Goal: Transaction & Acquisition: Purchase product/service

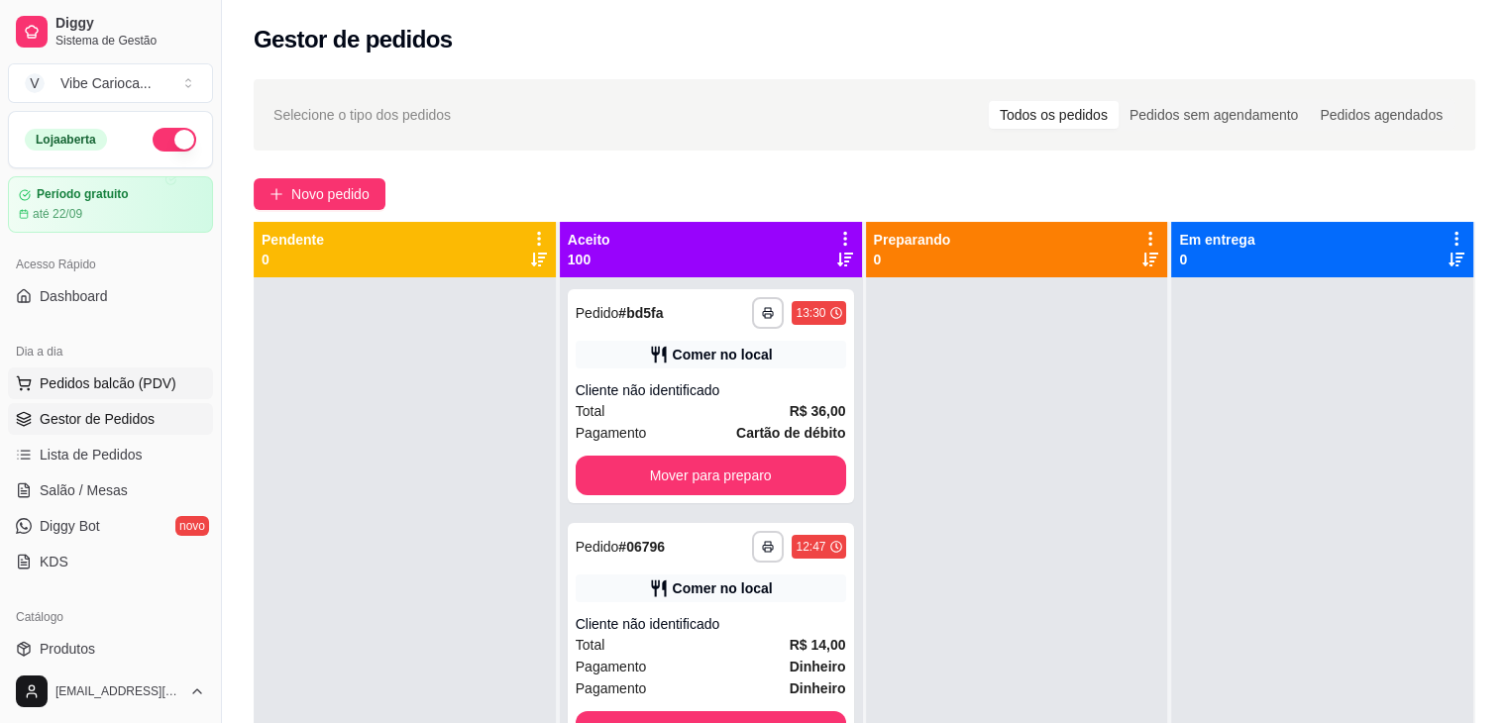
click at [108, 396] on button "Pedidos balcão (PDV)" at bounding box center [110, 384] width 205 height 32
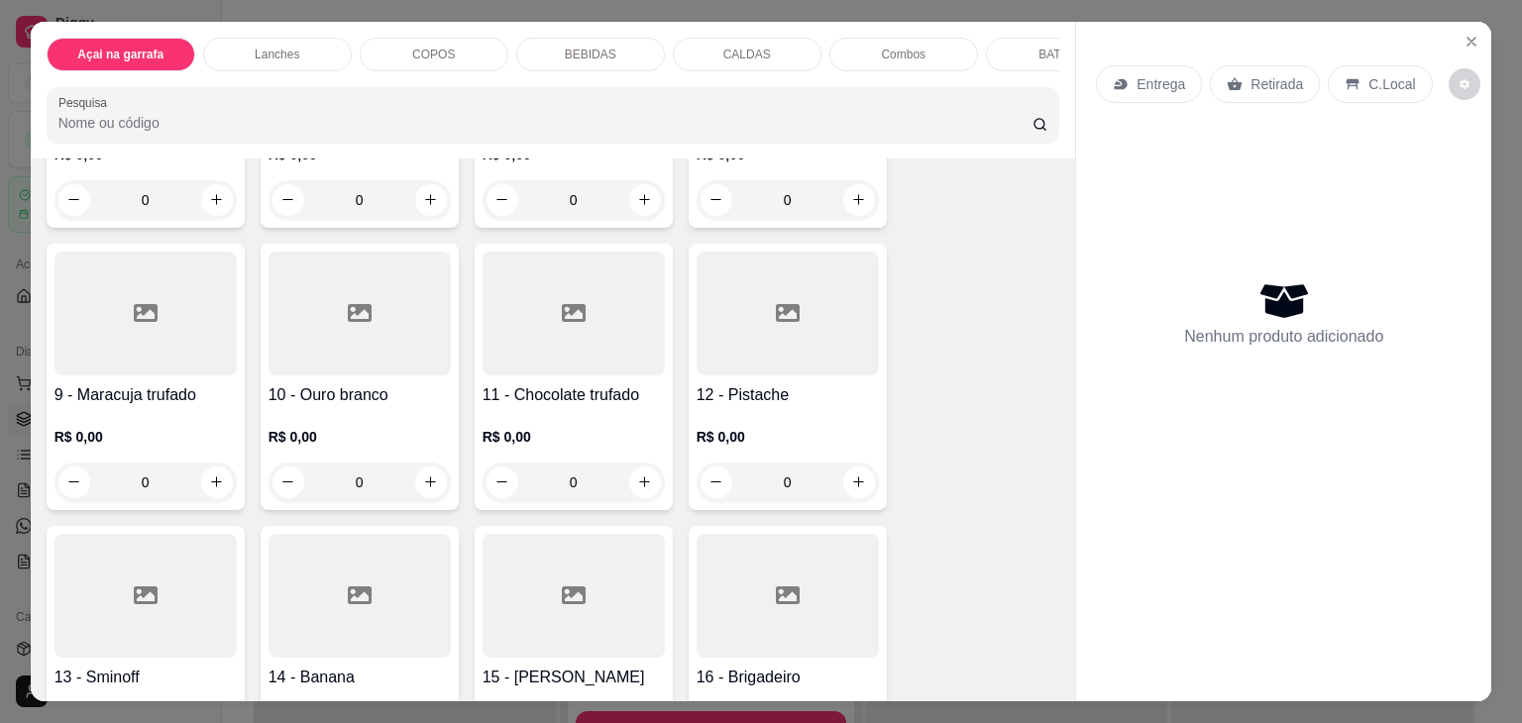
scroll to position [694, 0]
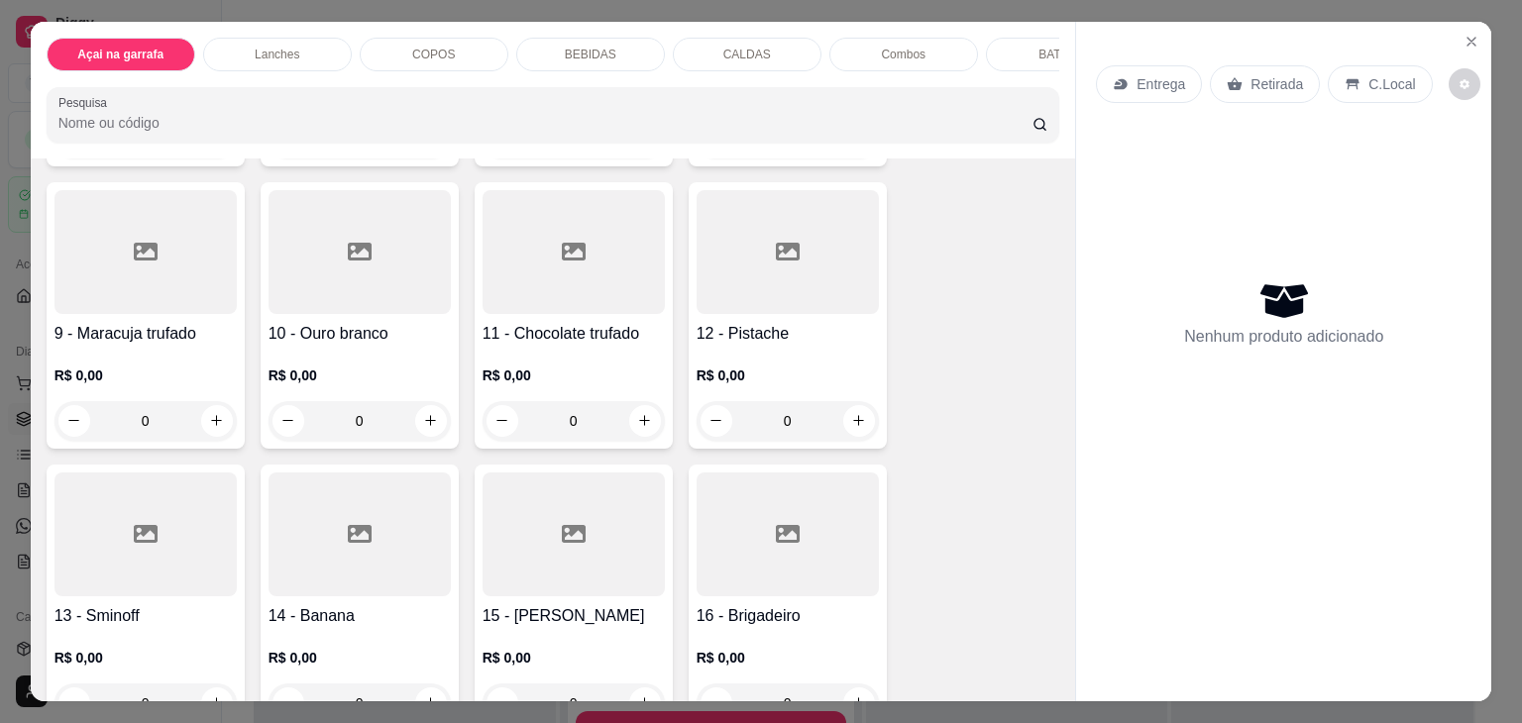
click at [100, 297] on div at bounding box center [145, 252] width 182 height 124
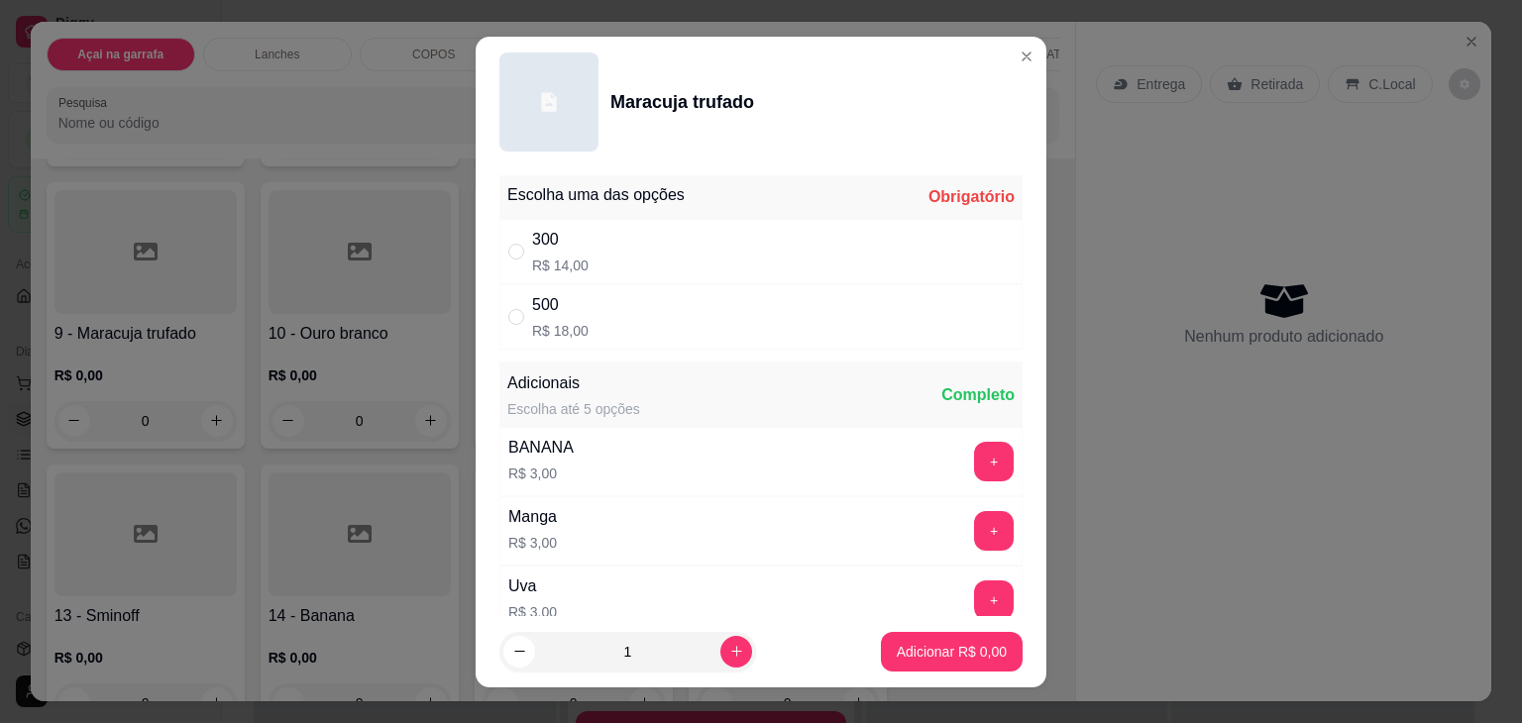
click at [499, 320] on div "500 R$ 18,00" at bounding box center [760, 316] width 523 height 65
radio input "true"
click at [904, 665] on button "Adicionar R$ 18,00" at bounding box center [948, 652] width 150 height 40
type input "1"
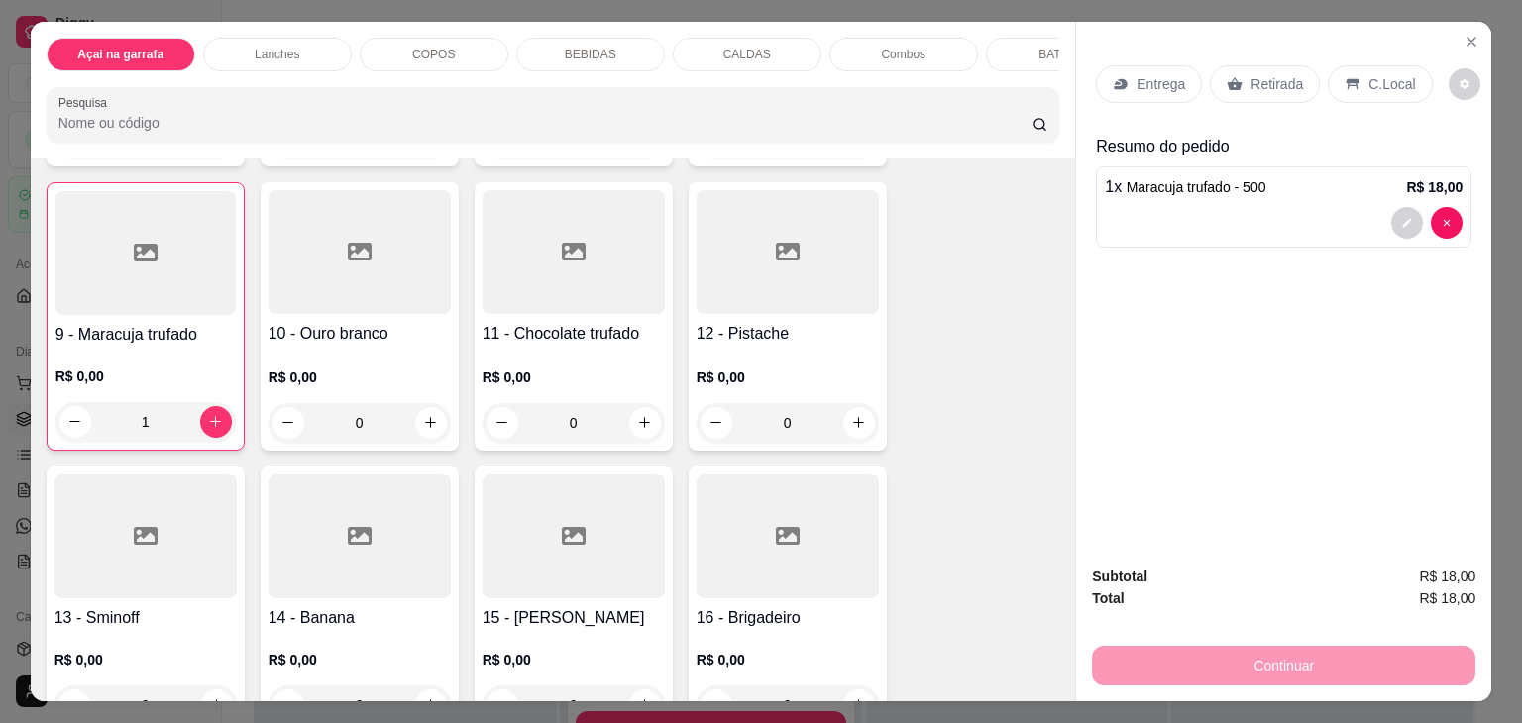
click at [1368, 74] on p "C.Local" at bounding box center [1391, 84] width 47 height 20
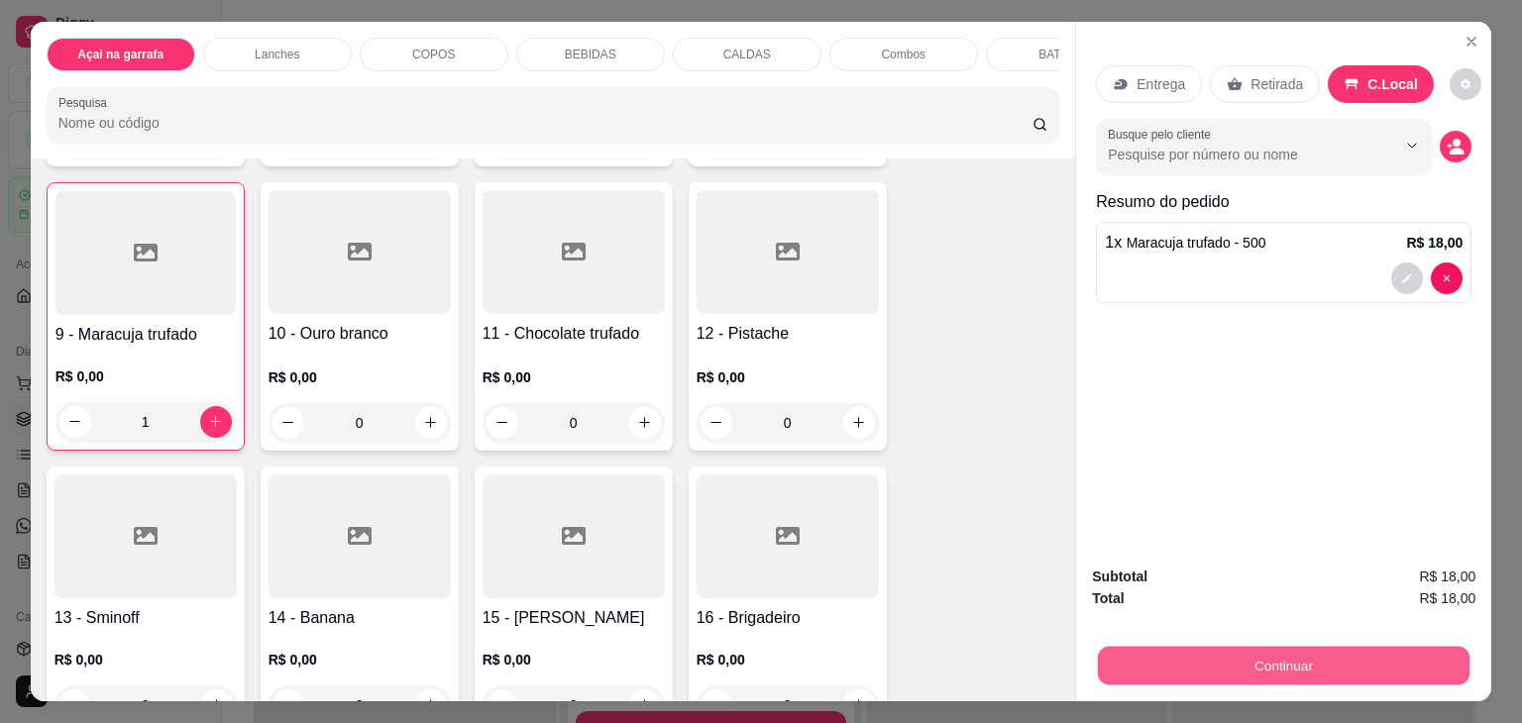
click at [1277, 653] on button "Continuar" at bounding box center [1284, 666] width 372 height 39
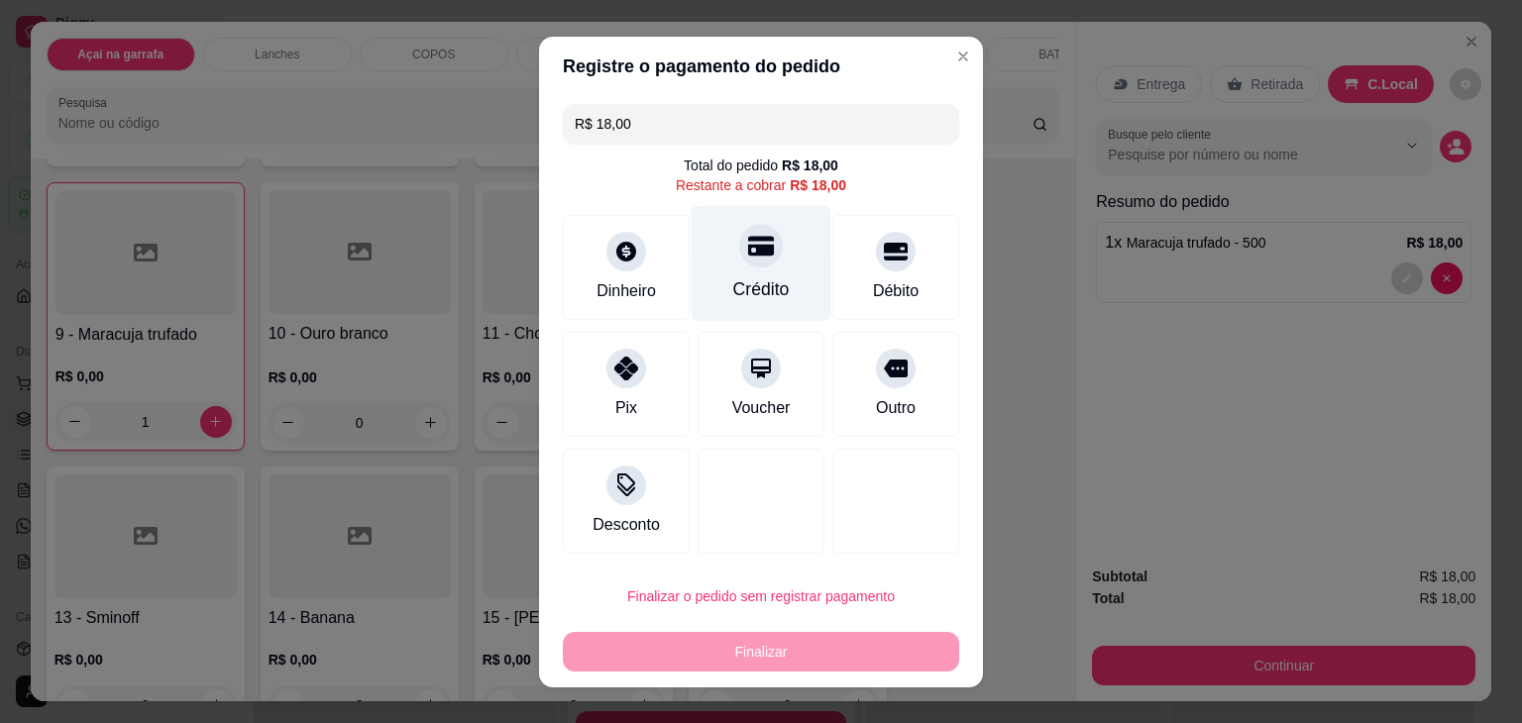
click at [769, 287] on div "Crédito" at bounding box center [761, 289] width 56 height 26
type input "R$ 0,00"
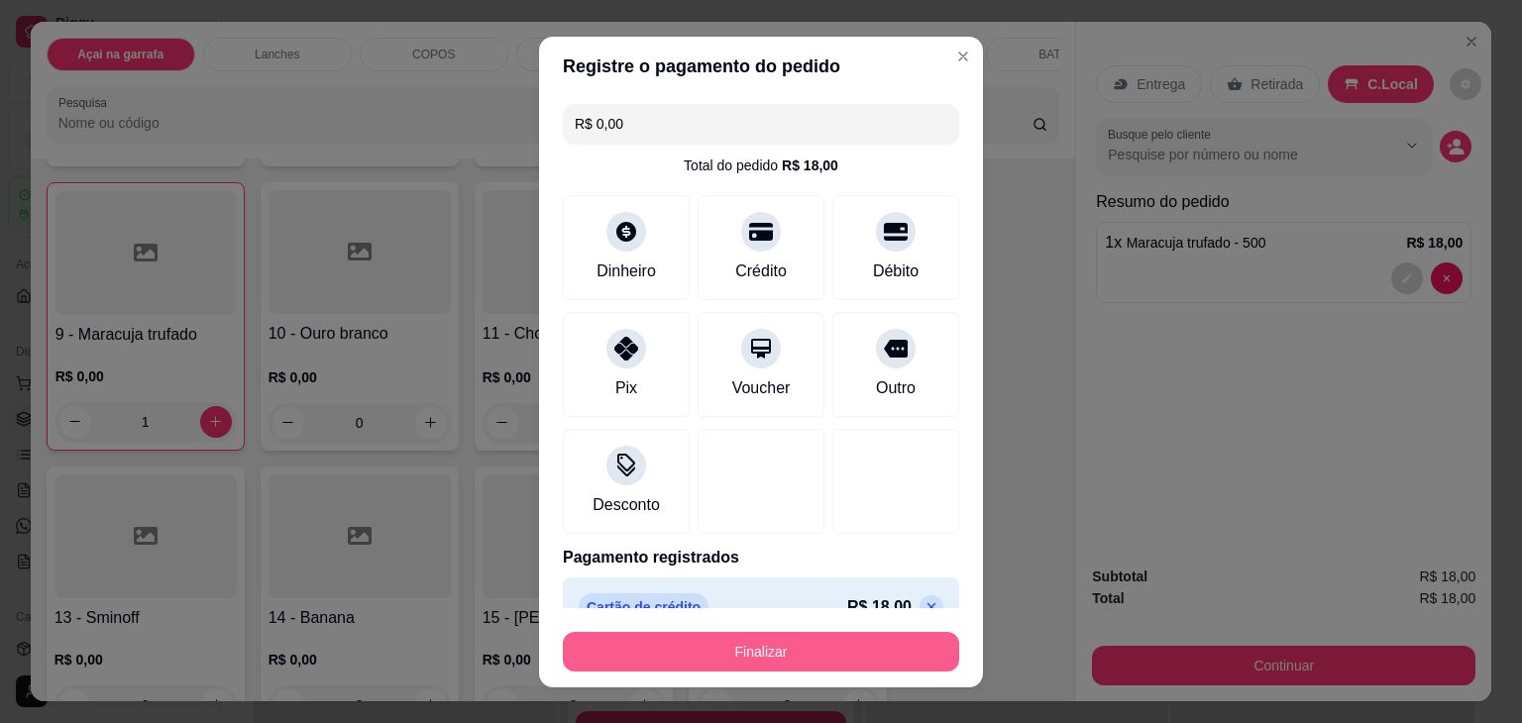
click at [828, 642] on button "Finalizar" at bounding box center [761, 652] width 396 height 40
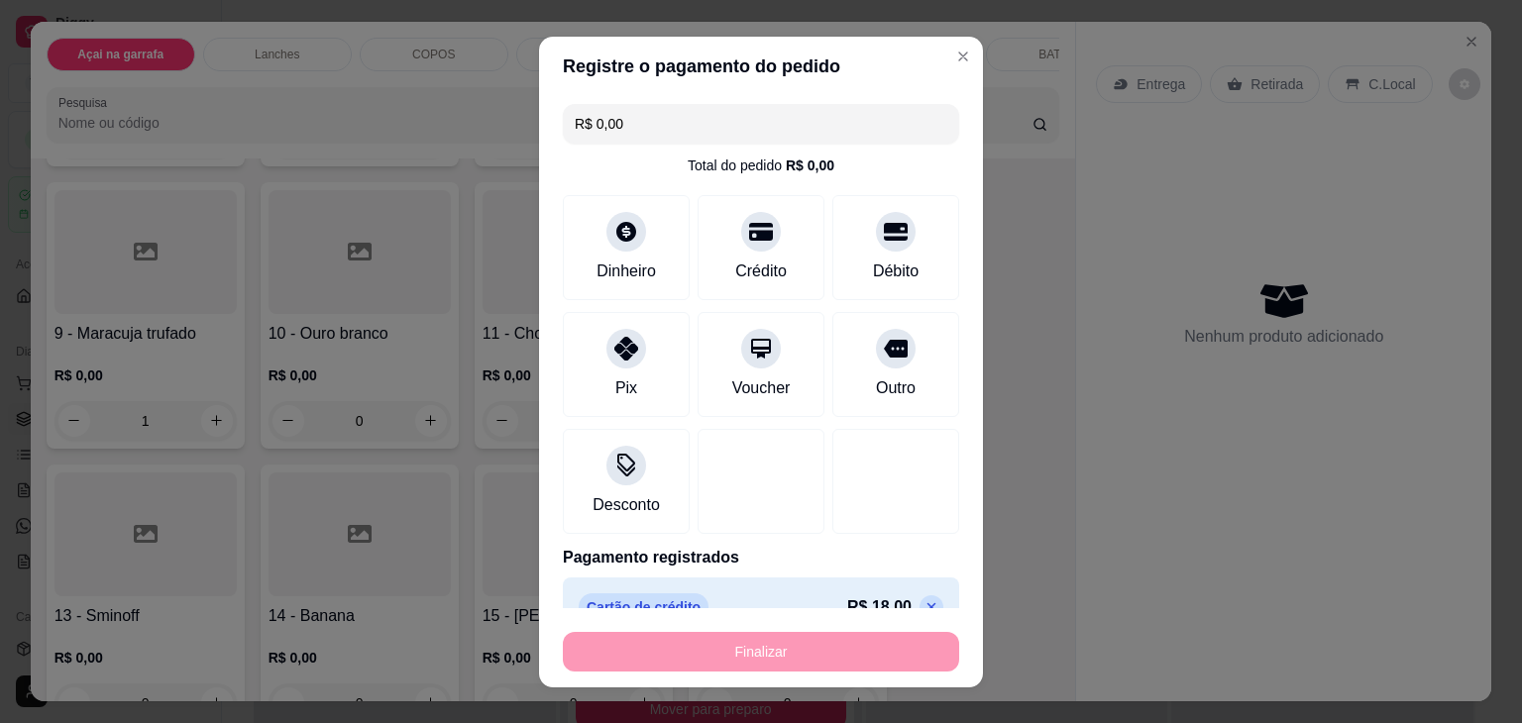
type input "0"
type input "-R$ 18,00"
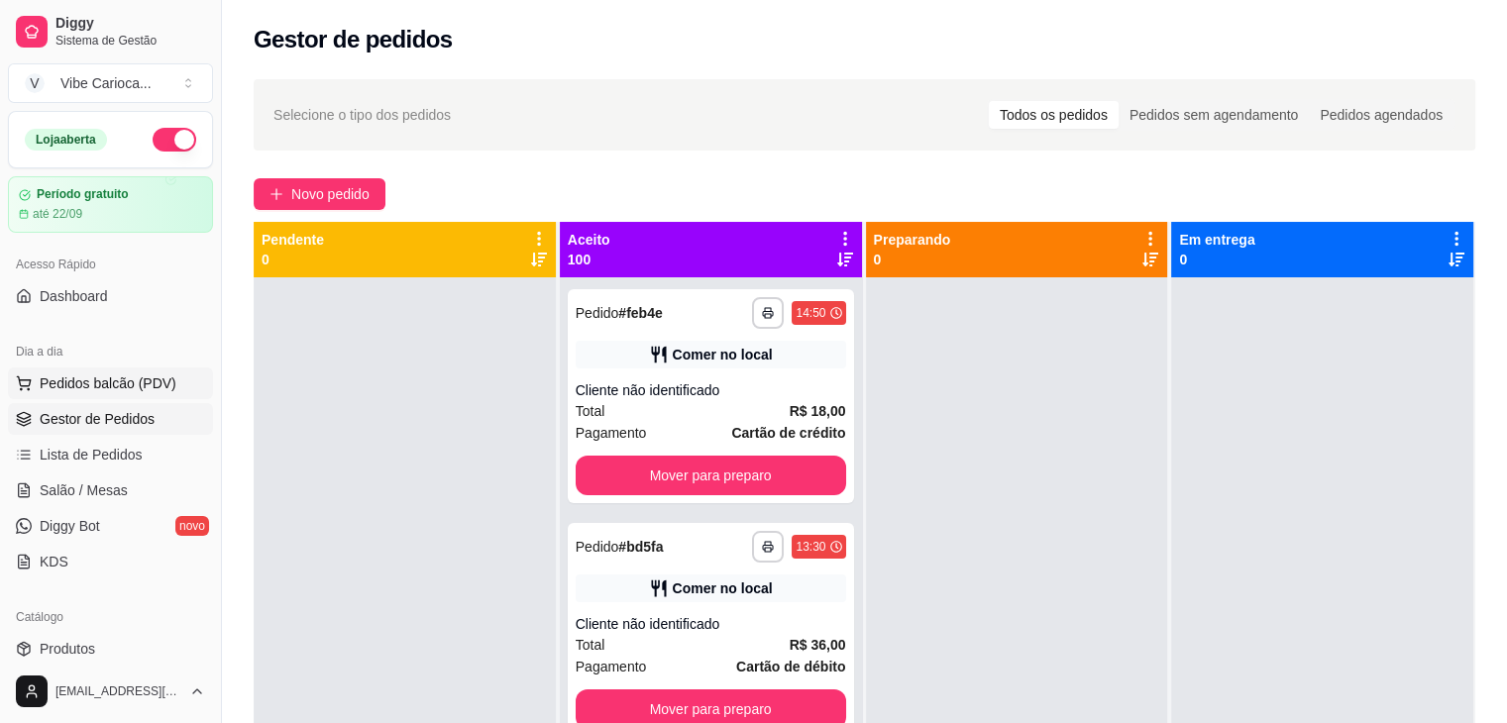
click at [99, 375] on span "Pedidos balcão (PDV)" at bounding box center [108, 384] width 137 height 20
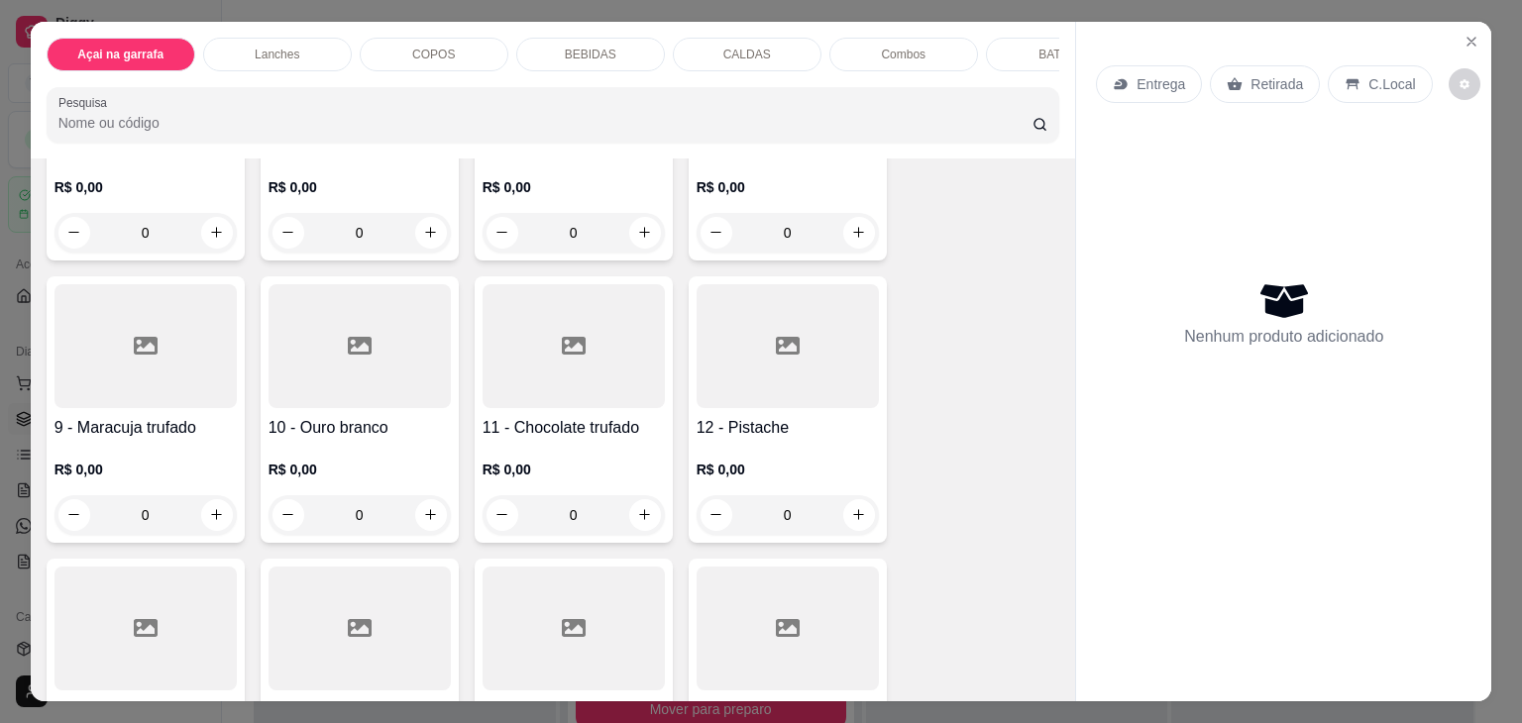
scroll to position [495, 0]
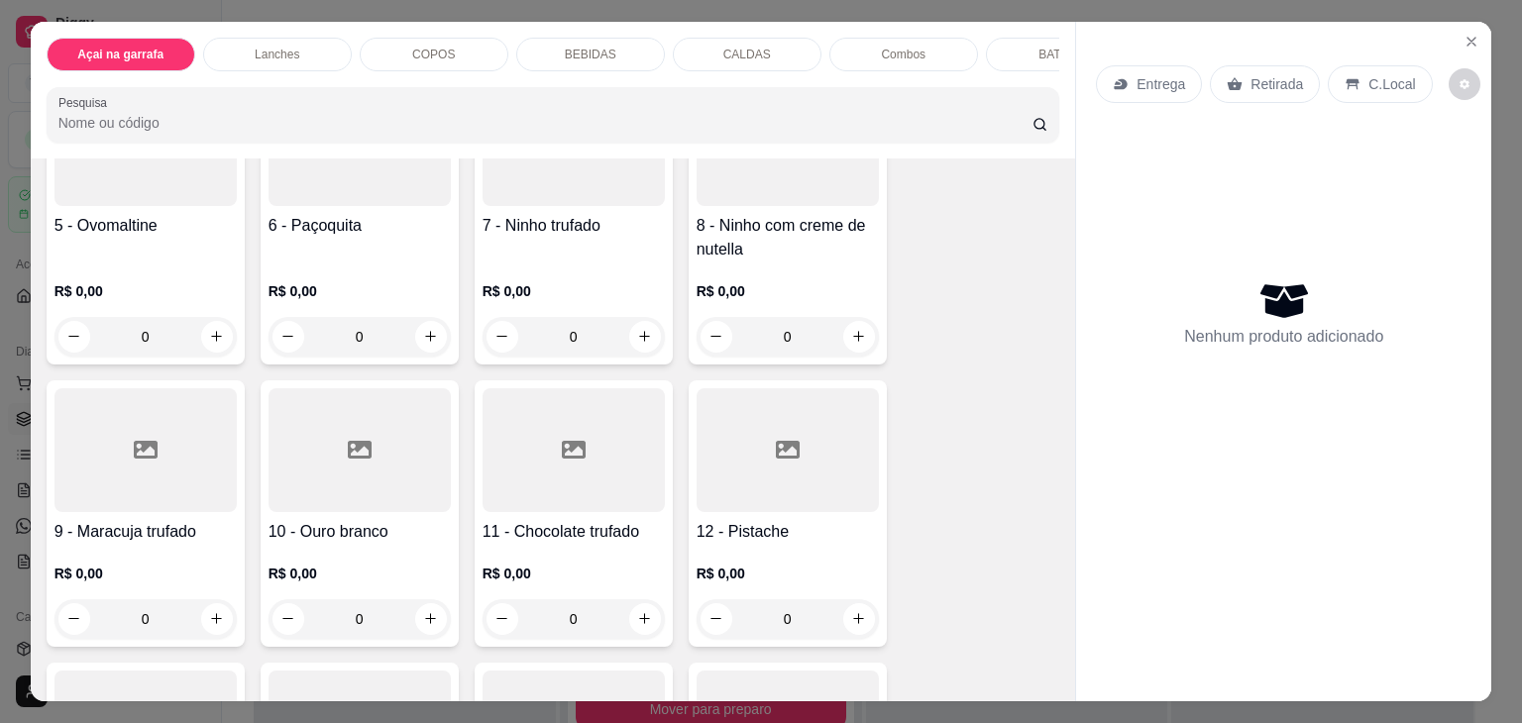
click at [542, 236] on h4 "7 - Ninho trufado" at bounding box center [574, 226] width 182 height 24
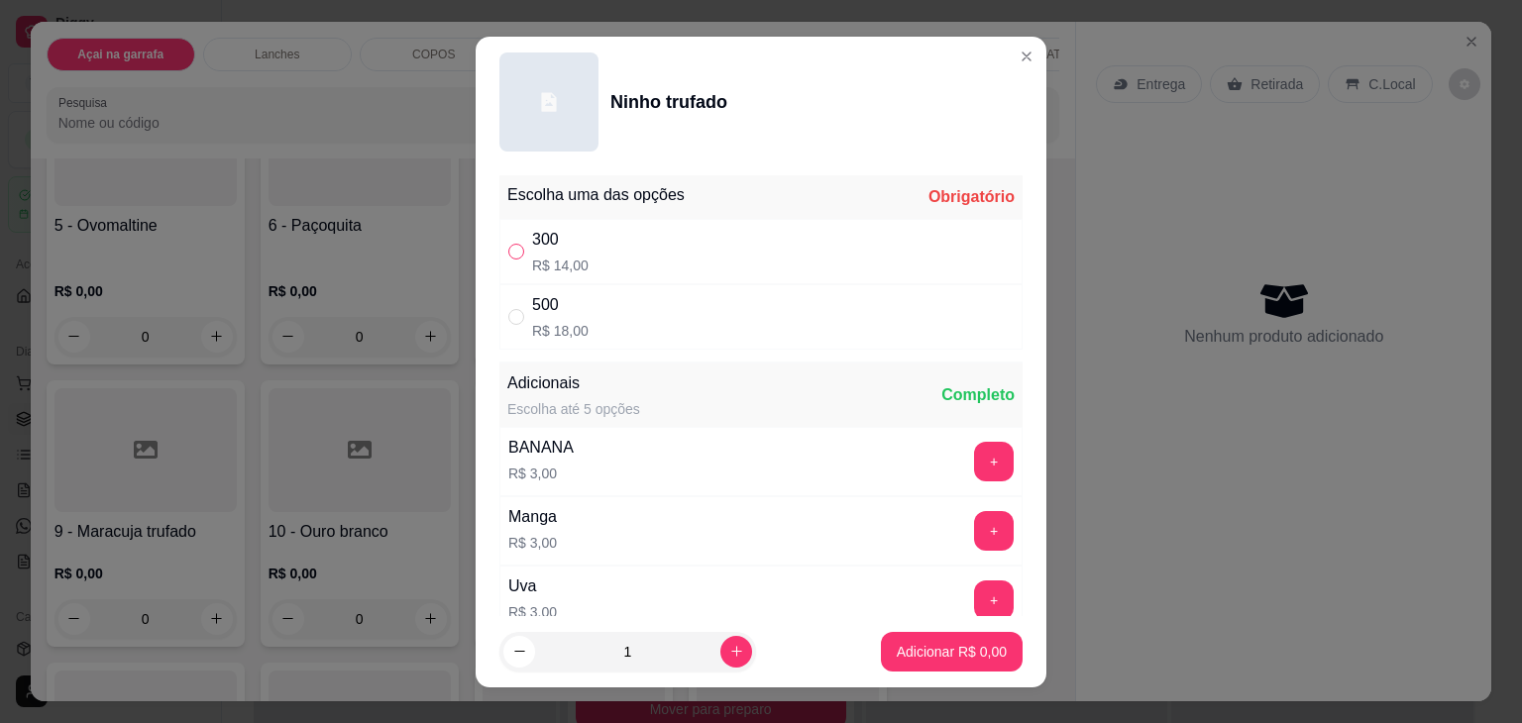
click at [508, 261] on label "" at bounding box center [516, 252] width 16 height 22
click at [508, 260] on input "" at bounding box center [516, 252] width 16 height 16
click at [508, 249] on input "" at bounding box center [516, 252] width 16 height 16
radio input "true"
click at [887, 635] on button "Adicionar R$ 14,00" at bounding box center [948, 651] width 146 height 39
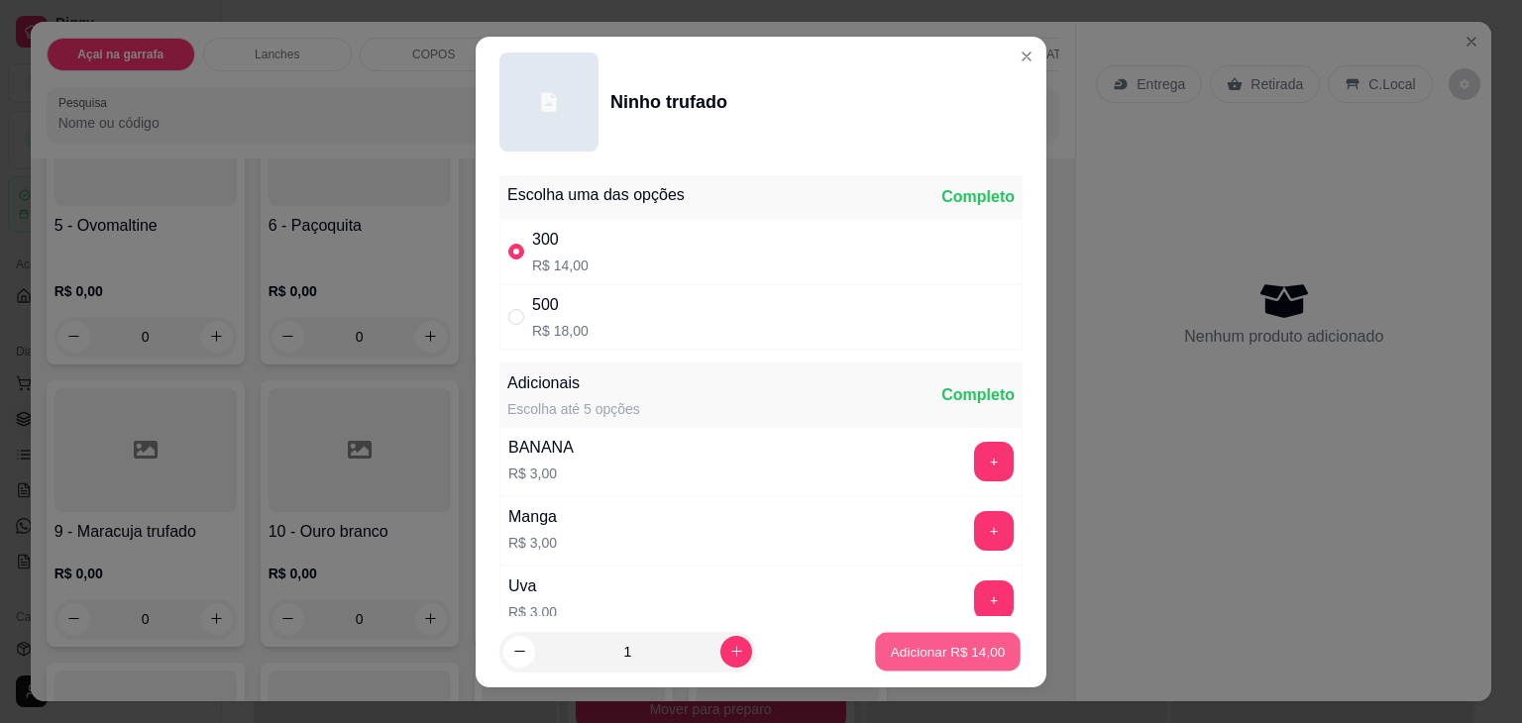
type input "1"
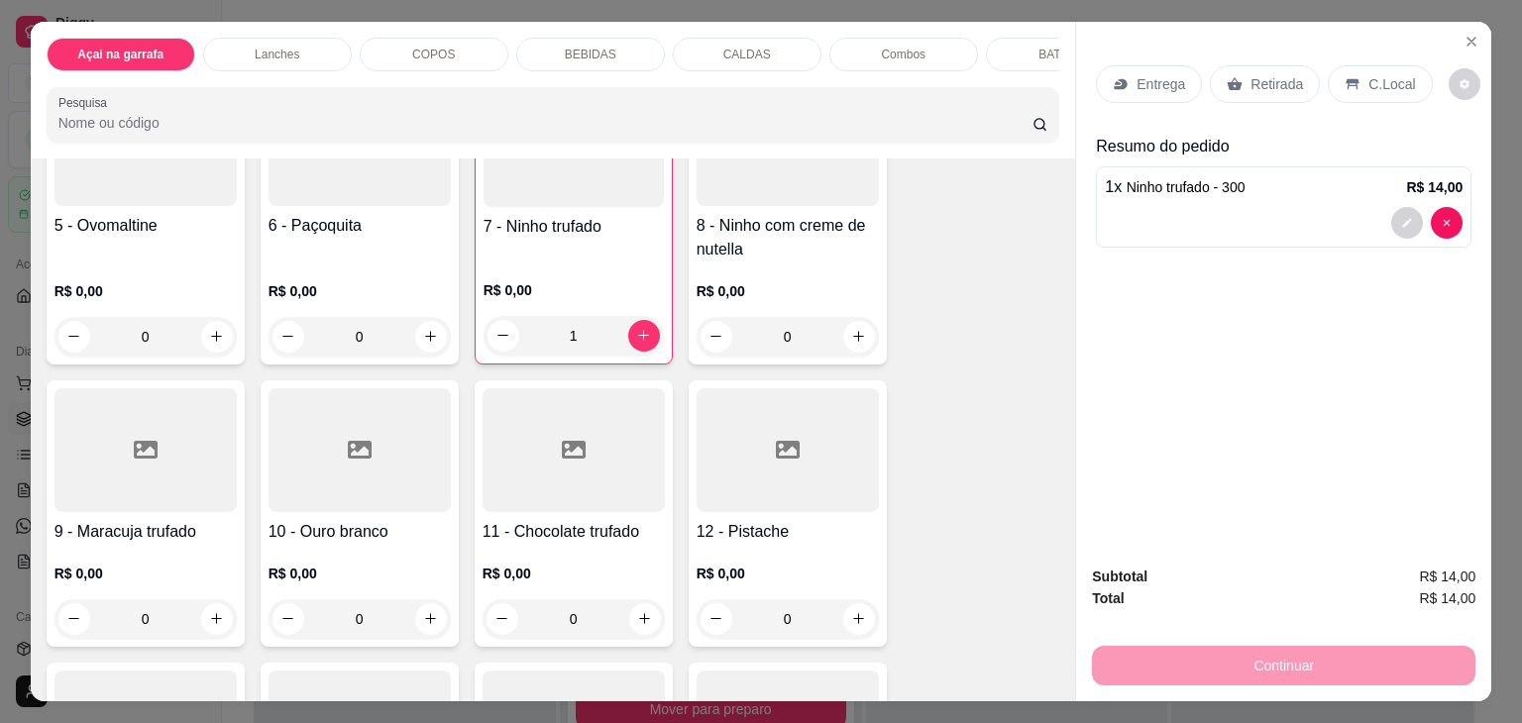
click at [1368, 76] on p "C.Local" at bounding box center [1391, 84] width 47 height 20
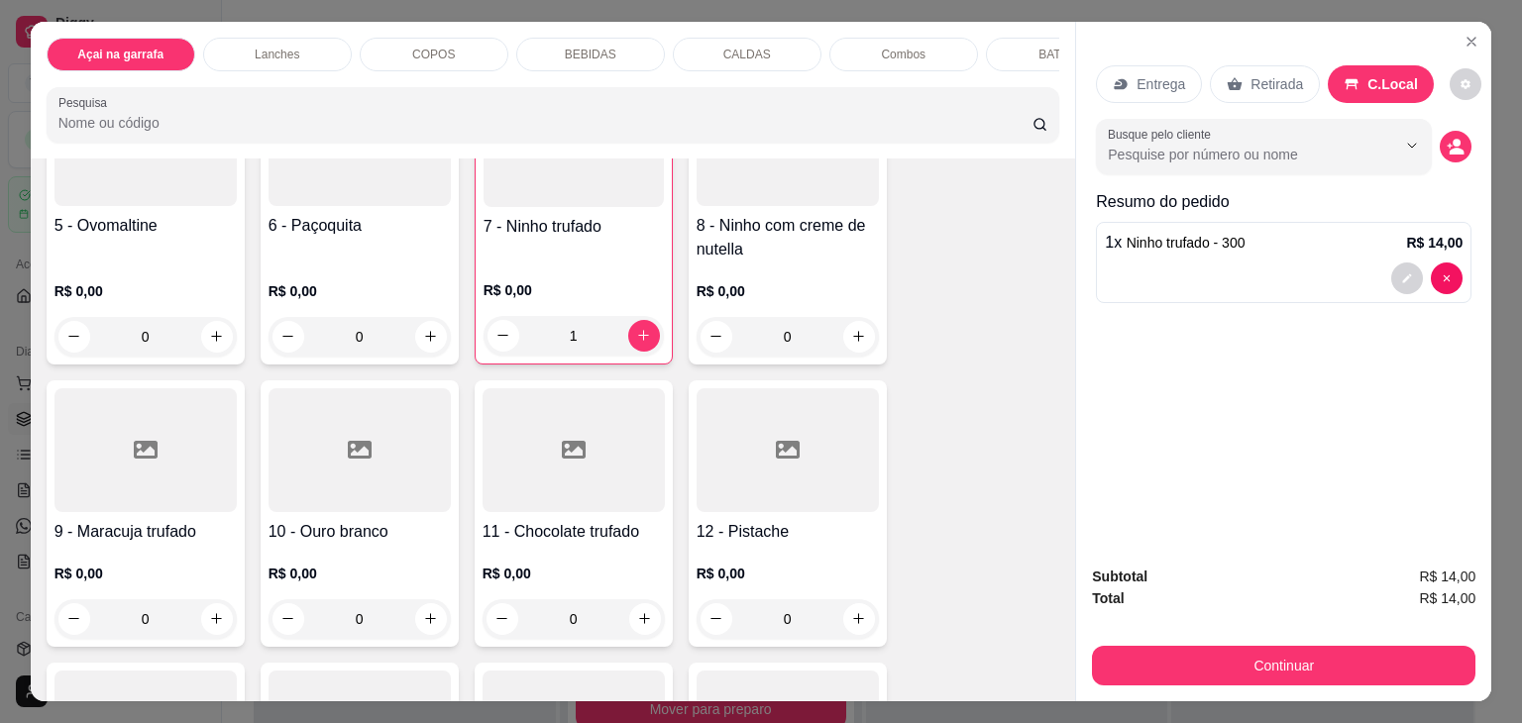
click at [1295, 687] on div "Subtotal R$ 14,00 Total R$ 14,00 Continuar" at bounding box center [1283, 626] width 415 height 152
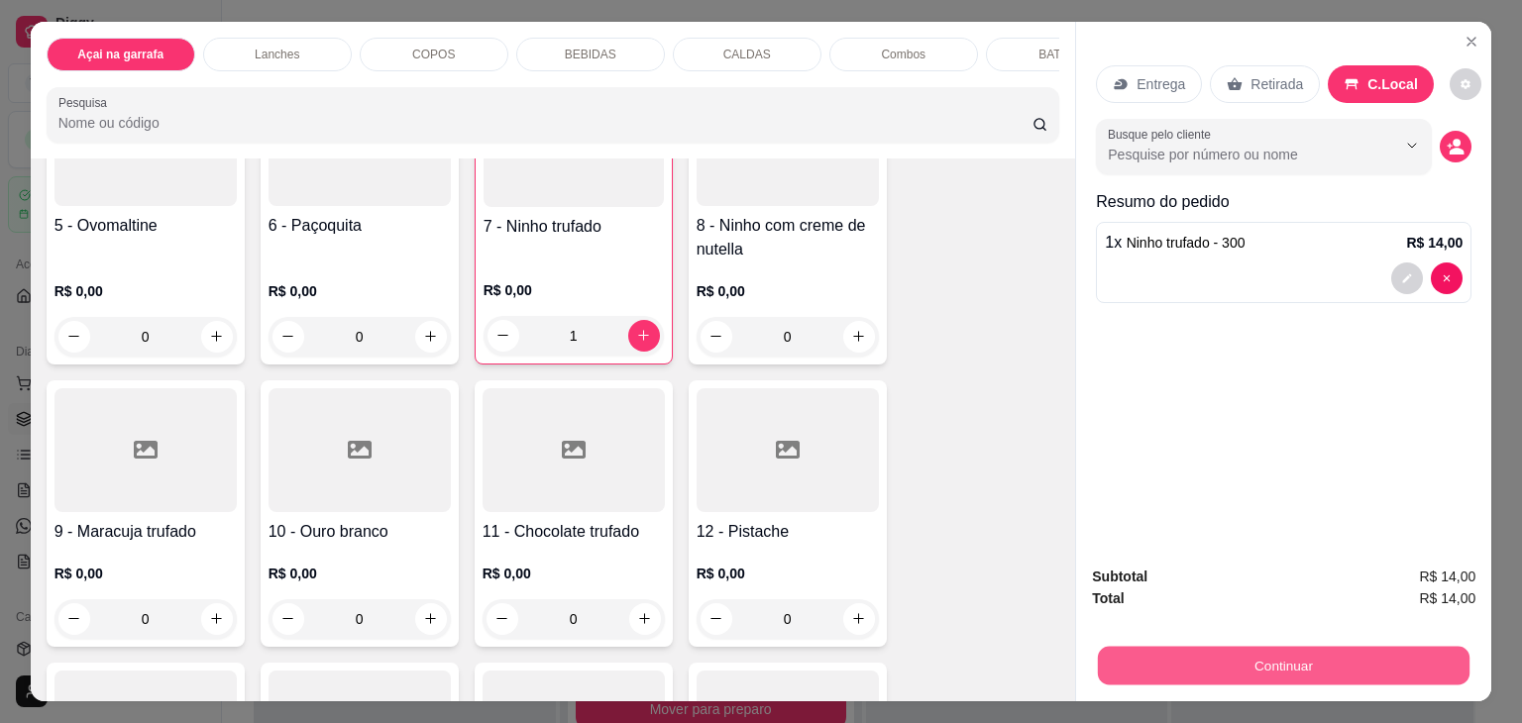
click at [1296, 675] on button "Continuar" at bounding box center [1284, 666] width 372 height 39
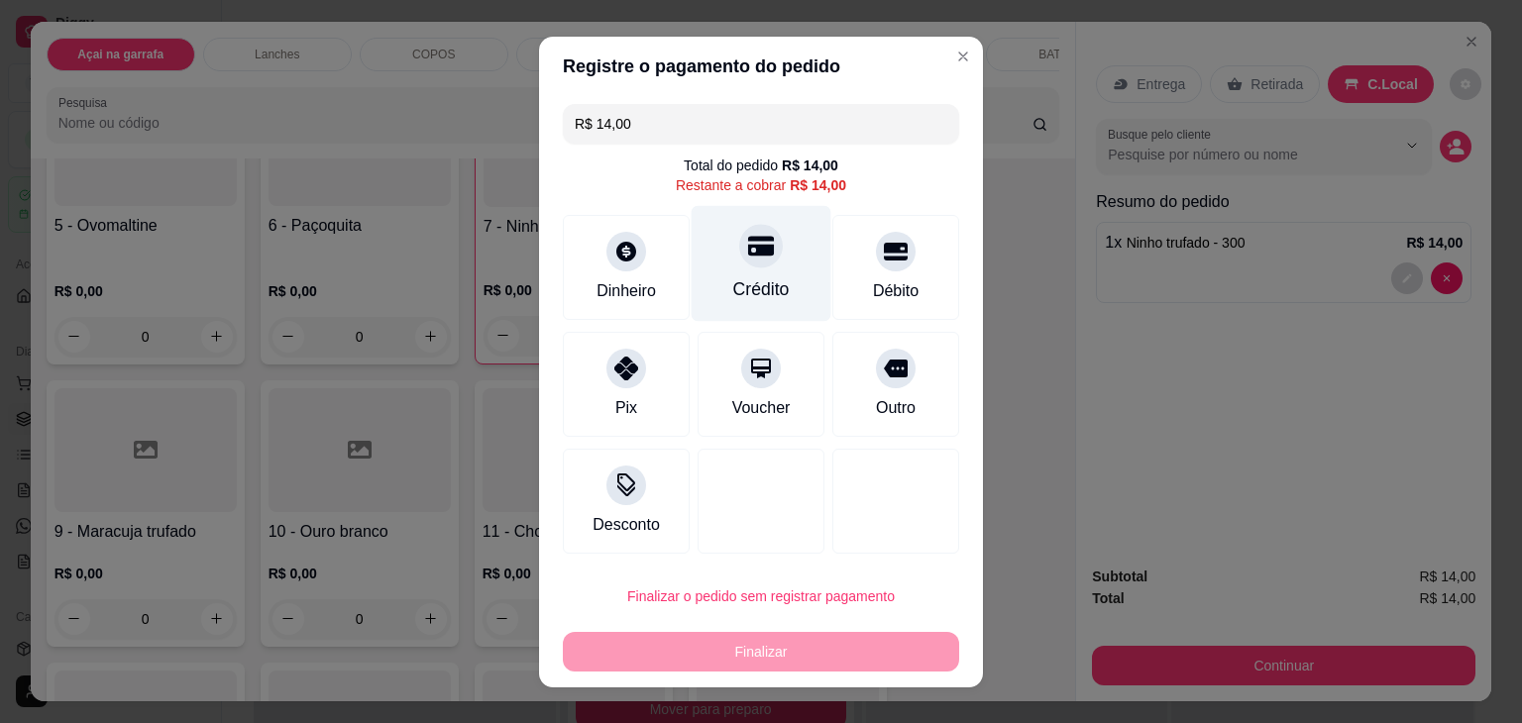
click at [754, 271] on div "Crédito" at bounding box center [762, 263] width 140 height 116
type input "R$ 0,00"
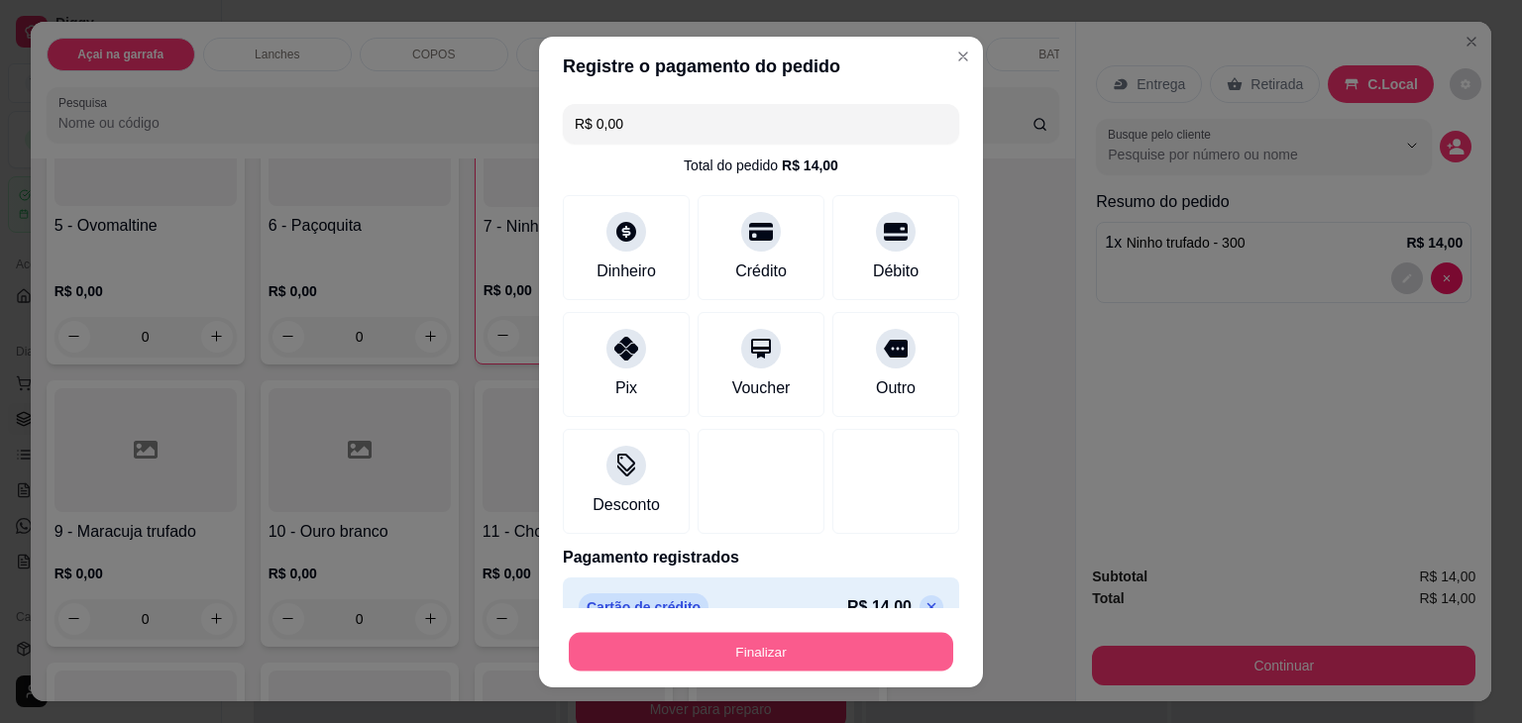
click at [765, 660] on button "Finalizar" at bounding box center [761, 651] width 384 height 39
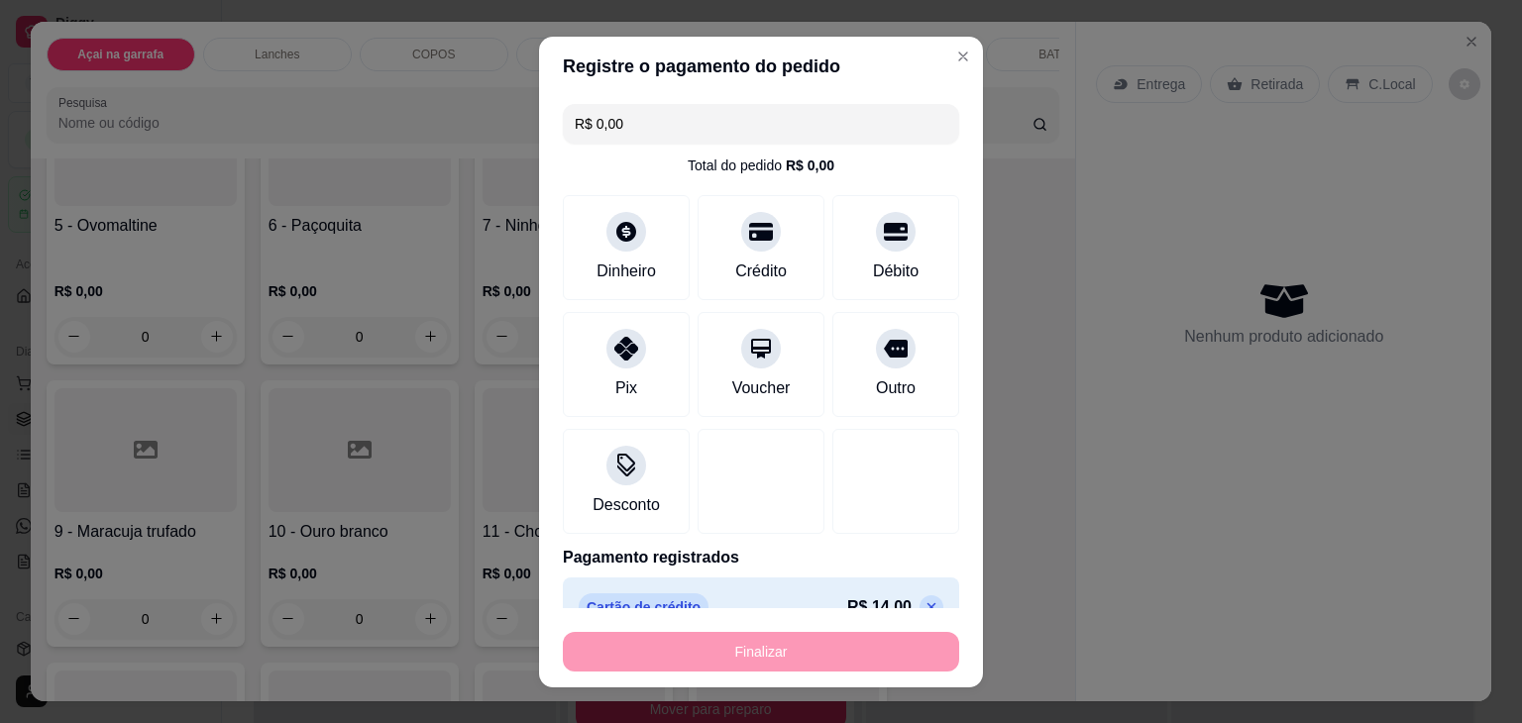
type input "0"
type input "-R$ 14,00"
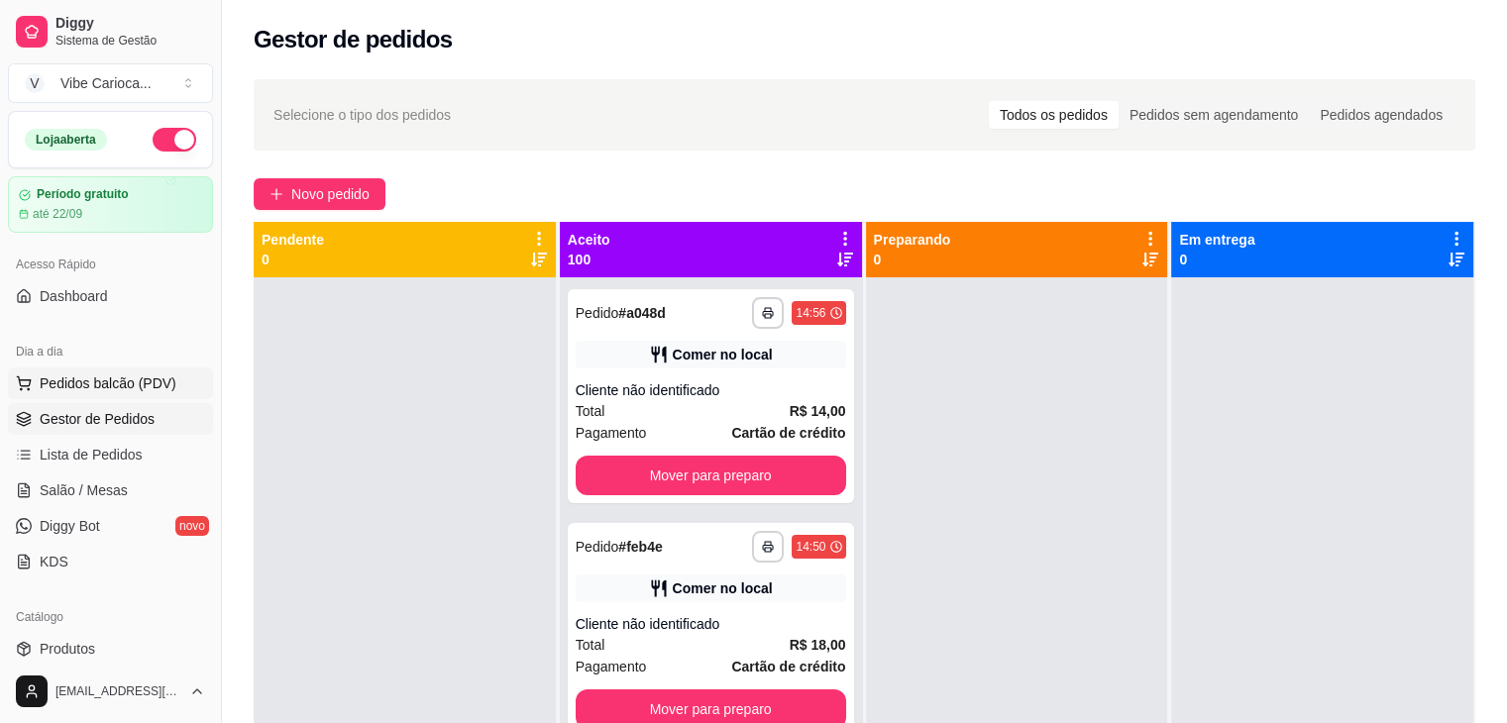
click at [64, 385] on span "Pedidos balcão (PDV)" at bounding box center [108, 384] width 137 height 20
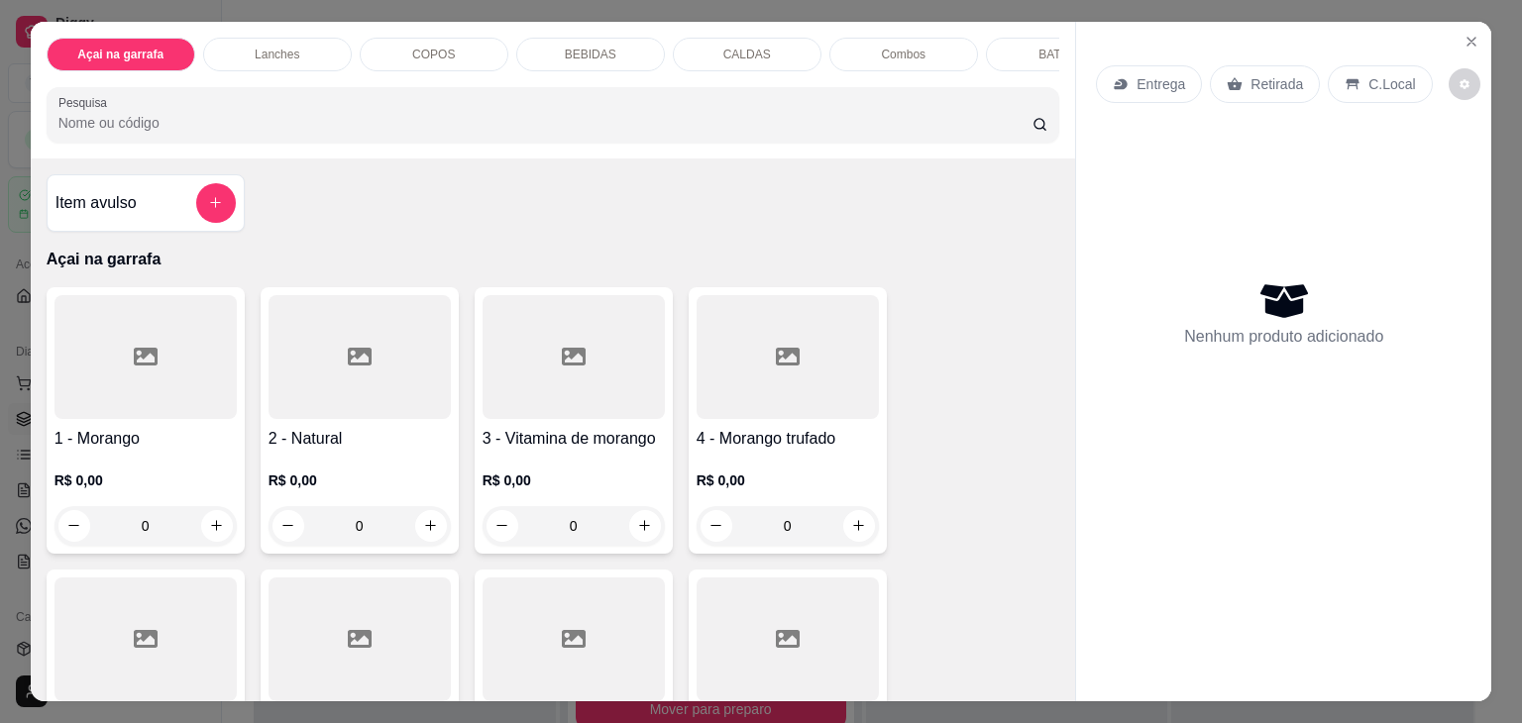
click at [405, 38] on div "COPOS" at bounding box center [434, 55] width 149 height 34
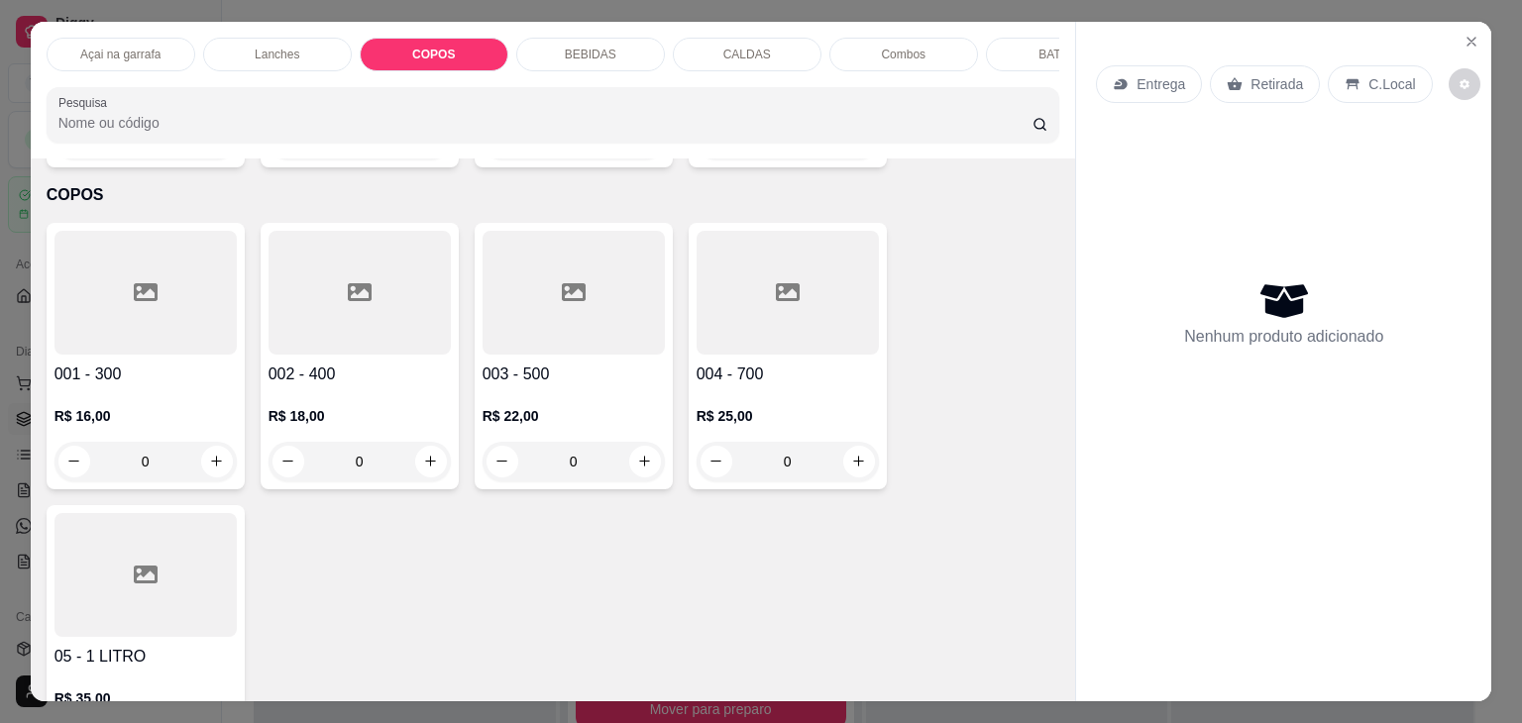
click at [247, 46] on div "Lanches" at bounding box center [277, 55] width 149 height 34
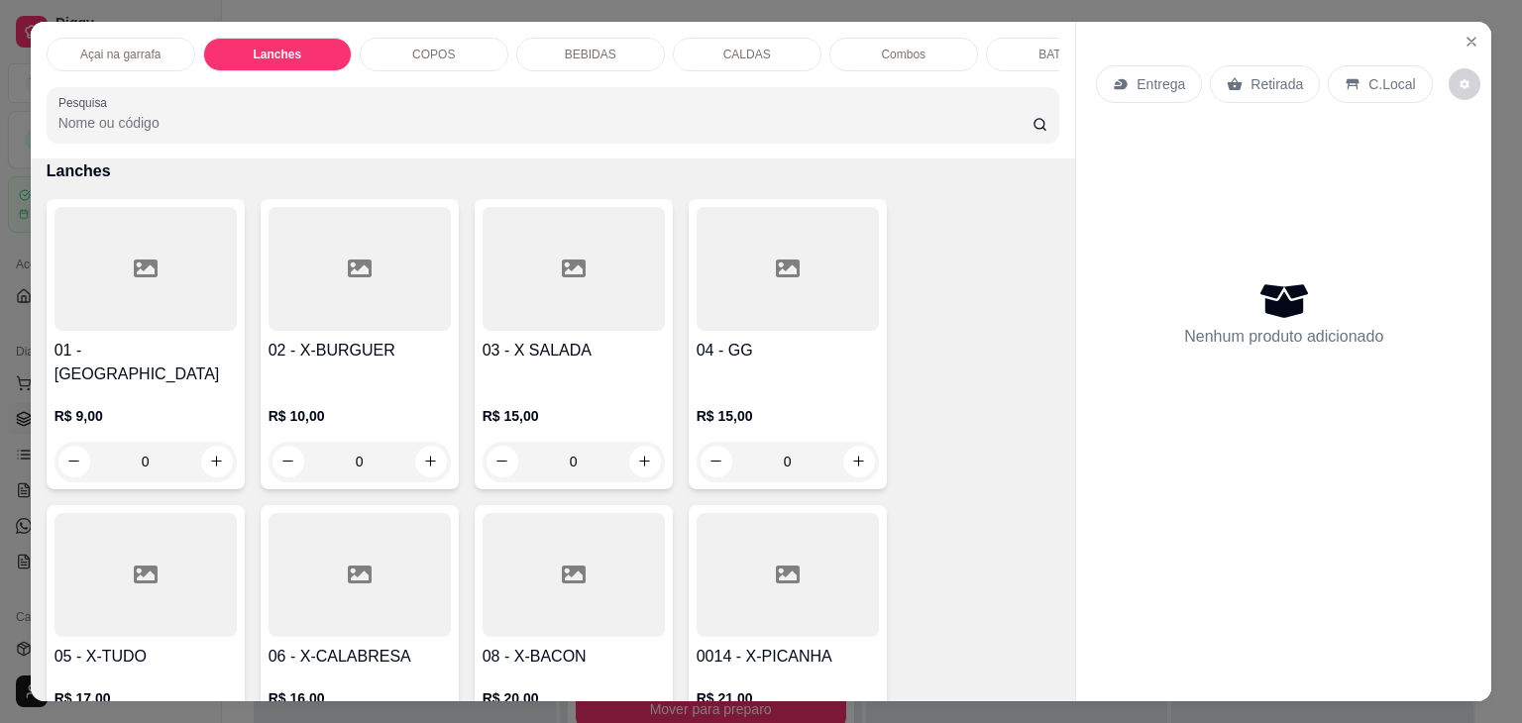
click at [142, 38] on div "Açai na garrafa" at bounding box center [121, 55] width 149 height 34
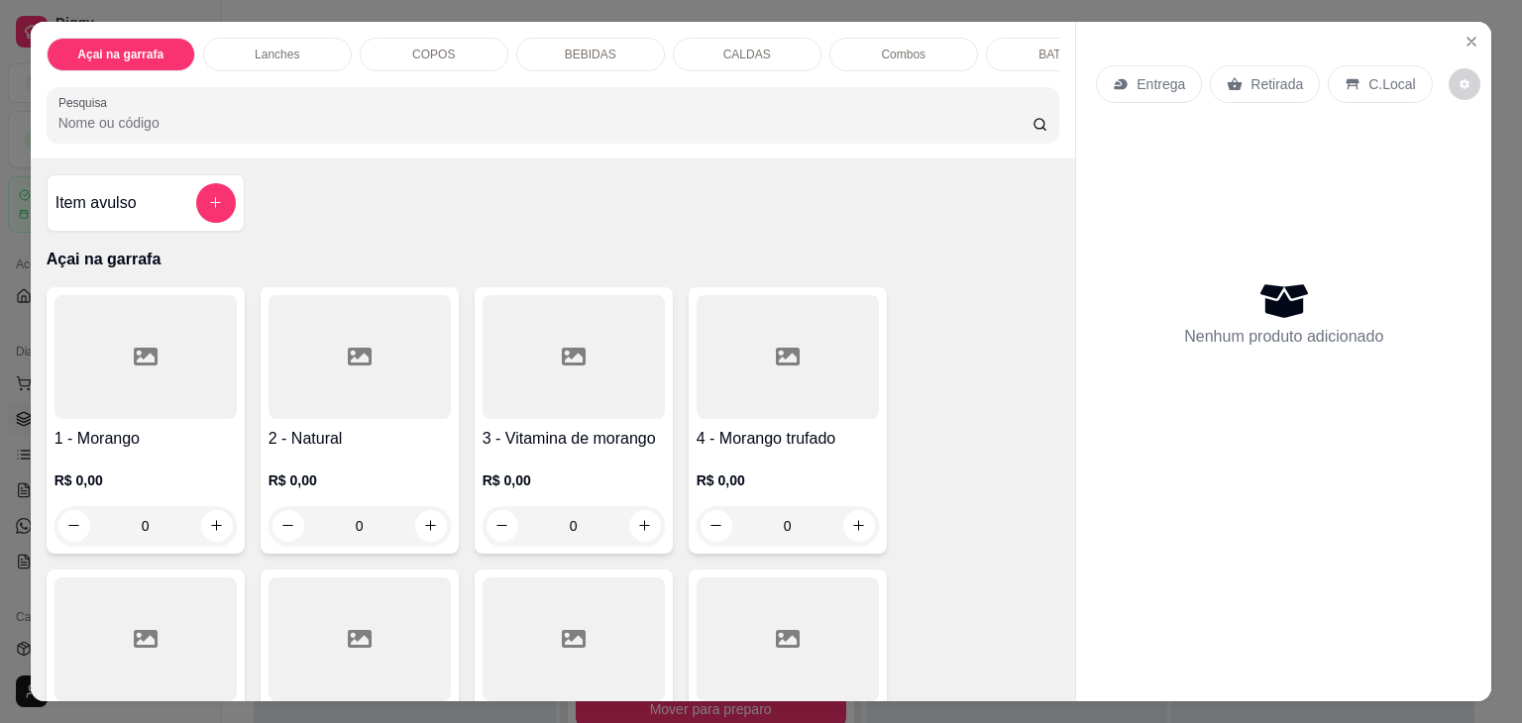
click at [391, 44] on div "COPOS" at bounding box center [434, 55] width 149 height 34
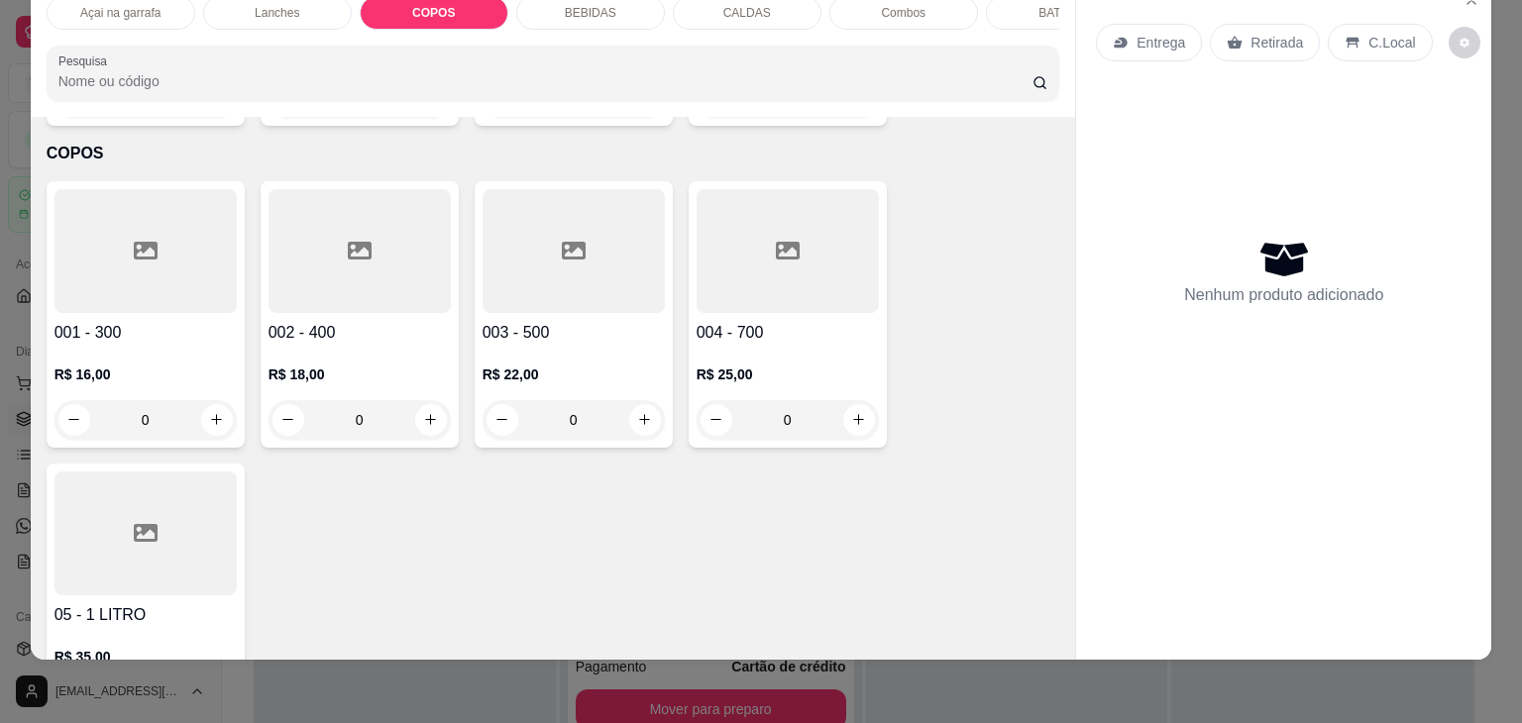
click at [395, 228] on div at bounding box center [360, 251] width 182 height 124
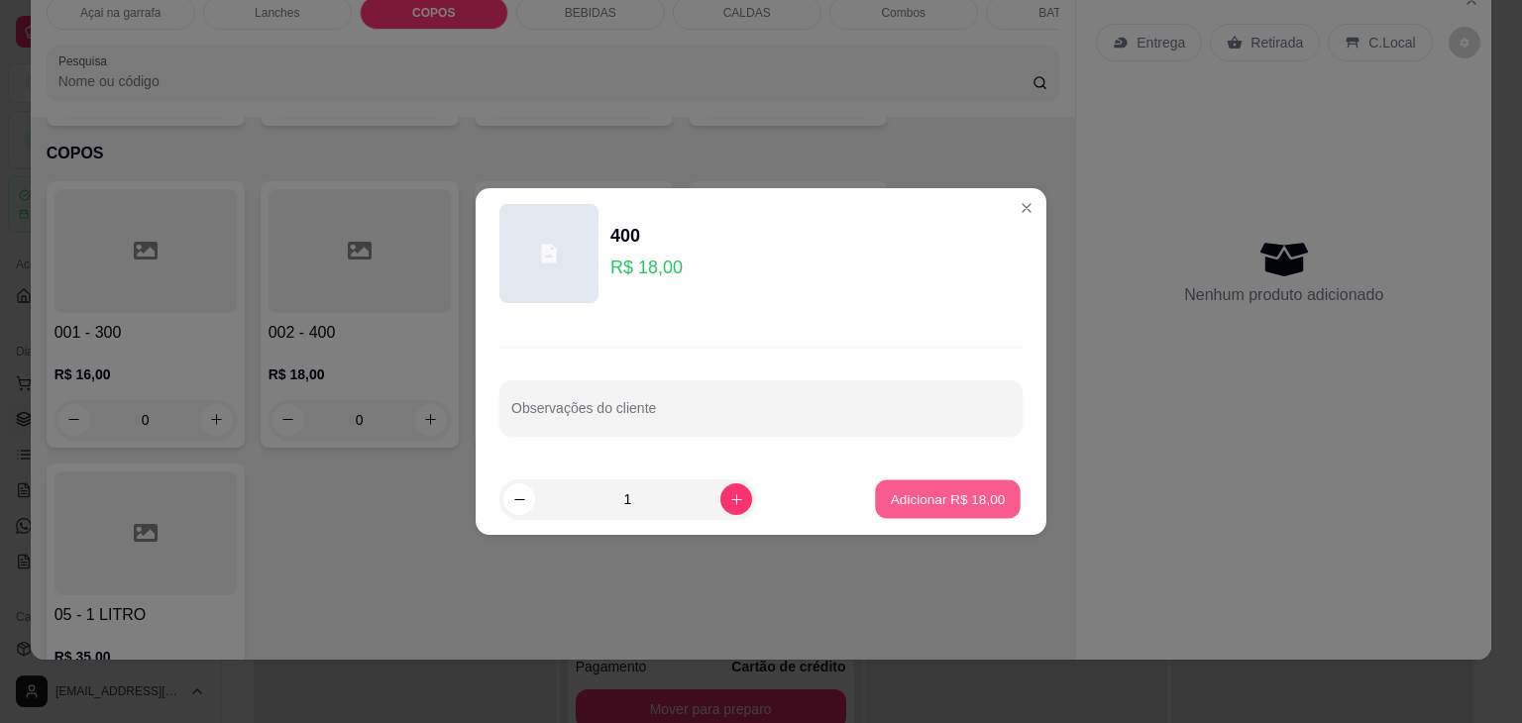
click at [965, 501] on p "Adicionar R$ 18,00" at bounding box center [948, 498] width 115 height 19
type input "1"
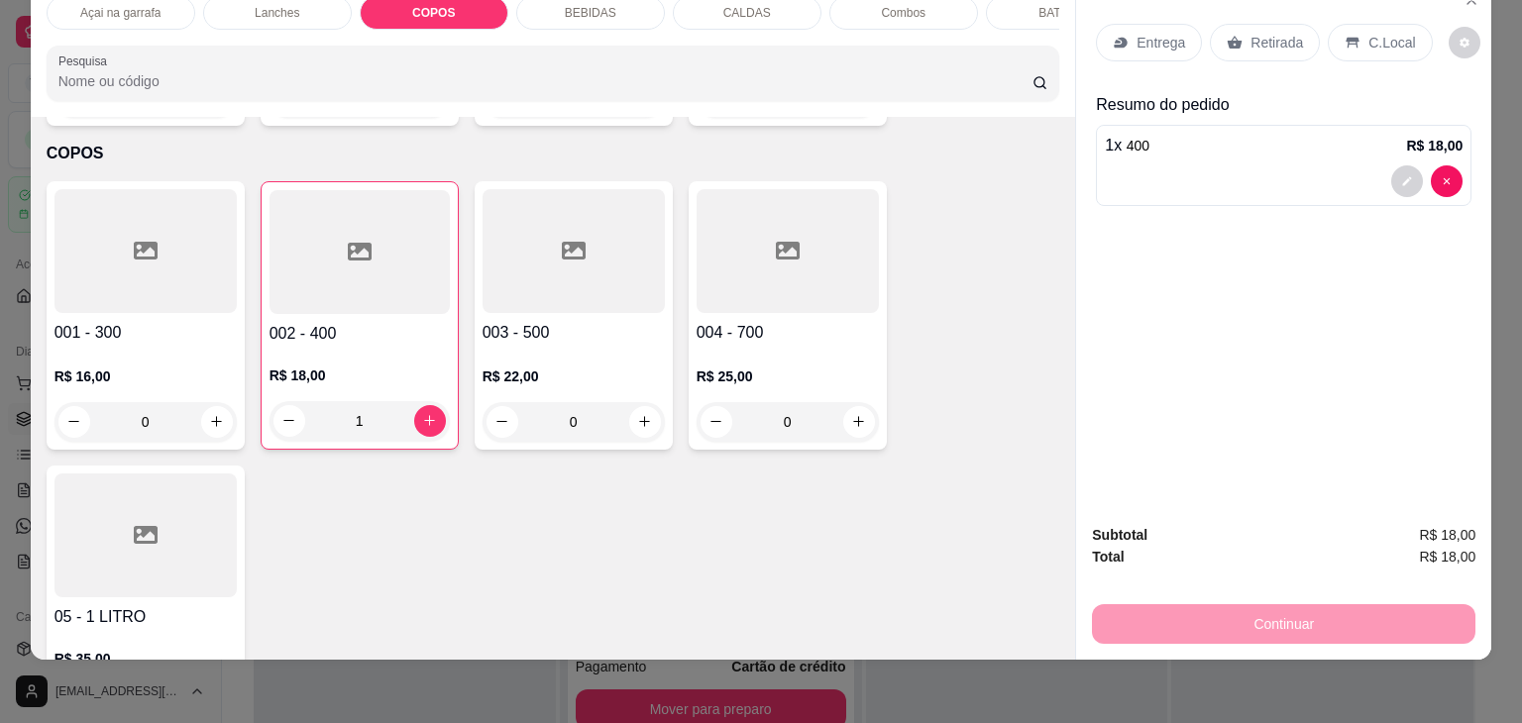
click at [1328, 24] on div "C.Local" at bounding box center [1380, 43] width 104 height 38
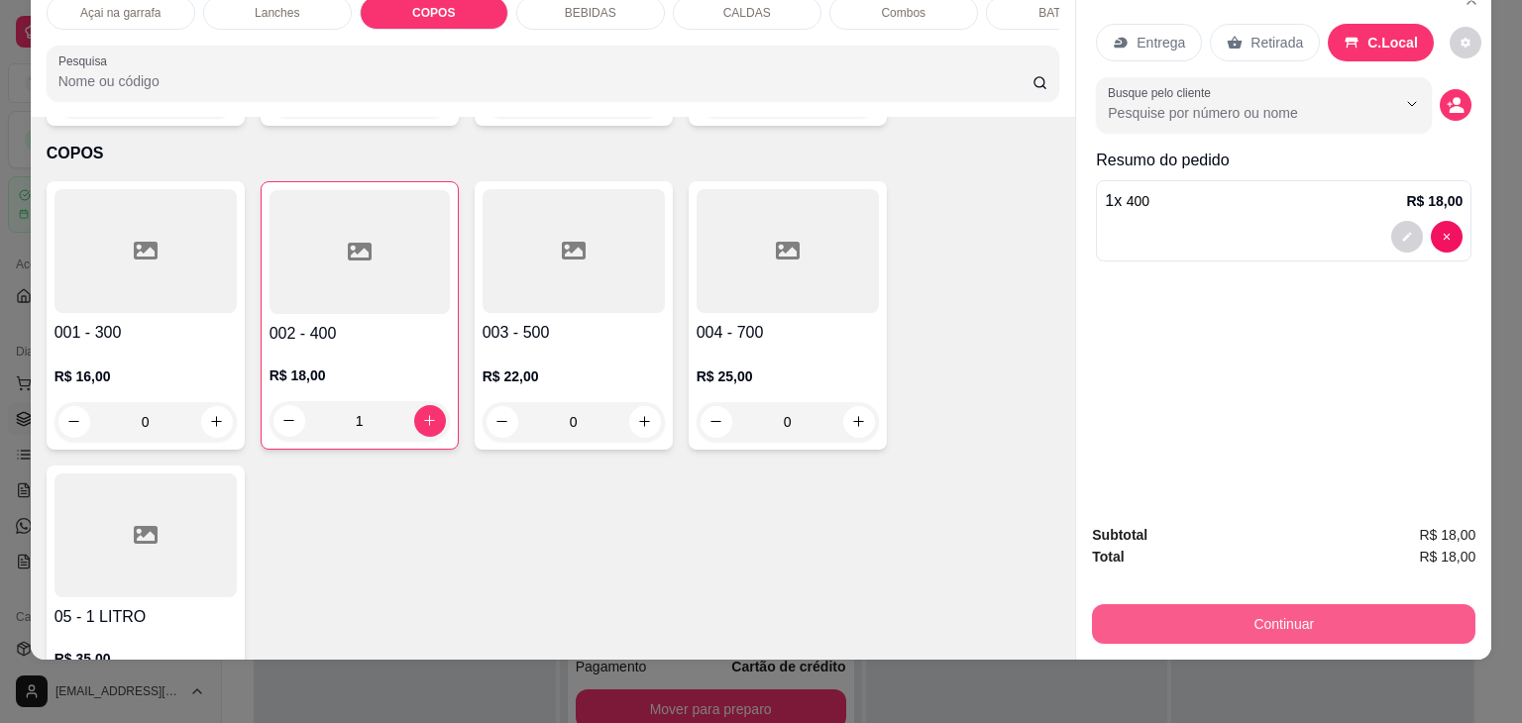
click at [1177, 604] on button "Continuar" at bounding box center [1283, 624] width 383 height 40
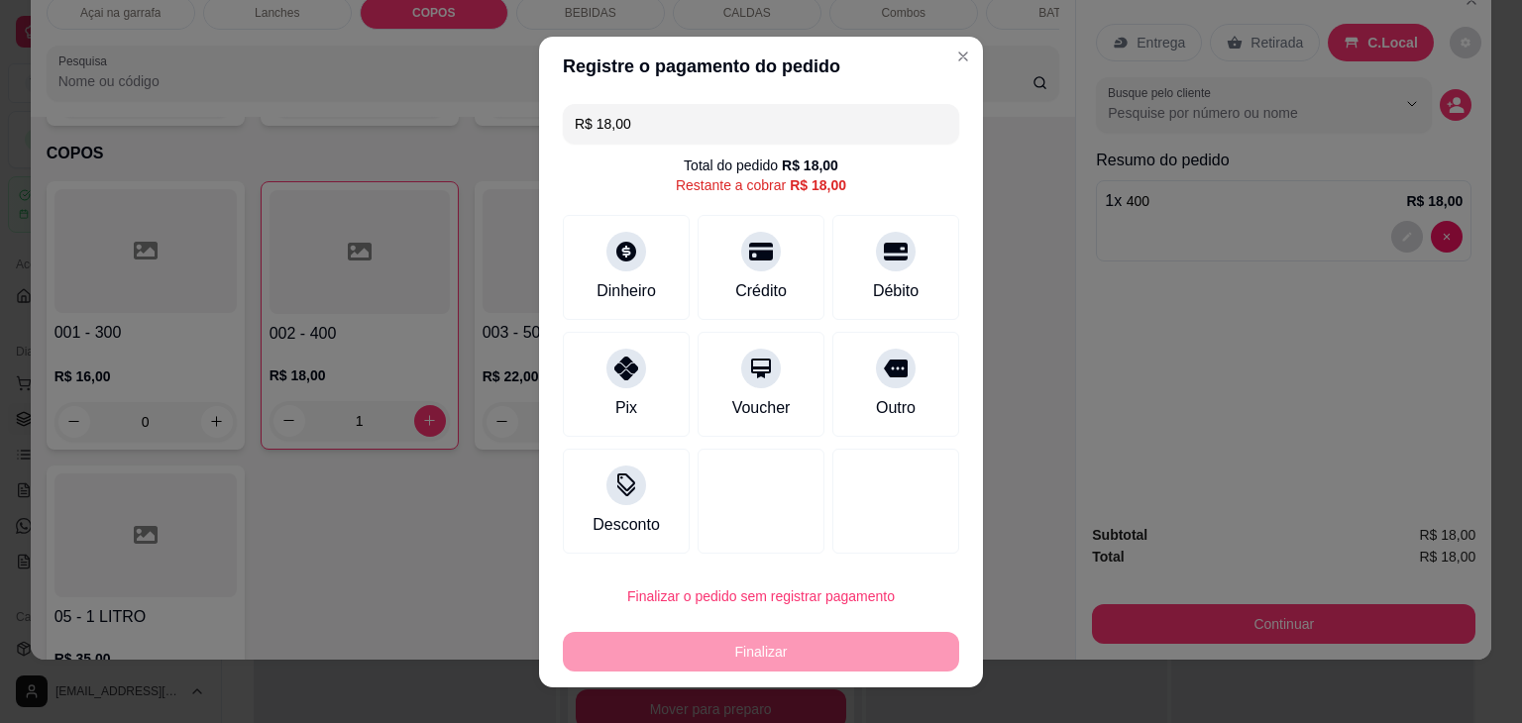
drag, startPoint x: 619, startPoint y: 392, endPoint x: 638, endPoint y: 420, distance: 33.5
click at [618, 391] on div "Pix" at bounding box center [626, 384] width 127 height 105
type input "R$ 0,00"
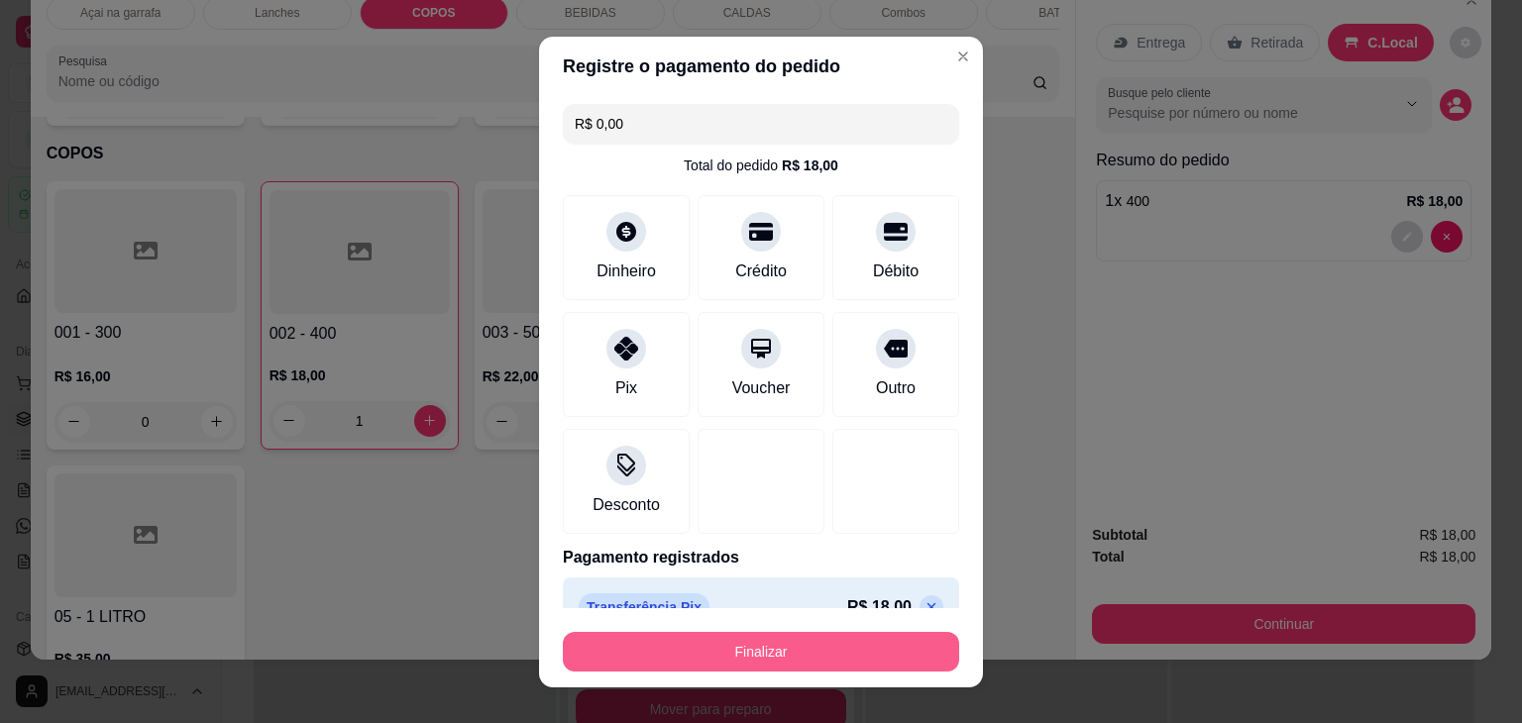
click at [709, 655] on button "Finalizar" at bounding box center [761, 652] width 396 height 40
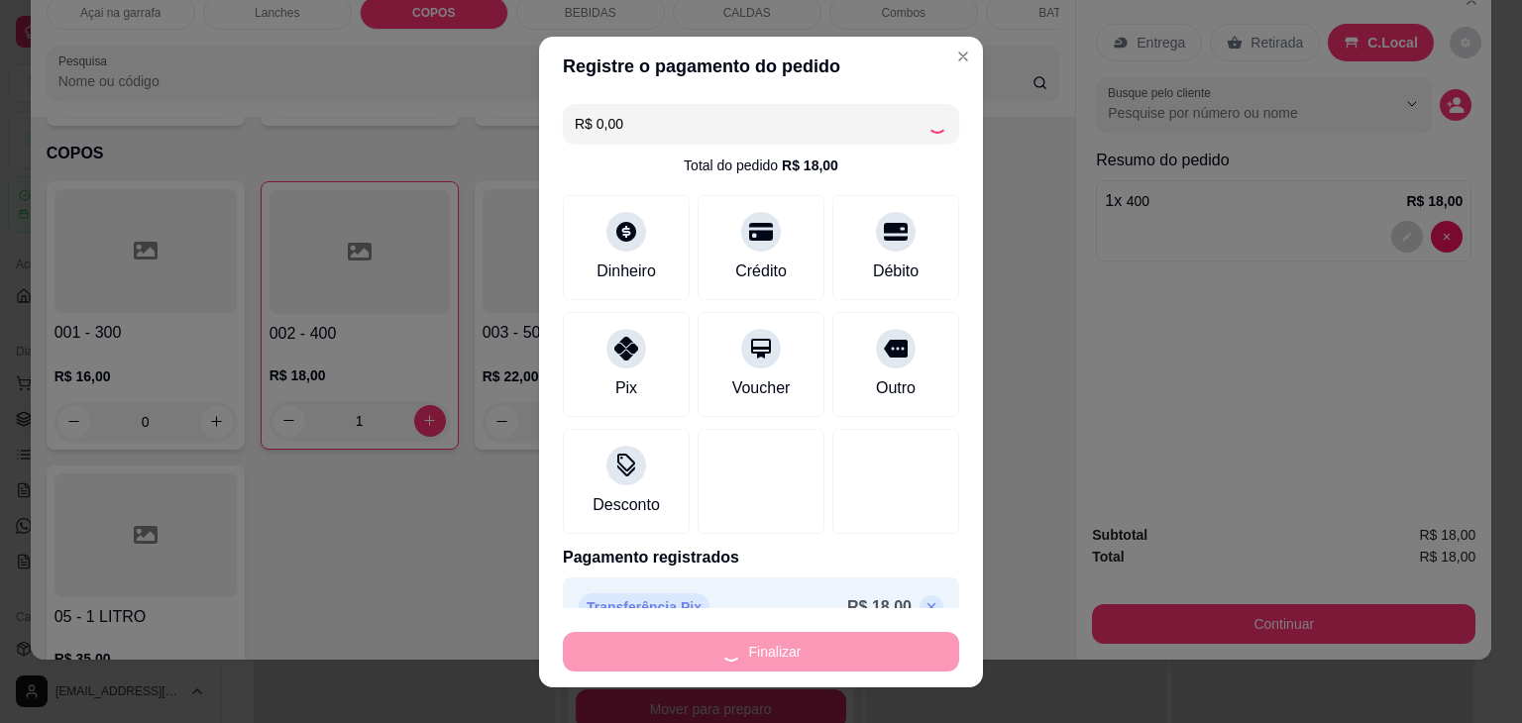
type input "0"
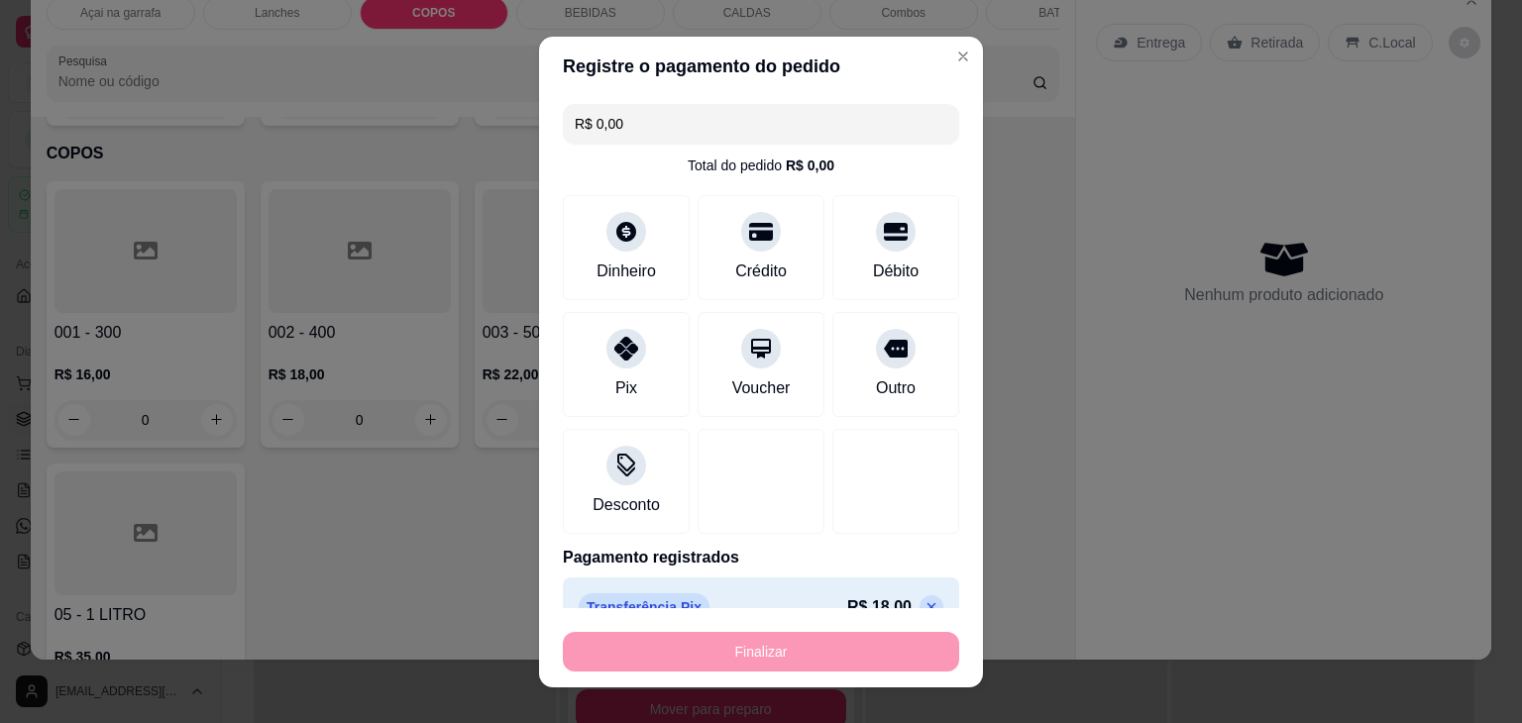
type input "-R$ 18,00"
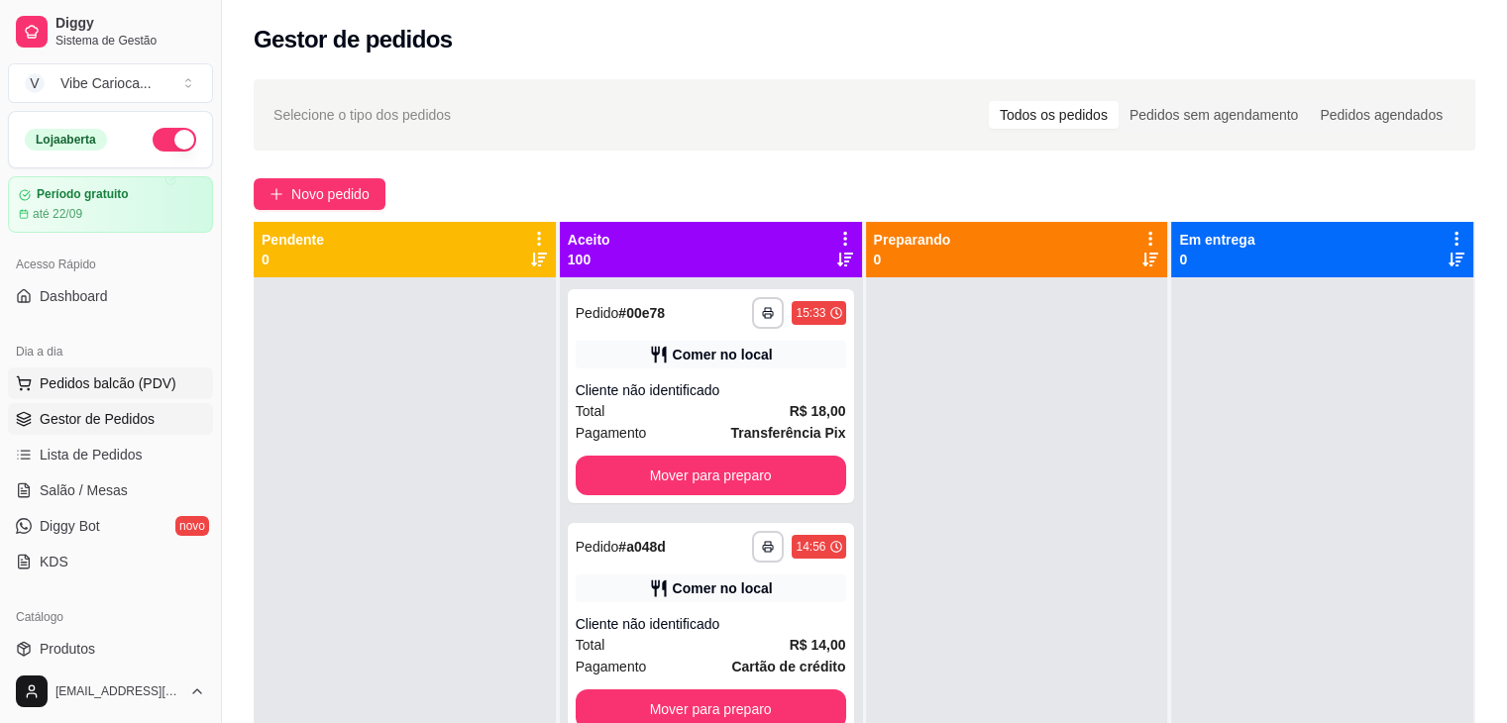
click at [131, 385] on span "Pedidos balcão (PDV)" at bounding box center [108, 384] width 137 height 20
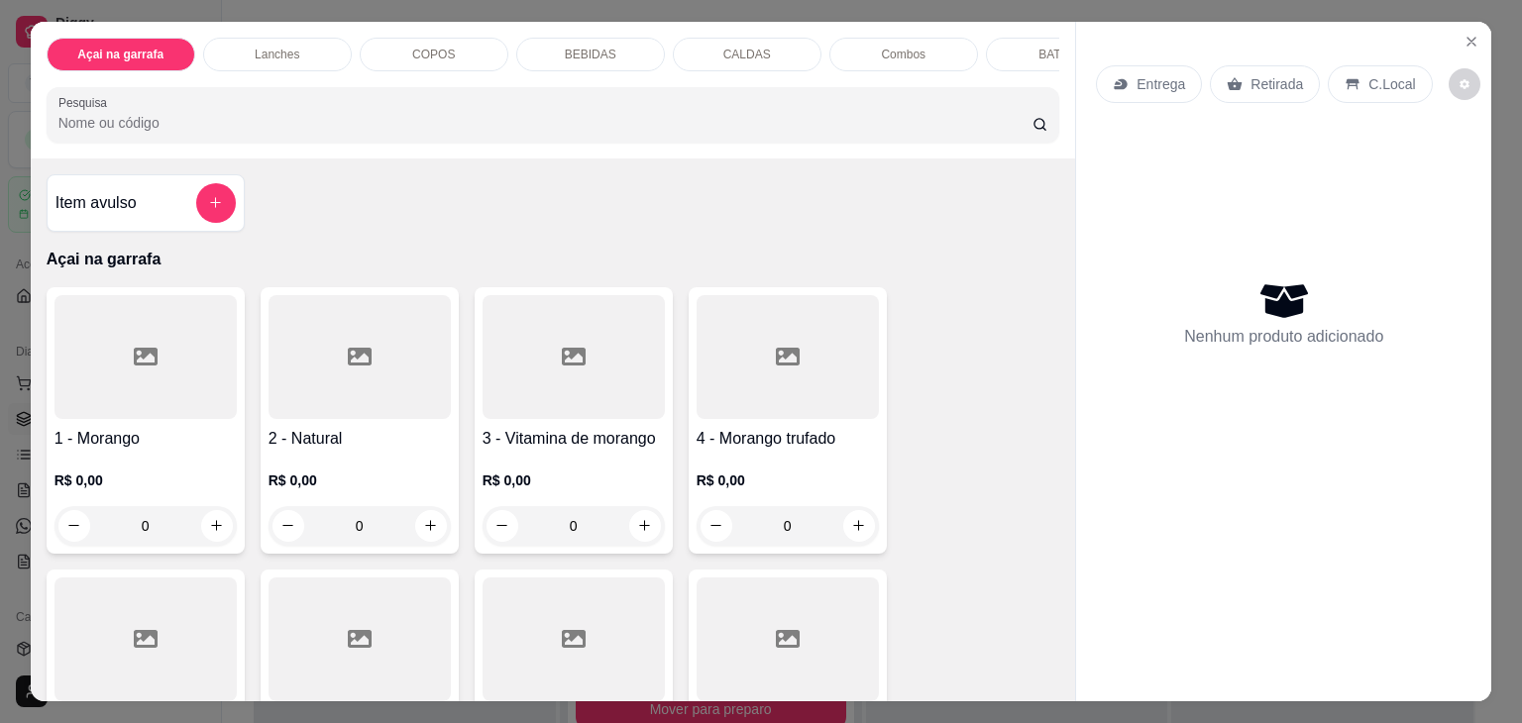
click at [465, 46] on div "COPOS" at bounding box center [434, 55] width 149 height 34
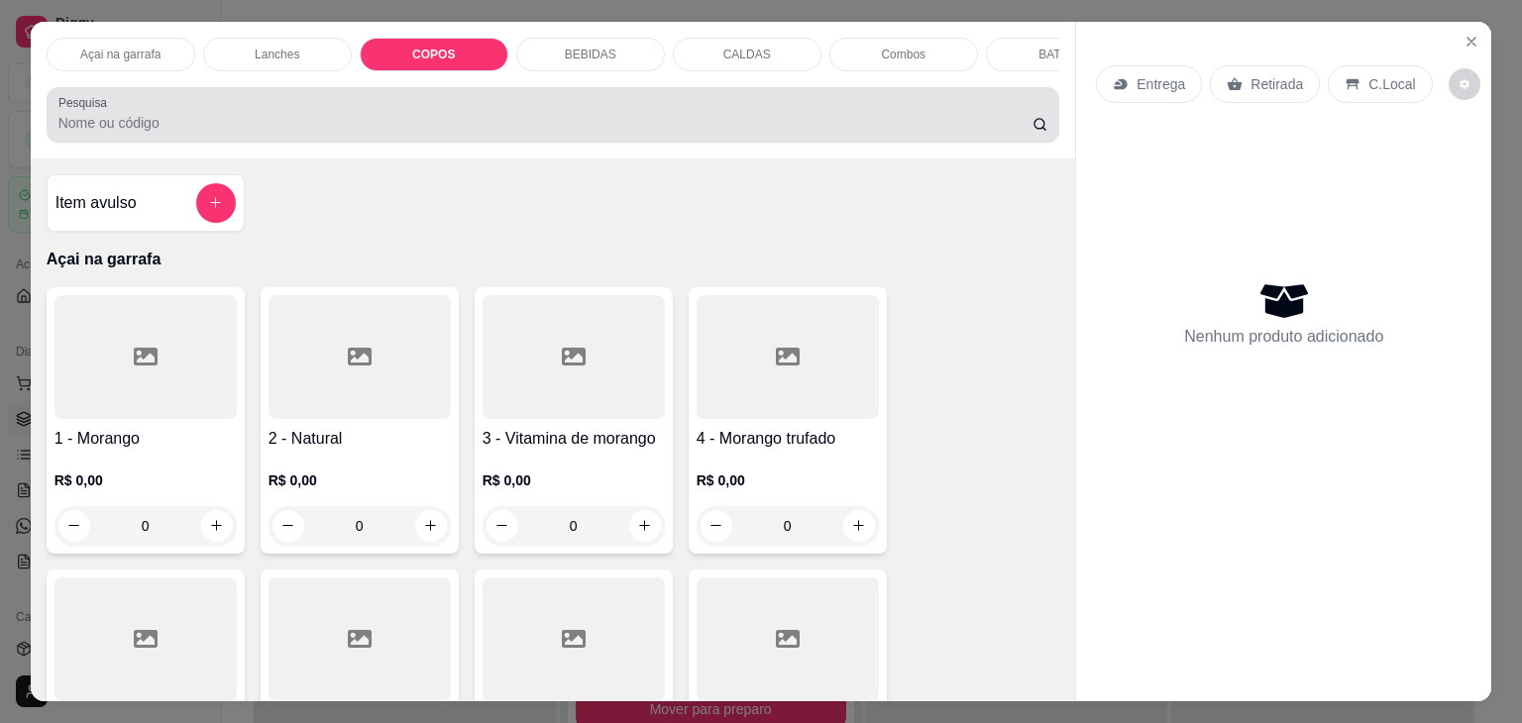
scroll to position [49, 0]
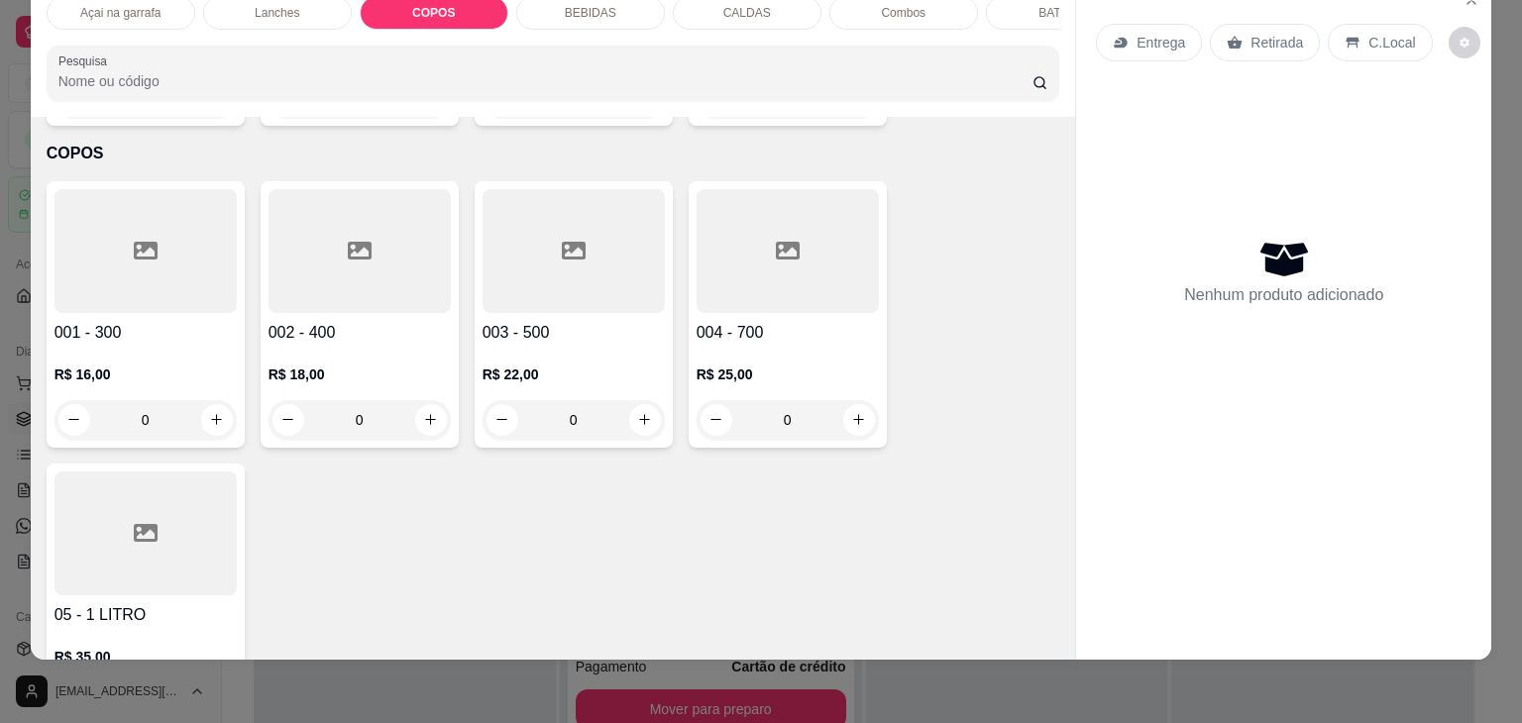
click at [380, 259] on div at bounding box center [360, 251] width 182 height 124
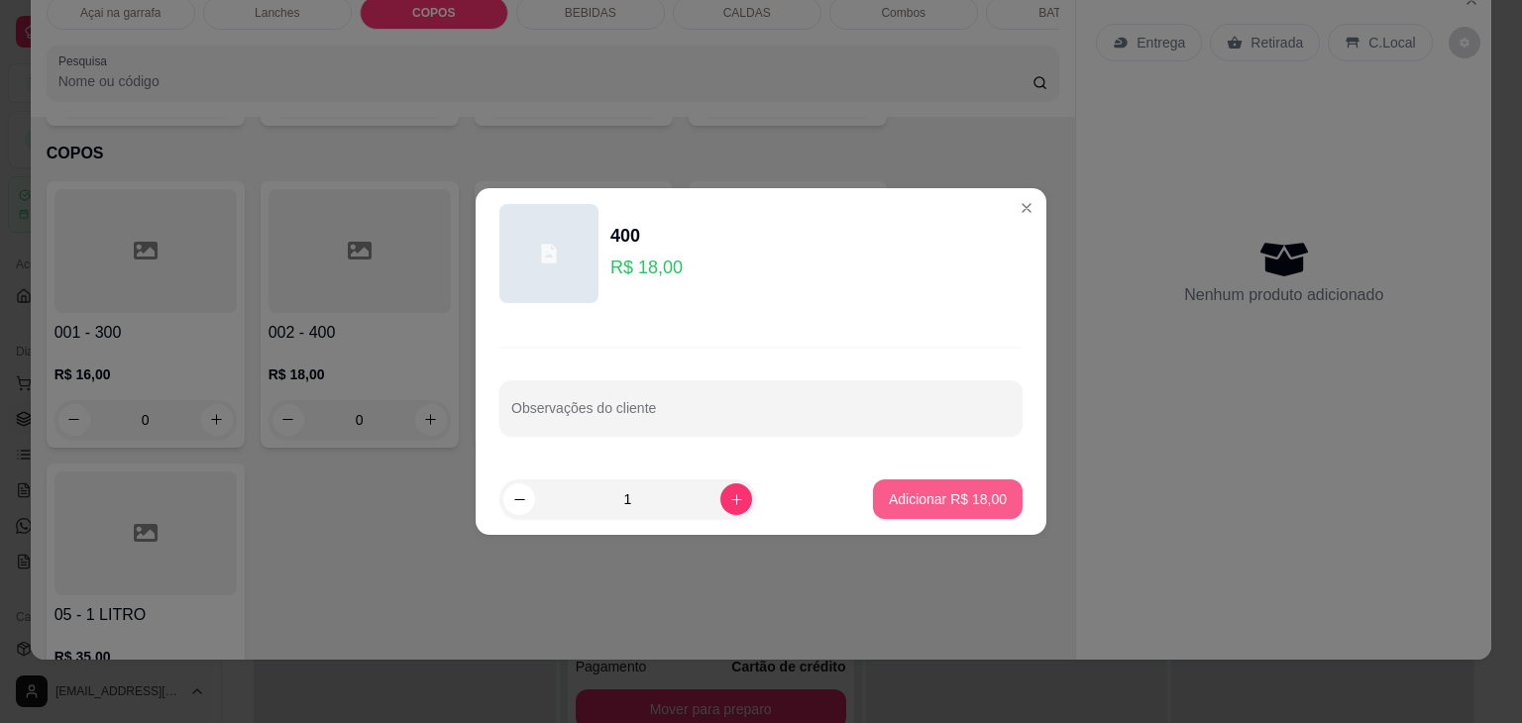
click at [904, 490] on p "Adicionar R$ 18,00" at bounding box center [948, 499] width 118 height 20
type input "1"
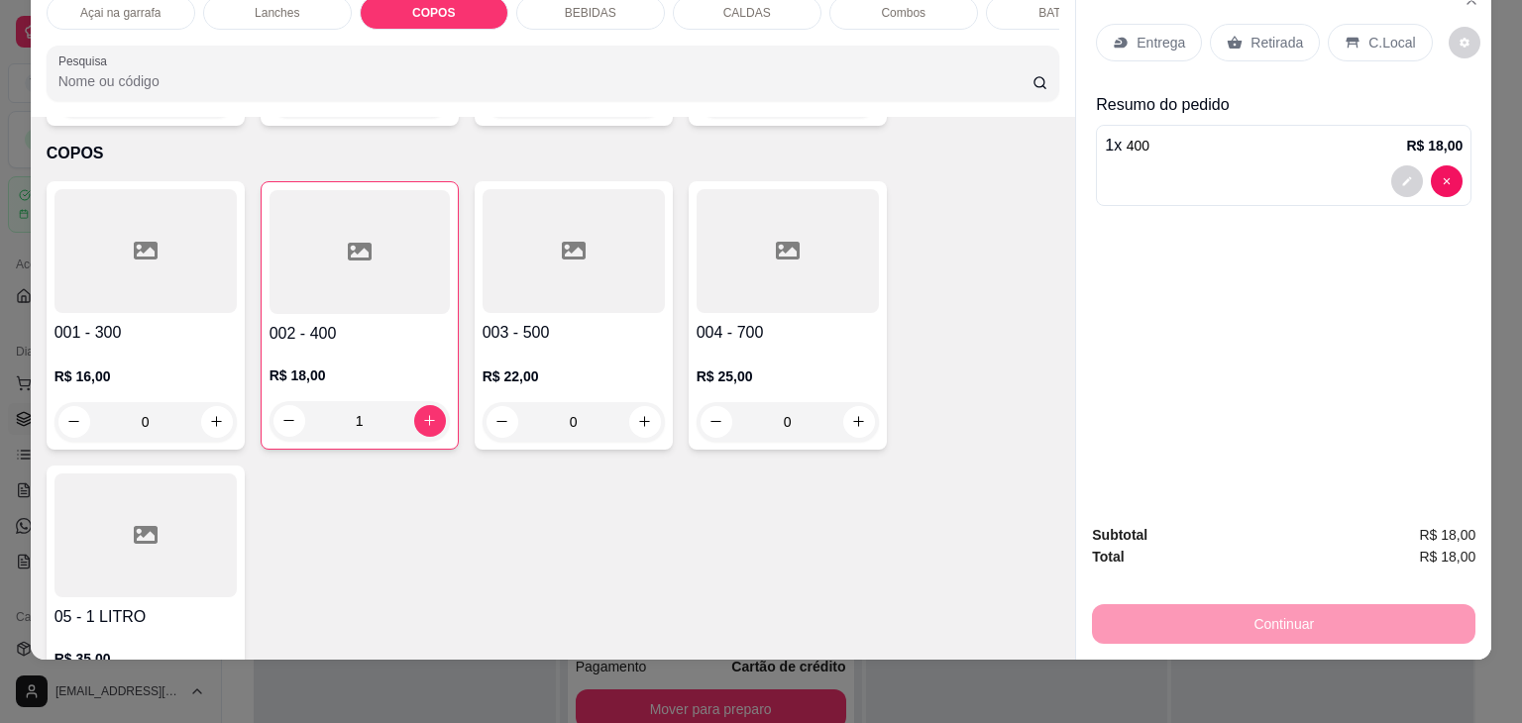
click at [1363, 24] on div "C.Local" at bounding box center [1380, 43] width 104 height 38
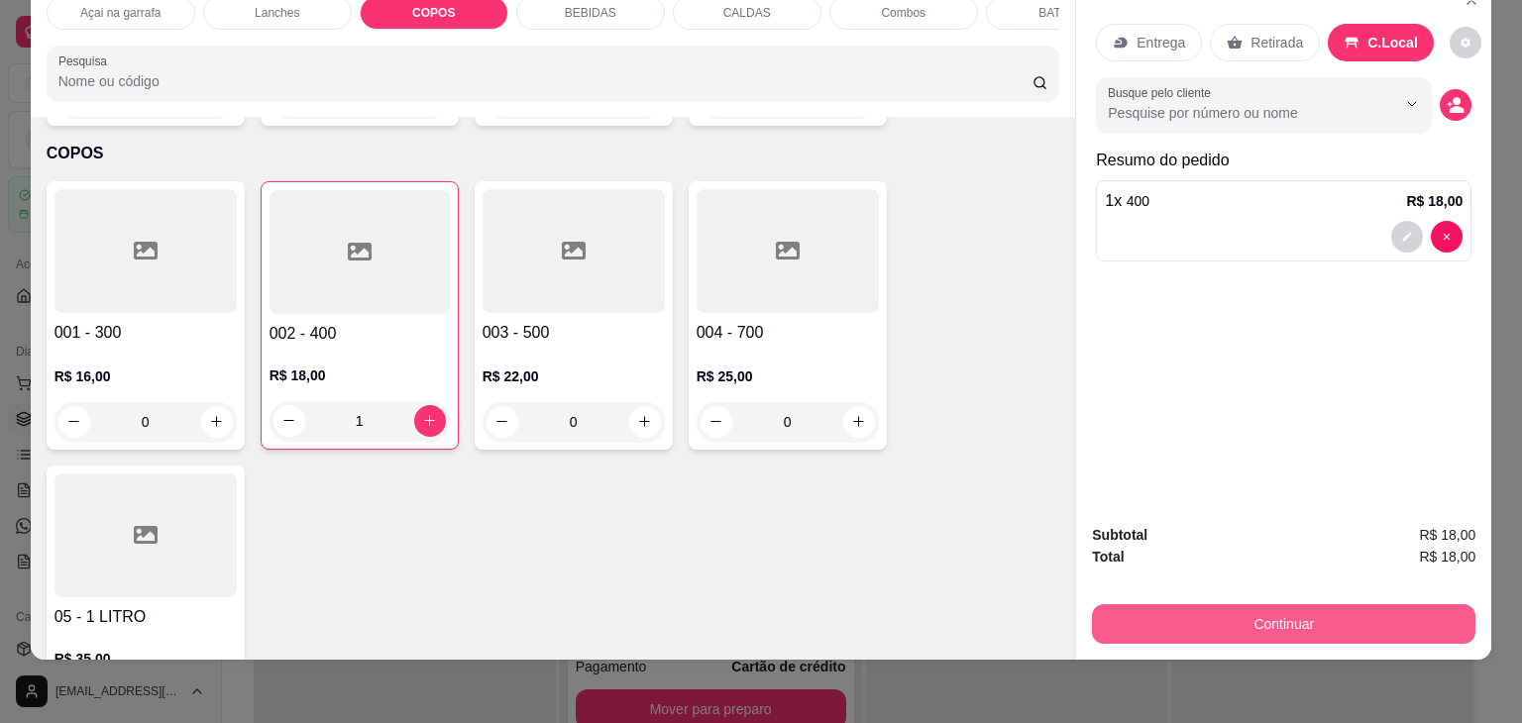
click at [1181, 604] on button "Continuar" at bounding box center [1283, 624] width 383 height 40
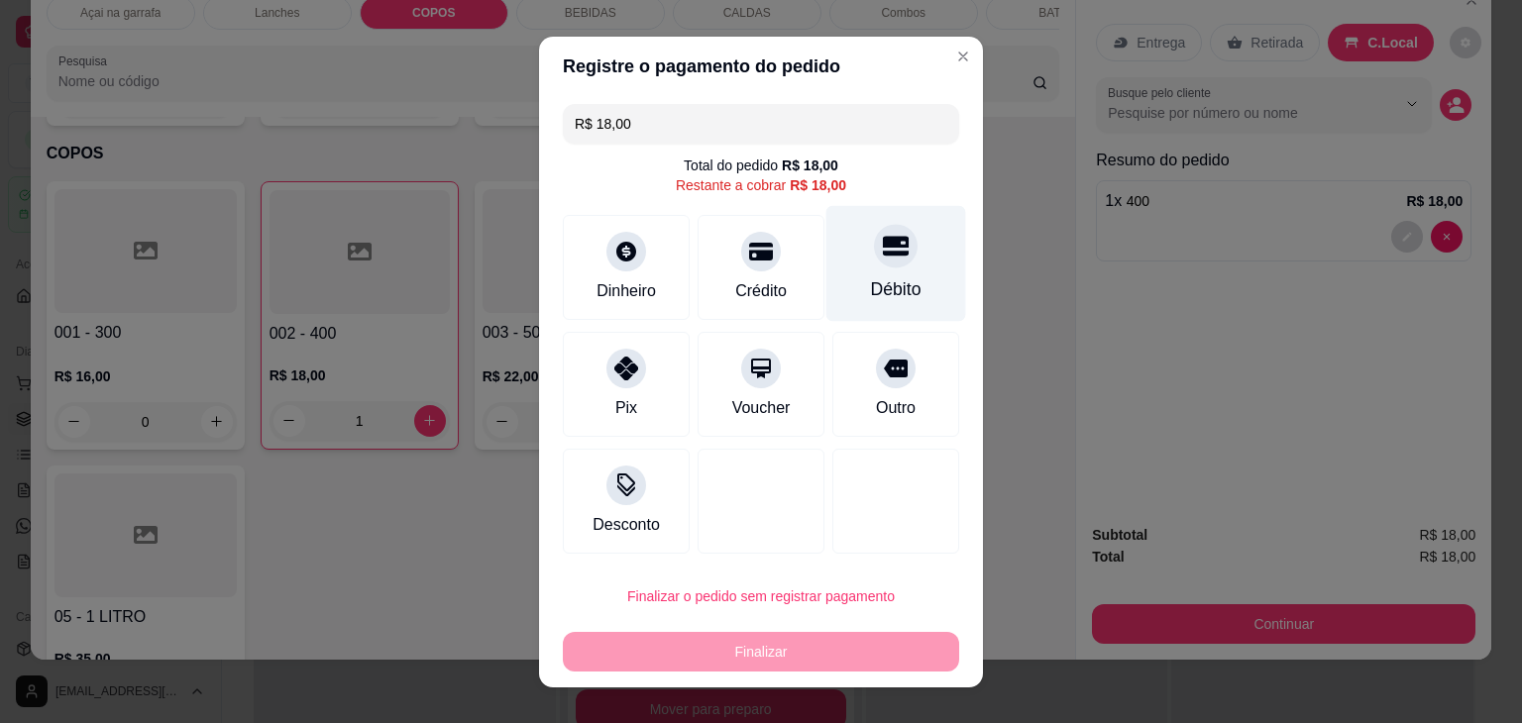
click at [888, 270] on div "Débito" at bounding box center [896, 263] width 140 height 116
type input "R$ 0,00"
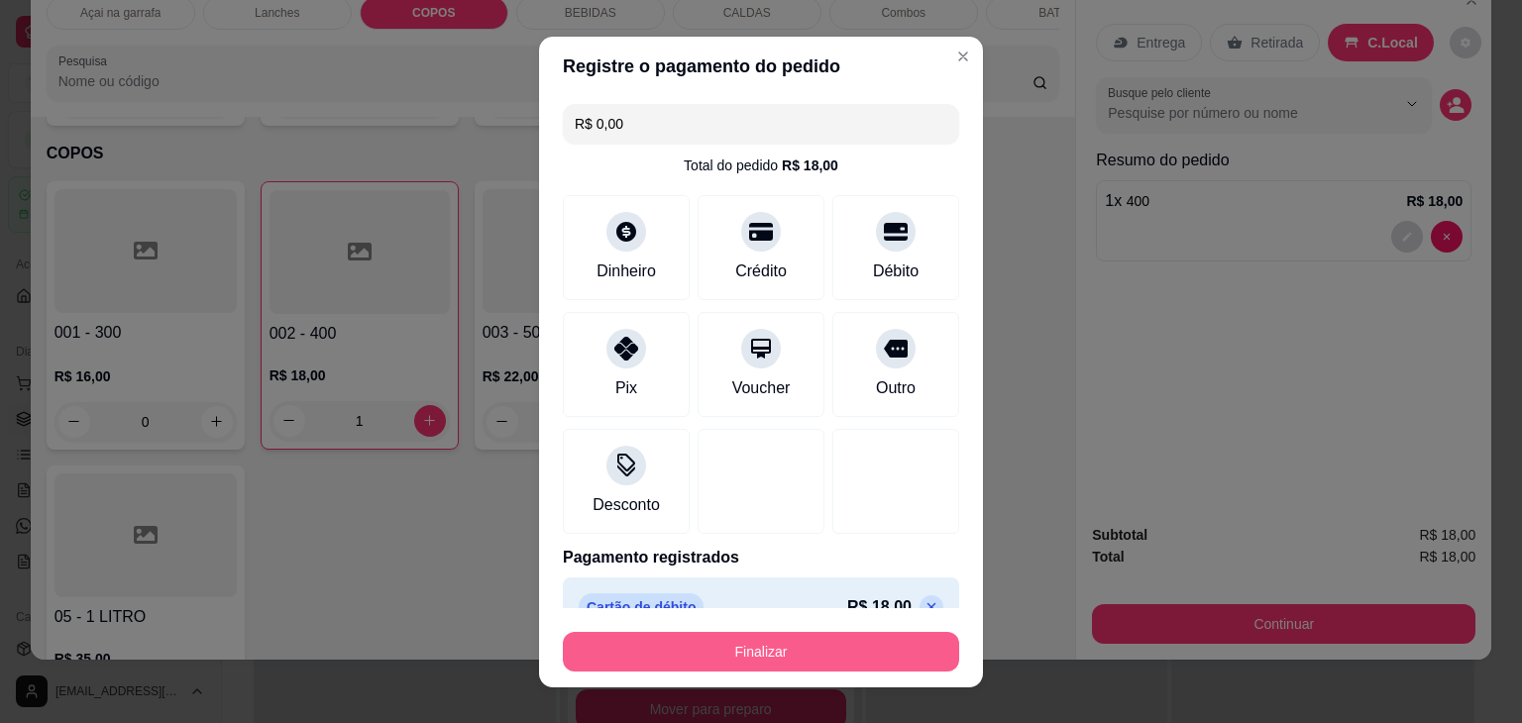
click at [842, 653] on button "Finalizar" at bounding box center [761, 652] width 396 height 40
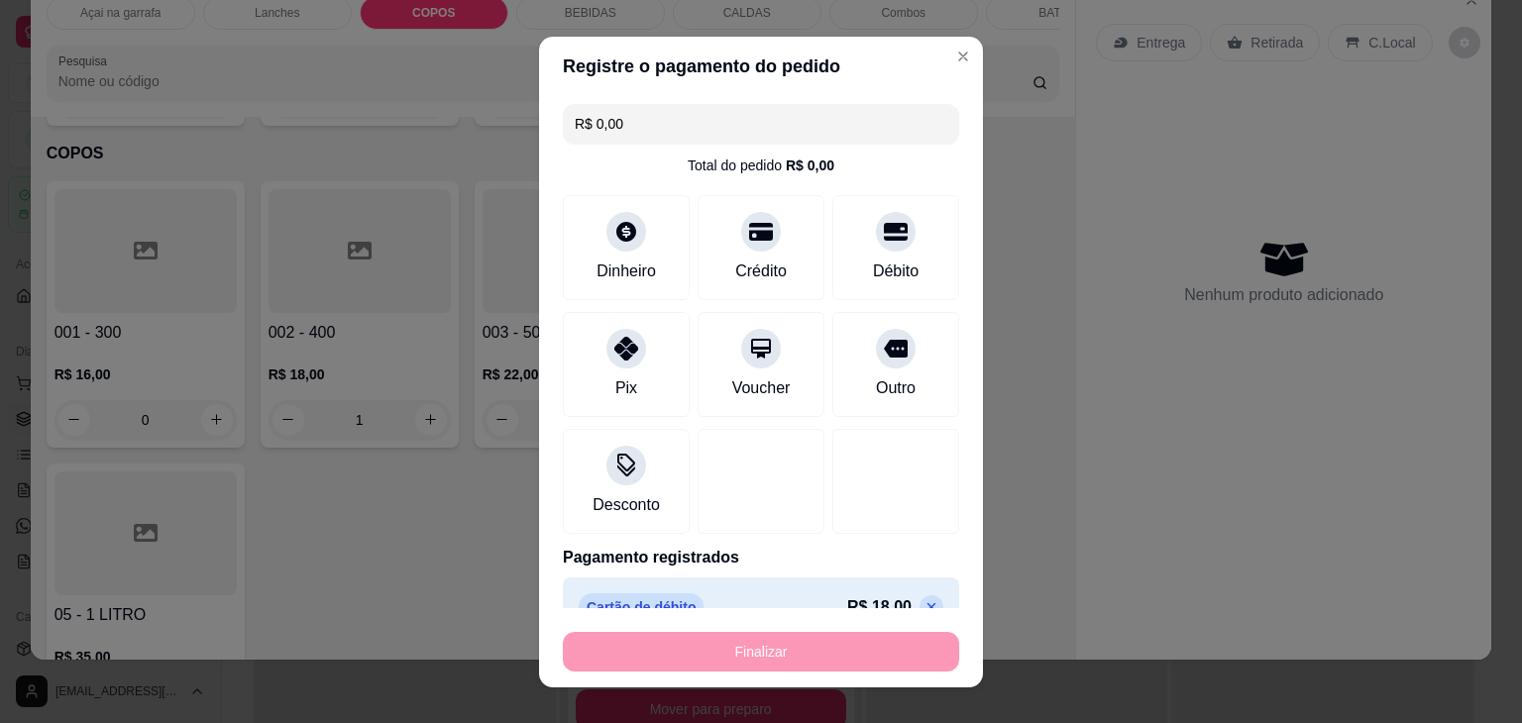
type input "0"
type input "-R$ 18,00"
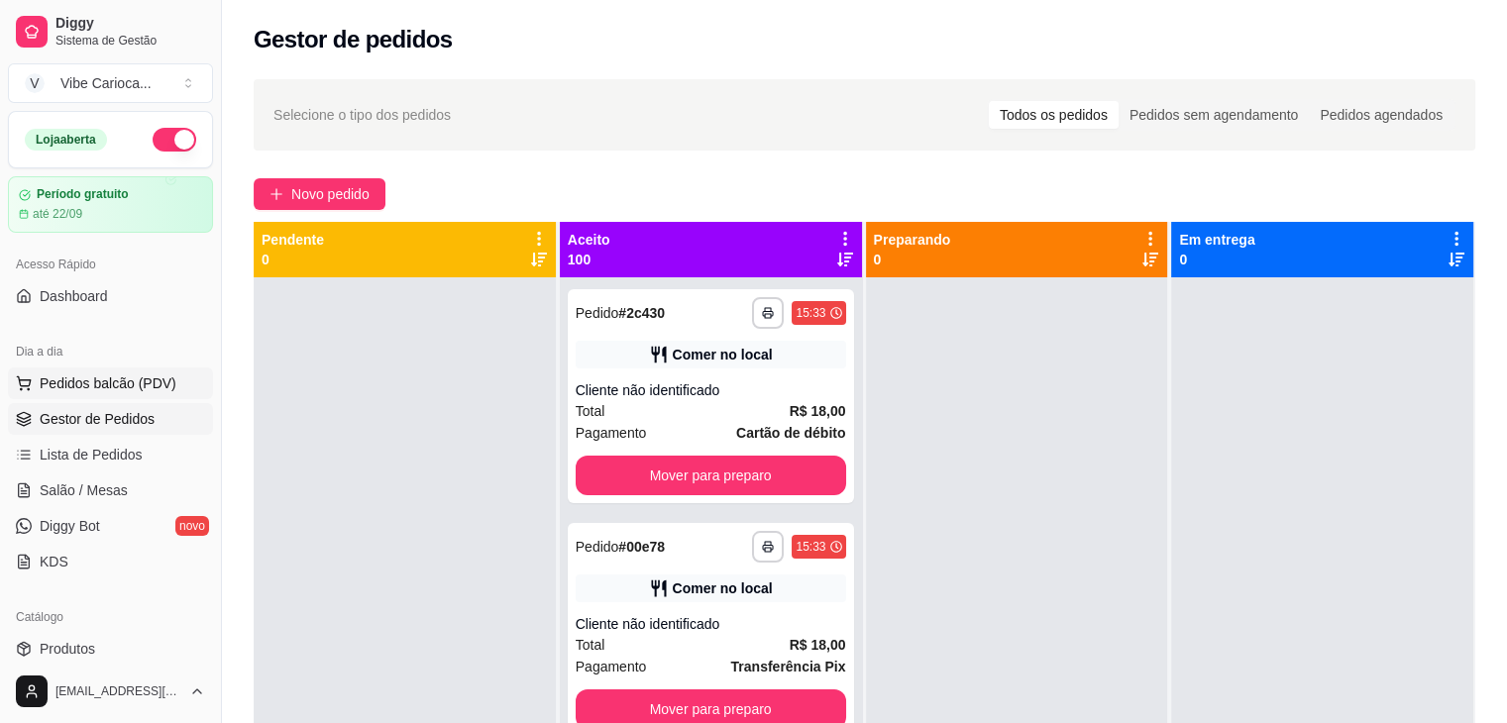
click at [138, 369] on button "Pedidos balcão (PDV)" at bounding box center [110, 384] width 205 height 32
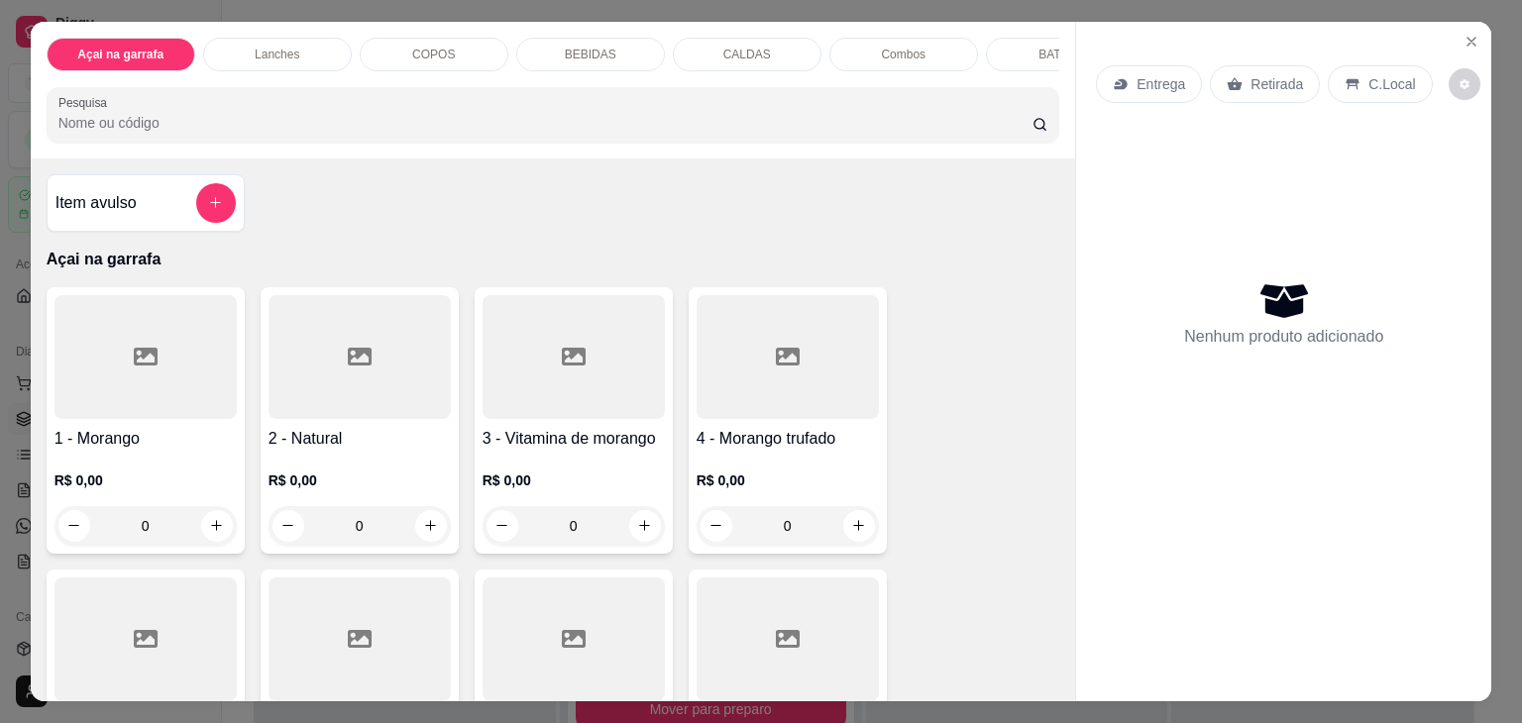
click at [451, 50] on div "COPOS" at bounding box center [434, 55] width 149 height 34
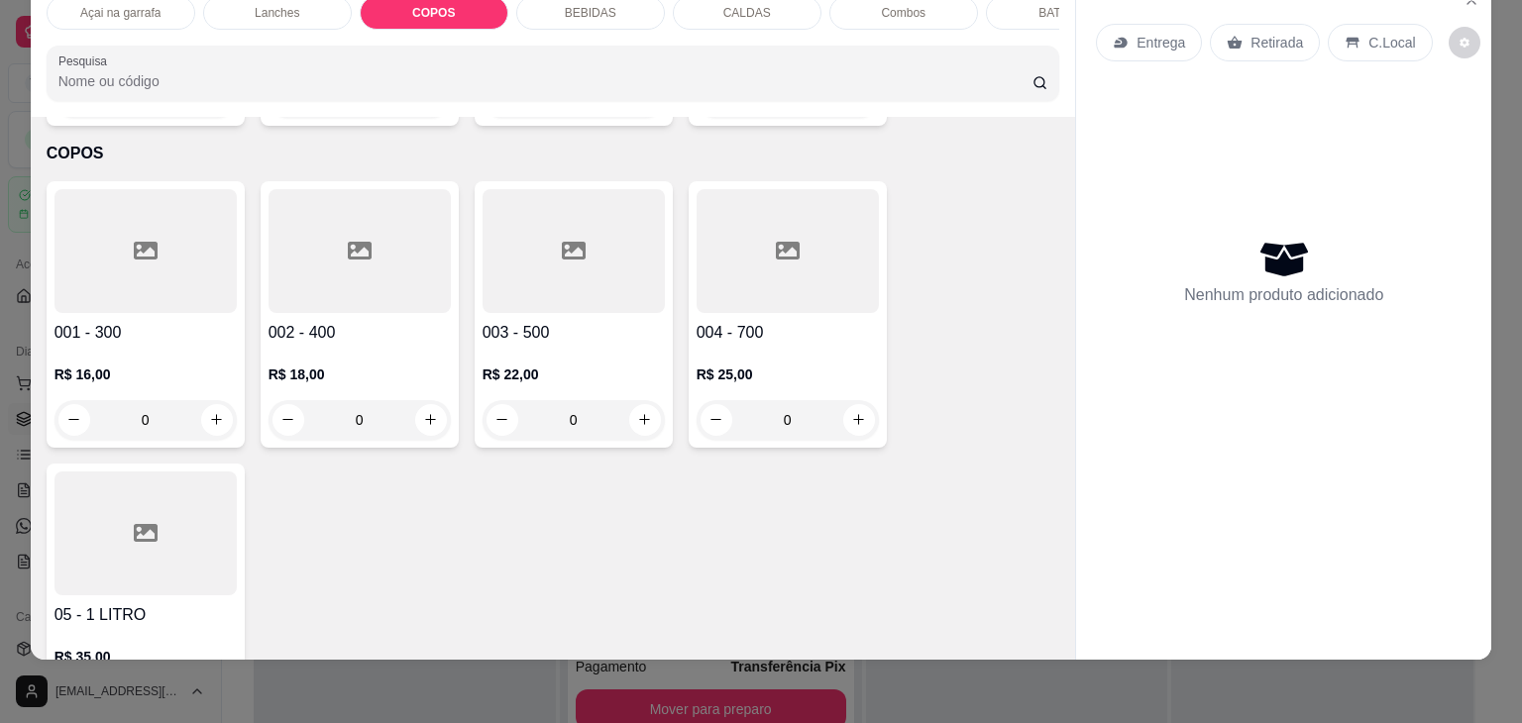
click at [757, 226] on div at bounding box center [788, 251] width 182 height 124
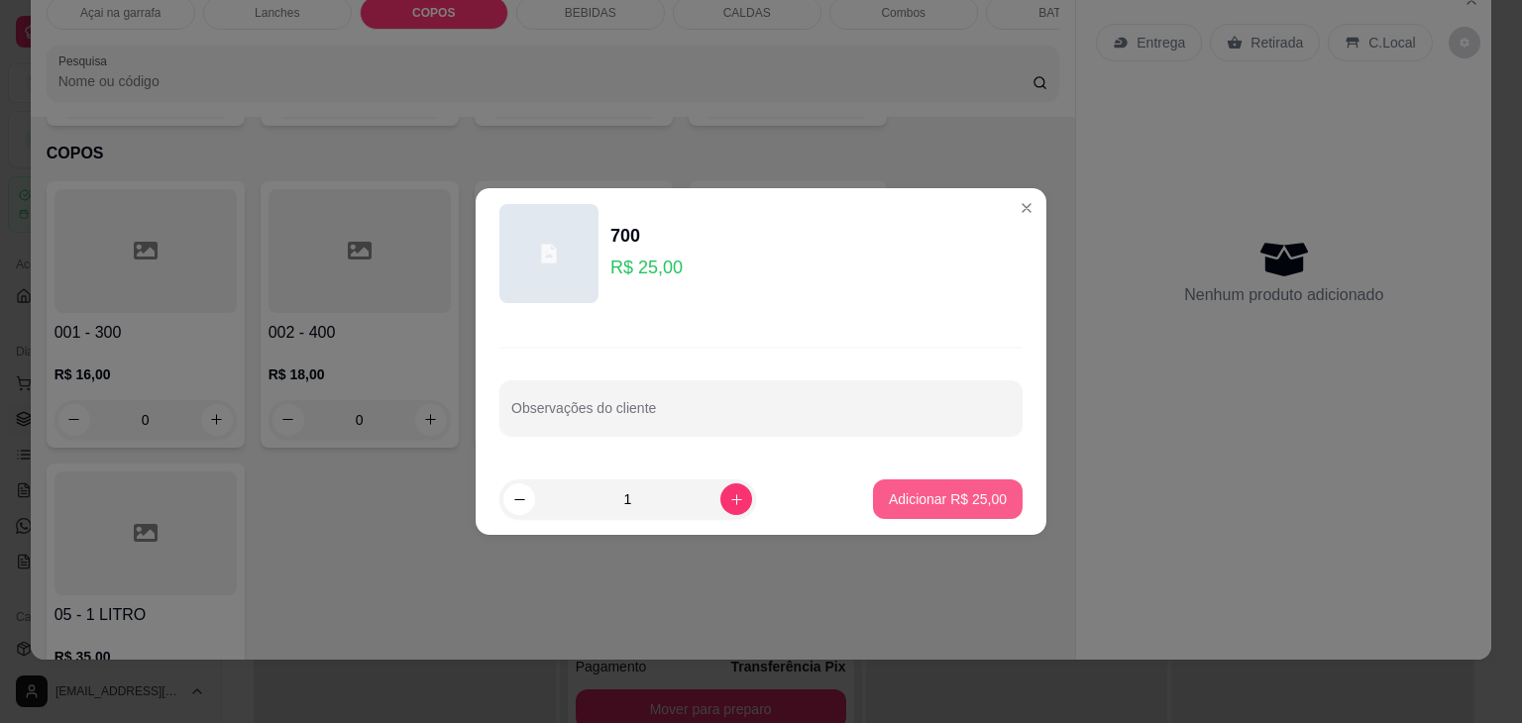
click at [918, 503] on p "Adicionar R$ 25,00" at bounding box center [948, 499] width 118 height 20
type input "1"
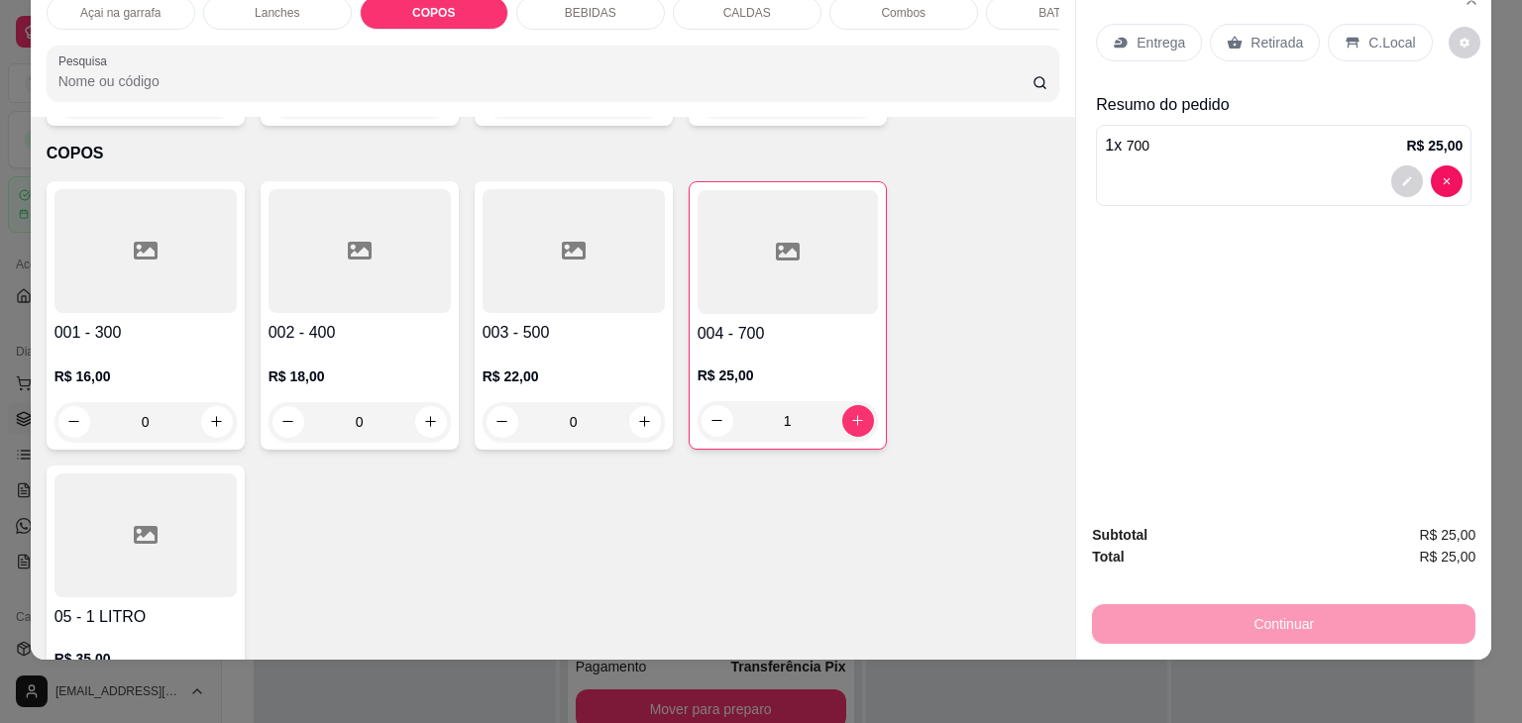
click at [1368, 33] on p "C.Local" at bounding box center [1391, 43] width 47 height 20
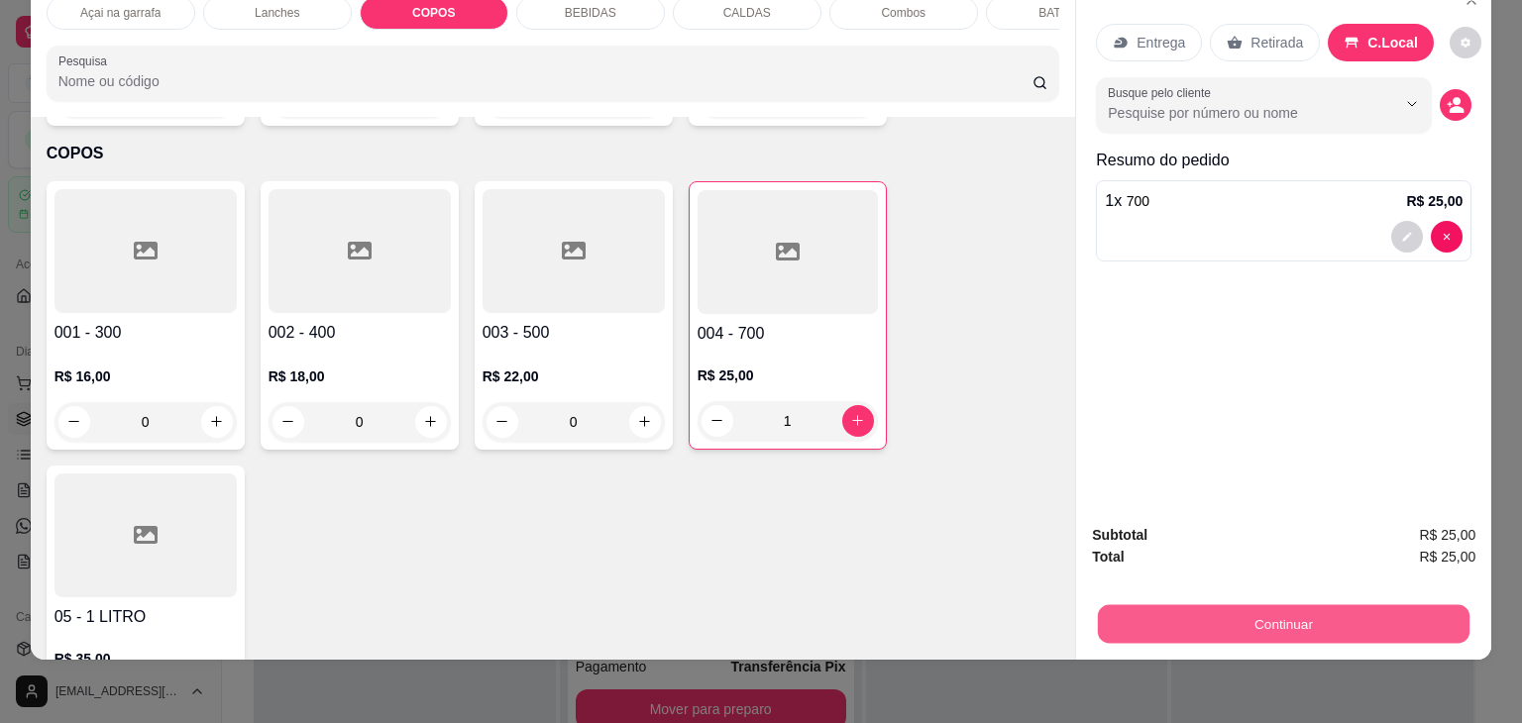
click at [1241, 620] on button "Continuar" at bounding box center [1284, 624] width 372 height 39
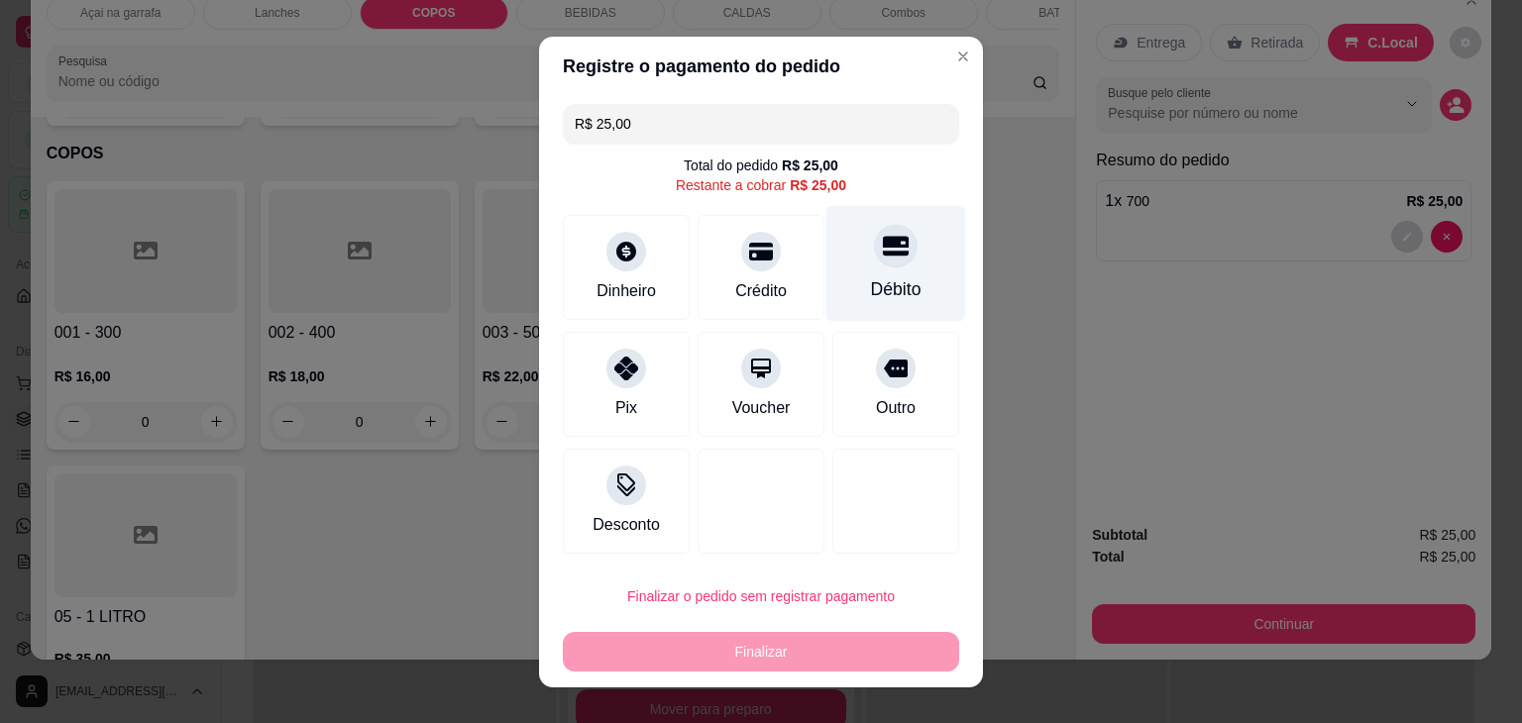
click at [874, 259] on div at bounding box center [896, 246] width 44 height 44
type input "R$ 0,00"
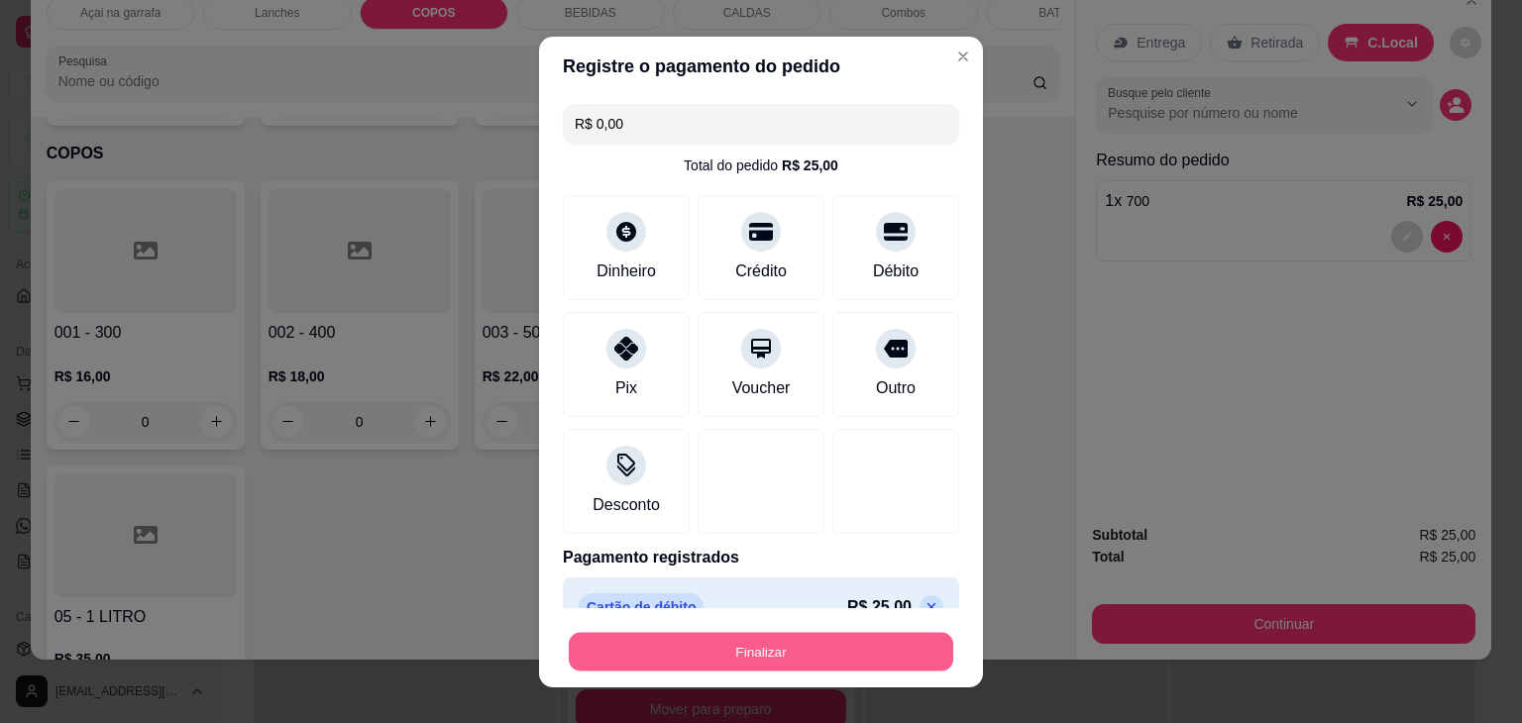
click at [815, 660] on button "Finalizar" at bounding box center [761, 651] width 384 height 39
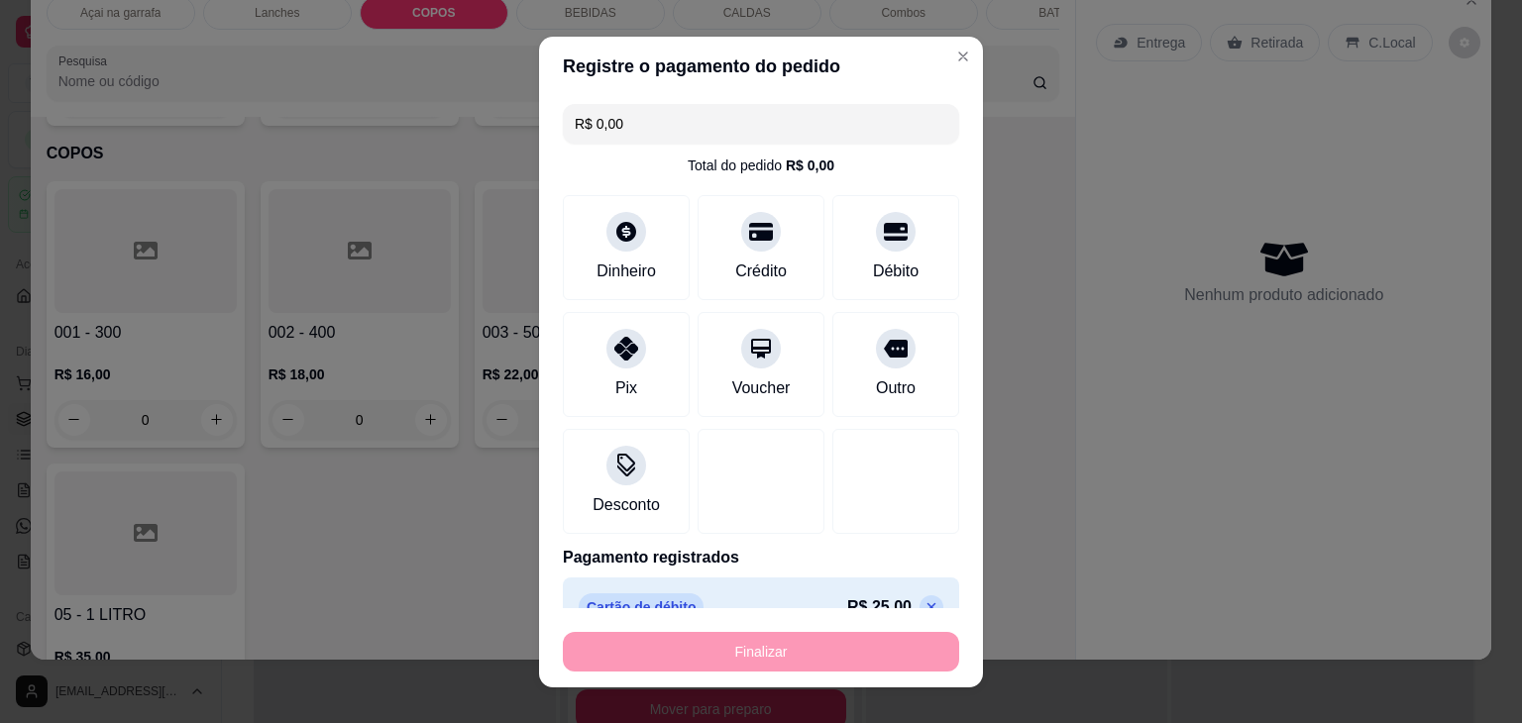
type input "0"
type input "-R$ 25,00"
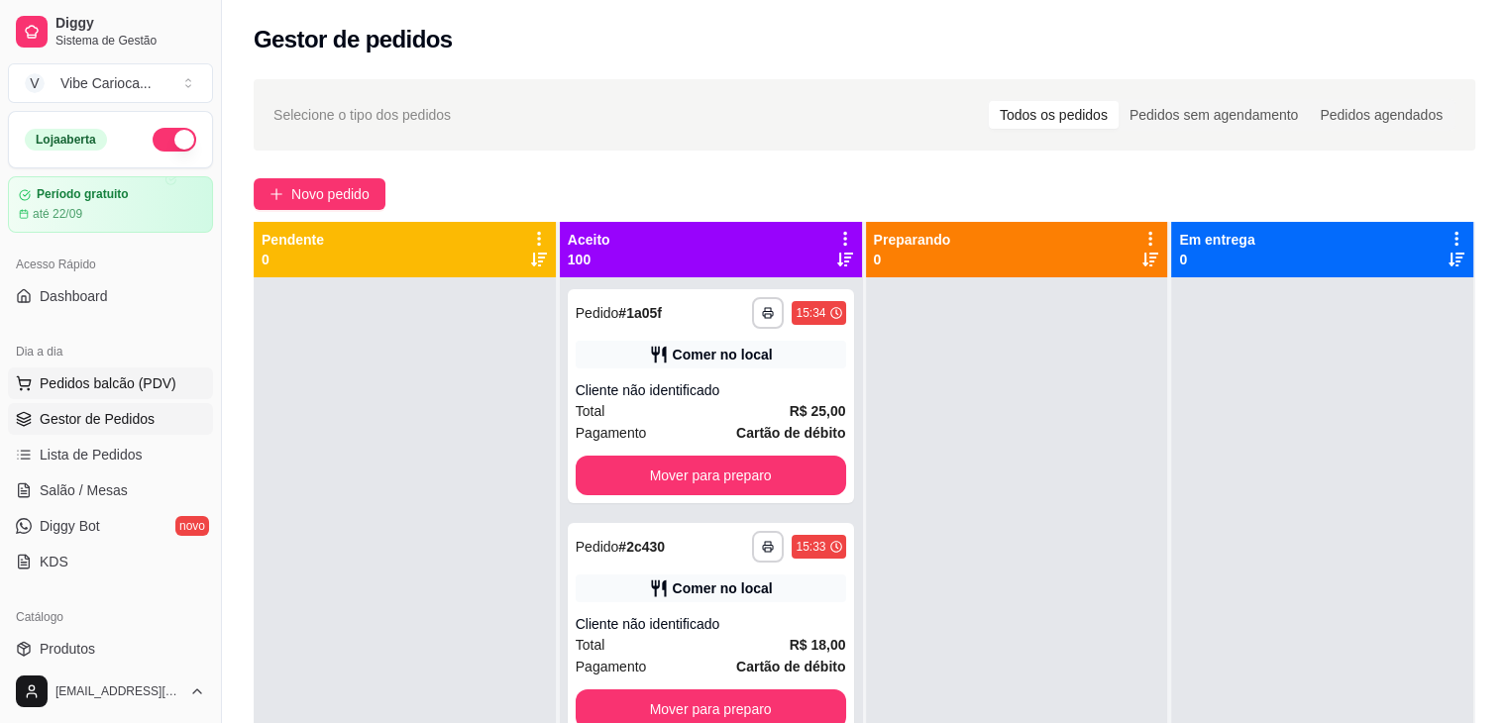
click at [75, 384] on span "Pedidos balcão (PDV)" at bounding box center [108, 384] width 137 height 20
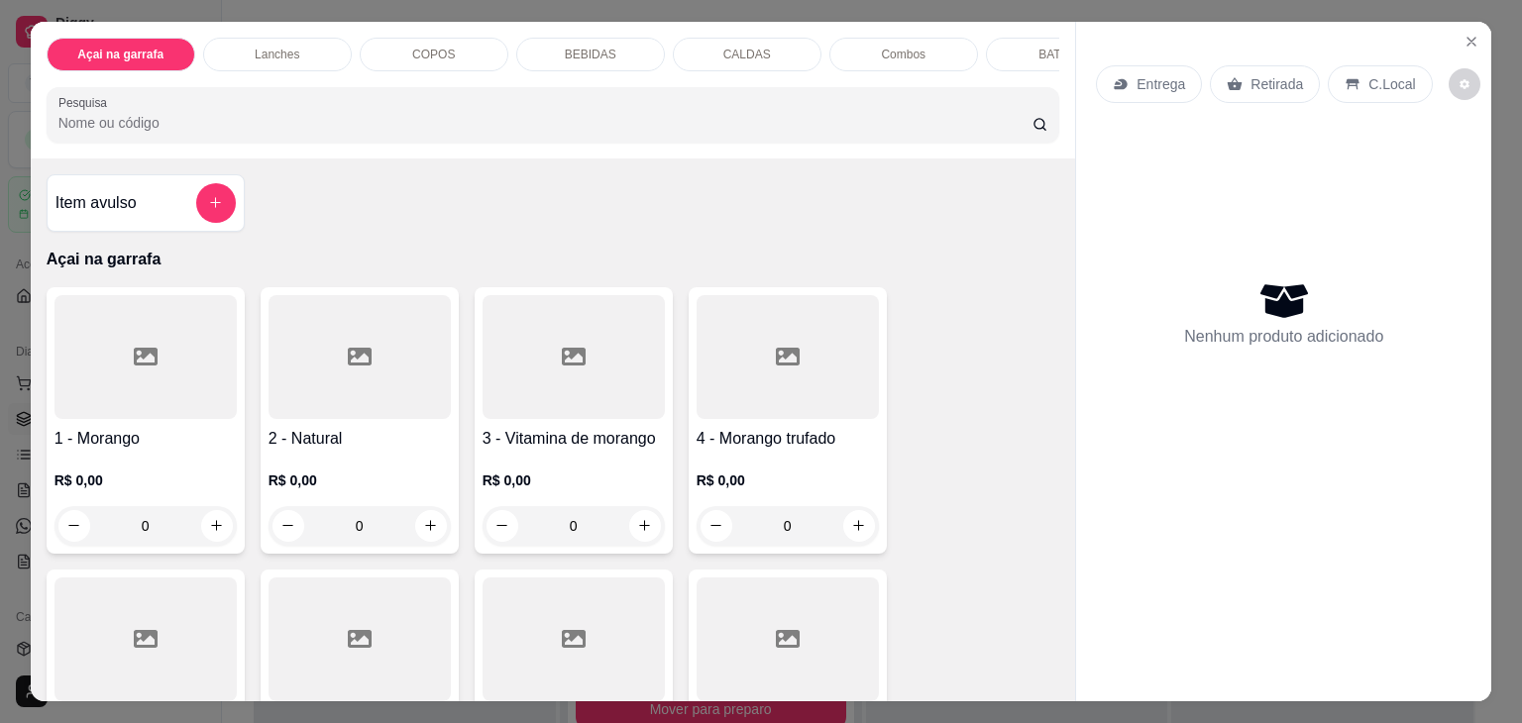
click at [447, 49] on div "COPOS" at bounding box center [434, 55] width 149 height 34
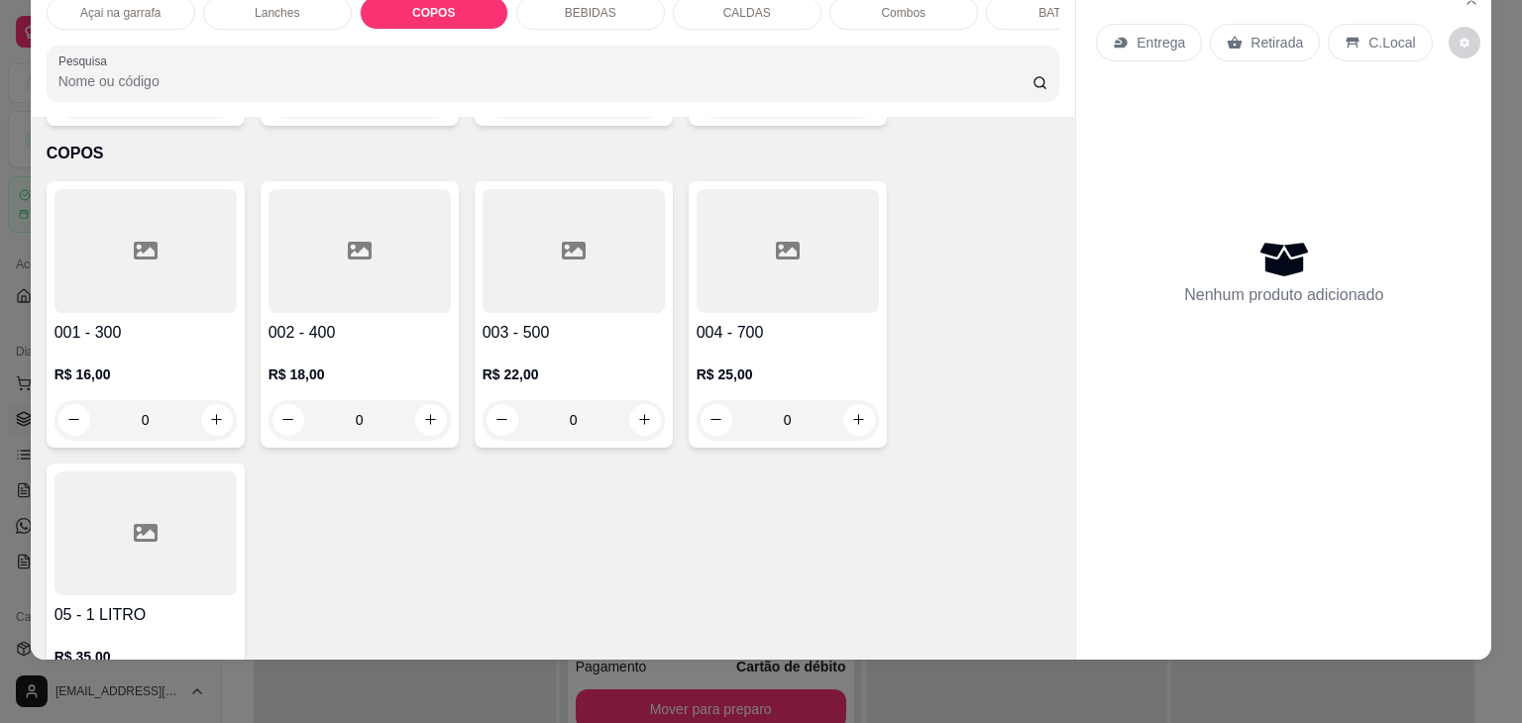
click at [360, 239] on icon at bounding box center [360, 251] width 24 height 24
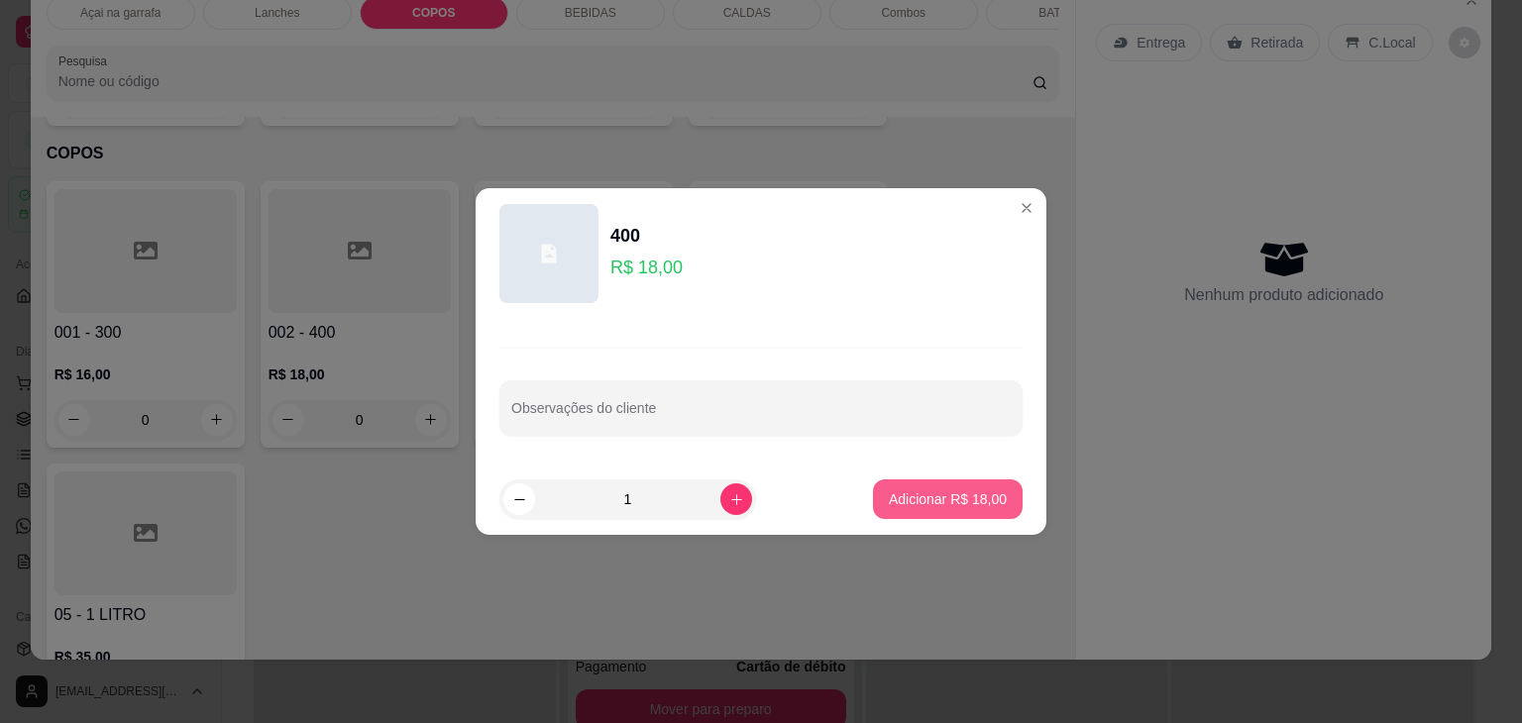
click at [935, 492] on p "Adicionar R$ 18,00" at bounding box center [948, 499] width 118 height 20
type input "1"
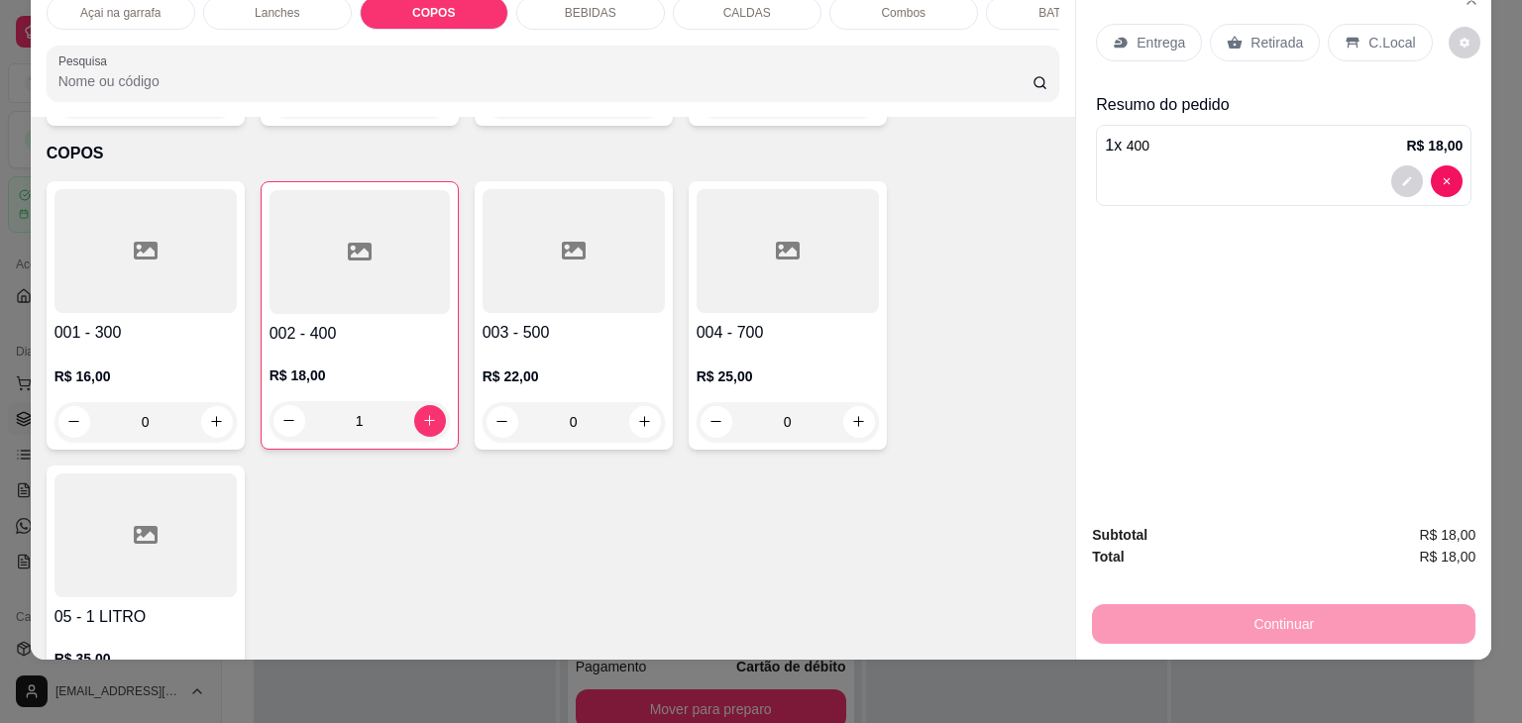
click at [1405, 32] on div "C.Local" at bounding box center [1380, 43] width 104 height 38
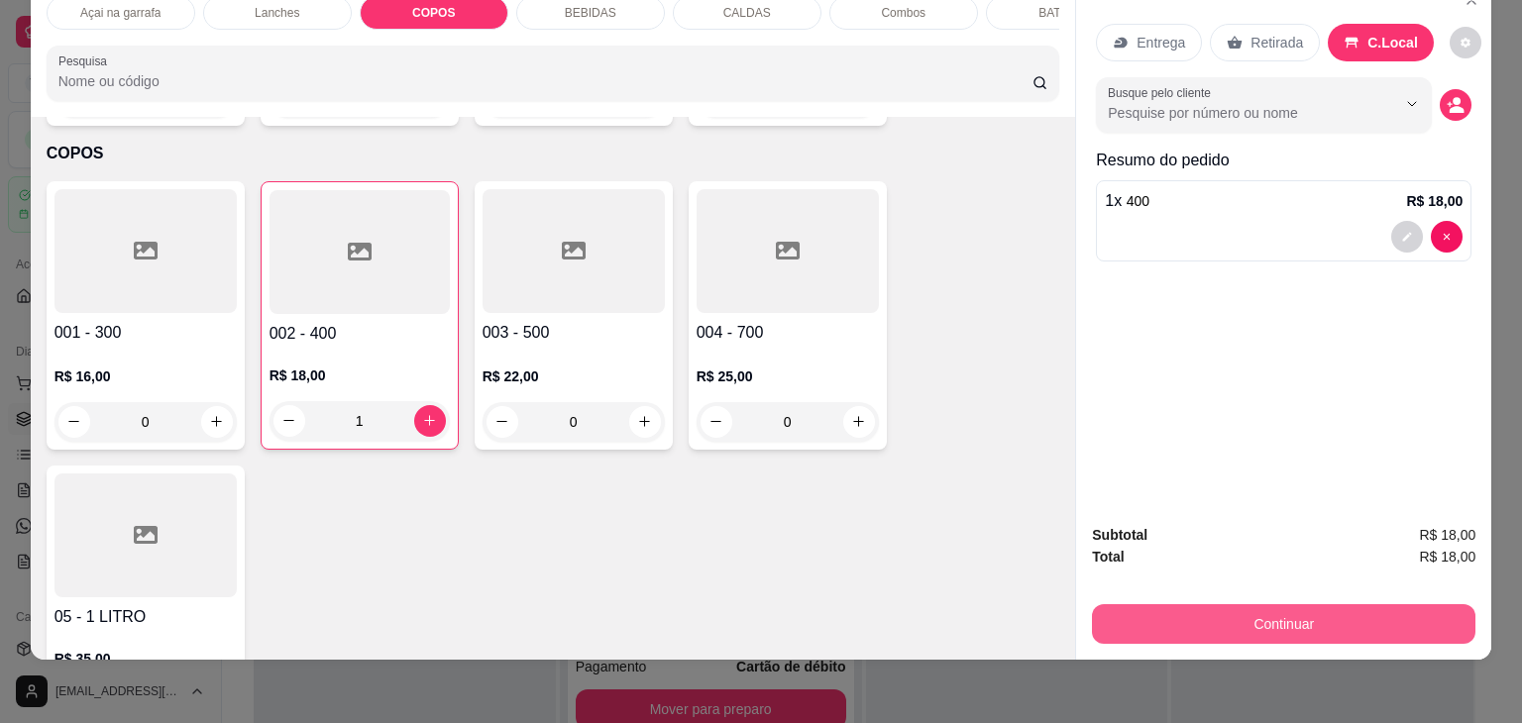
click at [1259, 608] on button "Continuar" at bounding box center [1283, 624] width 383 height 40
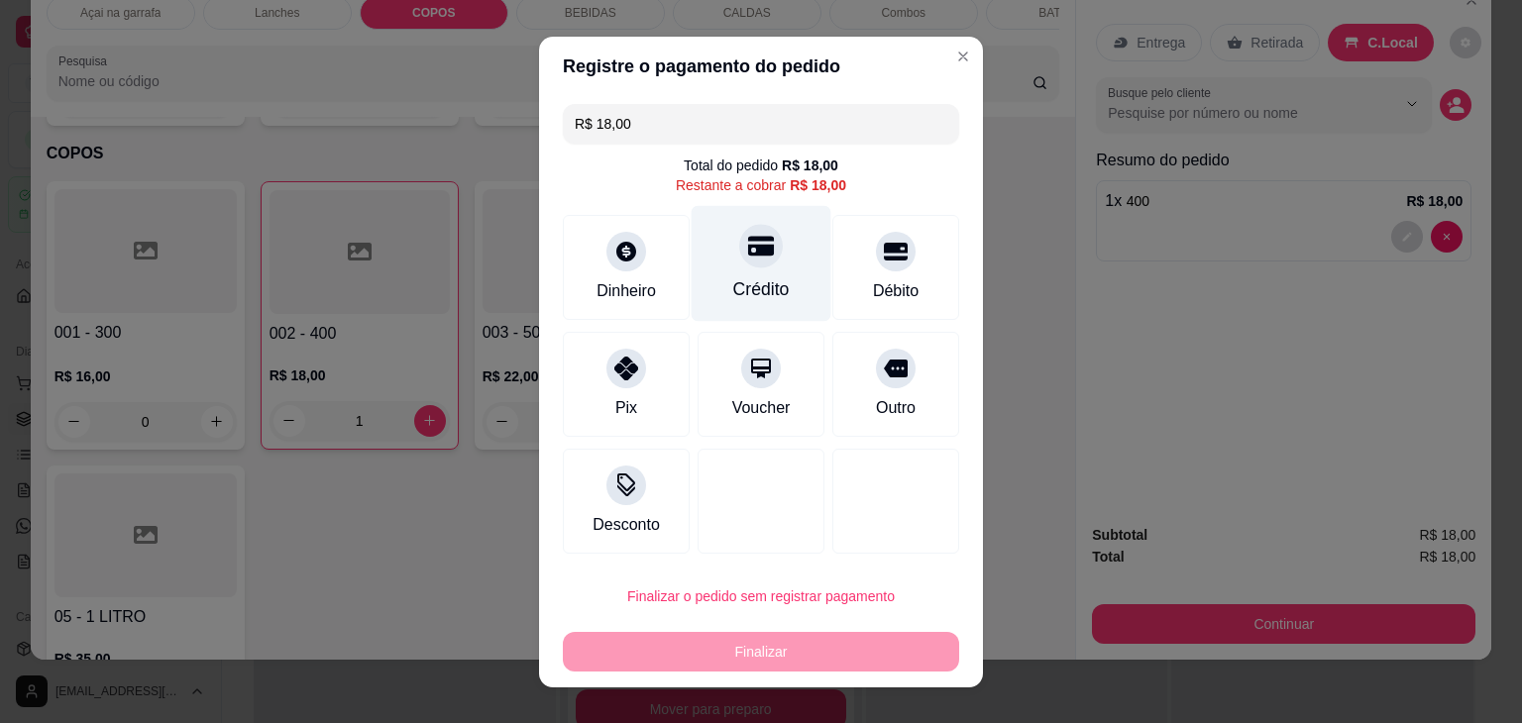
click at [748, 259] on icon at bounding box center [761, 246] width 26 height 26
type input "R$ 0,00"
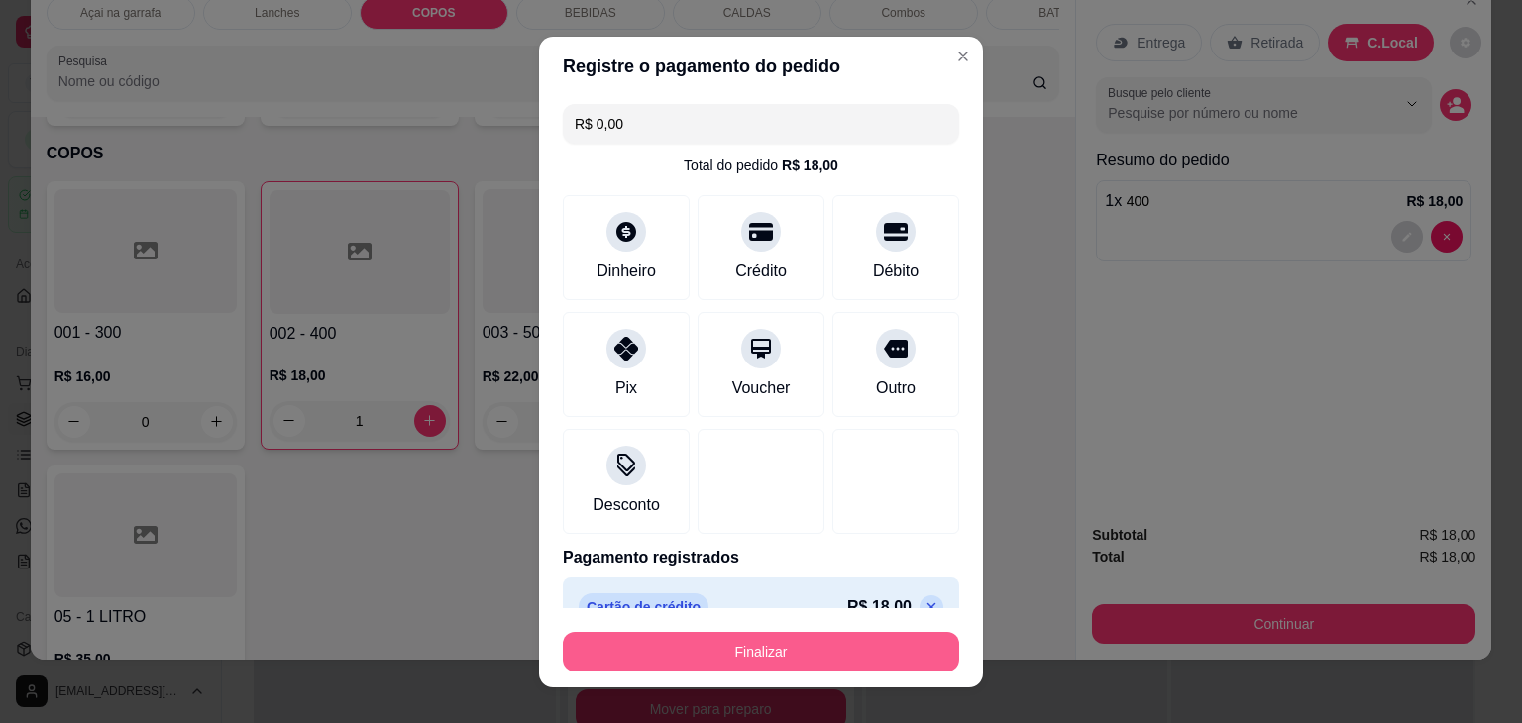
click at [778, 635] on button "Finalizar" at bounding box center [761, 652] width 396 height 40
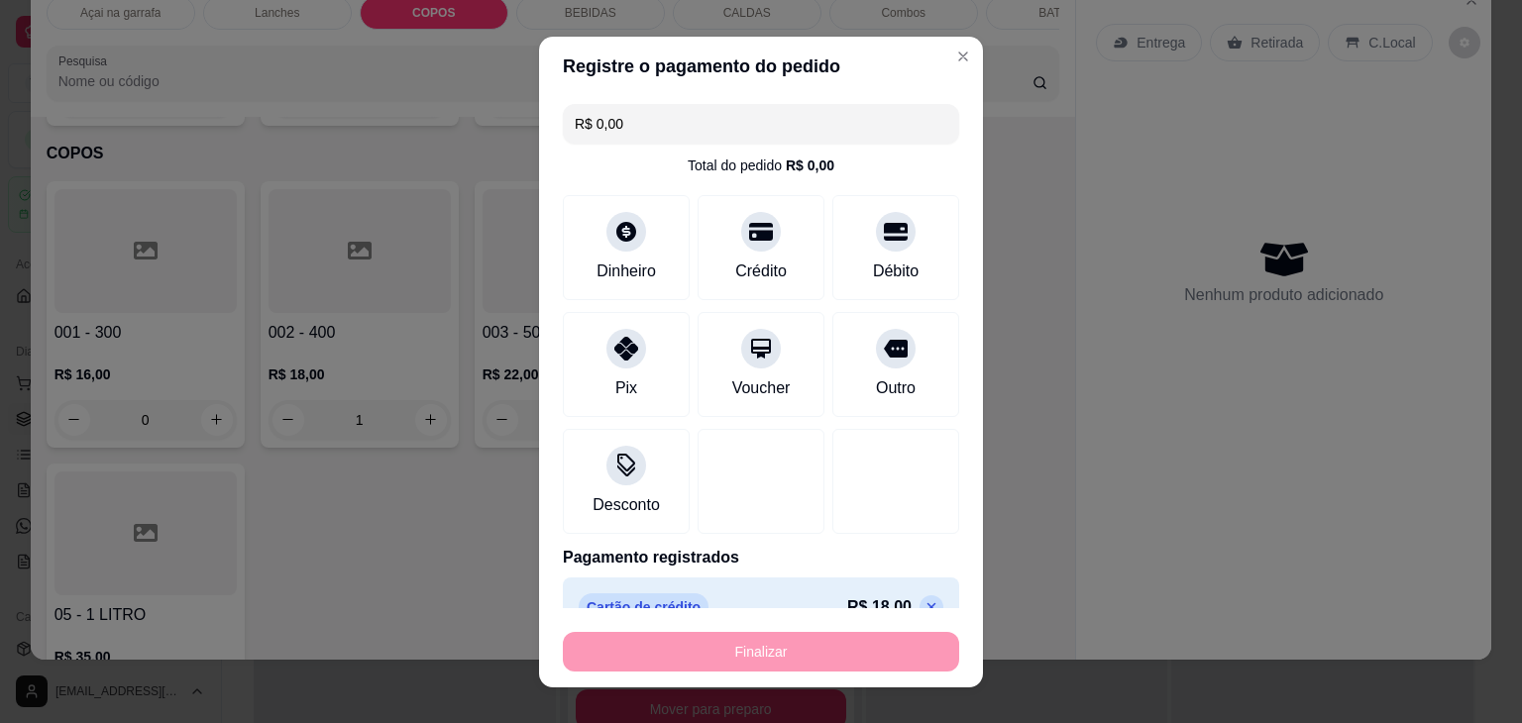
type input "0"
type input "-R$ 18,00"
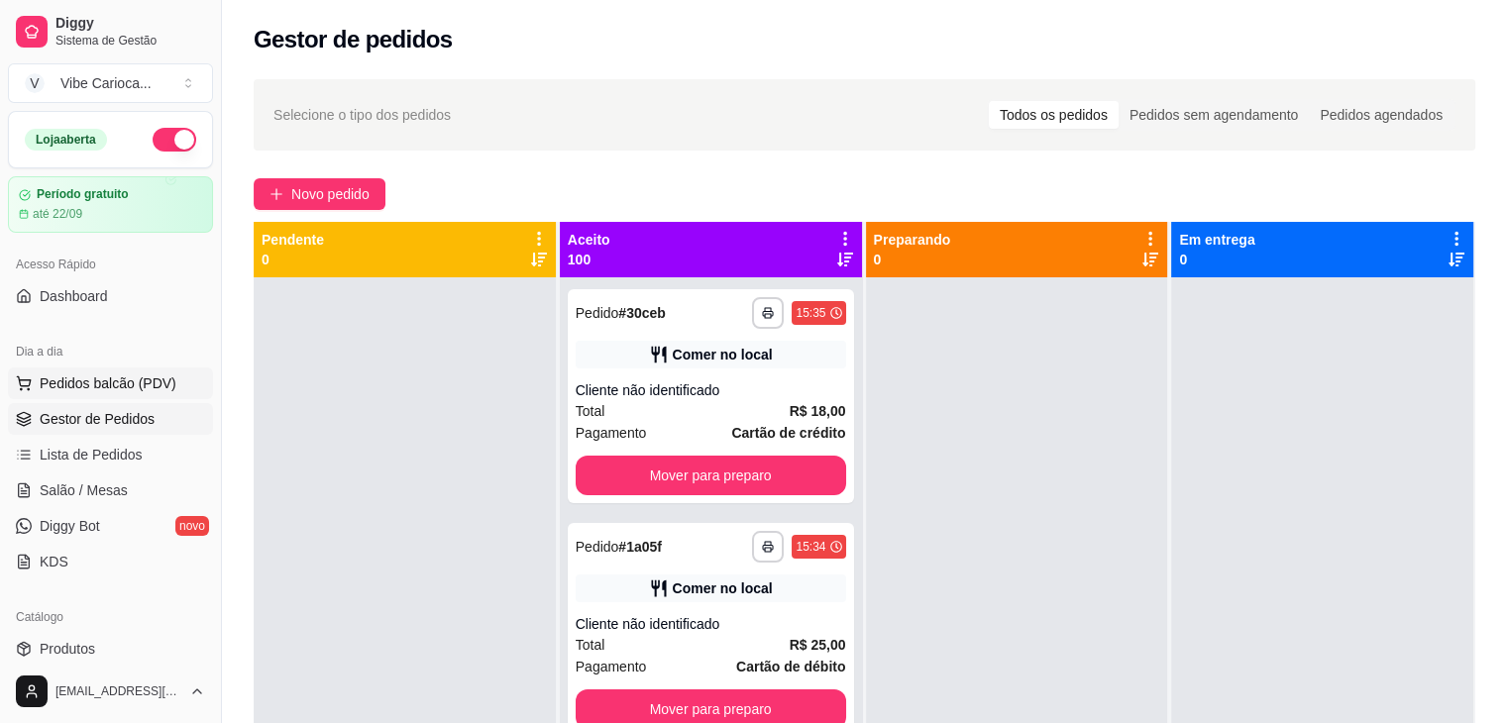
click at [77, 380] on span "Pedidos balcão (PDV)" at bounding box center [108, 384] width 137 height 20
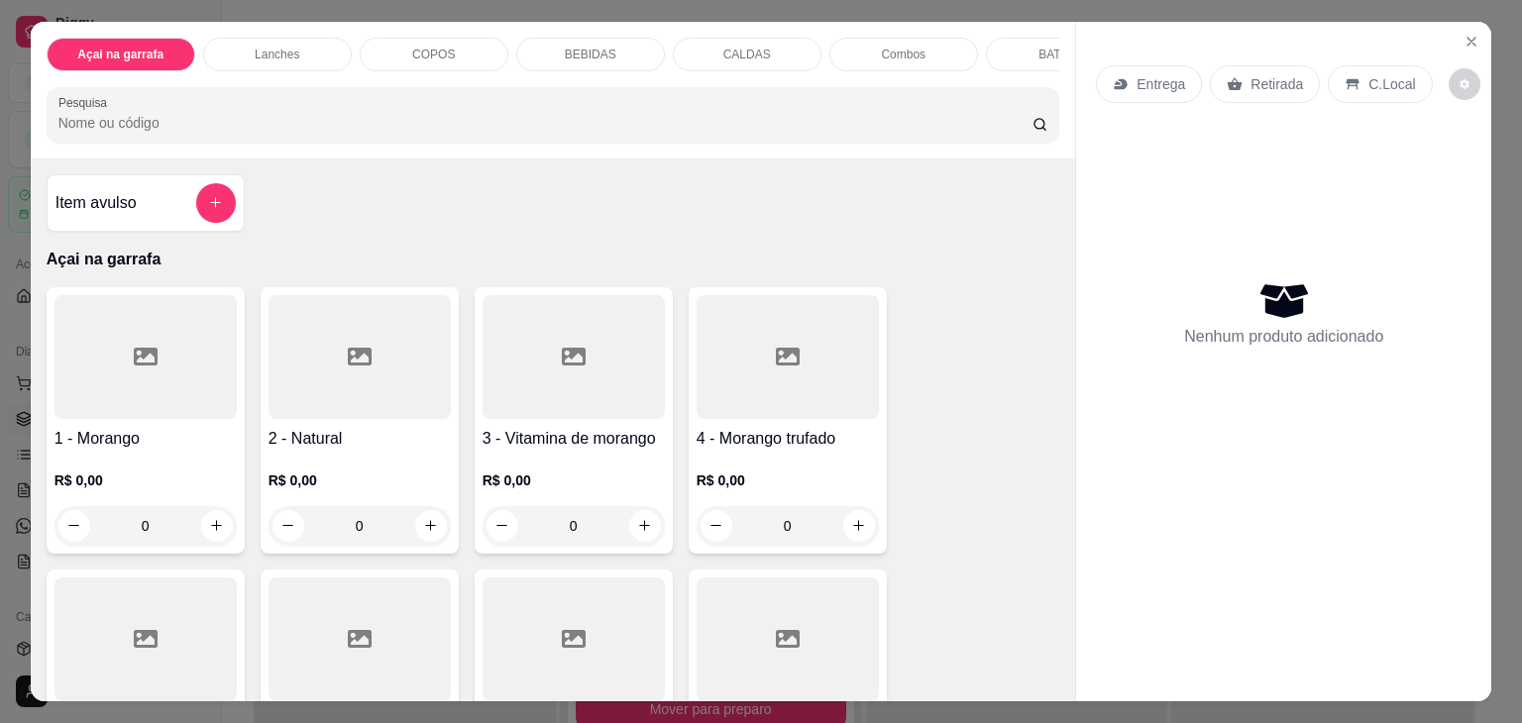
click at [412, 49] on p "COPOS" at bounding box center [433, 55] width 43 height 16
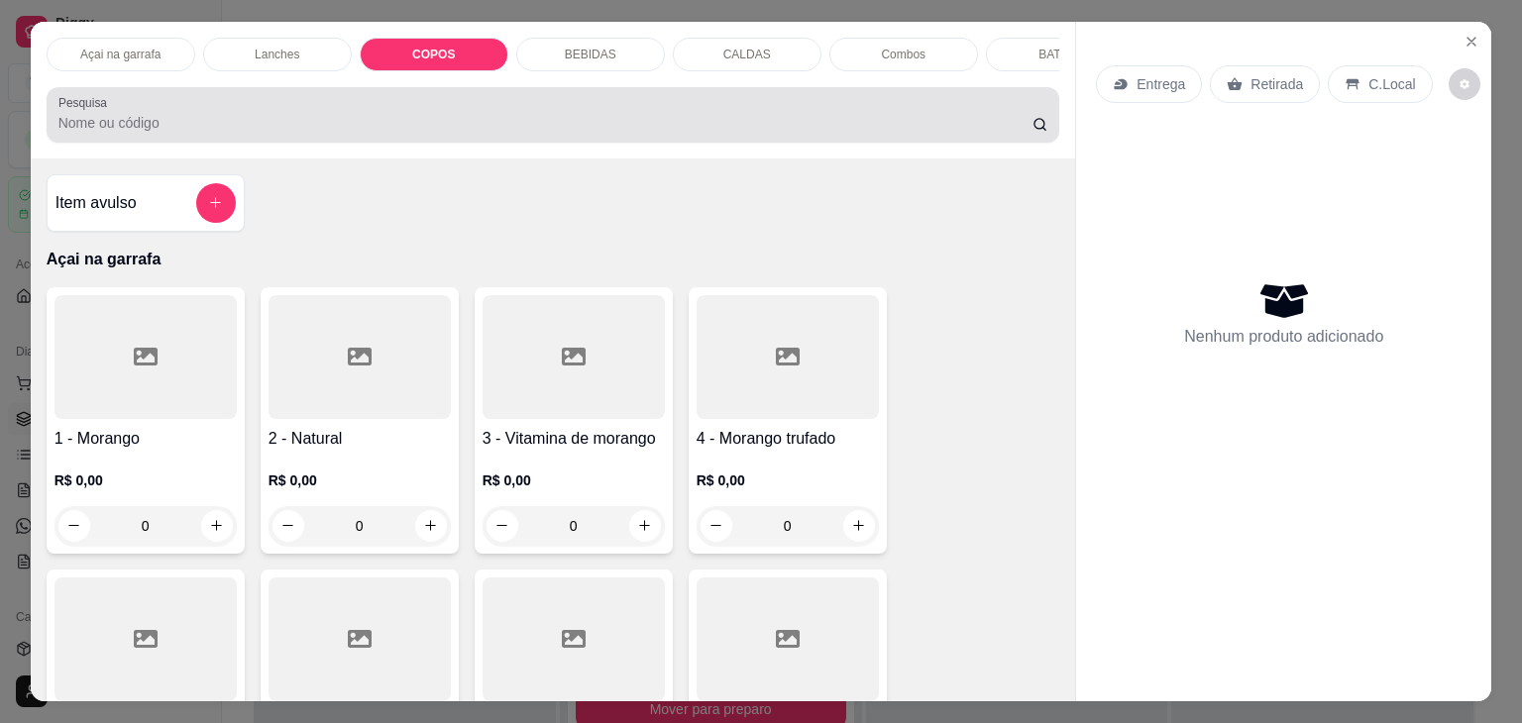
scroll to position [49, 0]
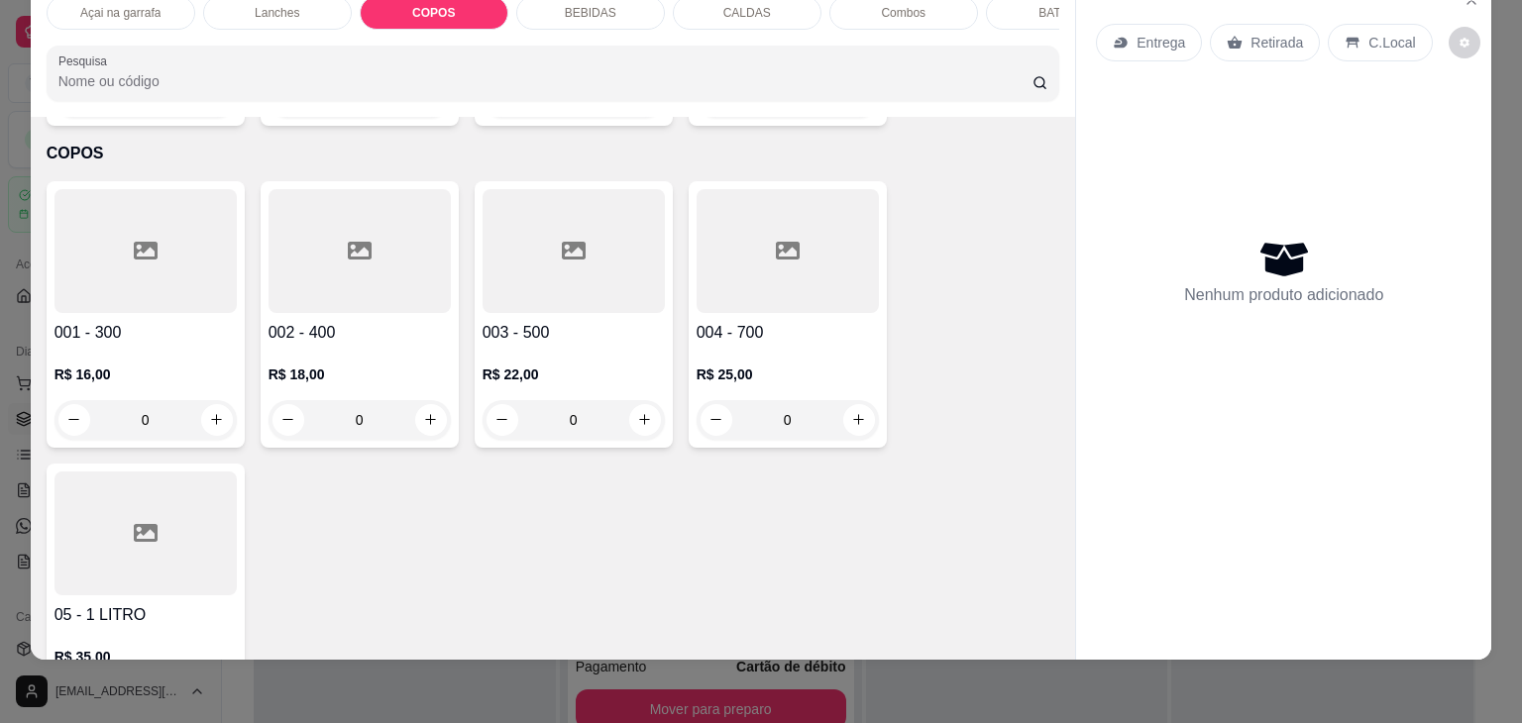
click at [546, 240] on div at bounding box center [574, 251] width 182 height 124
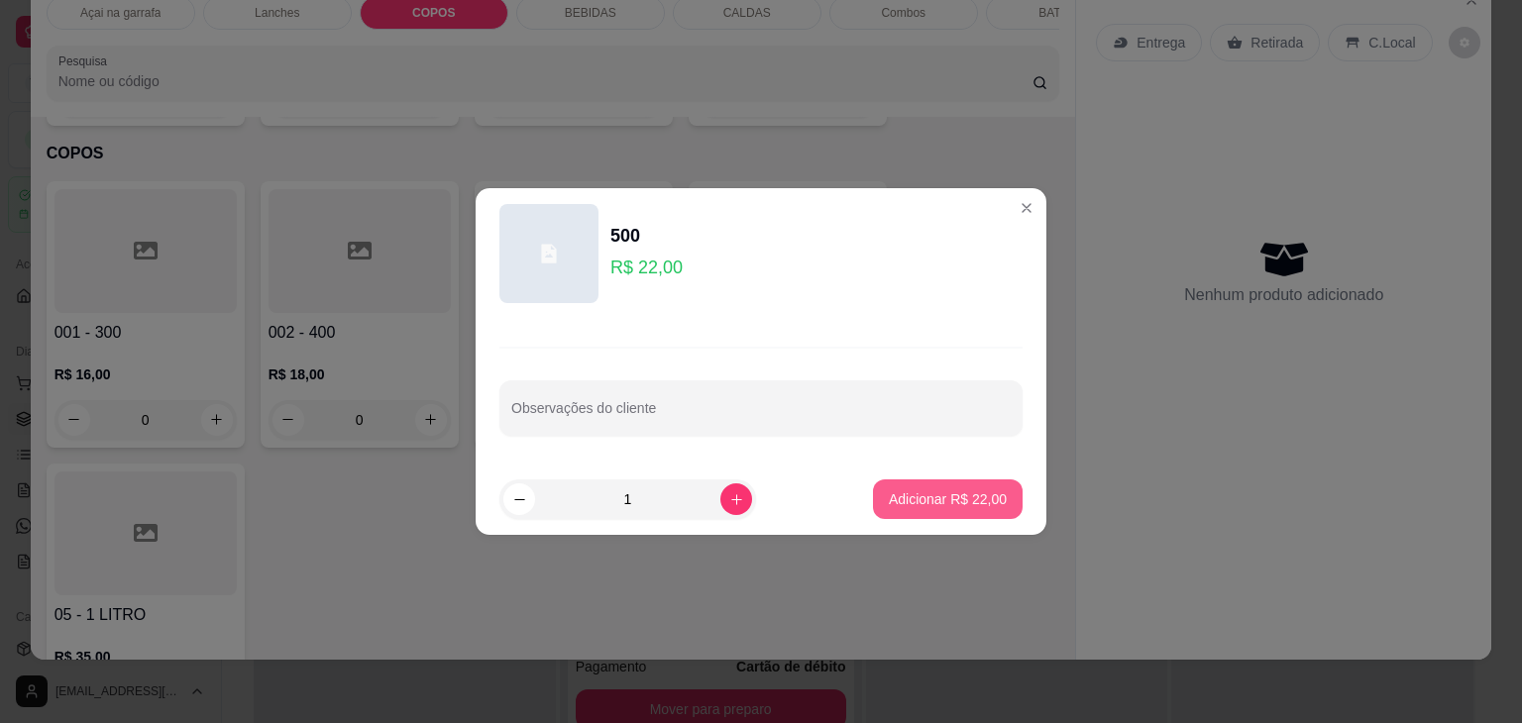
click at [891, 504] on p "Adicionar R$ 22,00" at bounding box center [948, 499] width 118 height 20
type input "1"
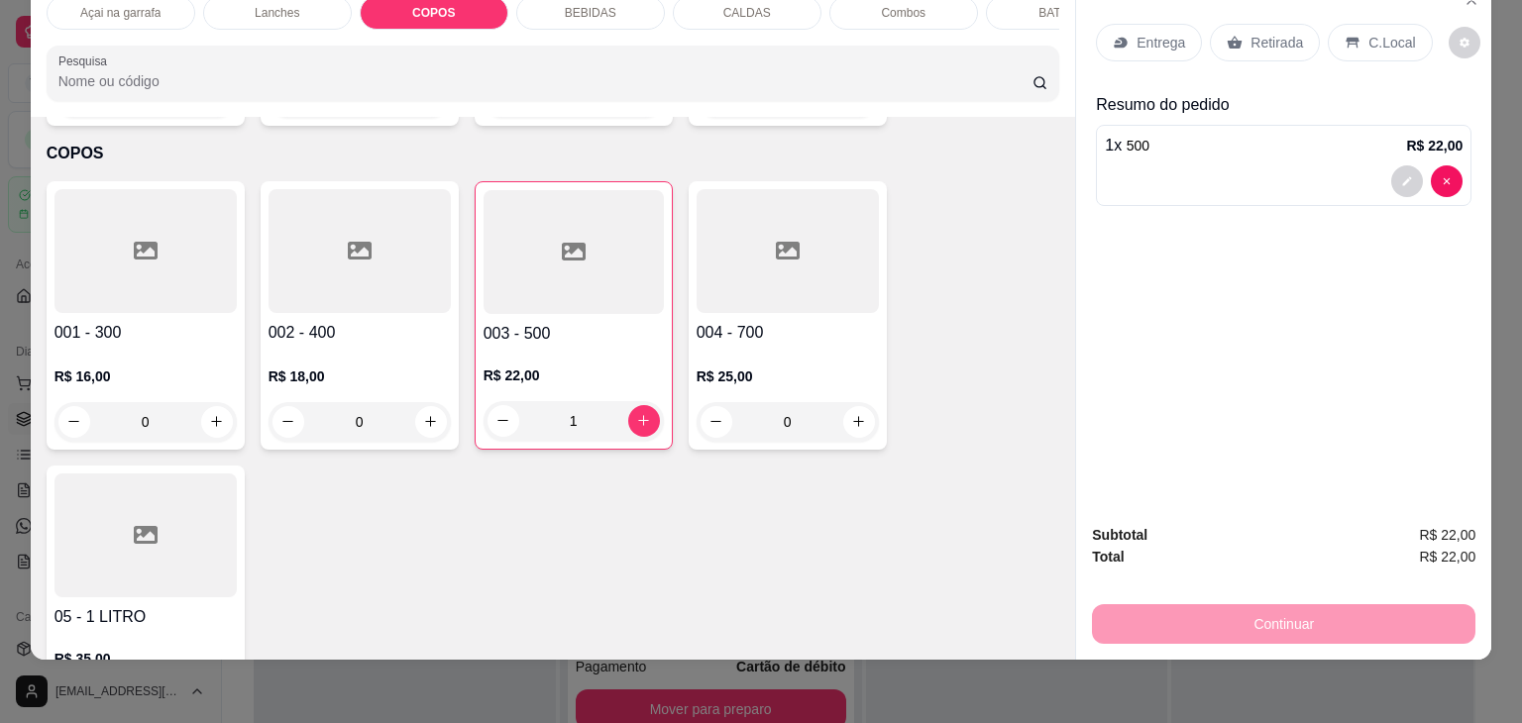
click at [1345, 35] on icon at bounding box center [1353, 43] width 16 height 16
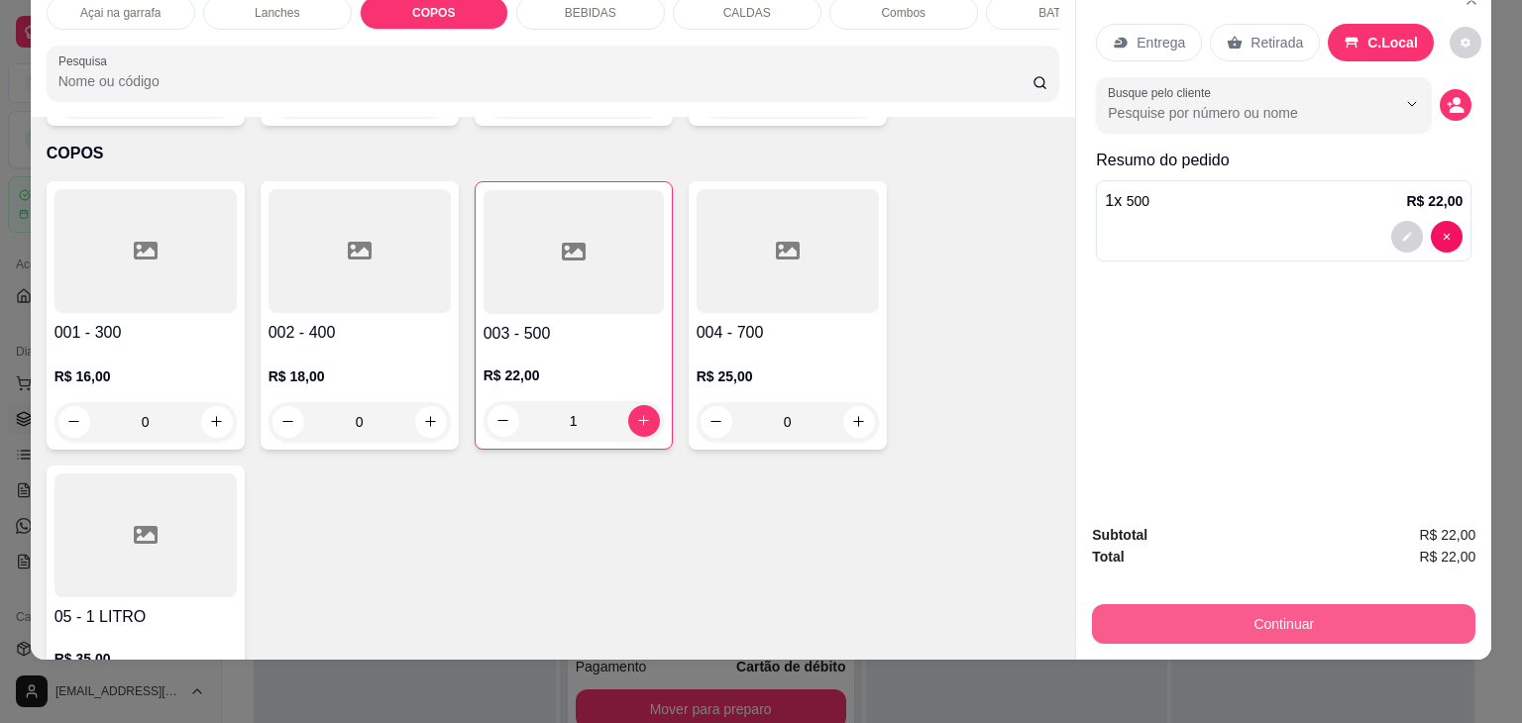
click at [1285, 604] on button "Continuar" at bounding box center [1283, 624] width 383 height 40
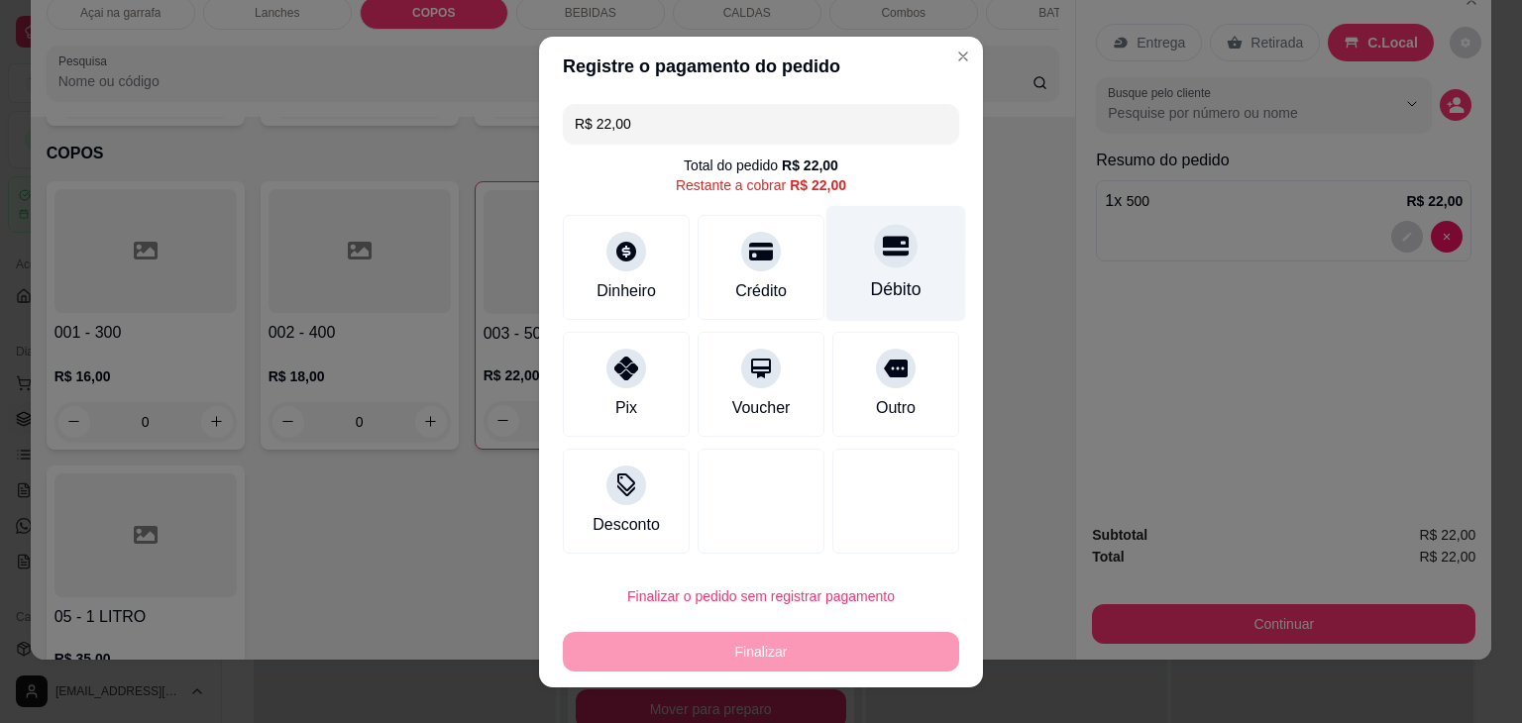
click at [877, 283] on div "Débito" at bounding box center [896, 289] width 51 height 26
type input "R$ 0,00"
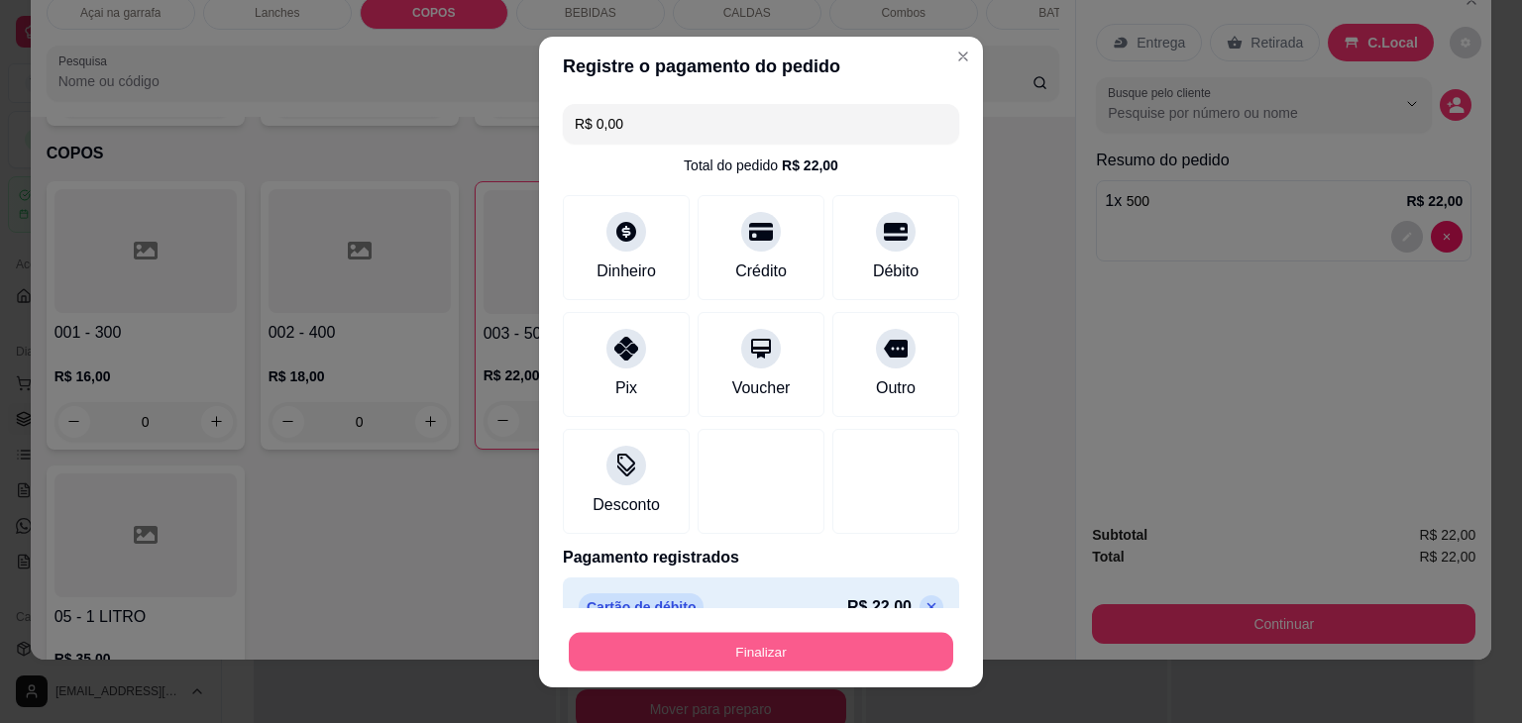
click at [775, 666] on button "Finalizar" at bounding box center [761, 651] width 384 height 39
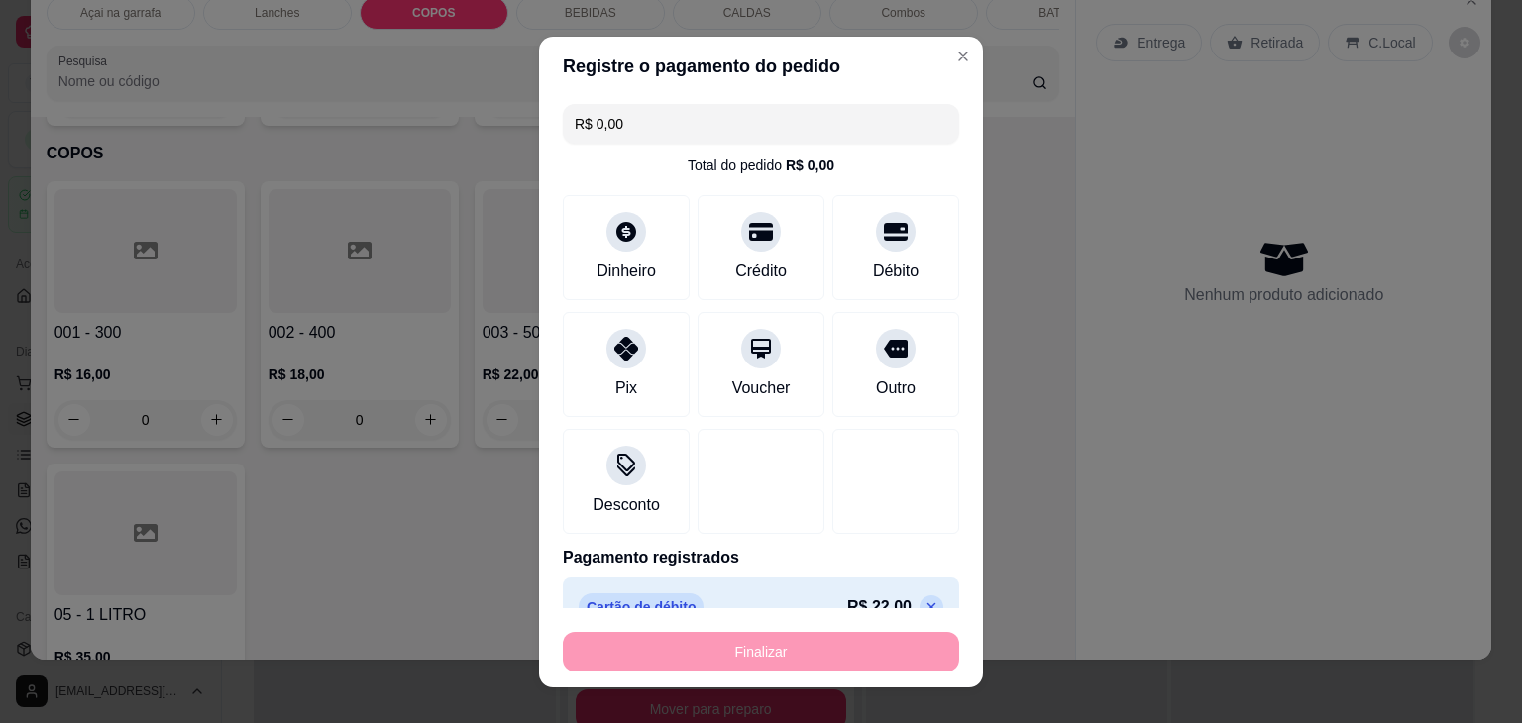
type input "0"
type input "-R$ 22,00"
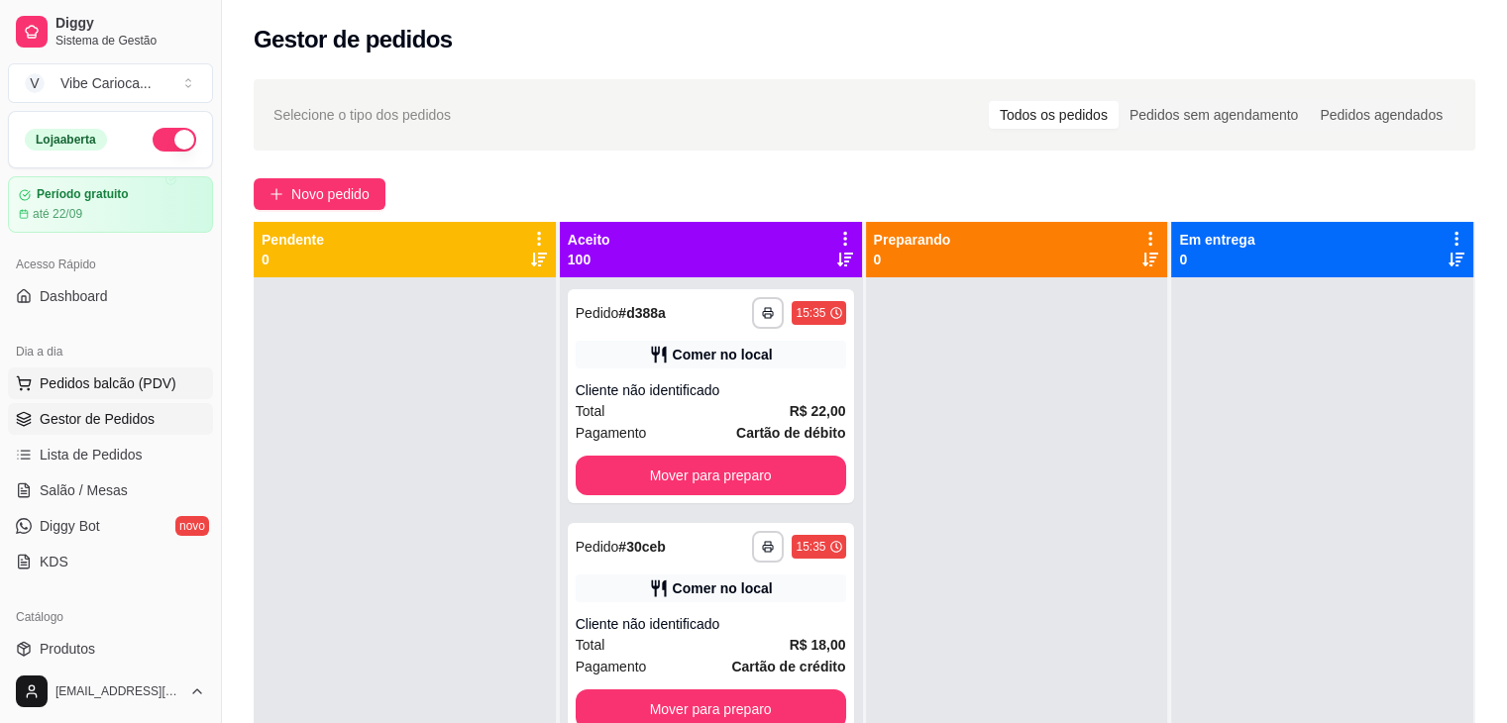
click at [66, 380] on span "Pedidos balcão (PDV)" at bounding box center [108, 384] width 137 height 20
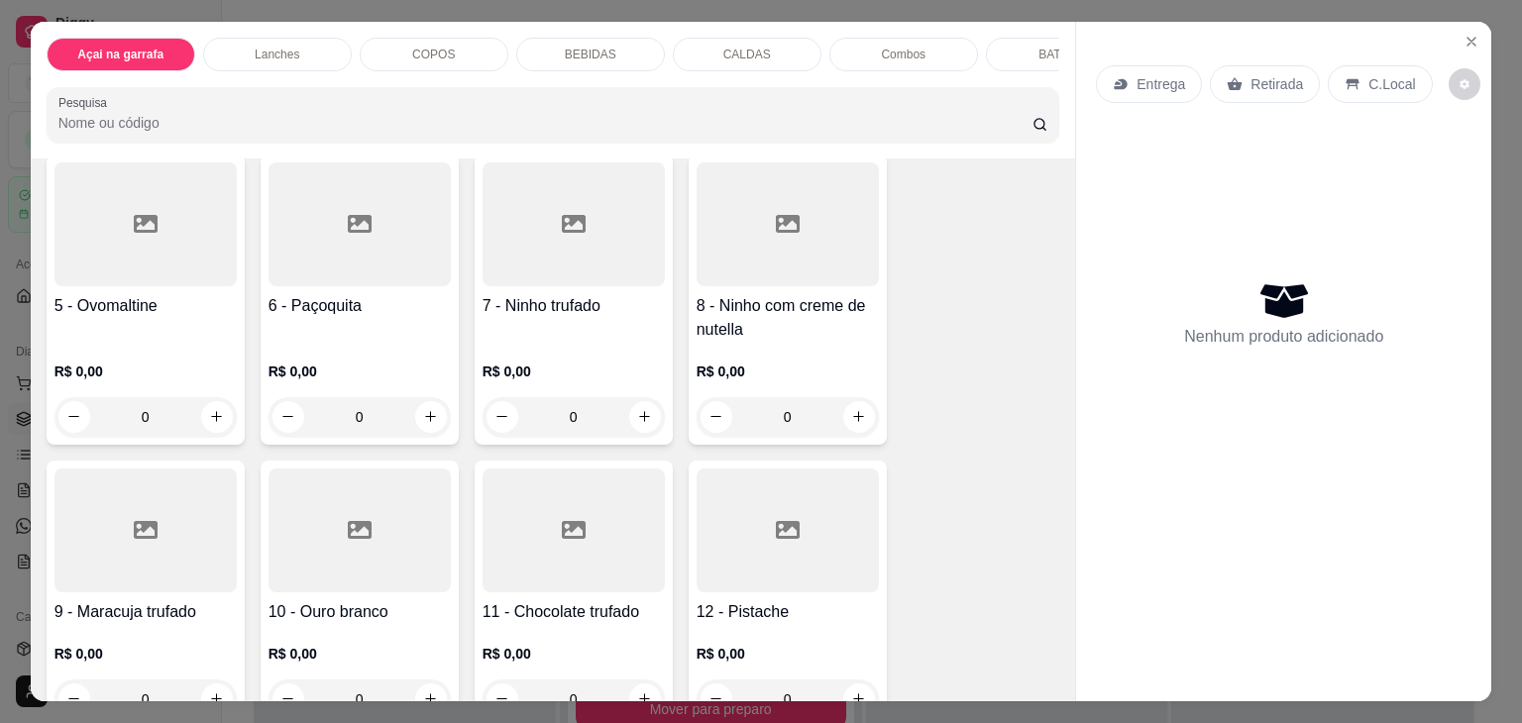
scroll to position [495, 0]
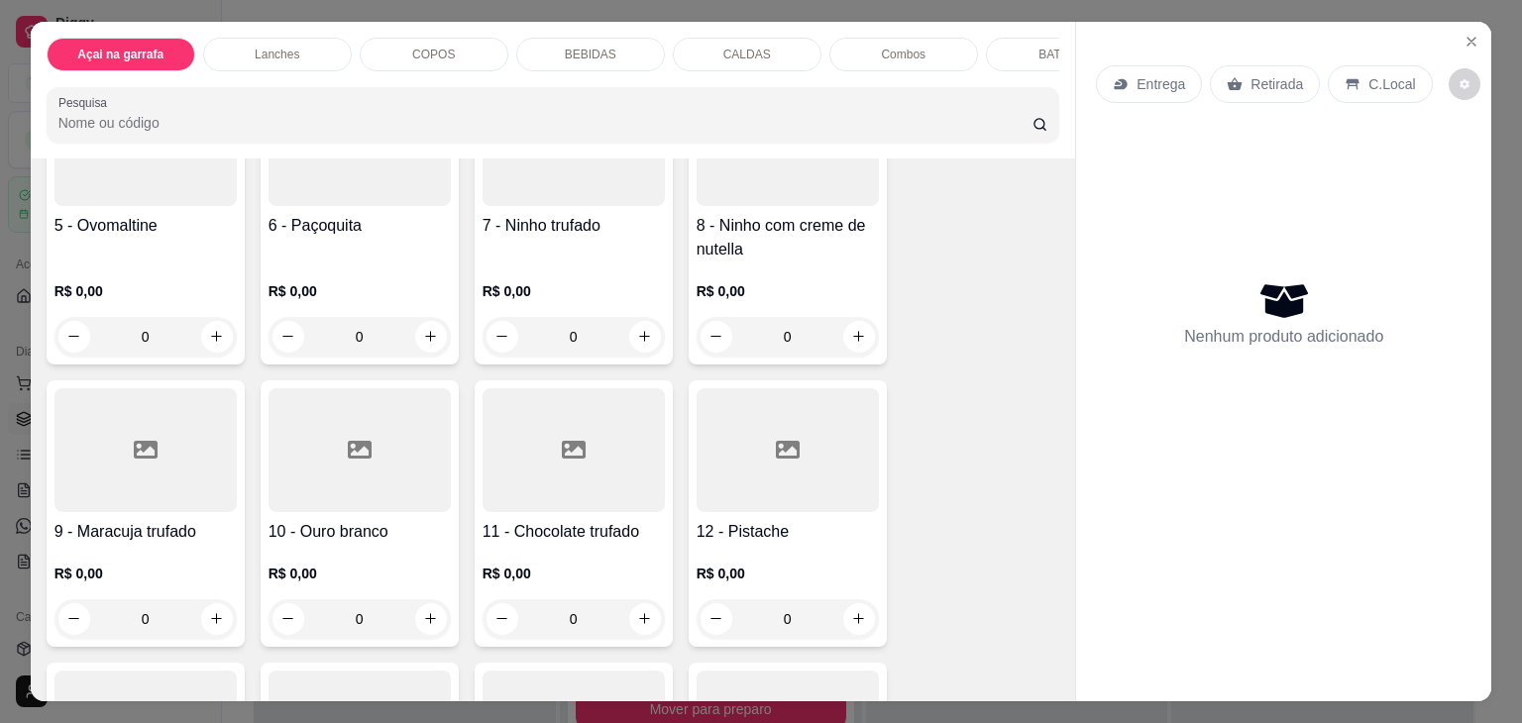
click at [729, 239] on h4 "8 - Ninho com creme de nutella" at bounding box center [788, 238] width 182 height 48
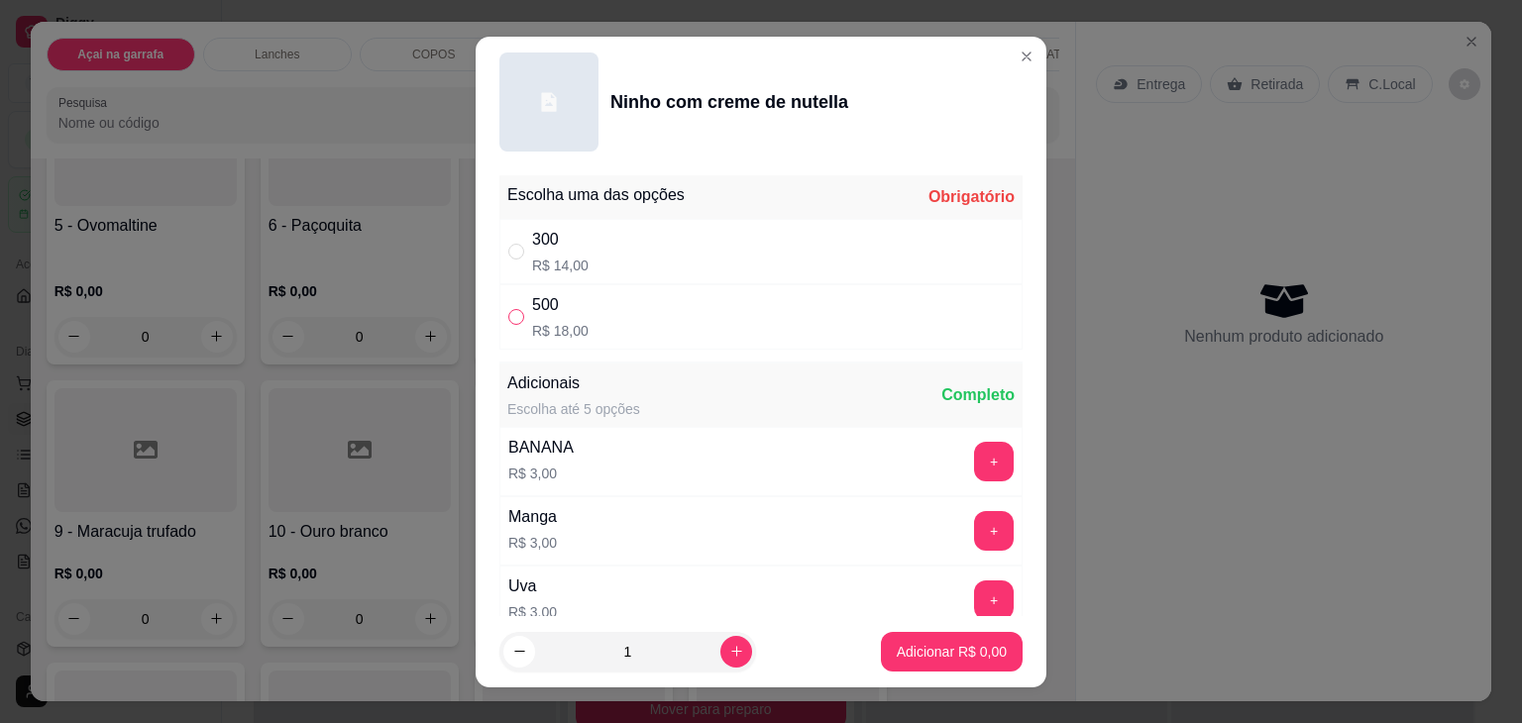
click at [515, 318] on input "" at bounding box center [516, 317] width 16 height 16
radio input "true"
click at [891, 635] on button "Adicionar R$ 18,00" at bounding box center [948, 652] width 150 height 40
type input "1"
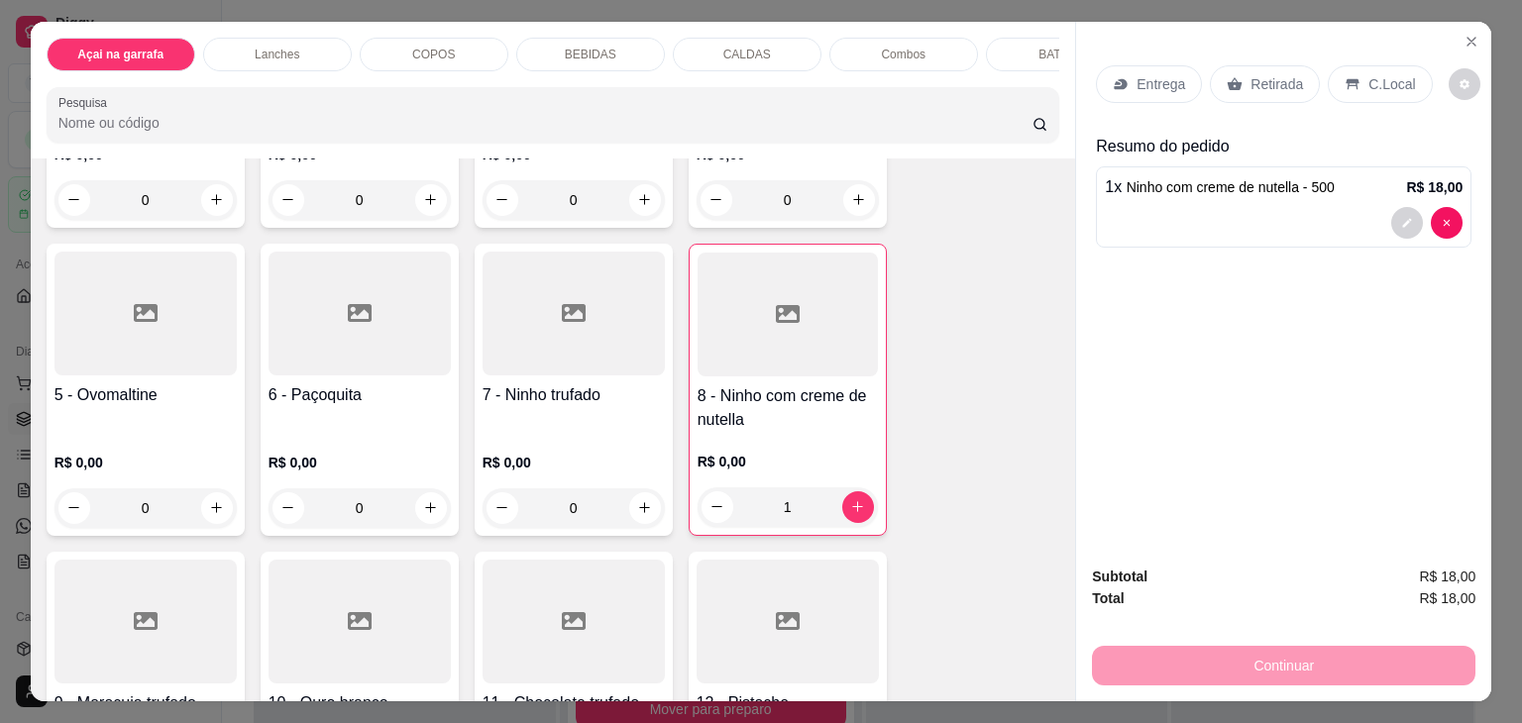
scroll to position [297, 0]
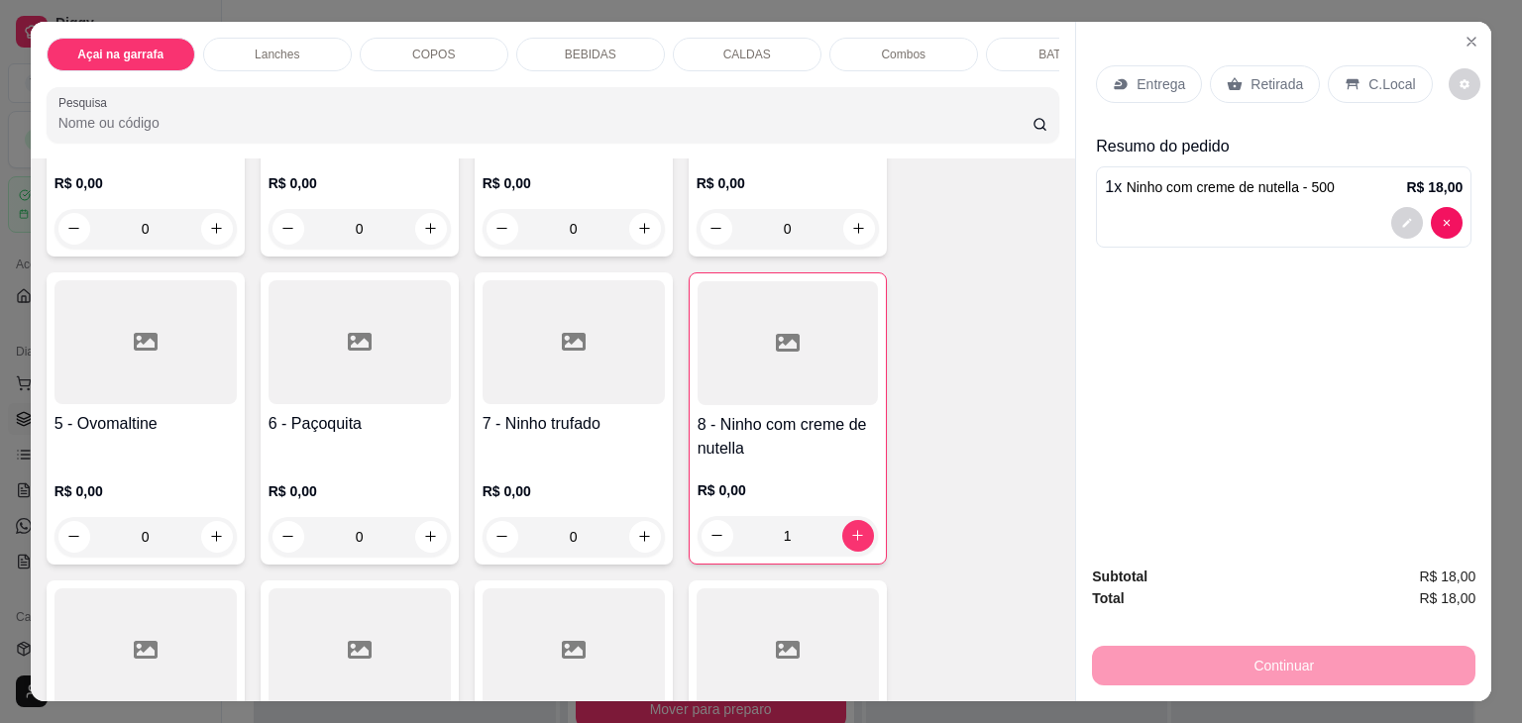
click at [1368, 74] on p "C.Local" at bounding box center [1391, 84] width 47 height 20
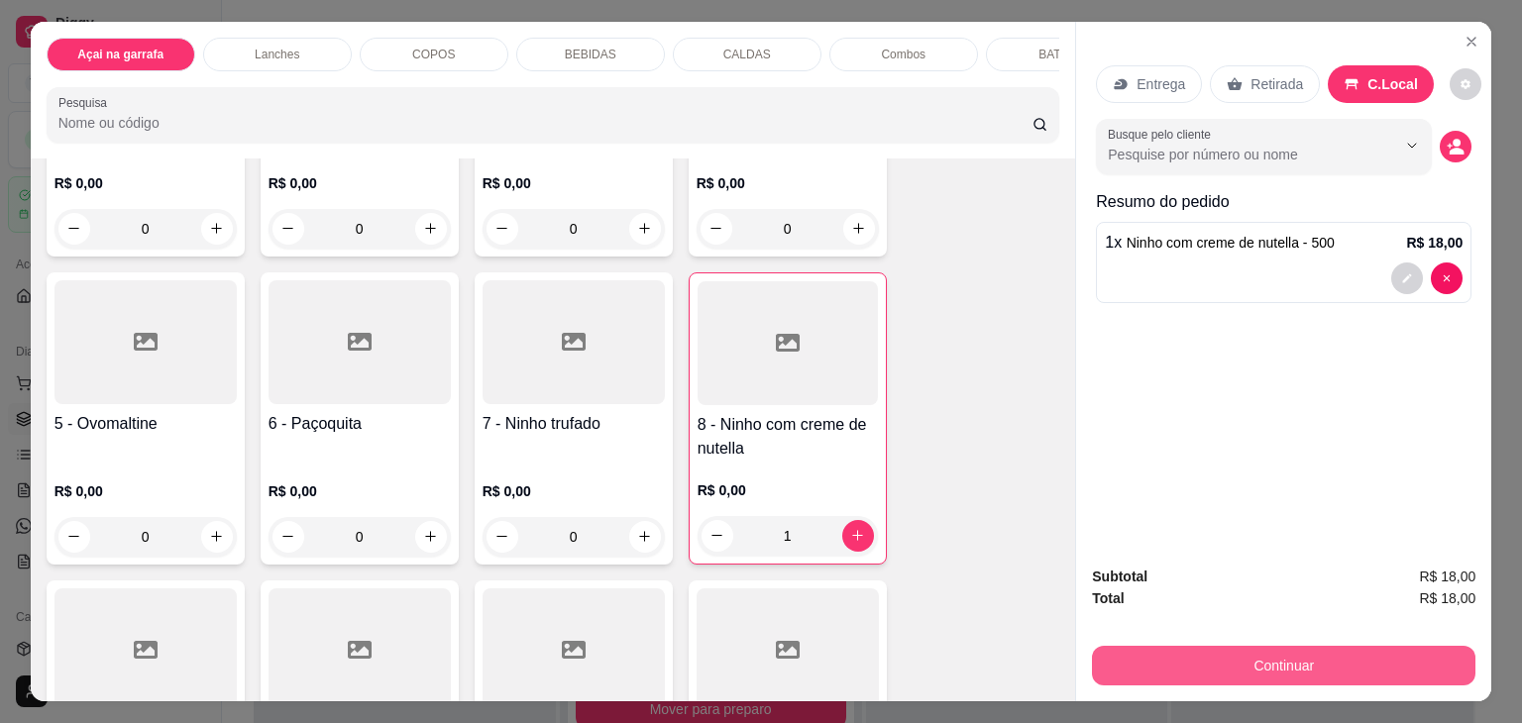
click at [1407, 660] on button "Continuar" at bounding box center [1283, 666] width 383 height 40
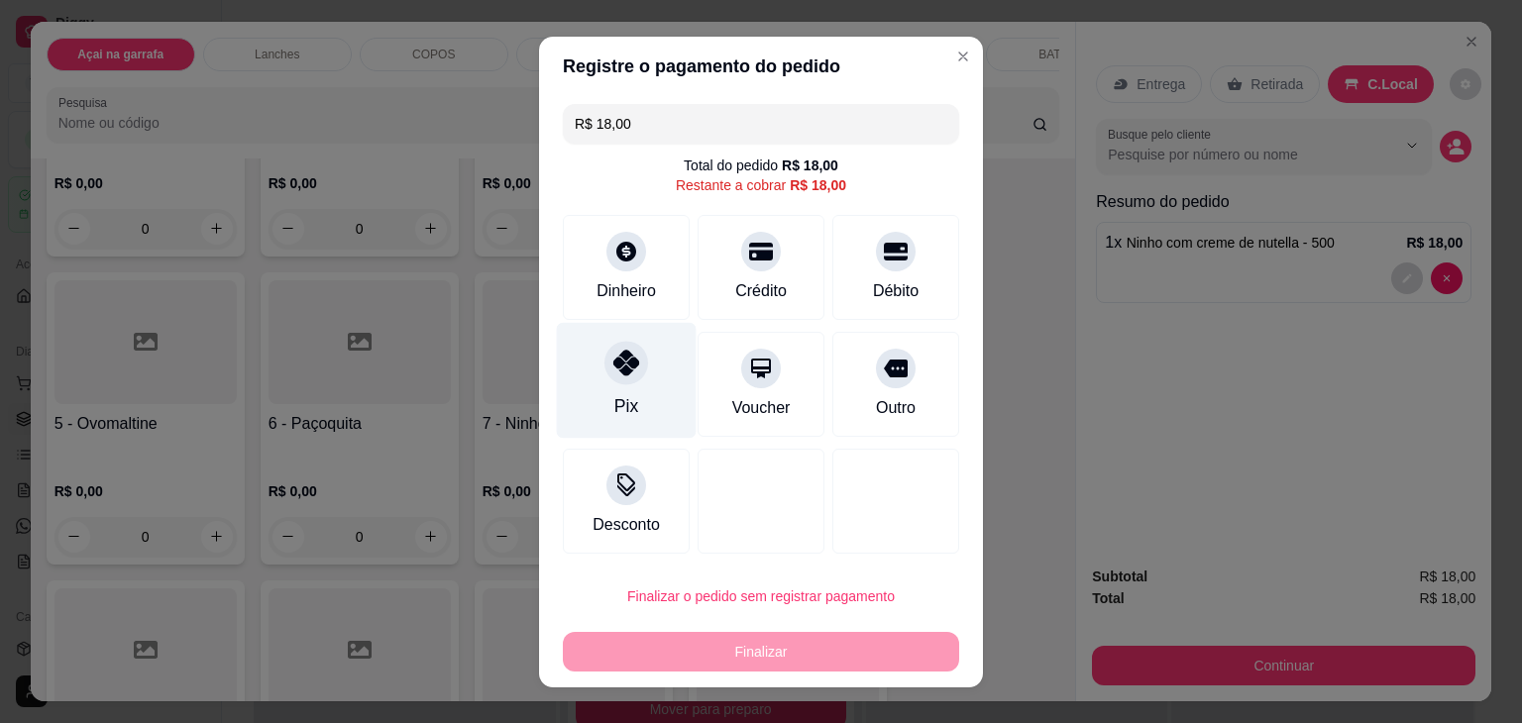
click at [610, 380] on div at bounding box center [626, 363] width 44 height 44
type input "R$ 0,00"
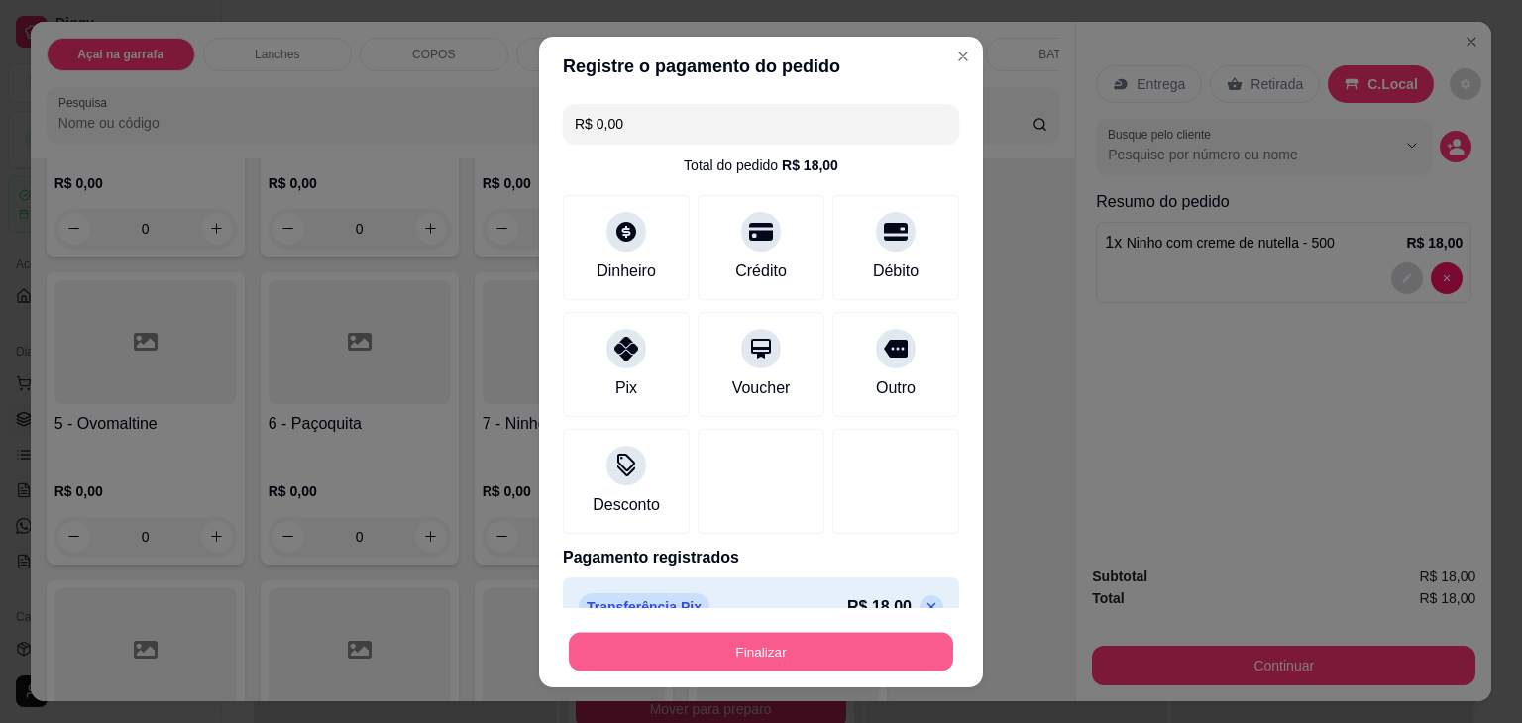
click at [840, 663] on button "Finalizar" at bounding box center [761, 651] width 384 height 39
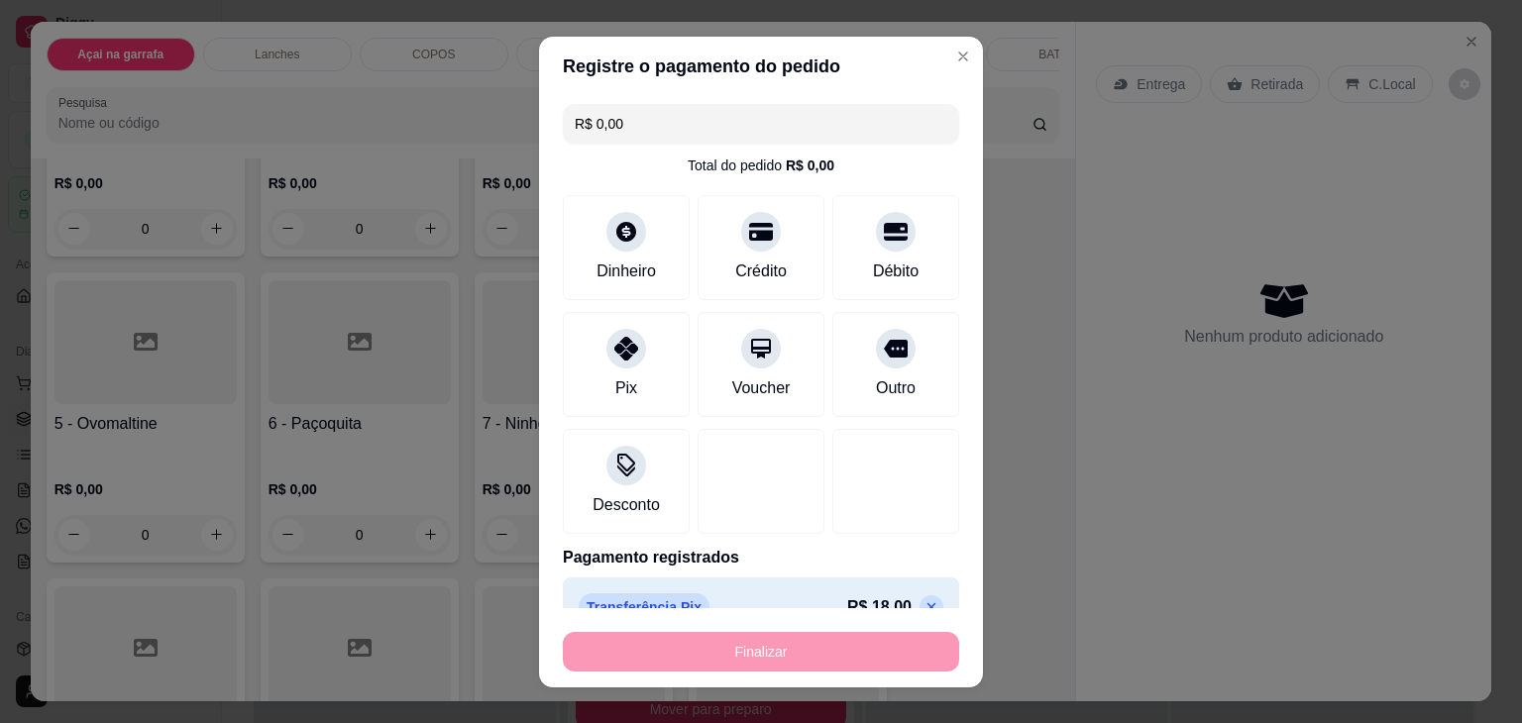
type input "0"
type input "-R$ 18,00"
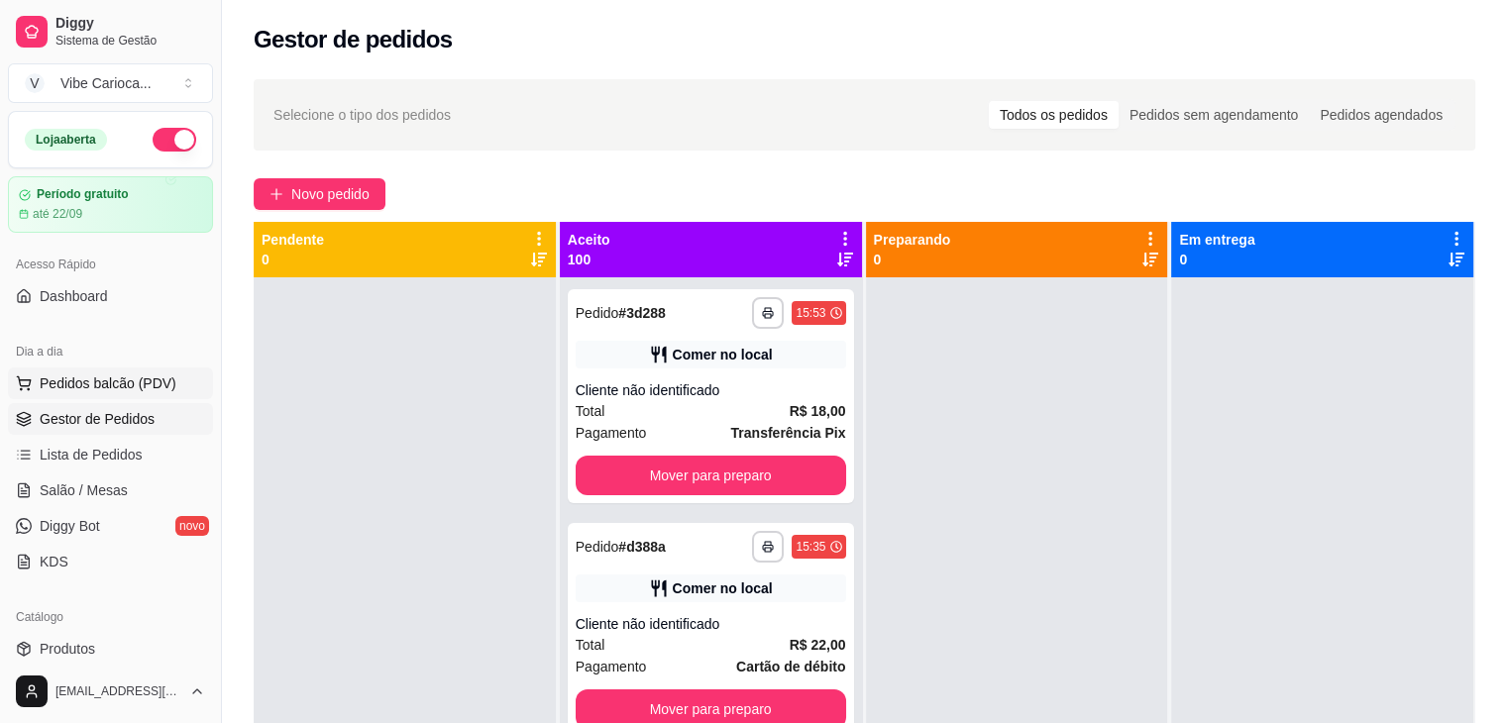
click at [65, 384] on span "Pedidos balcão (PDV)" at bounding box center [108, 384] width 137 height 20
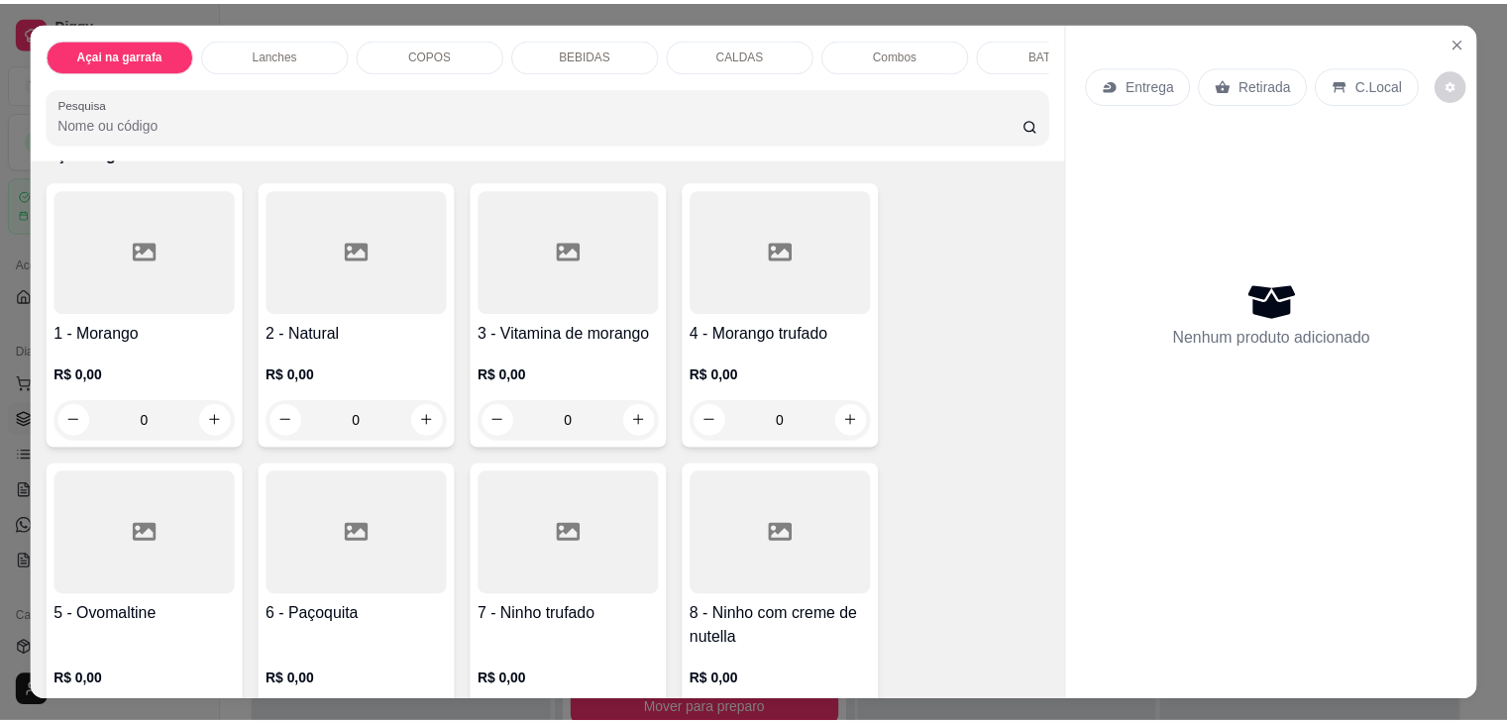
scroll to position [297, 0]
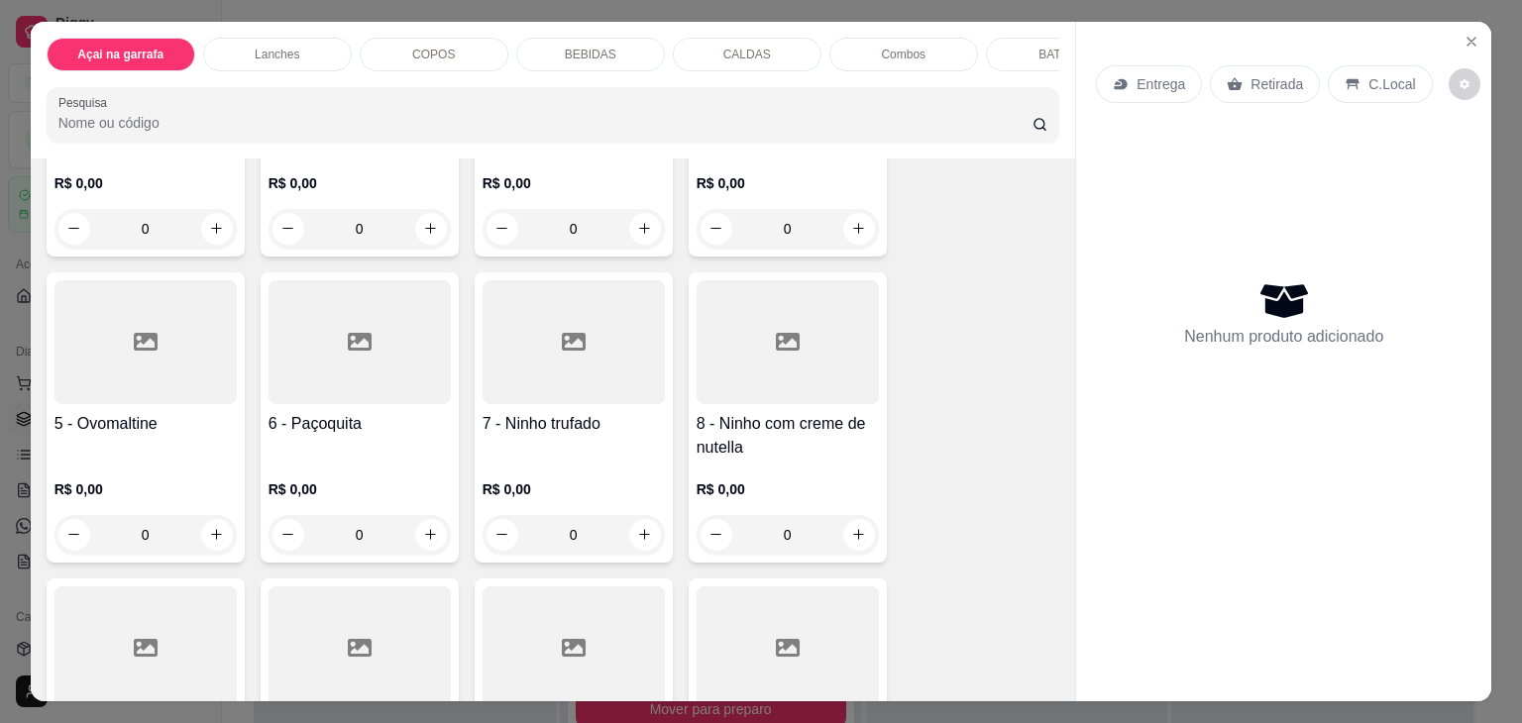
click at [596, 344] on div at bounding box center [574, 342] width 182 height 124
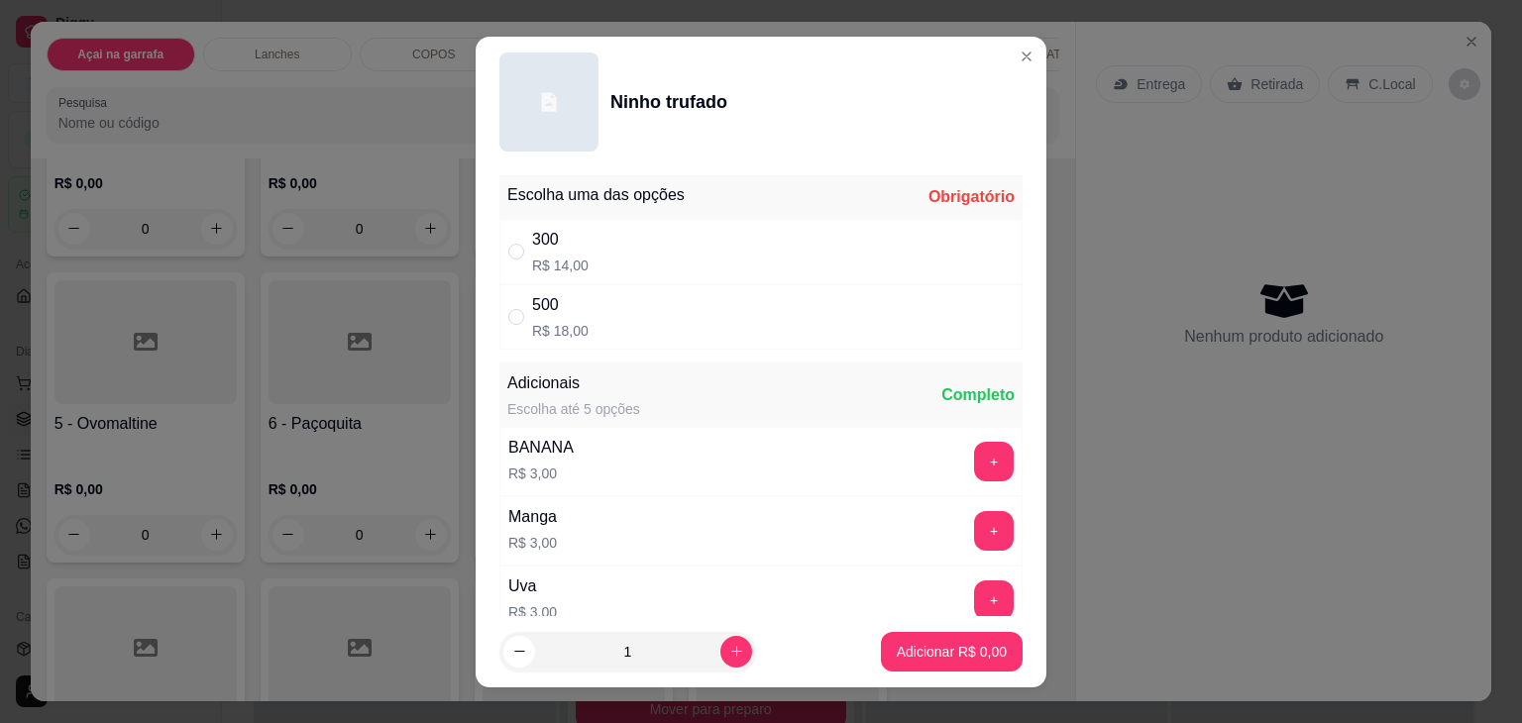
click at [517, 257] on div "" at bounding box center [520, 252] width 24 height 22
radio input "true"
click at [956, 651] on p "Adicionar R$ 14,00" at bounding box center [948, 652] width 118 height 20
type input "1"
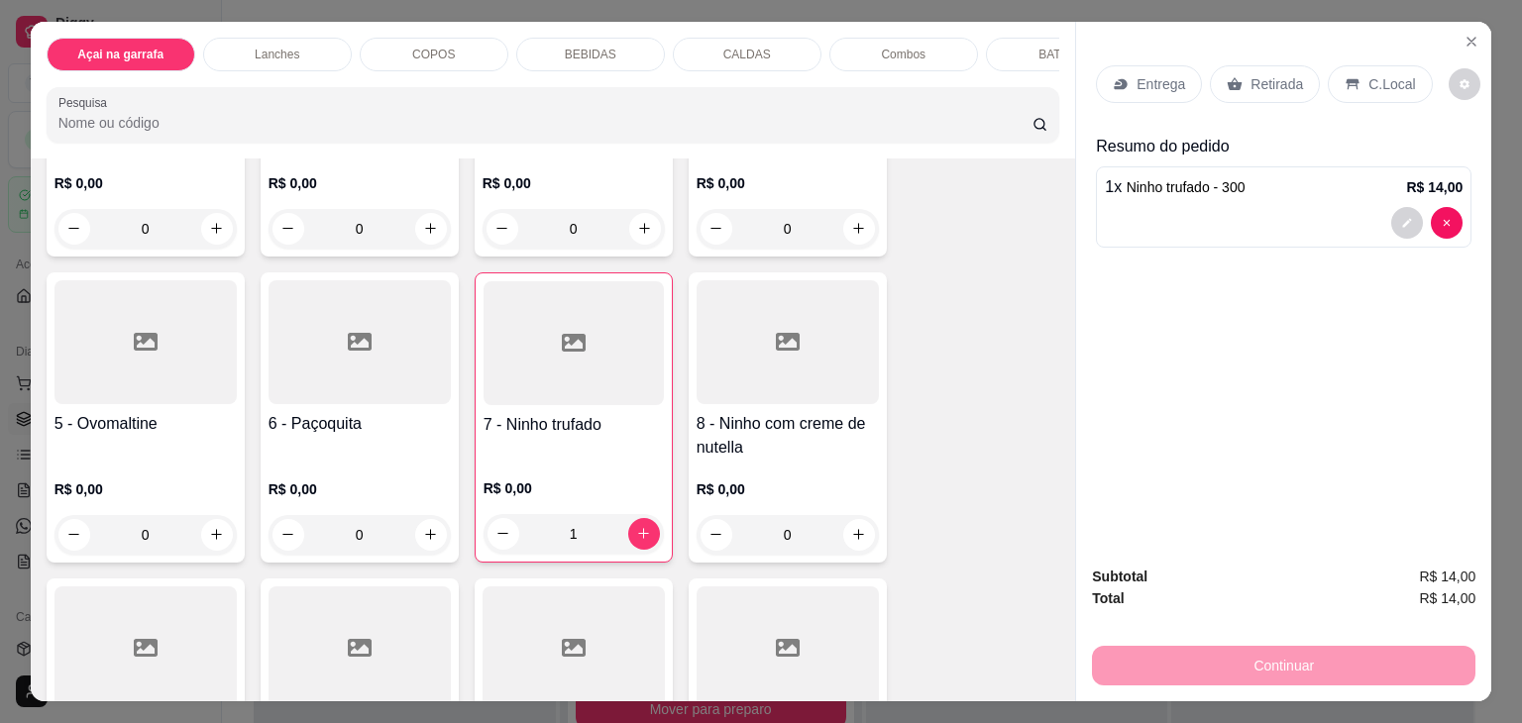
click at [1346, 84] on div "C.Local" at bounding box center [1380, 84] width 104 height 38
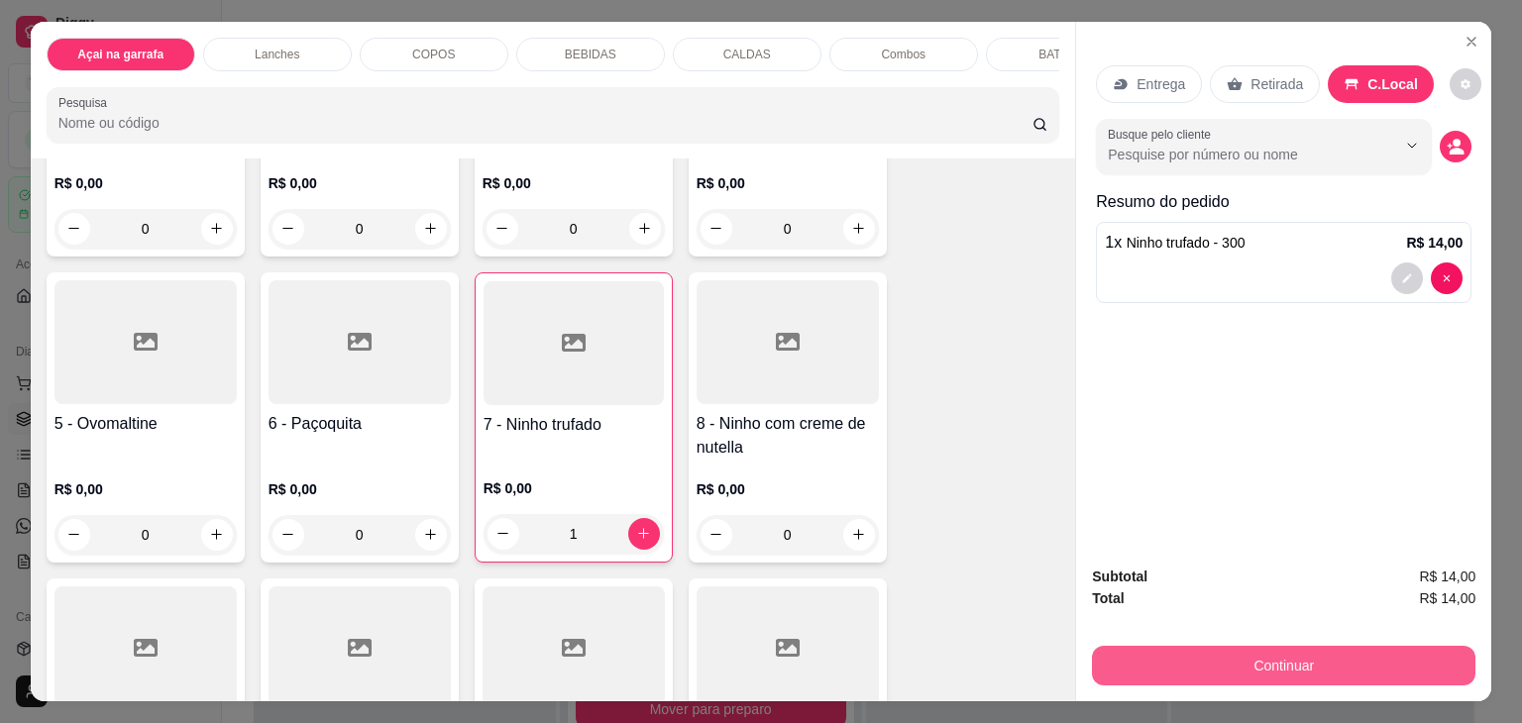
click at [1248, 650] on button "Continuar" at bounding box center [1283, 666] width 383 height 40
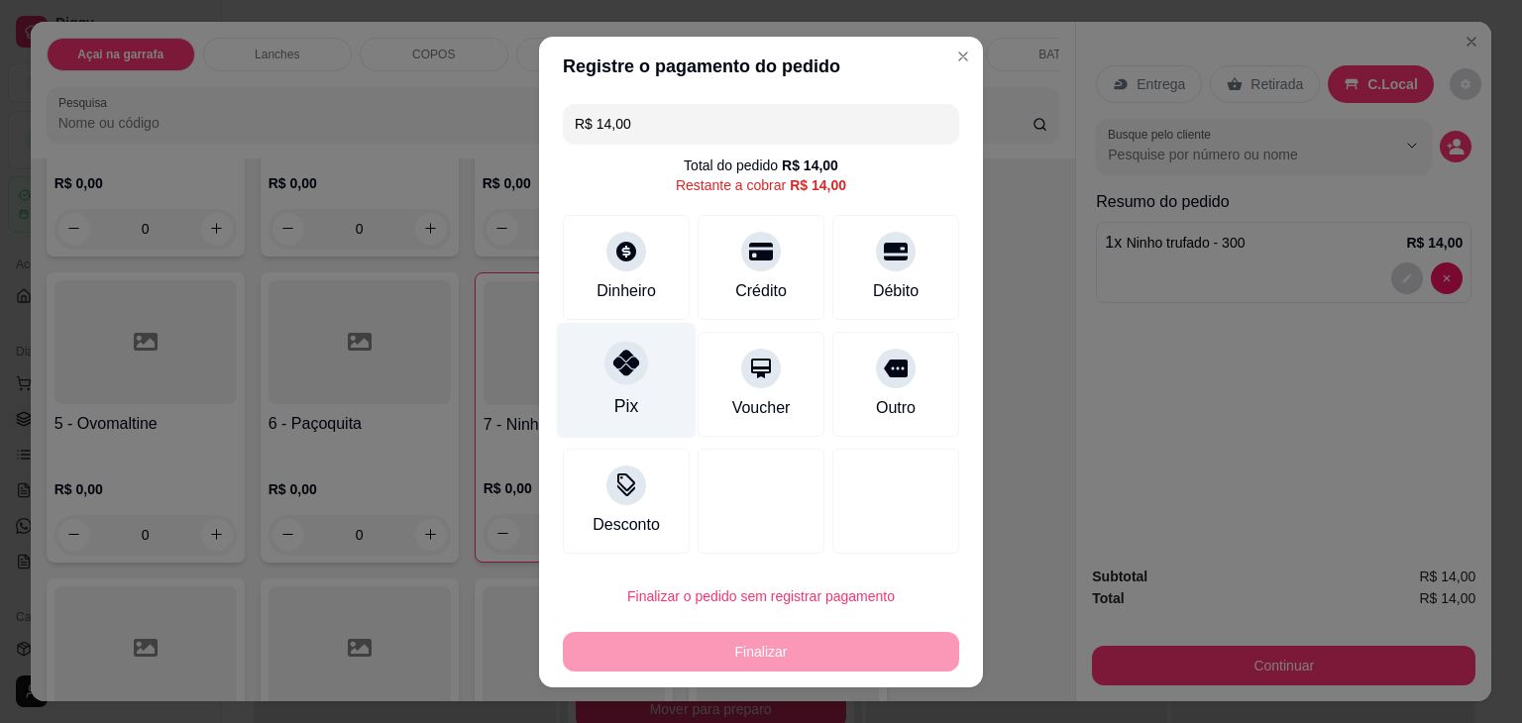
click at [614, 396] on div "Pix" at bounding box center [626, 406] width 24 height 26
type input "R$ 0,00"
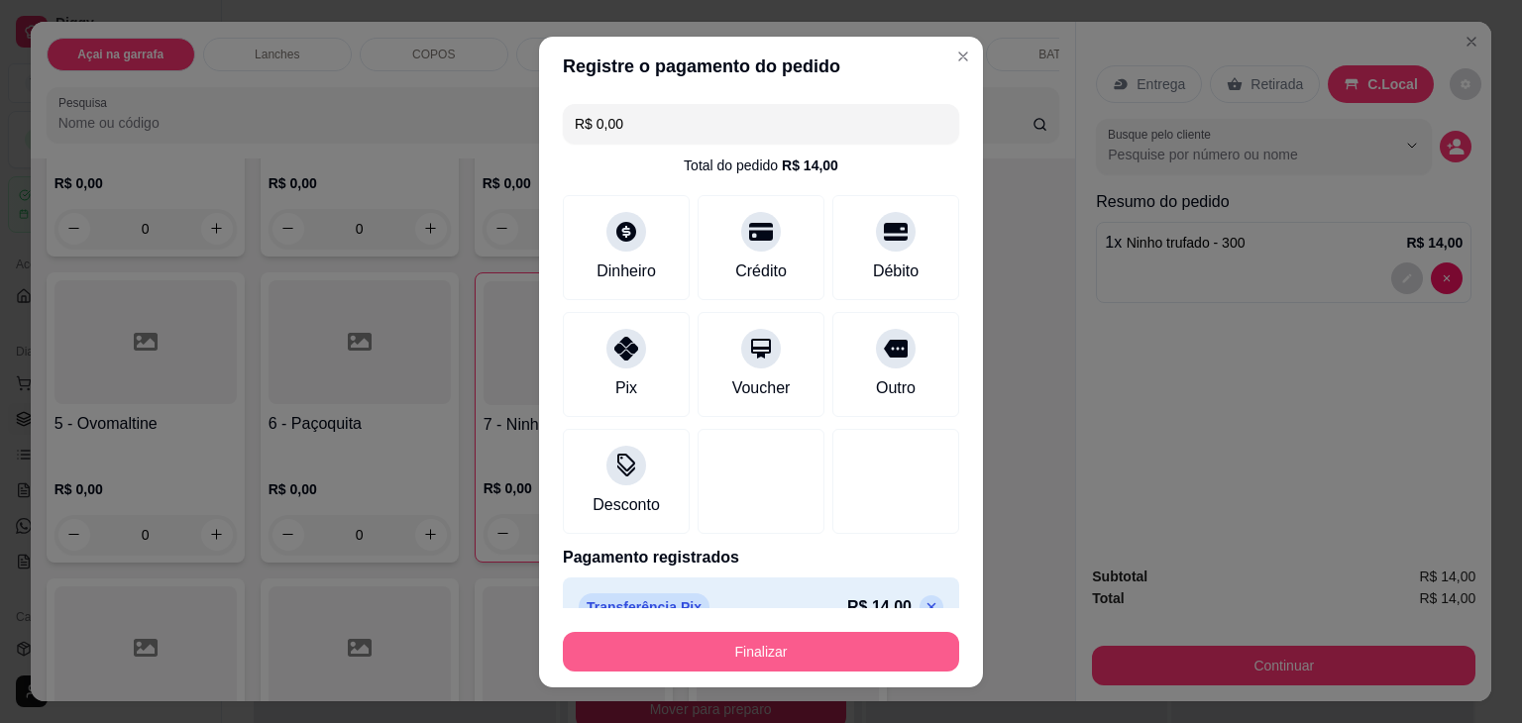
click at [761, 644] on button "Finalizar" at bounding box center [761, 652] width 396 height 40
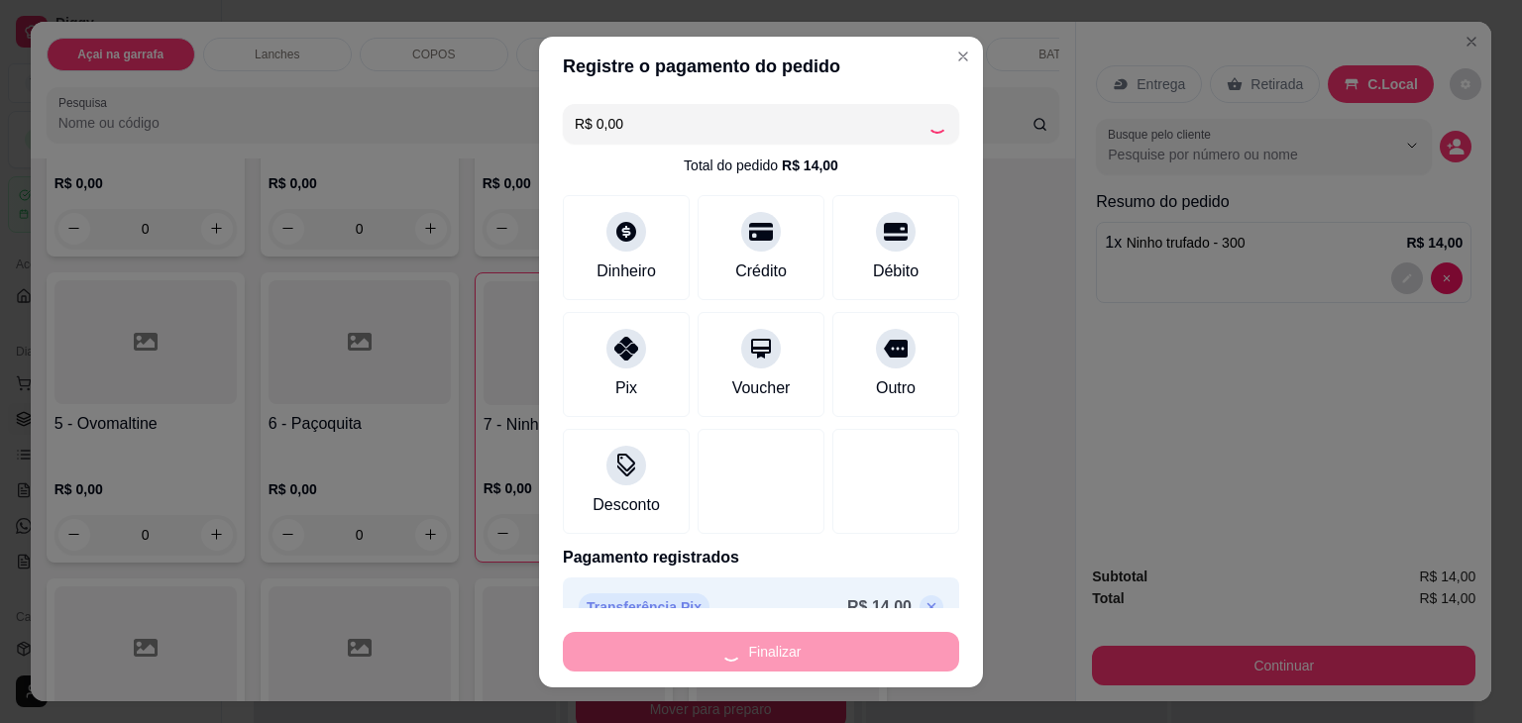
type input "0"
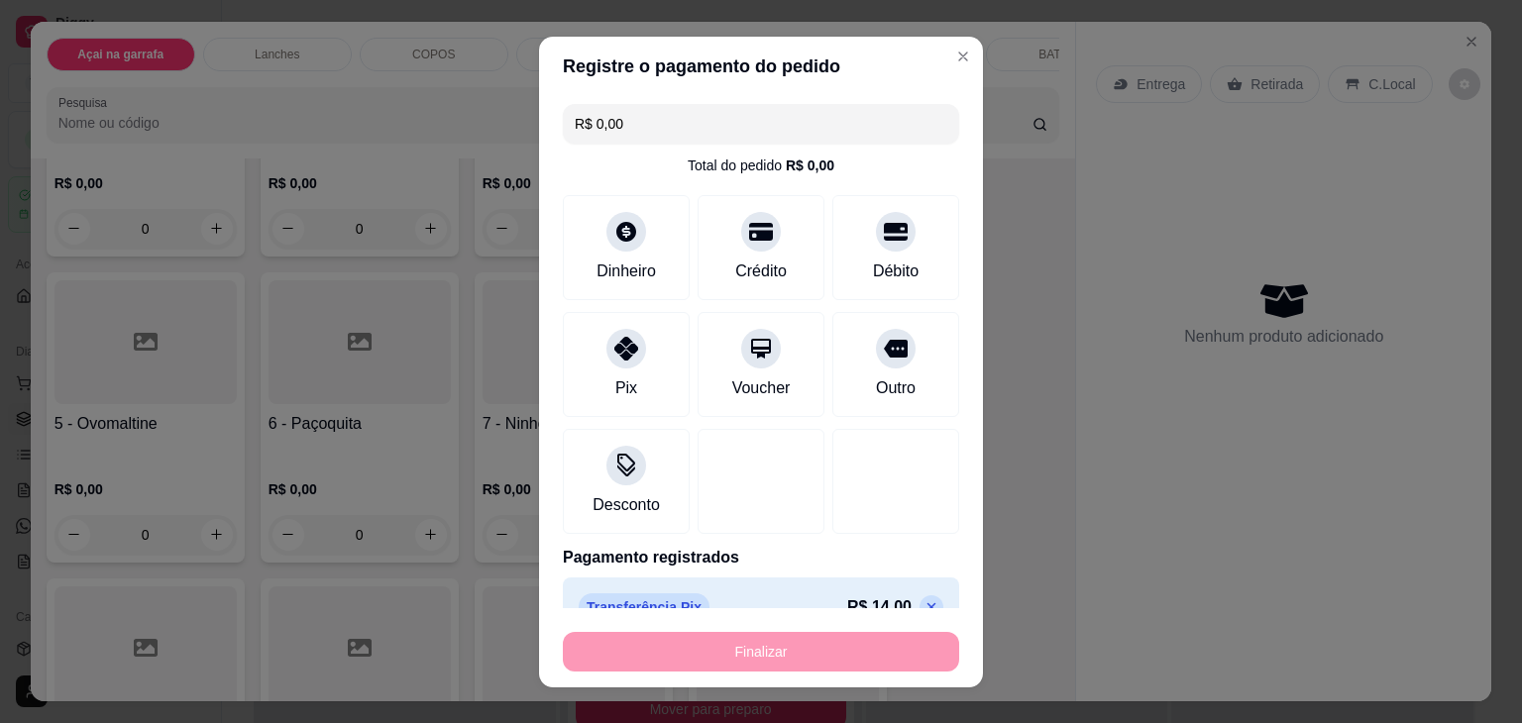
type input "-R$ 14,00"
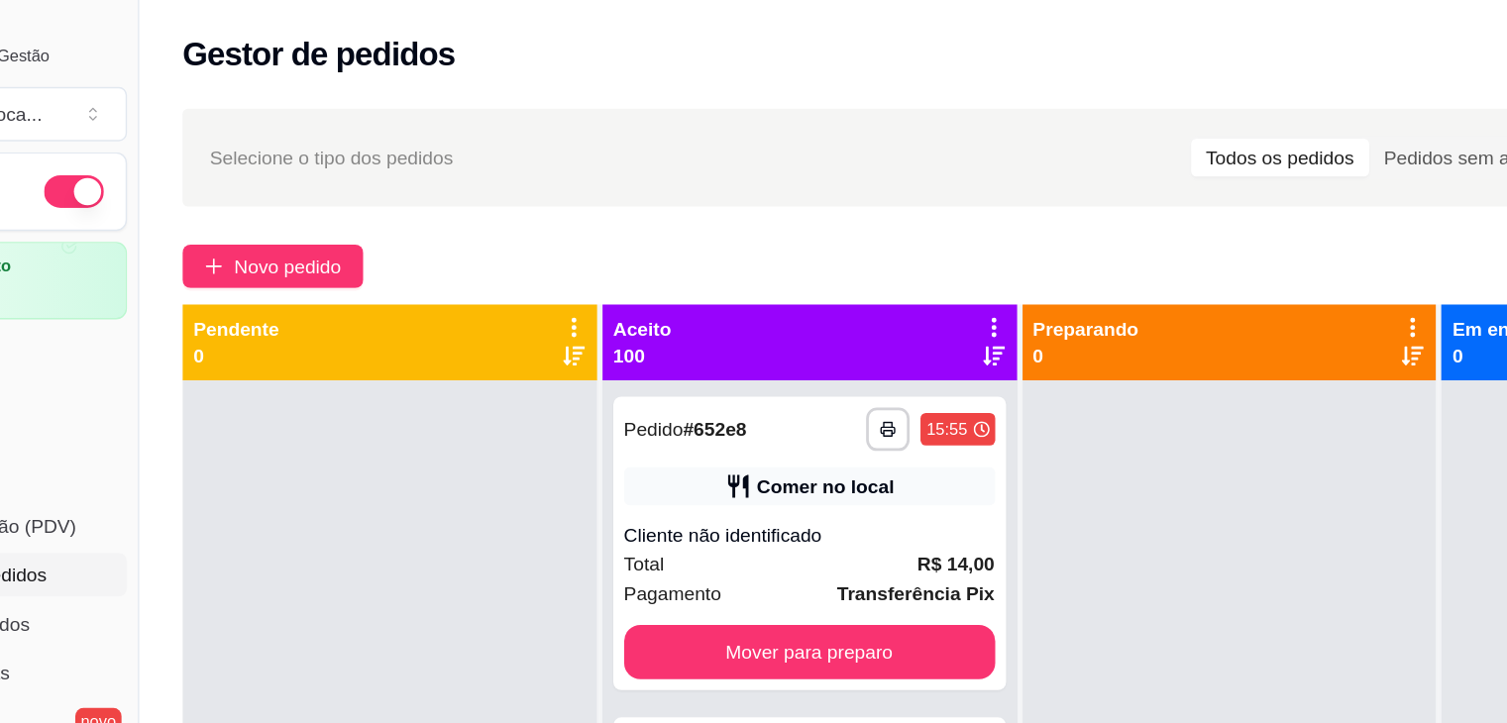
click at [670, 72] on div "**********" at bounding box center [864, 518] width 1285 height 902
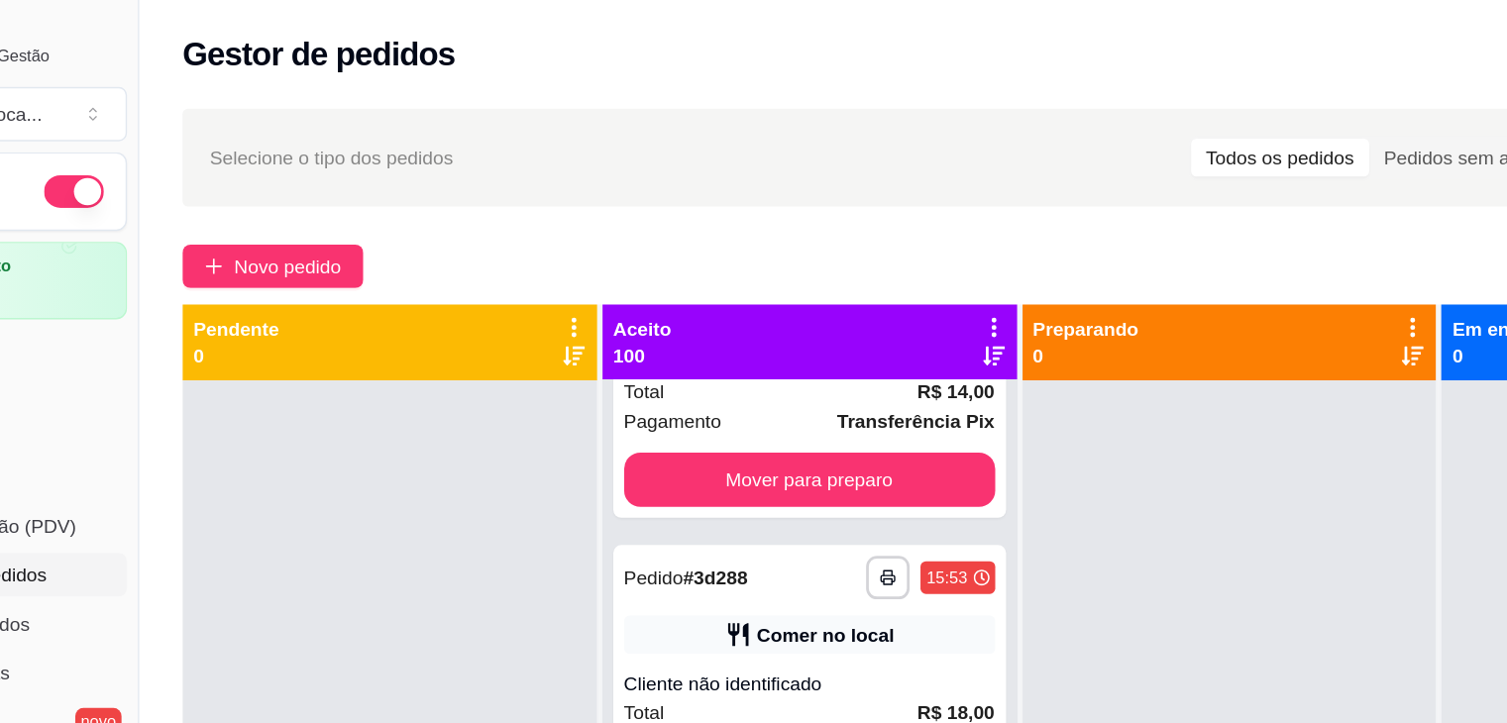
scroll to position [361, 0]
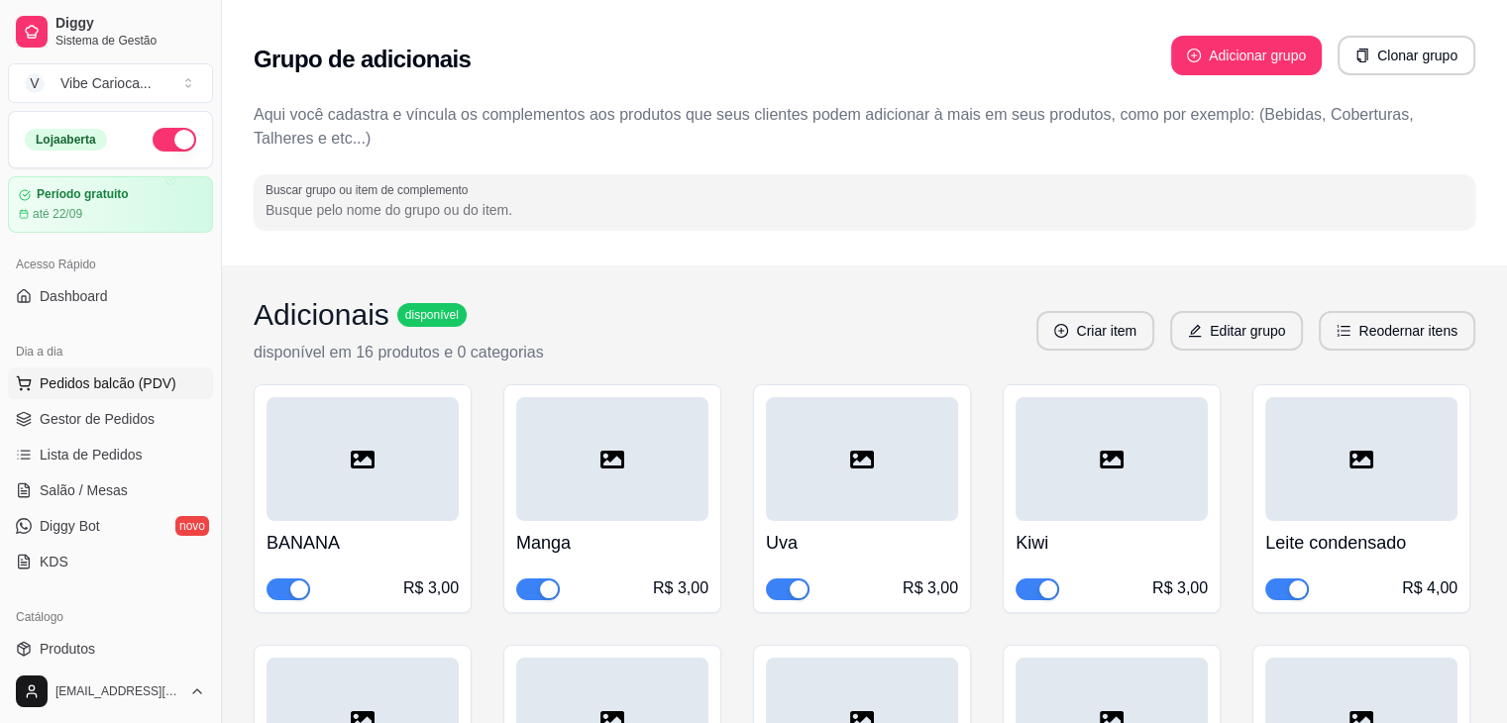
click at [50, 382] on span "Pedidos balcão (PDV)" at bounding box center [108, 384] width 137 height 20
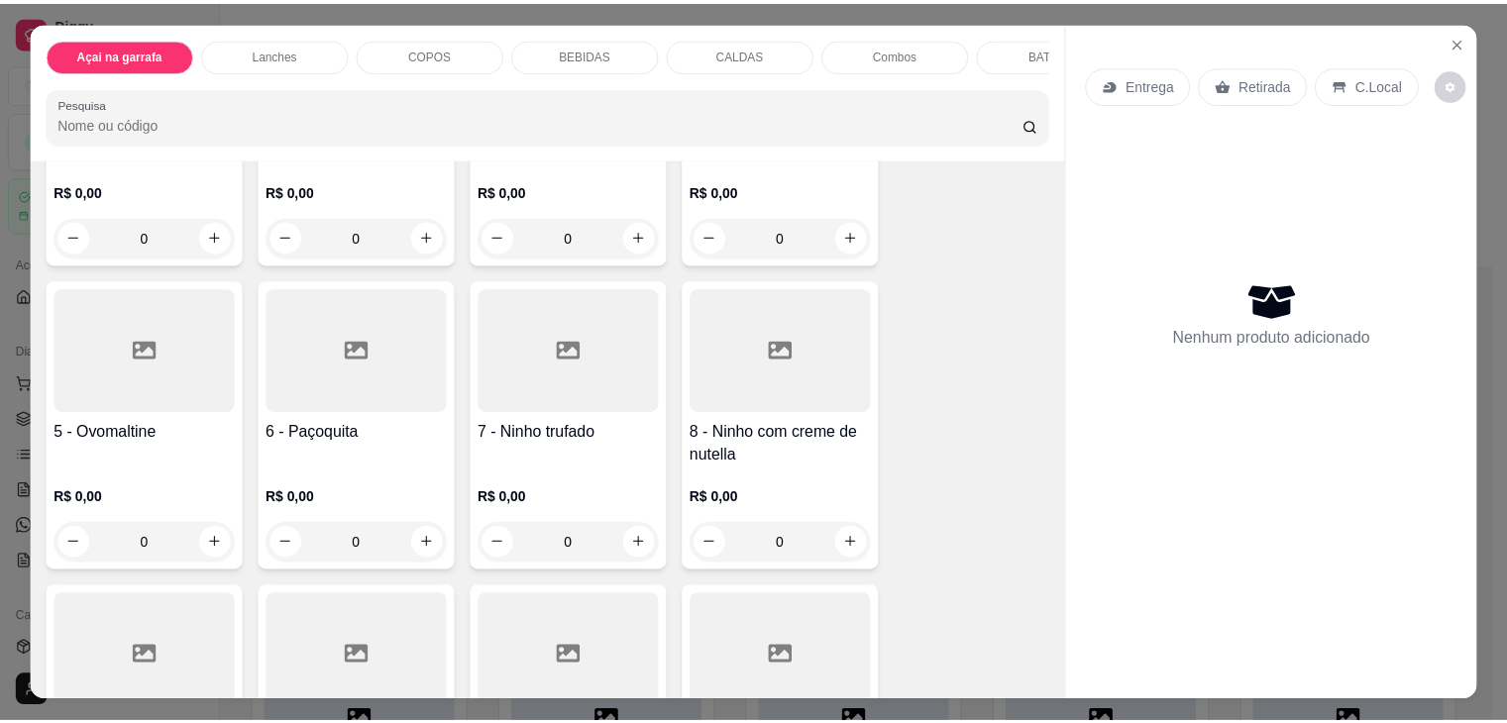
scroll to position [297, 0]
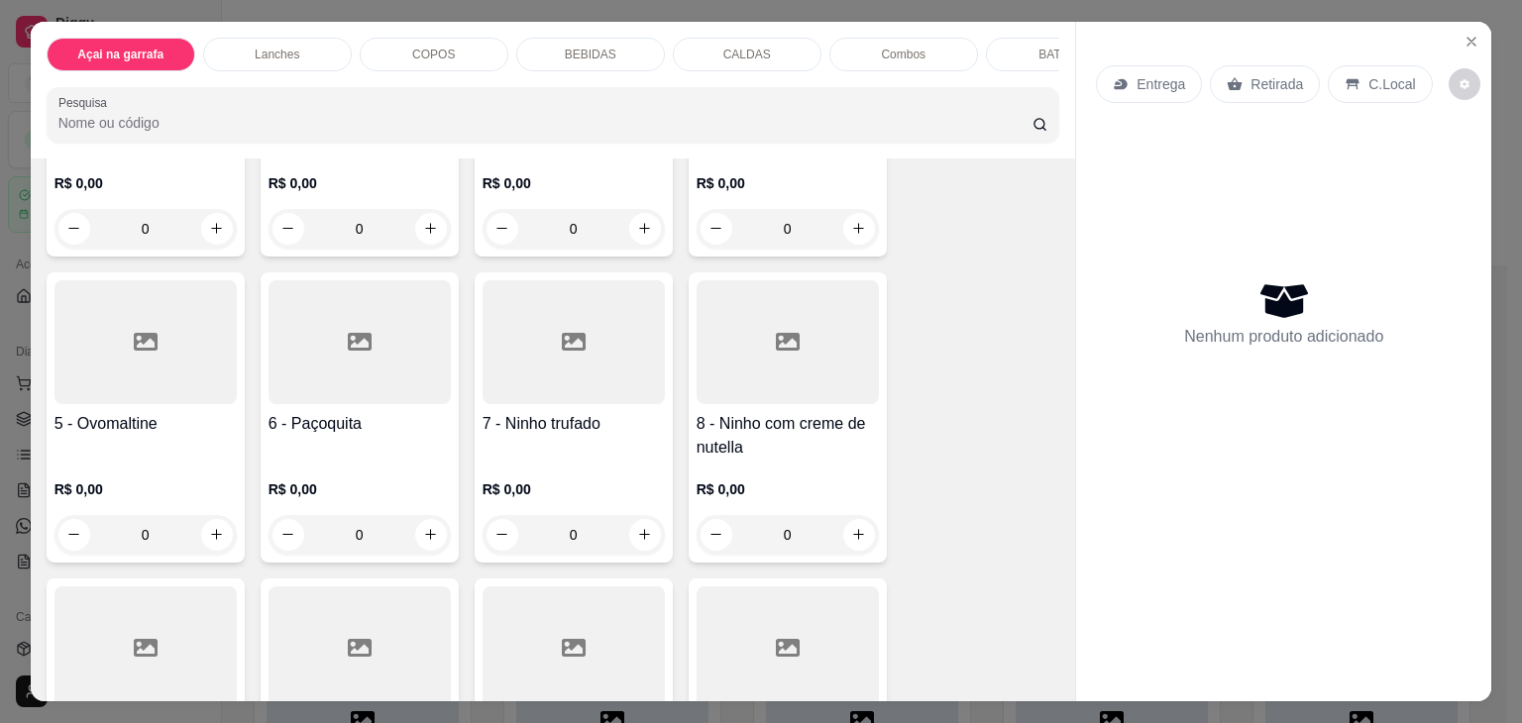
click at [783, 317] on div at bounding box center [788, 342] width 182 height 124
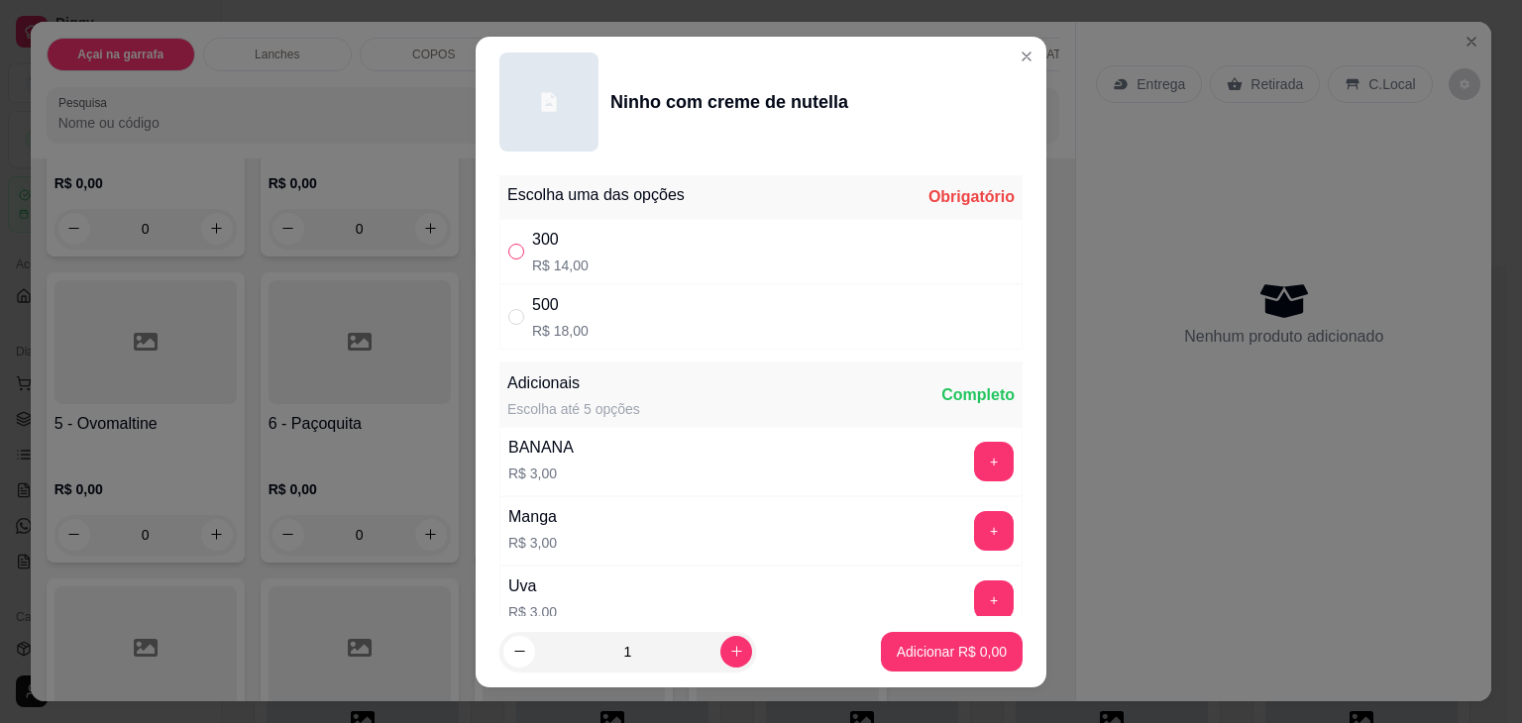
click at [508, 248] on input "" at bounding box center [516, 252] width 16 height 16
radio input "true"
click at [891, 651] on p "Adicionar R$ 14,00" at bounding box center [948, 651] width 115 height 19
type input "1"
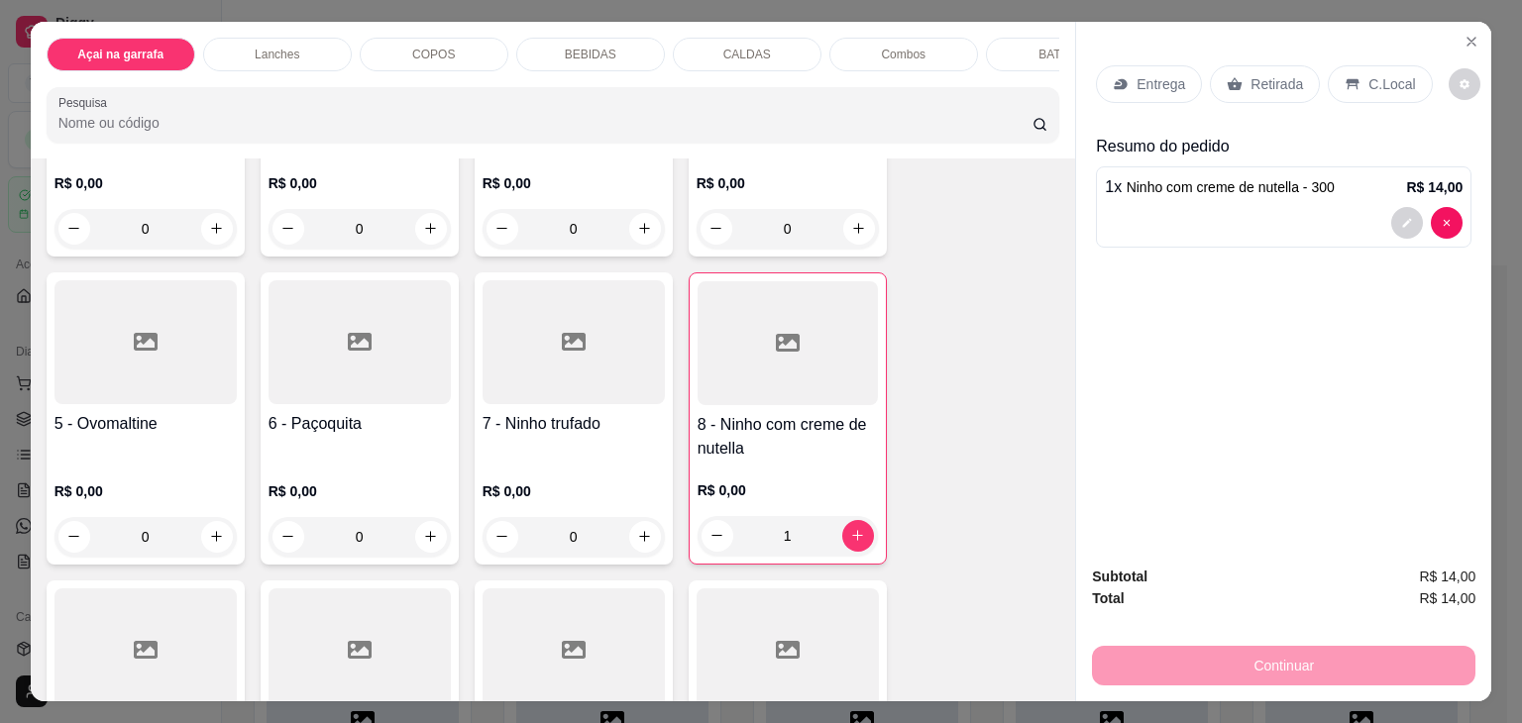
click at [1345, 84] on icon at bounding box center [1353, 84] width 16 height 16
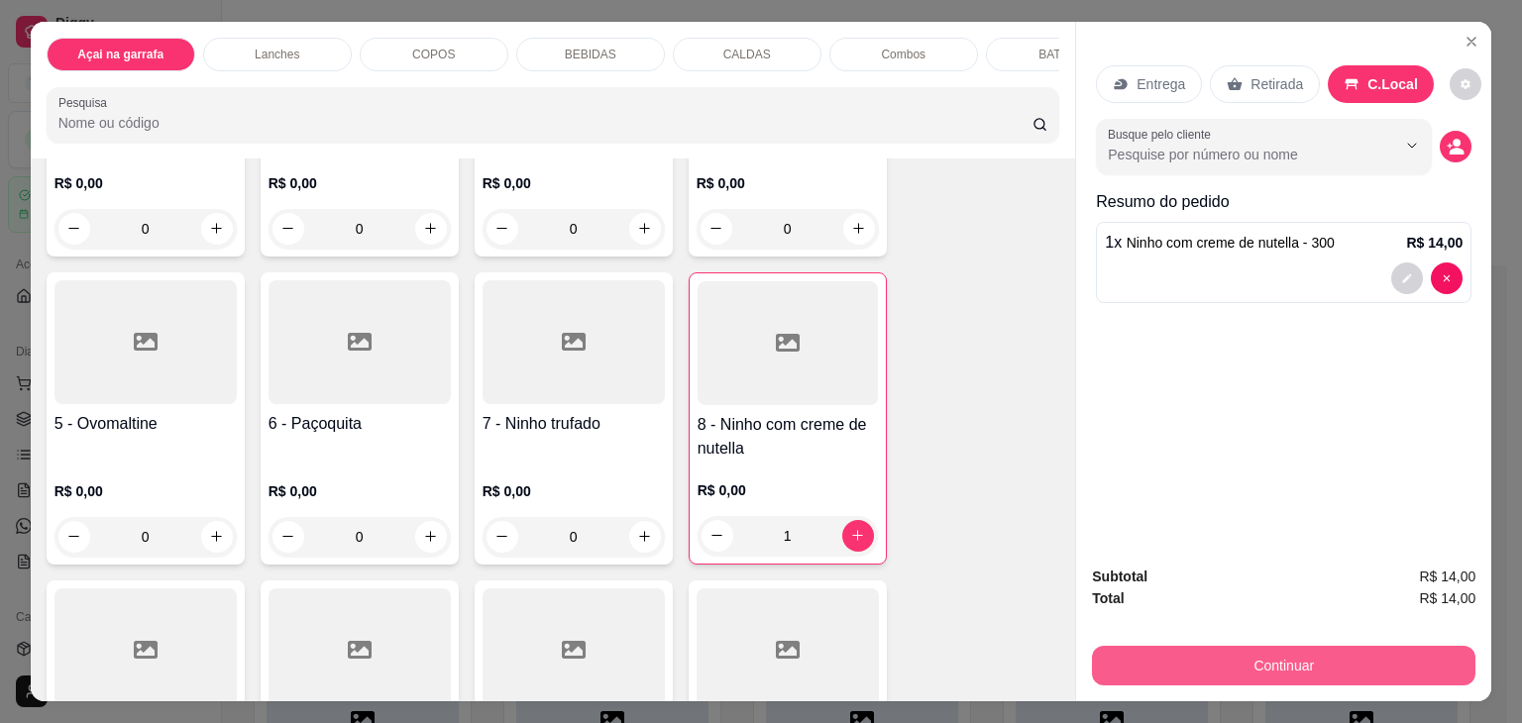
click at [1169, 666] on button "Continuar" at bounding box center [1283, 666] width 383 height 40
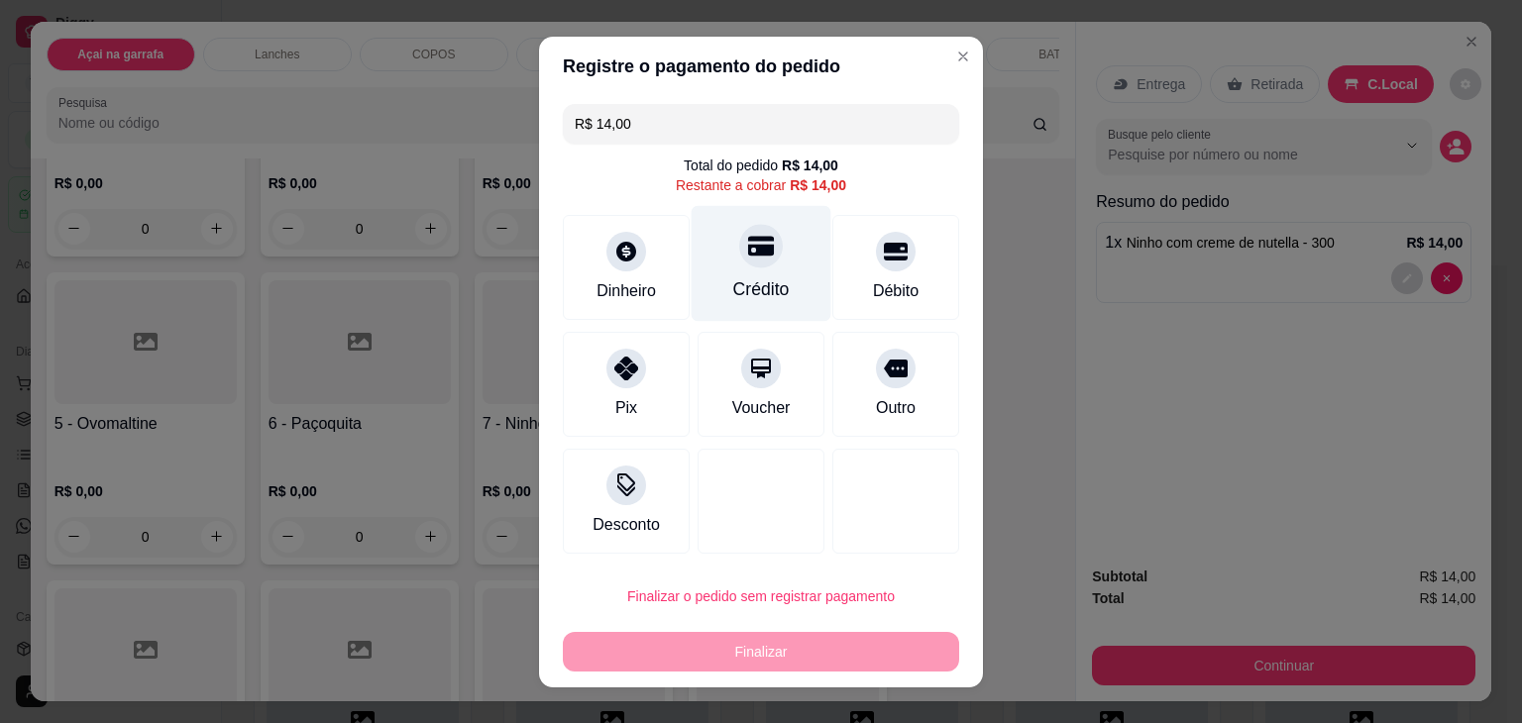
click at [756, 248] on div at bounding box center [761, 246] width 44 height 44
type input "R$ 0,00"
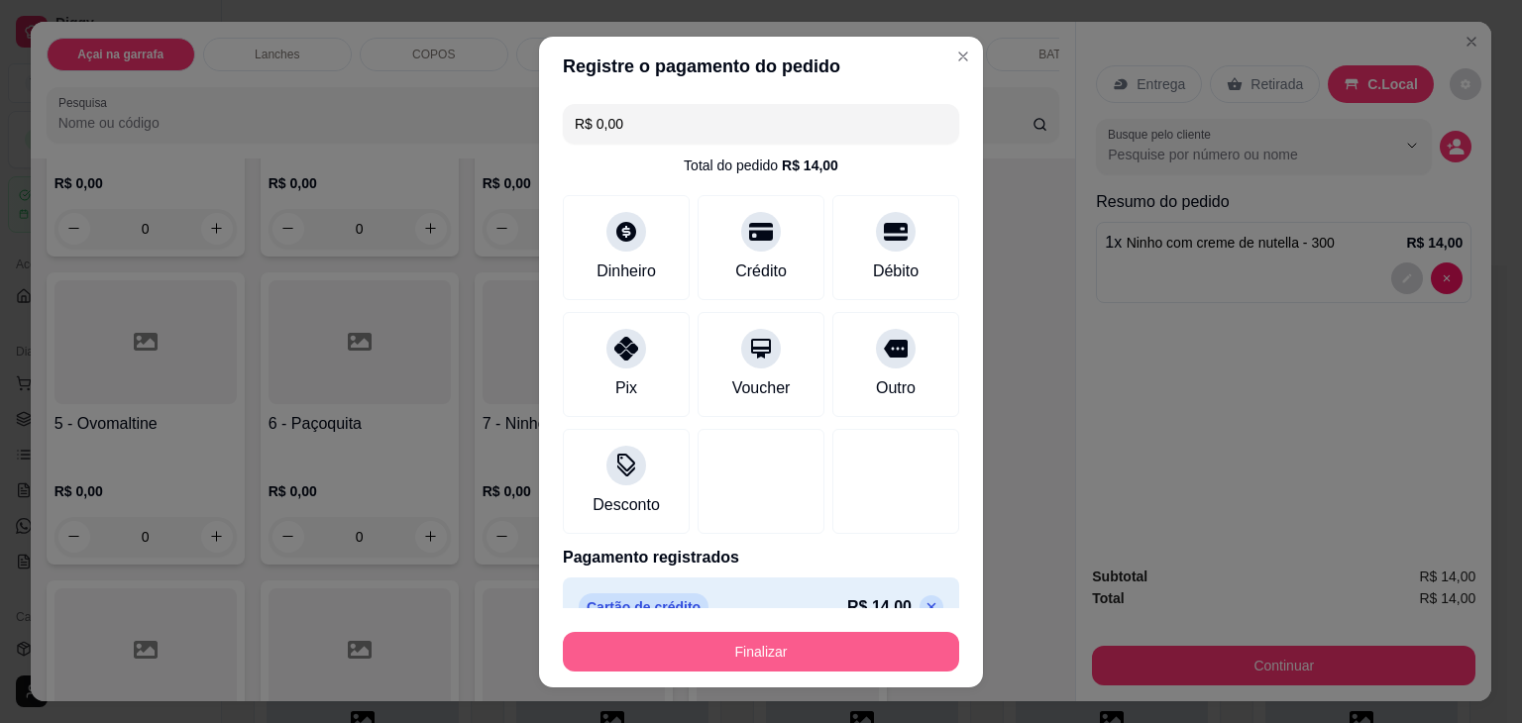
click at [789, 657] on button "Finalizar" at bounding box center [761, 652] width 396 height 40
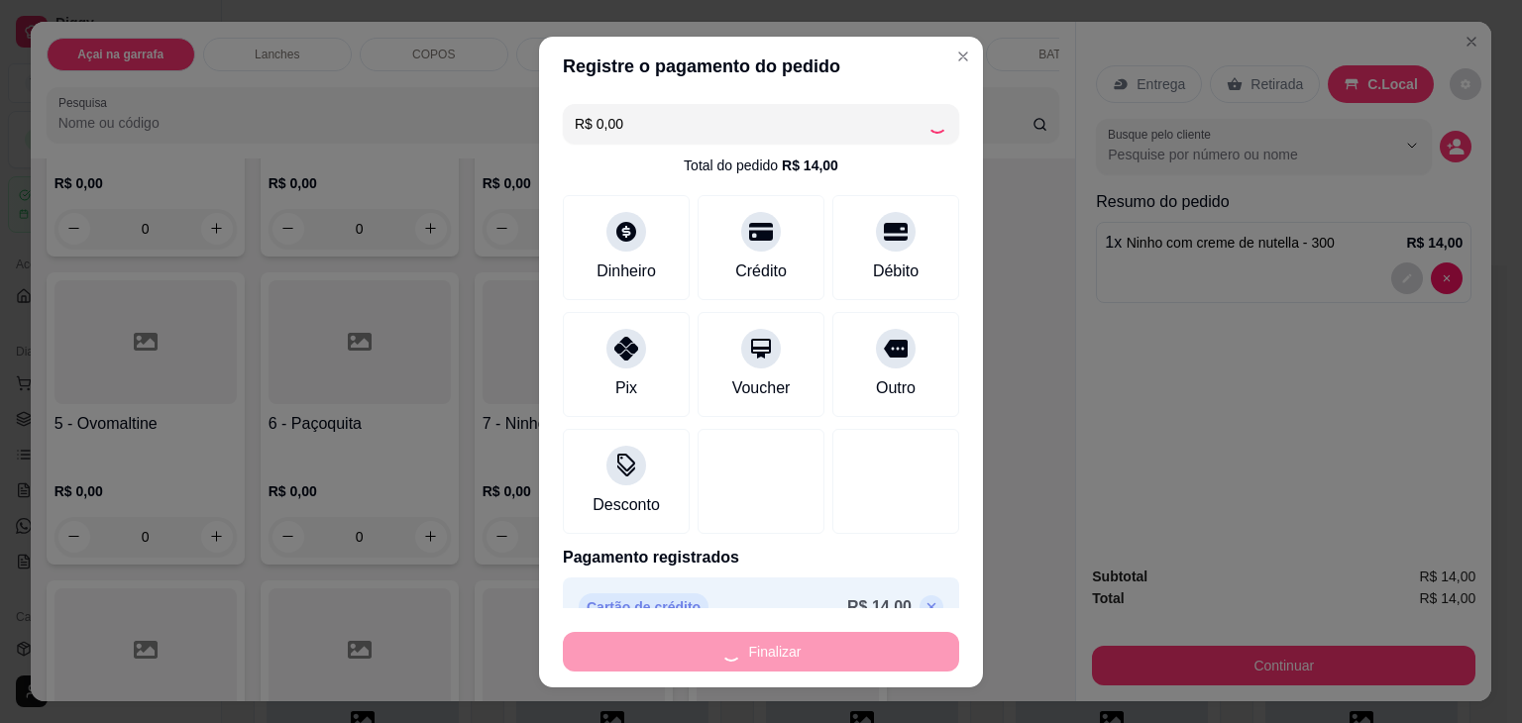
type input "0"
type input "-R$ 14,00"
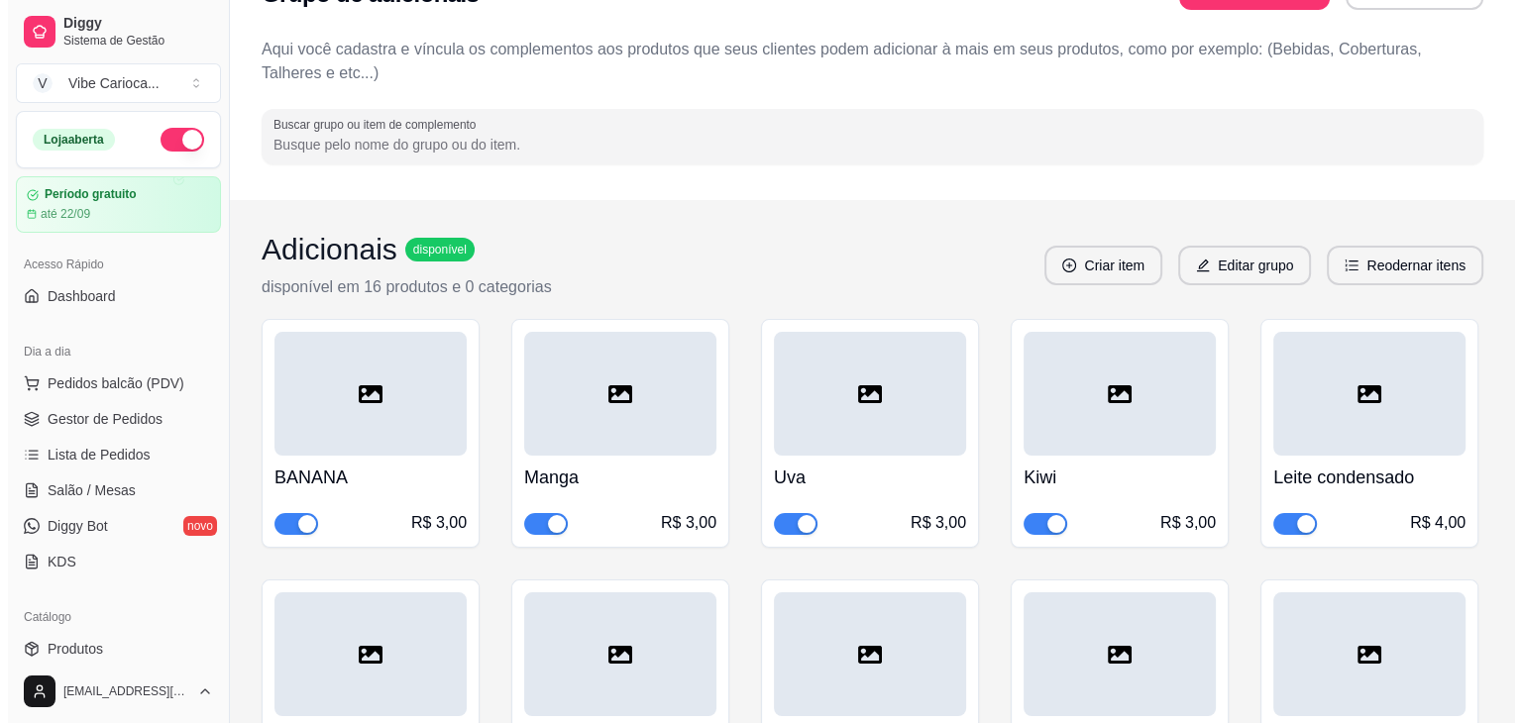
scroll to position [99, 0]
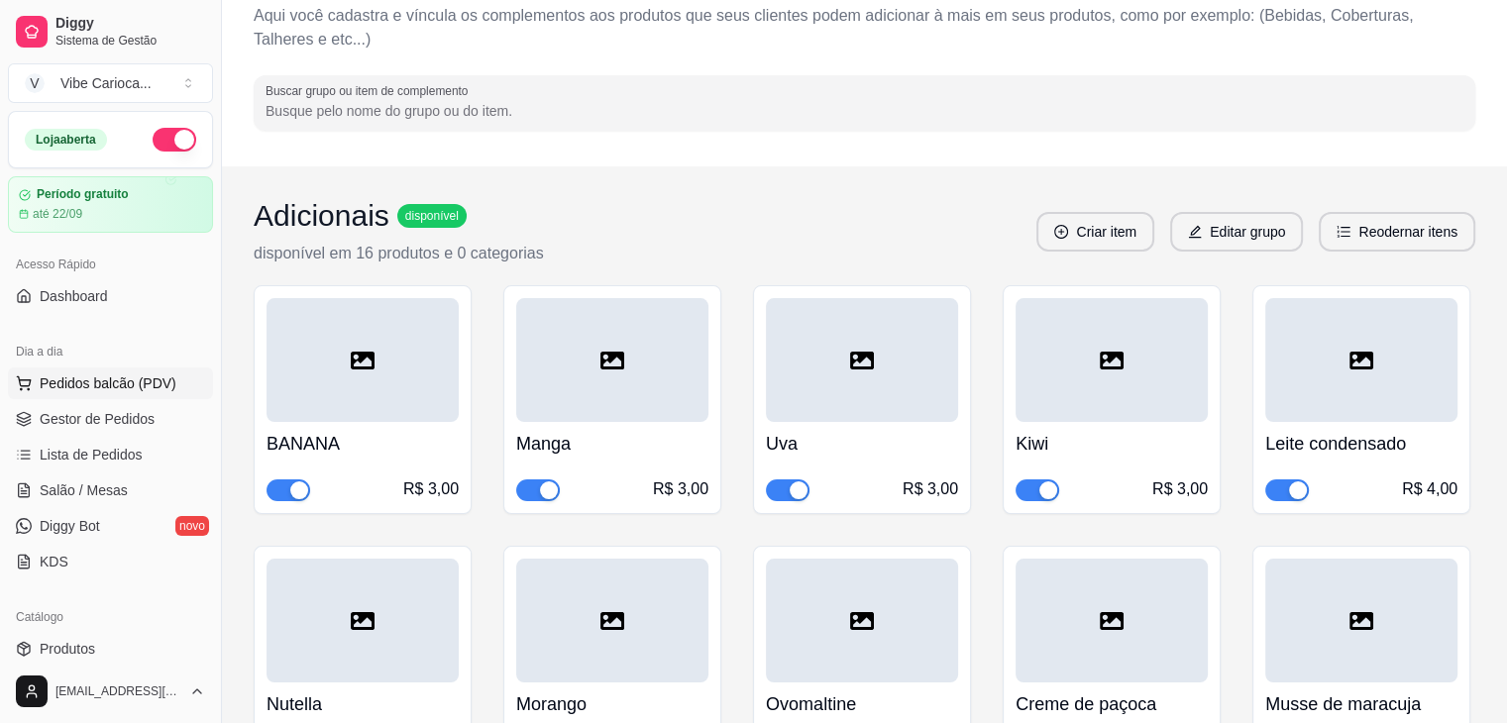
click at [103, 378] on span "Pedidos balcão (PDV)" at bounding box center [108, 384] width 137 height 20
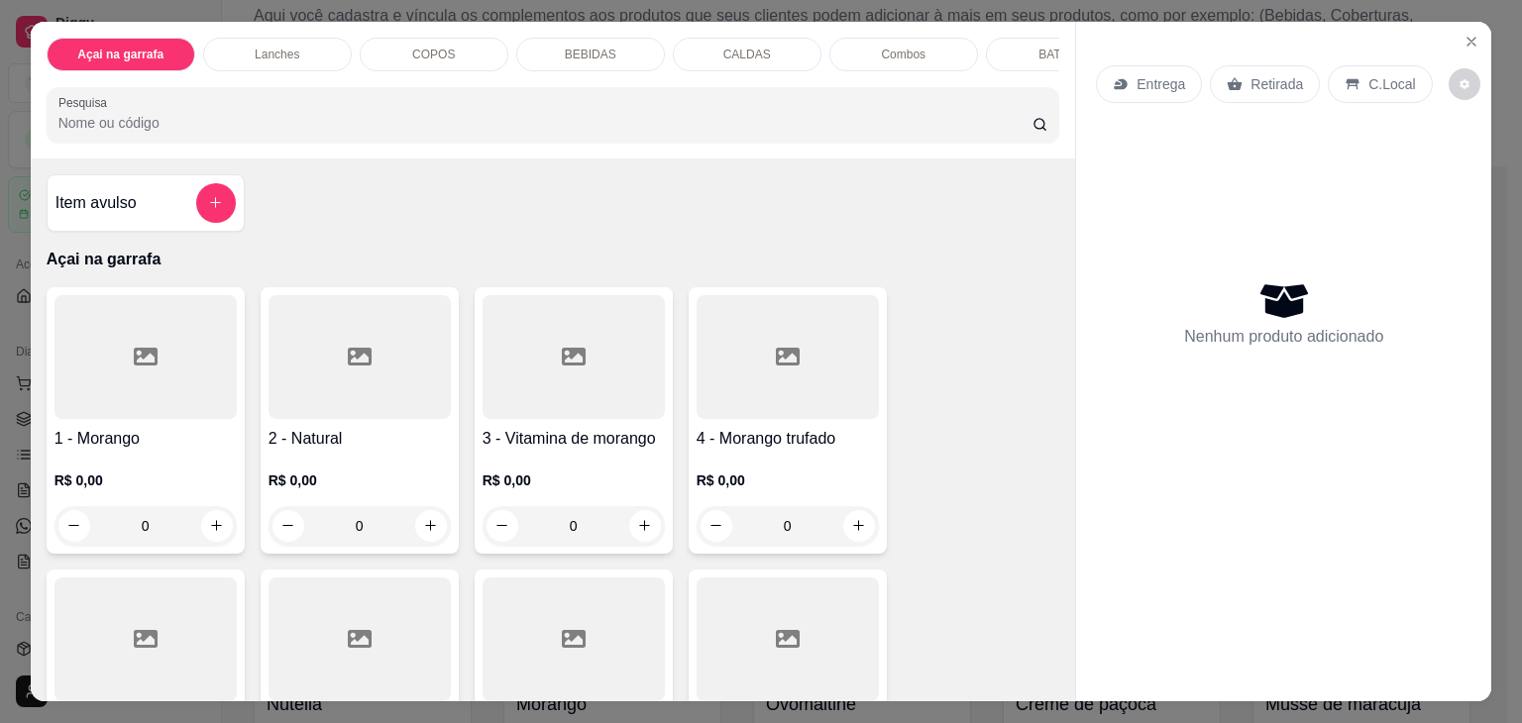
click at [125, 393] on div at bounding box center [145, 357] width 182 height 124
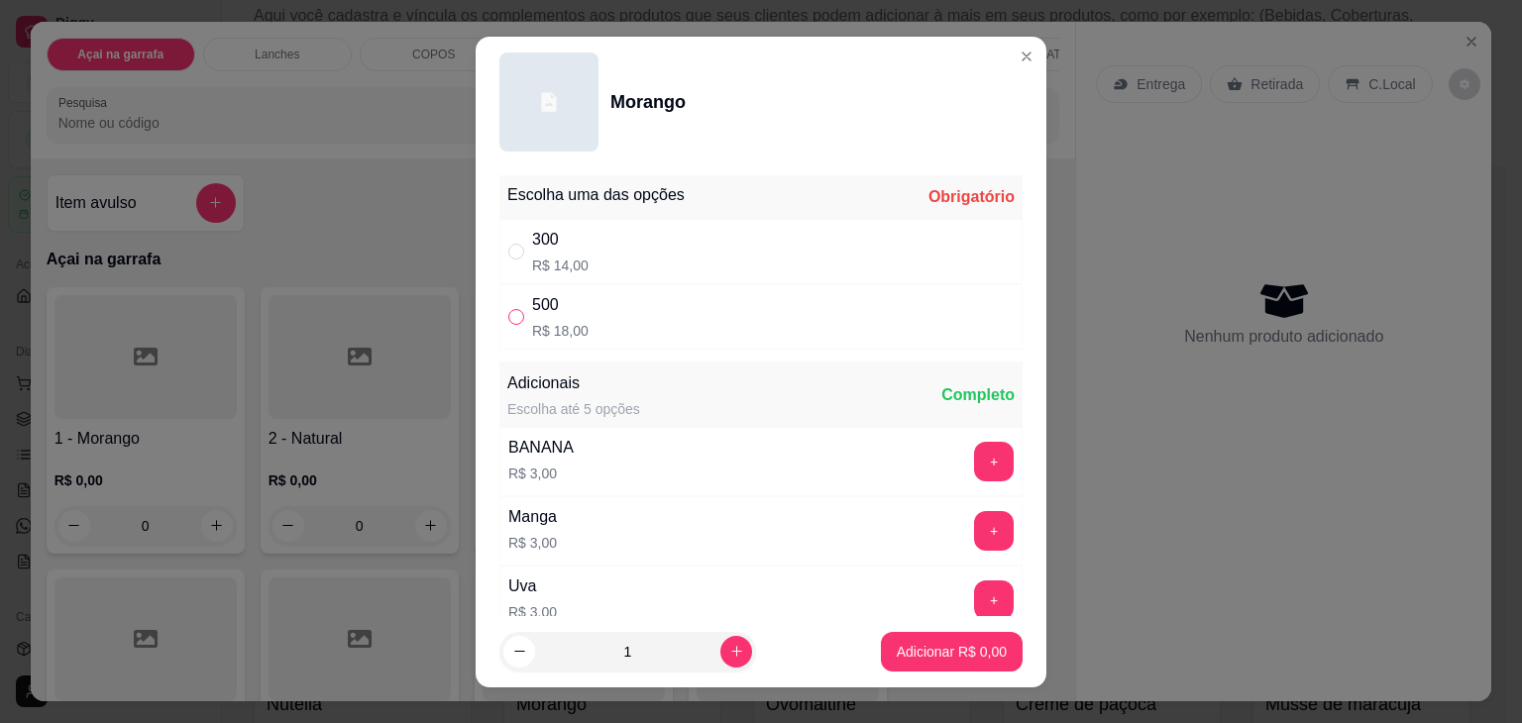
click at [508, 315] on input "" at bounding box center [516, 317] width 16 height 16
radio input "true"
click at [508, 247] on input "" at bounding box center [516, 252] width 16 height 16
radio input "true"
radio input "false"
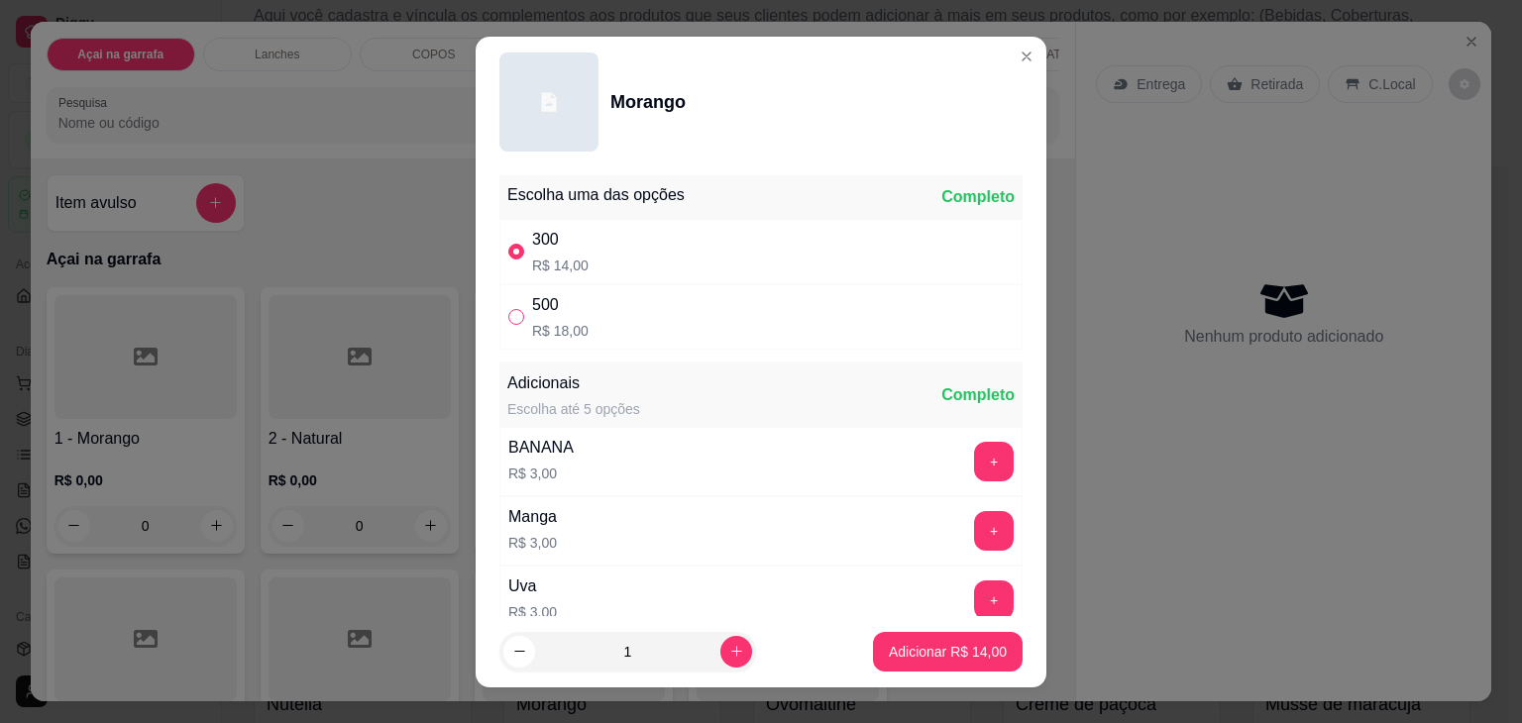
click at [508, 306] on label "" at bounding box center [516, 317] width 16 height 22
click at [508, 309] on input "" at bounding box center [516, 317] width 16 height 16
radio input "false"
click at [508, 315] on input "" at bounding box center [516, 317] width 16 height 16
radio input "true"
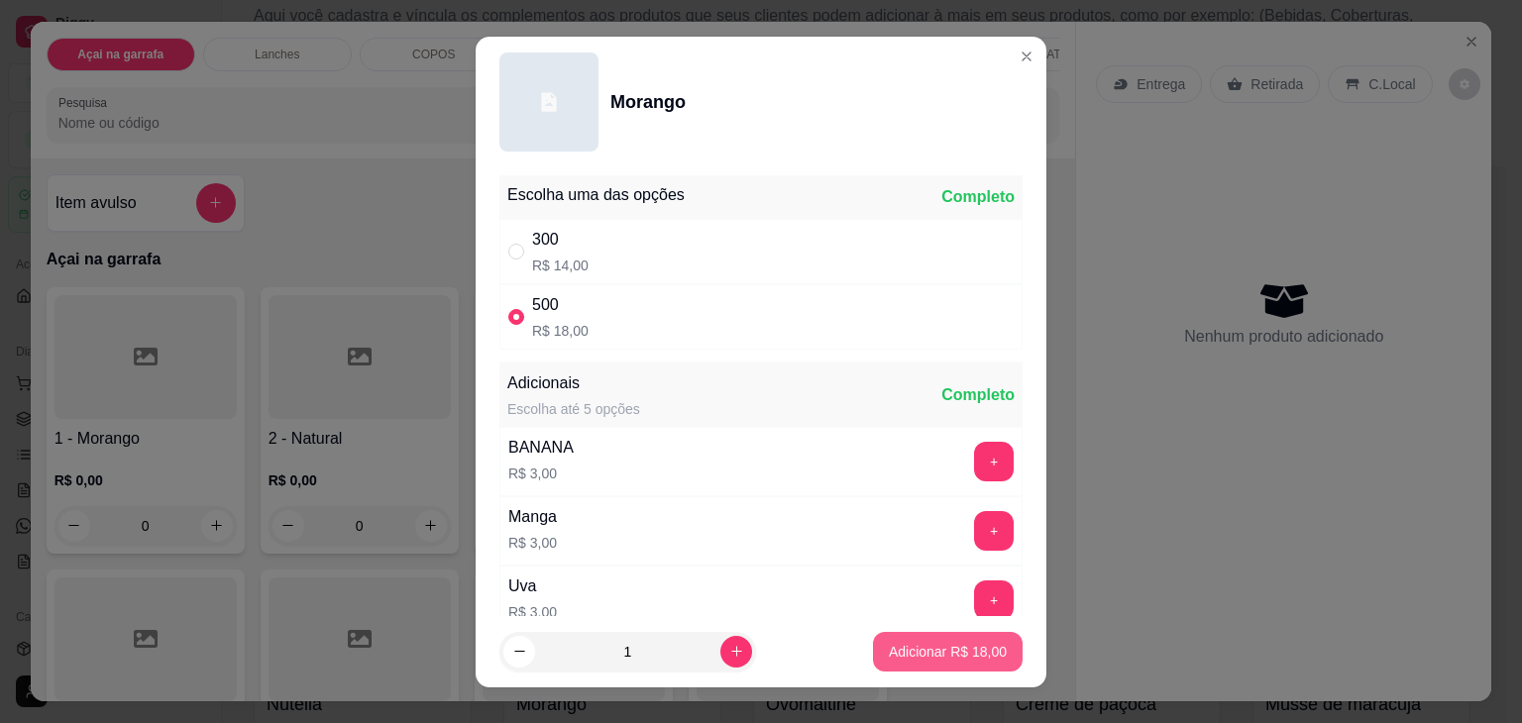
click at [945, 634] on button "Adicionar R$ 18,00" at bounding box center [948, 652] width 150 height 40
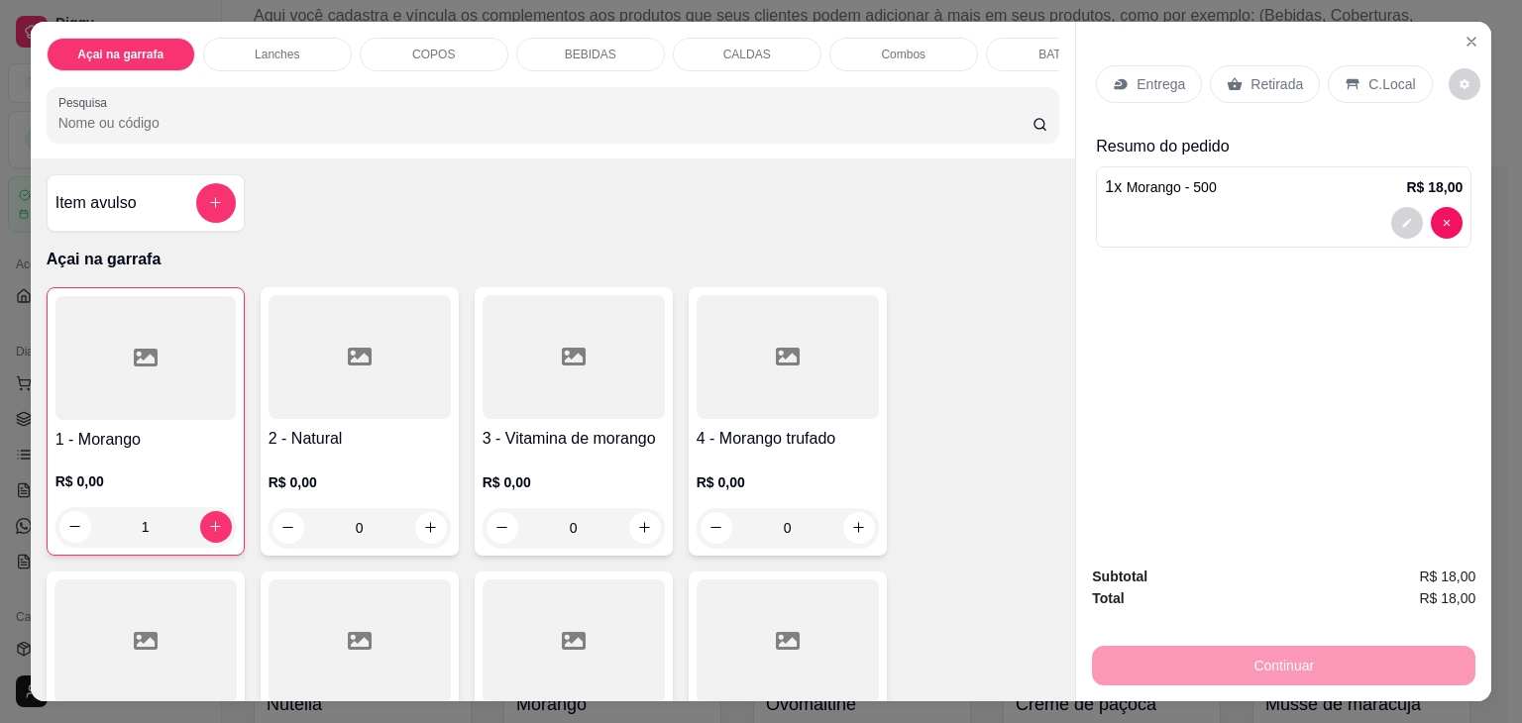
type input "1"
click at [134, 363] on icon at bounding box center [146, 358] width 24 height 18
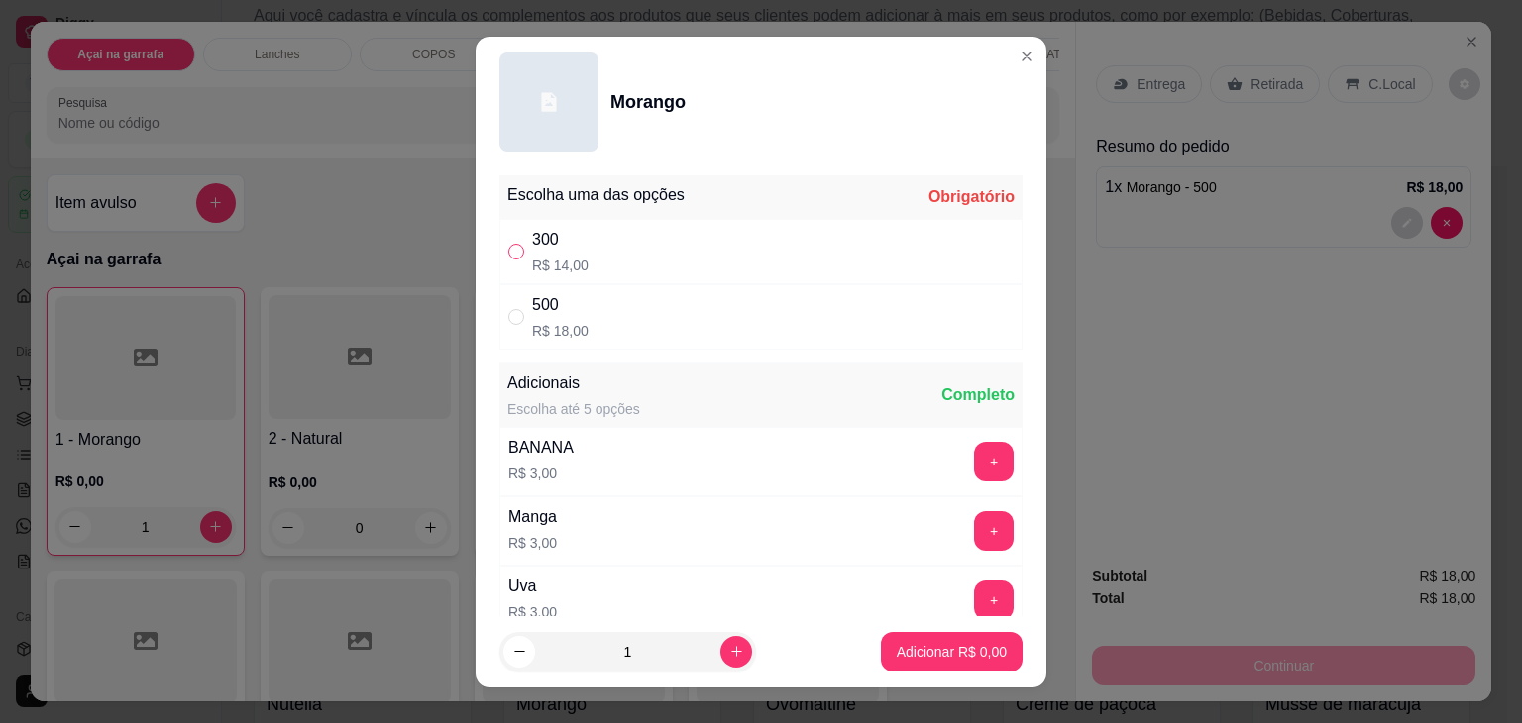
click at [511, 254] on input "" at bounding box center [516, 252] width 16 height 16
radio input "true"
click at [916, 658] on p "Adicionar R$ 14,00" at bounding box center [948, 651] width 115 height 19
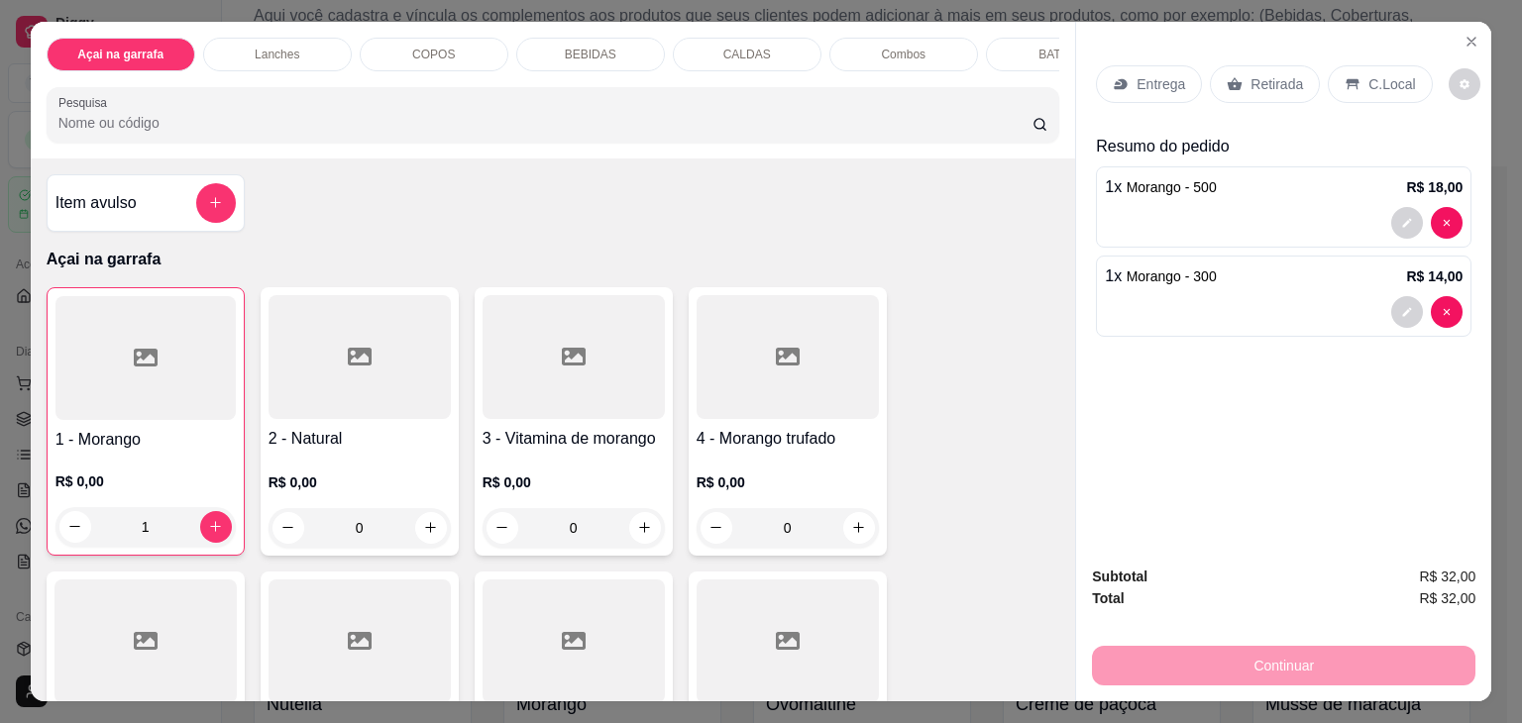
click at [1355, 77] on div "C.Local" at bounding box center [1380, 84] width 104 height 38
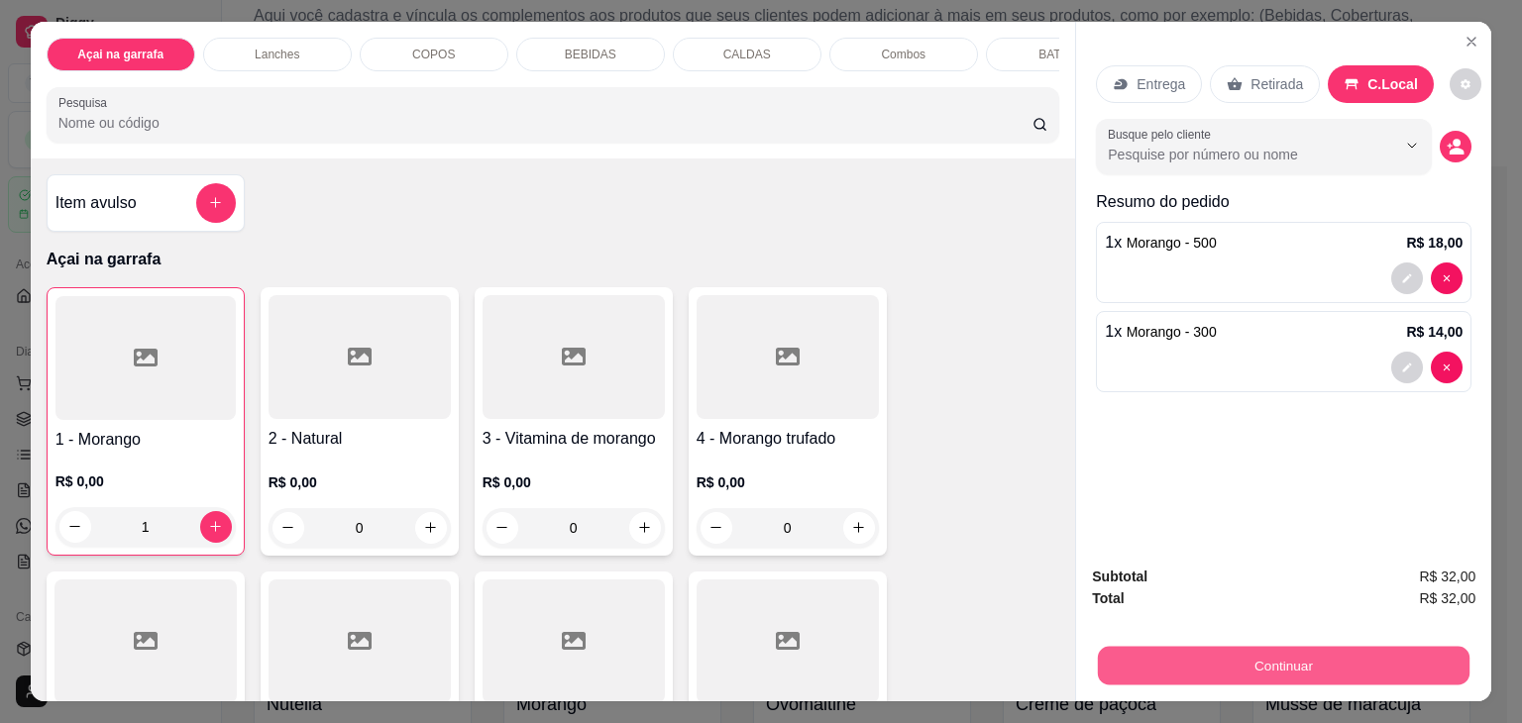
click at [1333, 667] on button "Continuar" at bounding box center [1284, 666] width 372 height 39
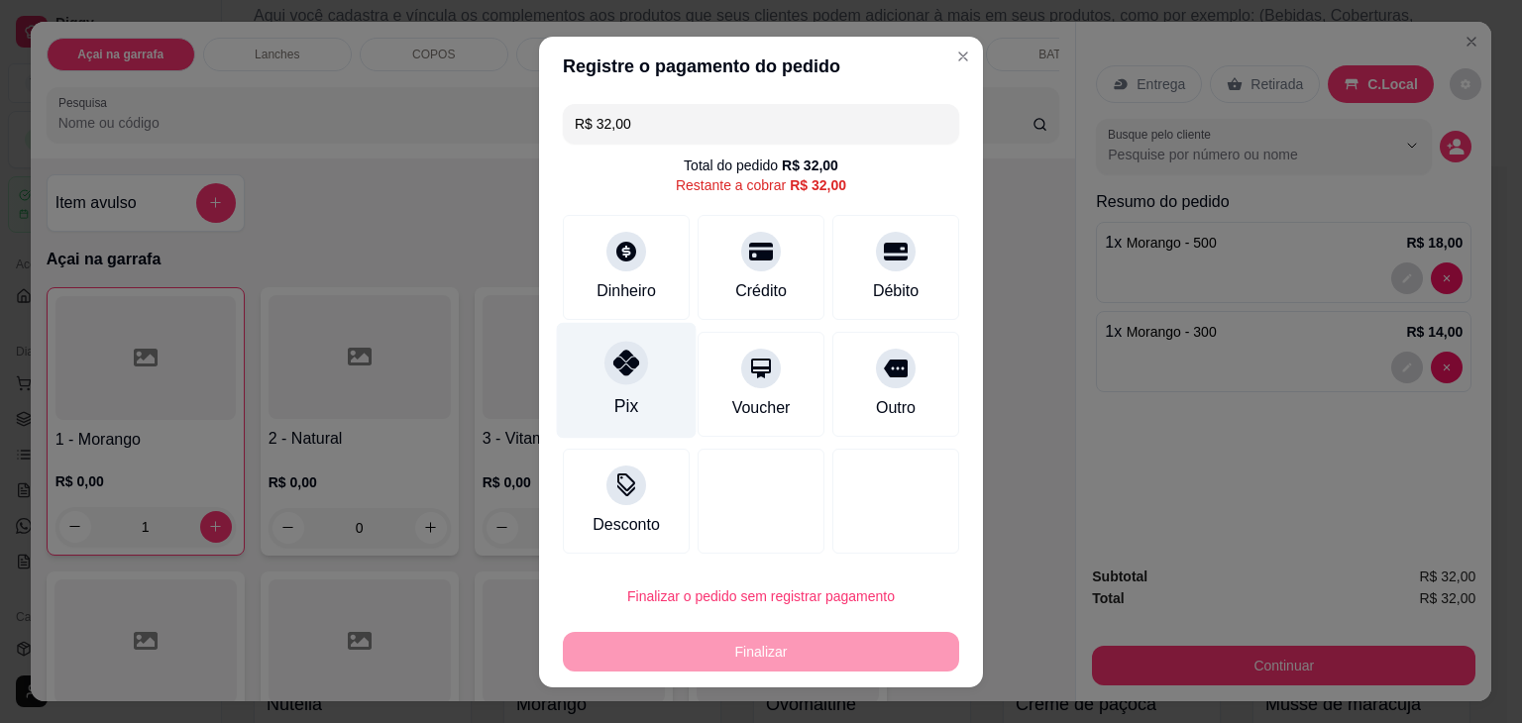
click at [598, 380] on div "Pix" at bounding box center [627, 380] width 140 height 116
type input "R$ 0,00"
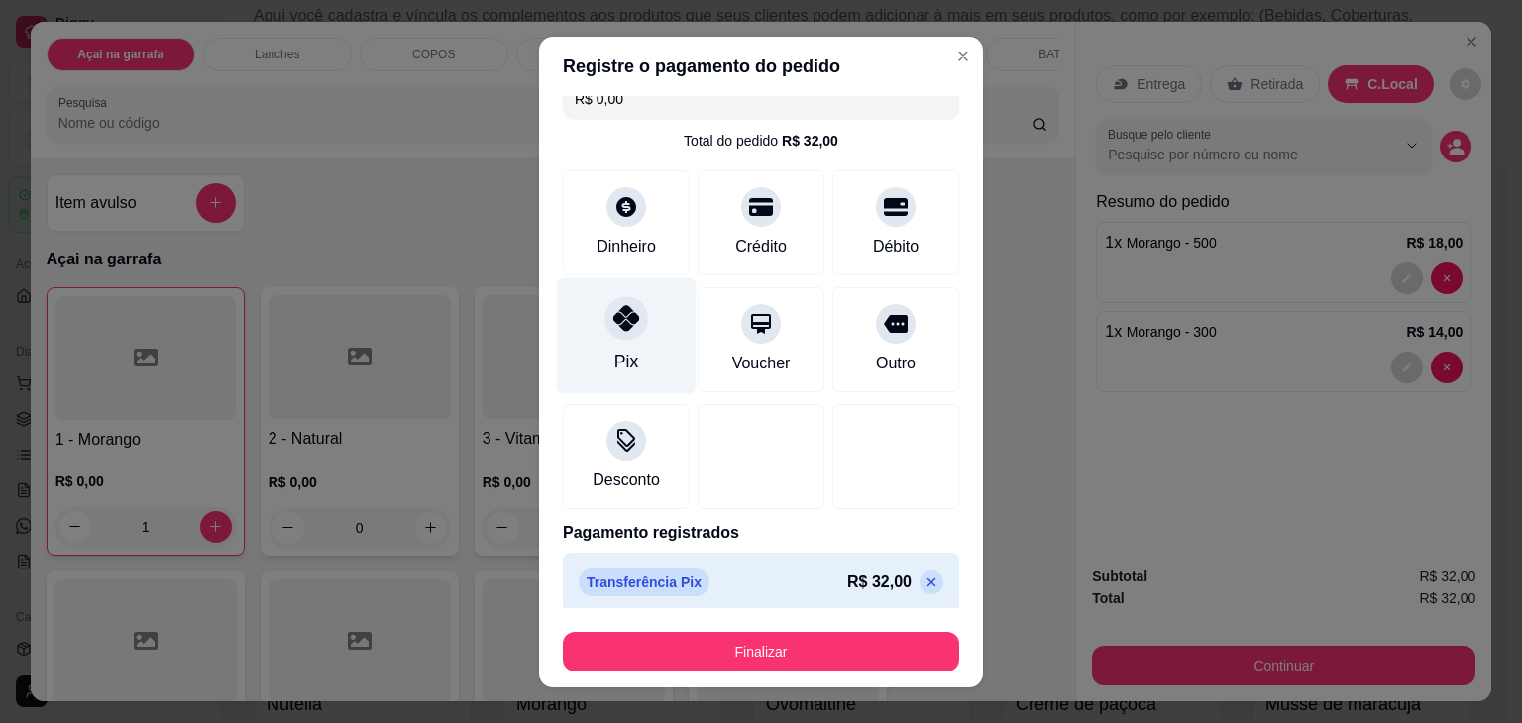
scroll to position [36, 0]
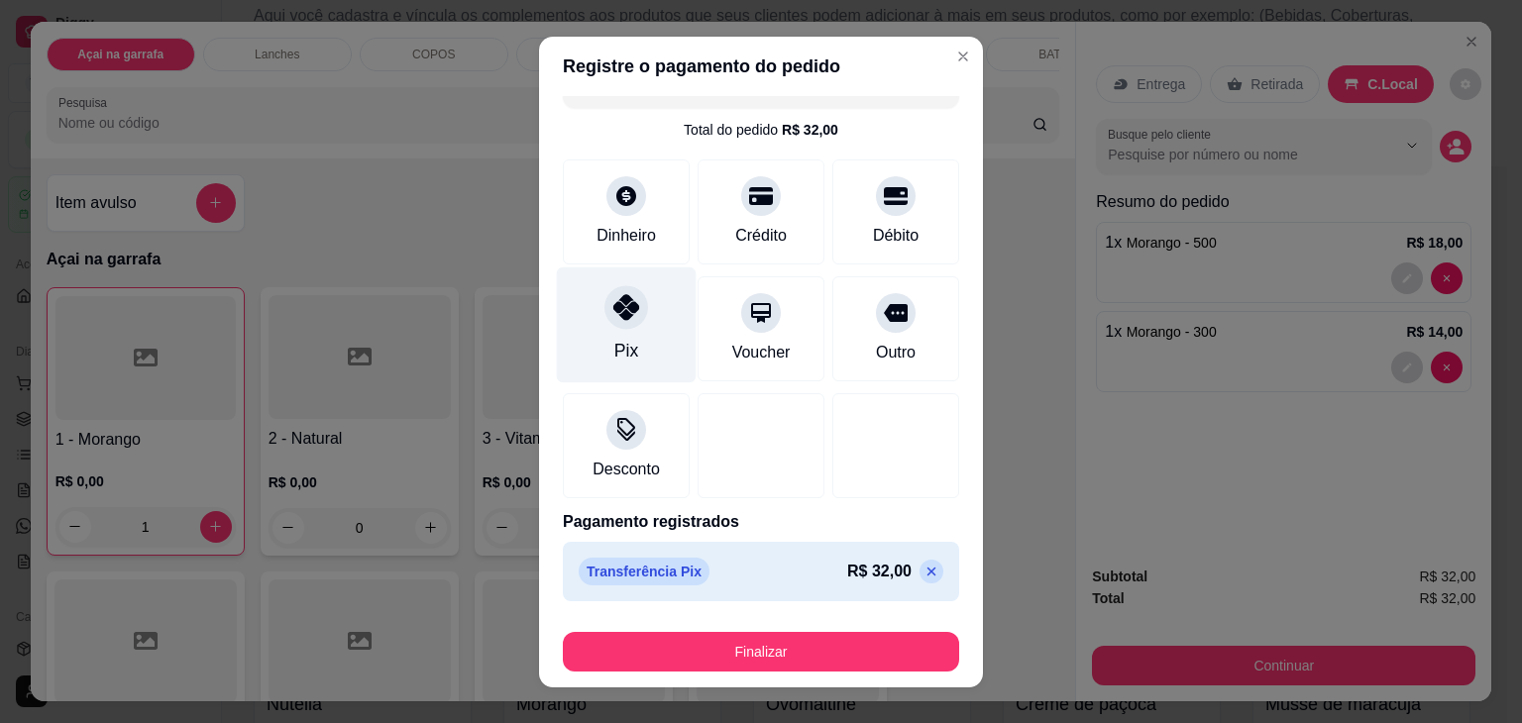
click at [639, 338] on div "Pix" at bounding box center [627, 325] width 140 height 116
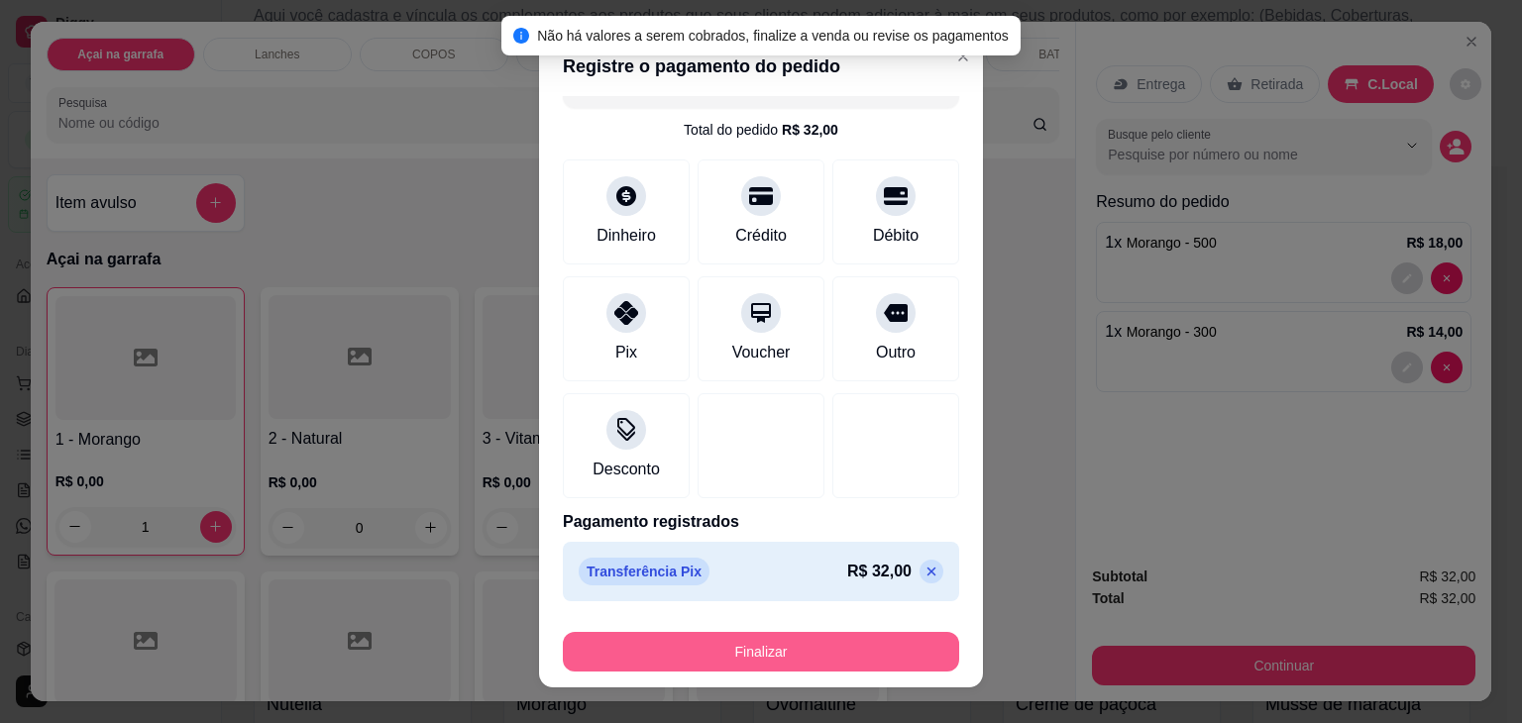
click at [782, 647] on button "Finalizar" at bounding box center [761, 652] width 396 height 40
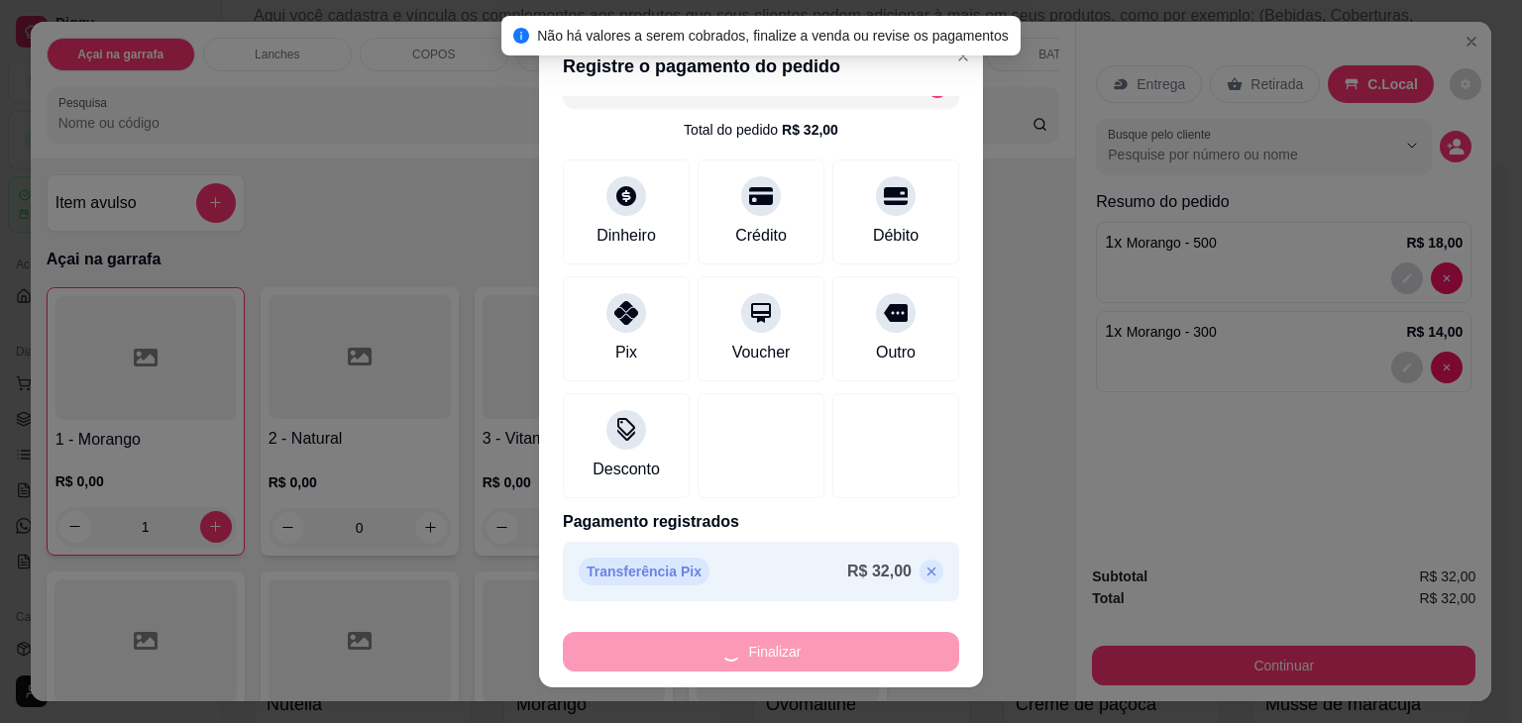
type input "0"
type input "-R$ 32,00"
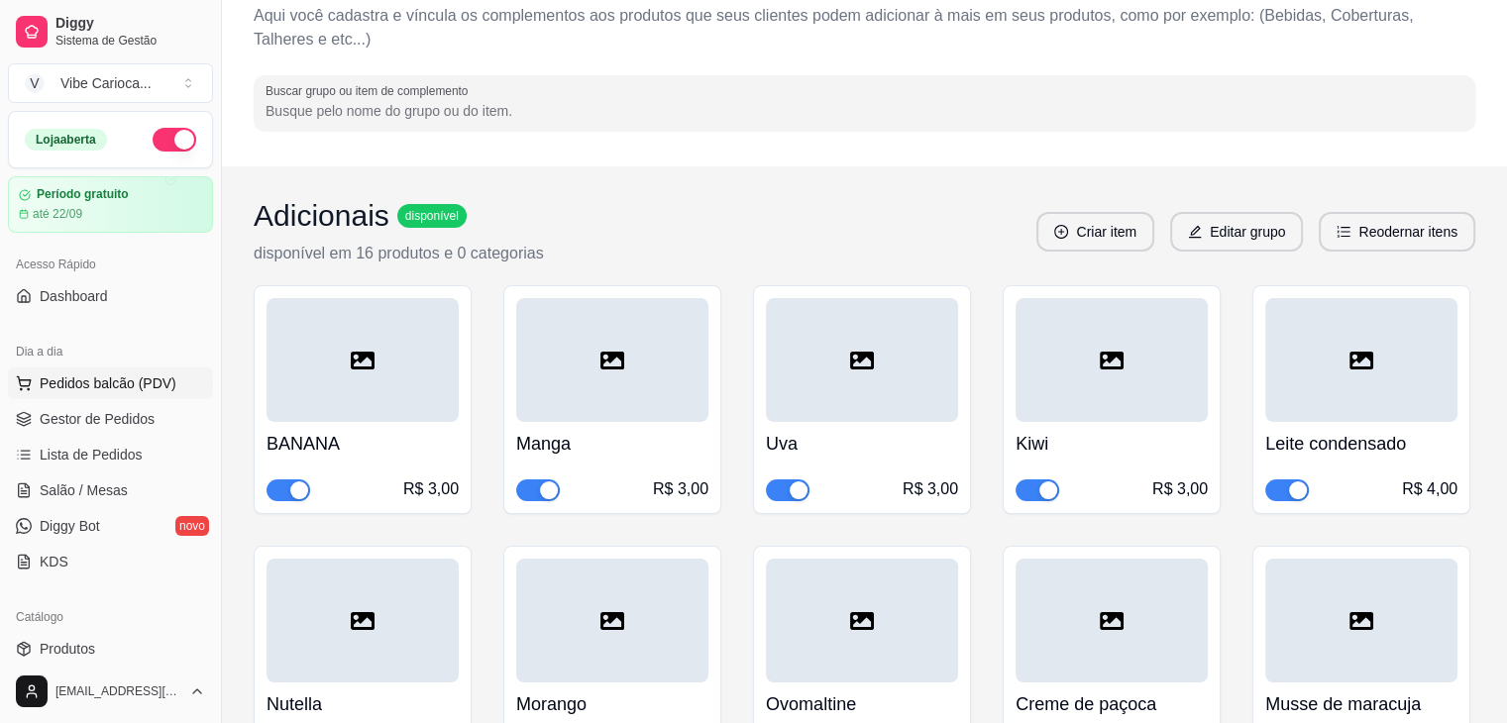
click at [115, 384] on span "Pedidos balcão (PDV)" at bounding box center [108, 384] width 137 height 20
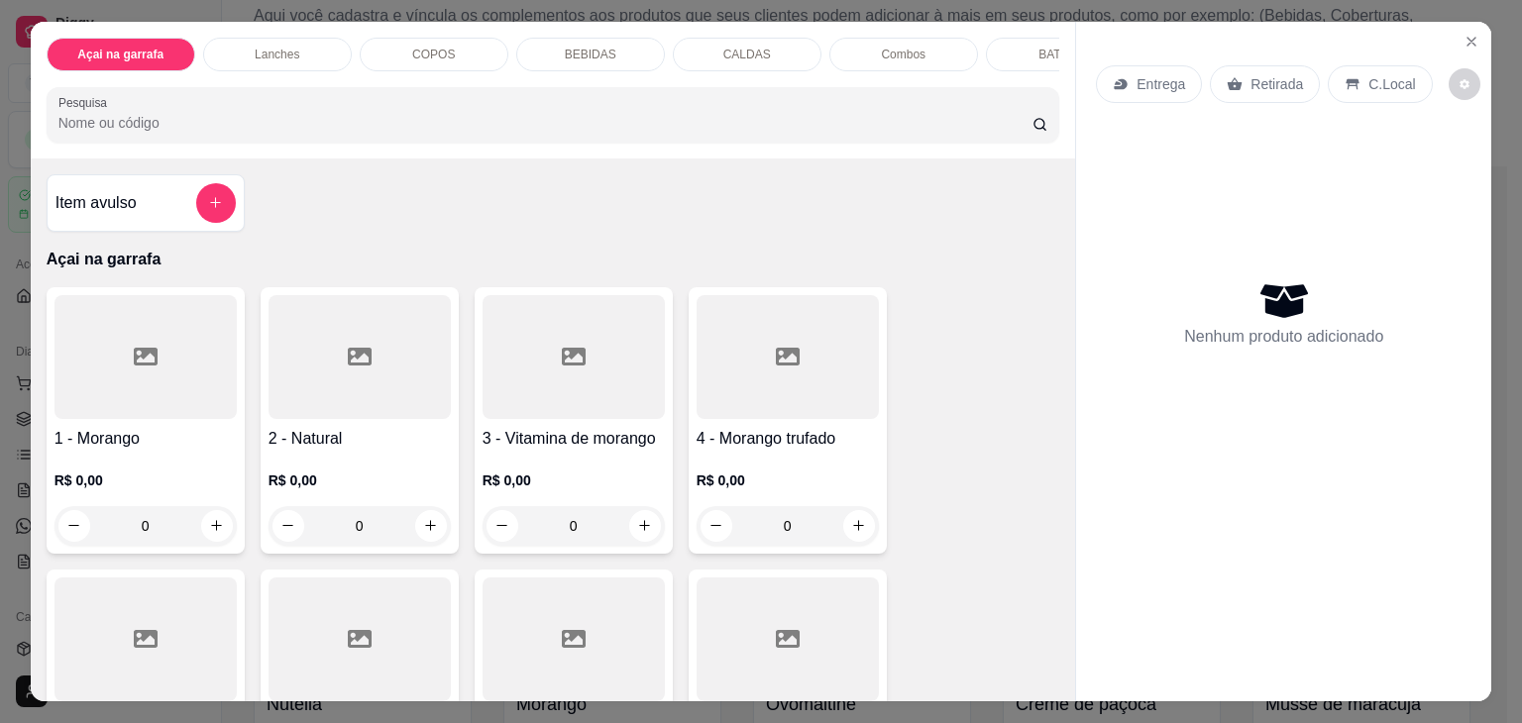
click at [380, 41] on div "COPOS" at bounding box center [434, 55] width 149 height 34
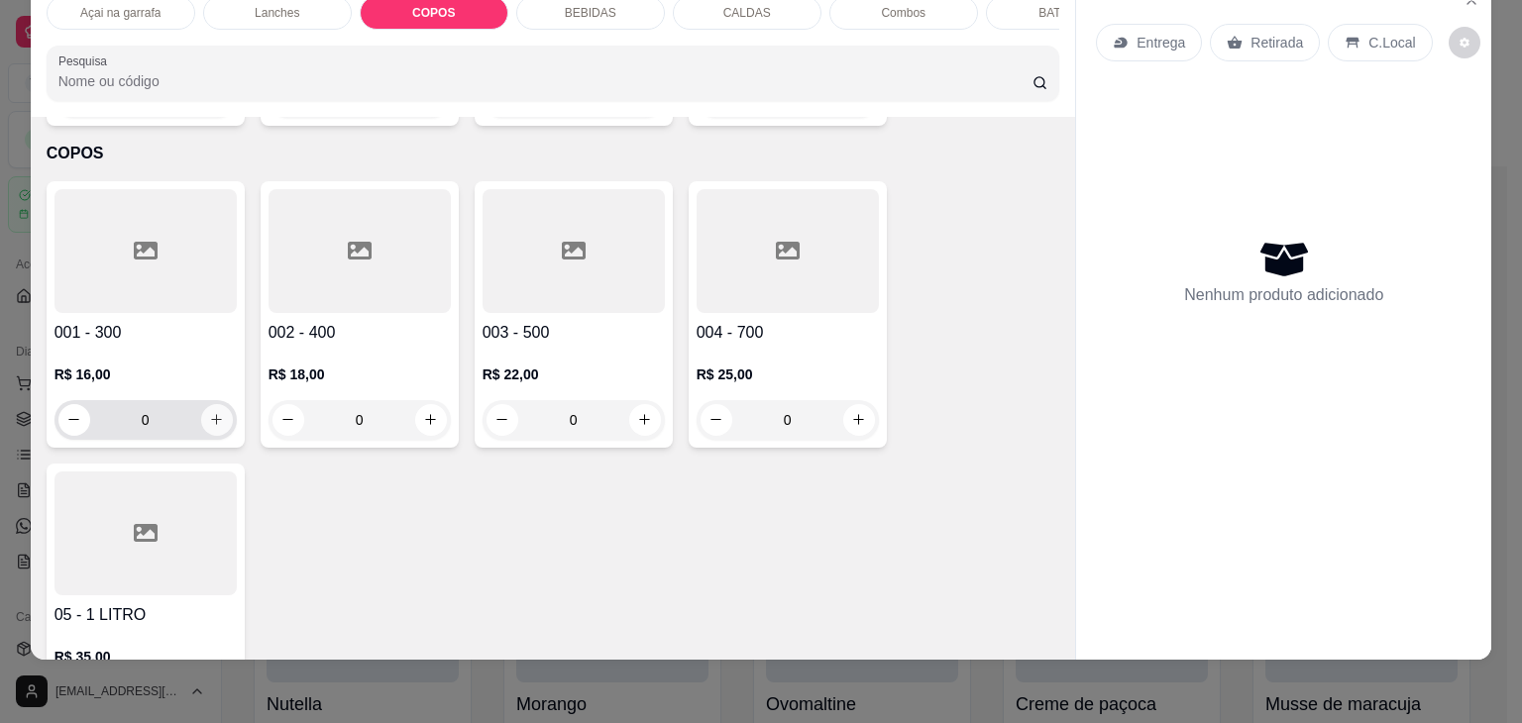
click at [214, 412] on icon "increase-product-quantity" at bounding box center [216, 419] width 15 height 15
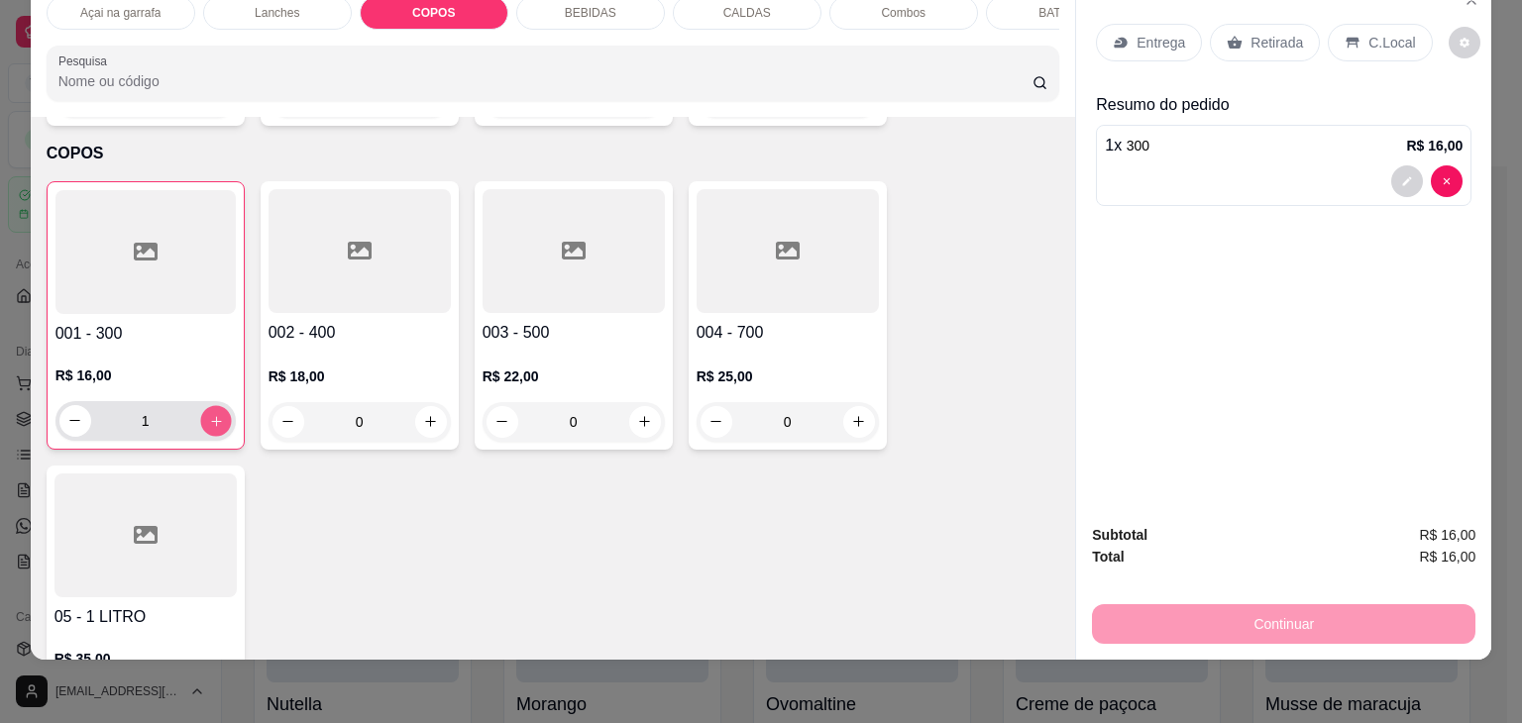
click at [214, 414] on icon "increase-product-quantity" at bounding box center [215, 421] width 15 height 15
click at [67, 414] on icon "decrease-product-quantity" at bounding box center [74, 421] width 15 height 15
type input "2"
click at [1347, 35] on icon at bounding box center [1353, 43] width 16 height 16
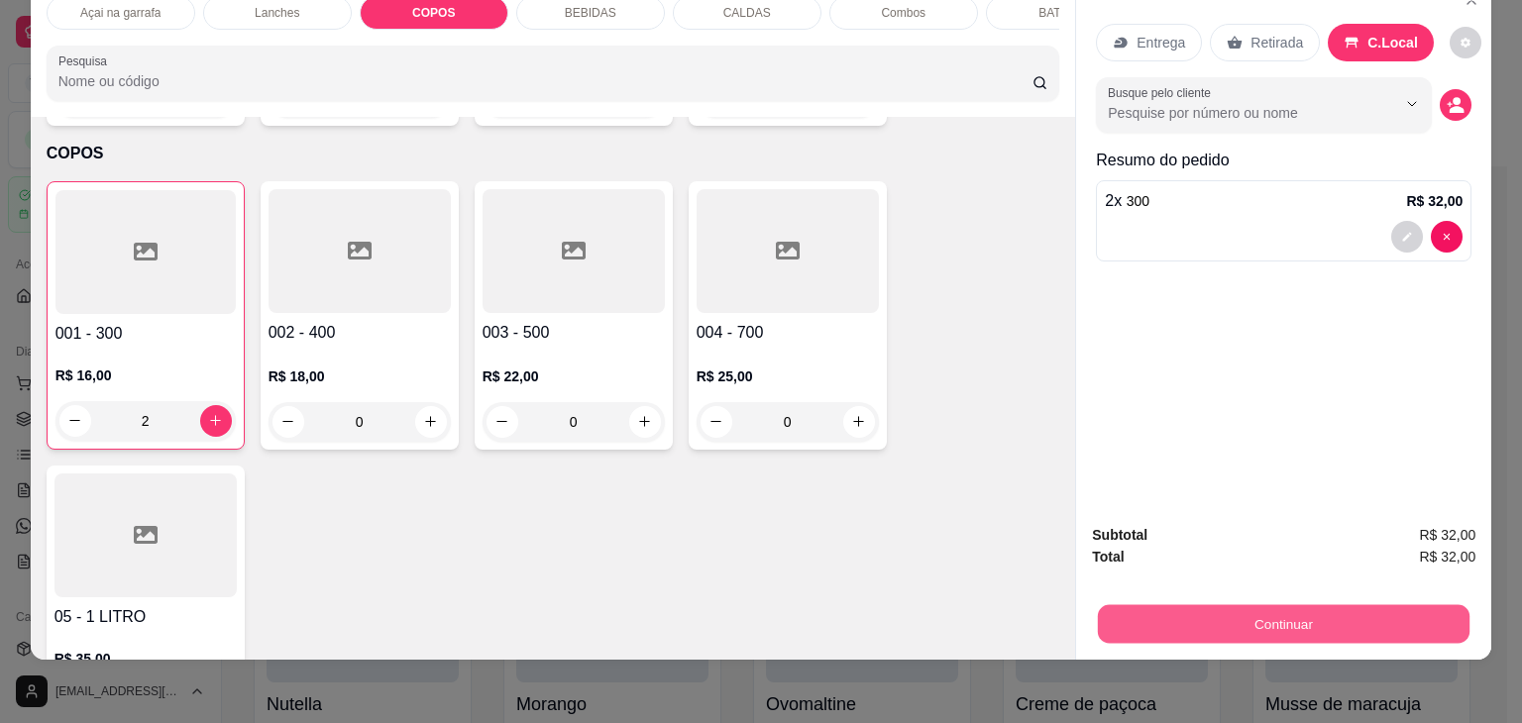
click at [1243, 625] on button "Continuar" at bounding box center [1284, 624] width 372 height 39
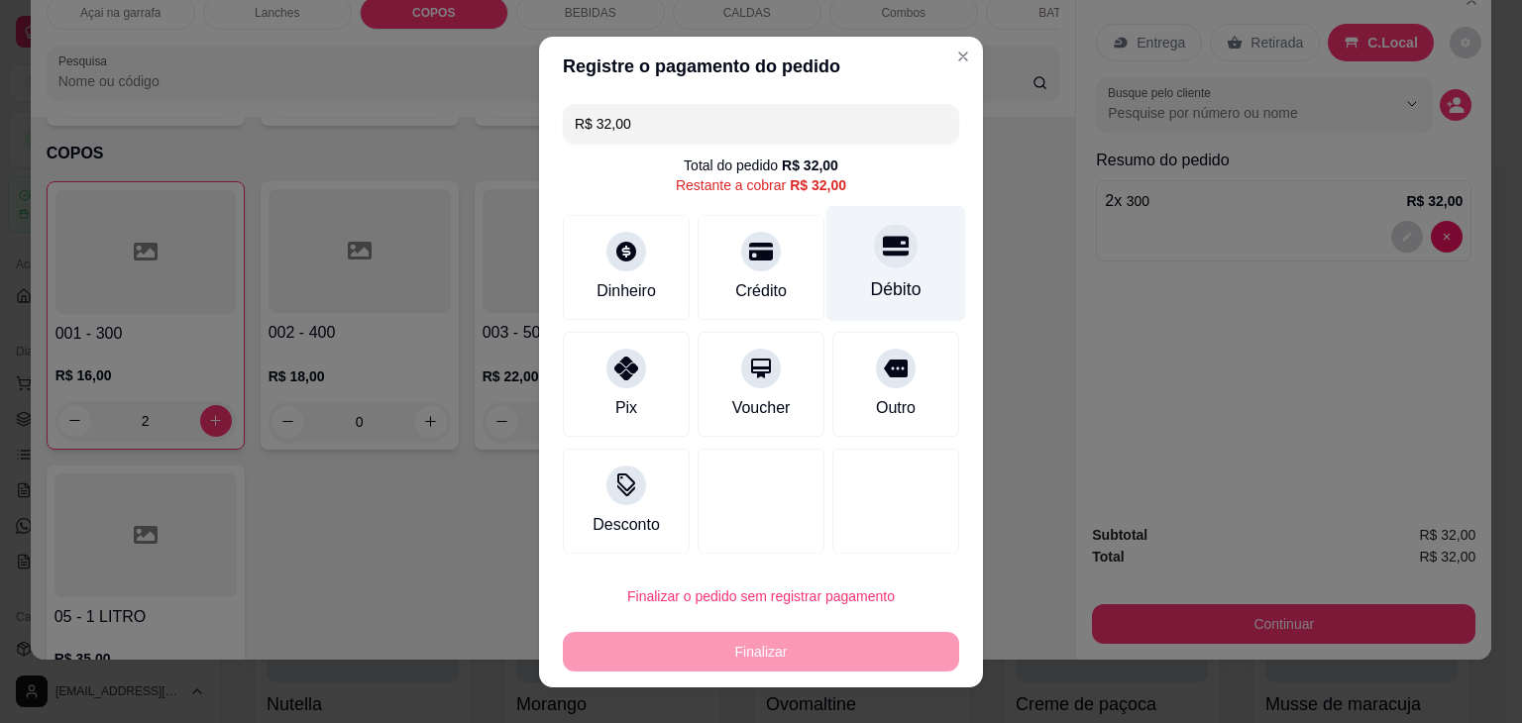
click at [864, 274] on div "Débito" at bounding box center [896, 263] width 140 height 116
type input "R$ 0,00"
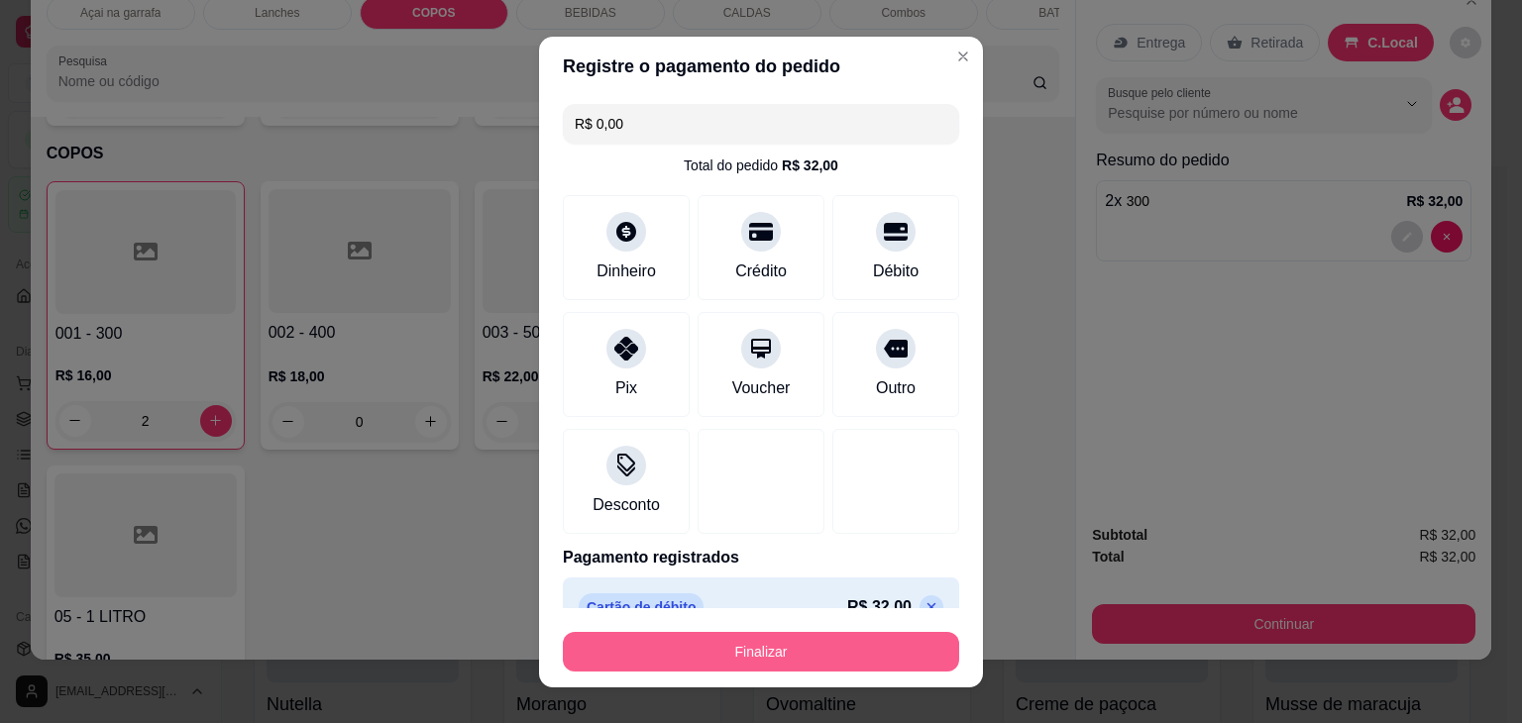
click at [813, 651] on button "Finalizar" at bounding box center [761, 652] width 396 height 40
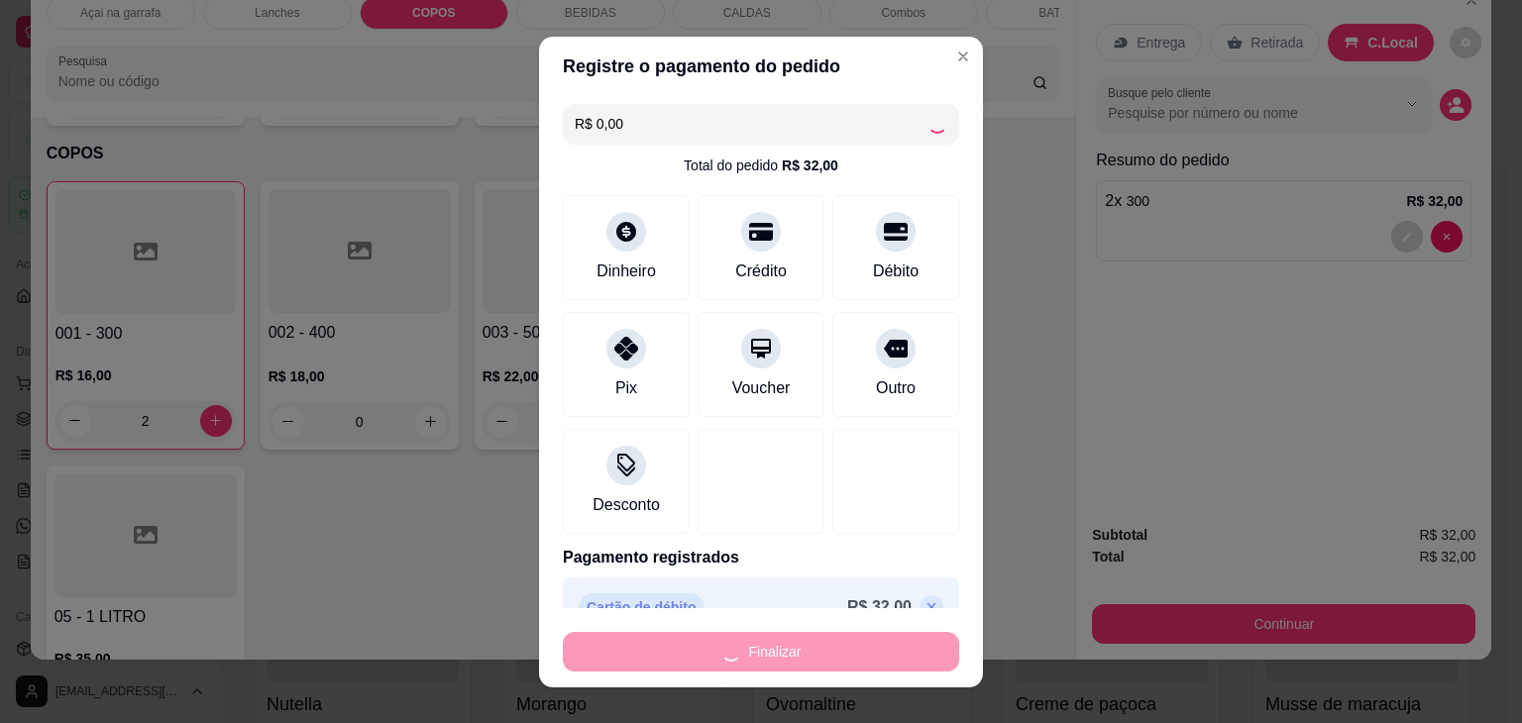
type input "0"
type input "-R$ 32,00"
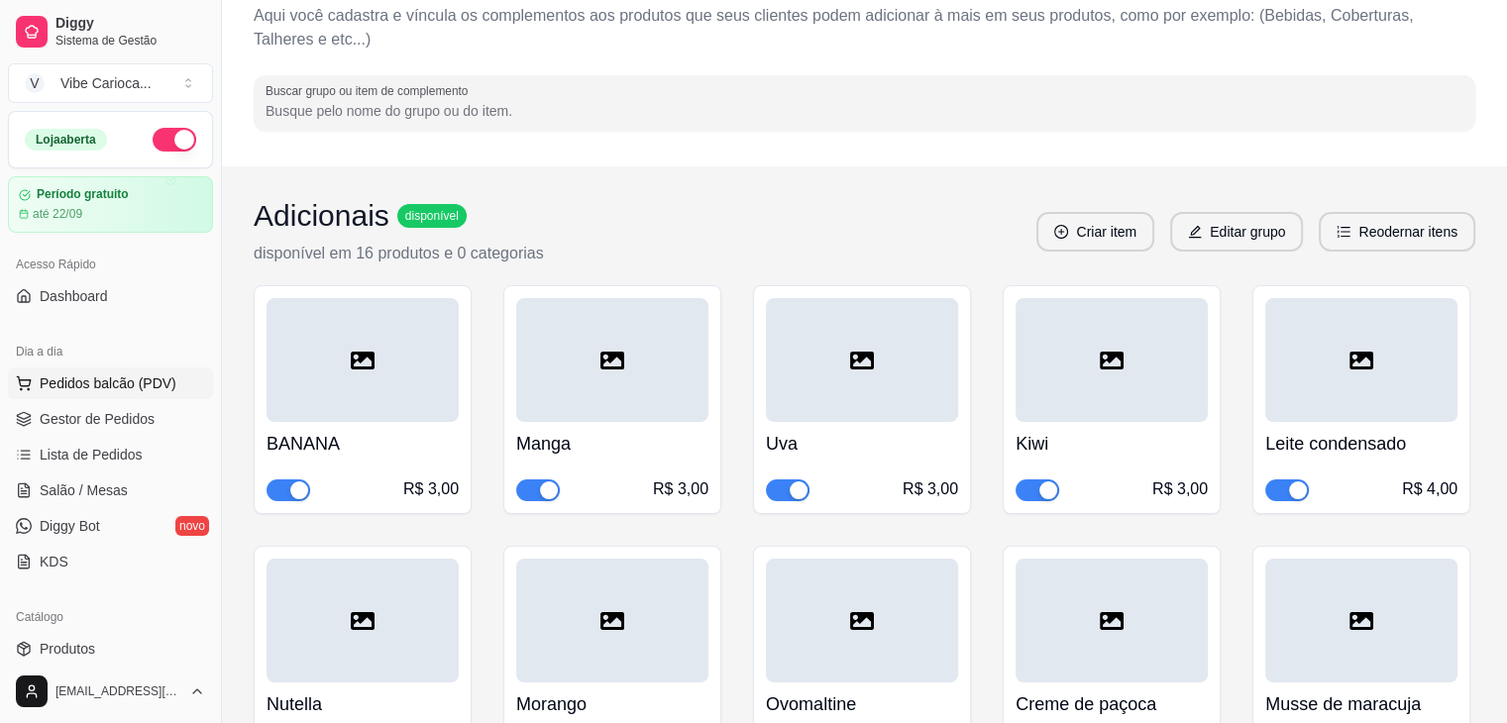
click at [147, 386] on span "Pedidos balcão (PDV)" at bounding box center [108, 384] width 137 height 20
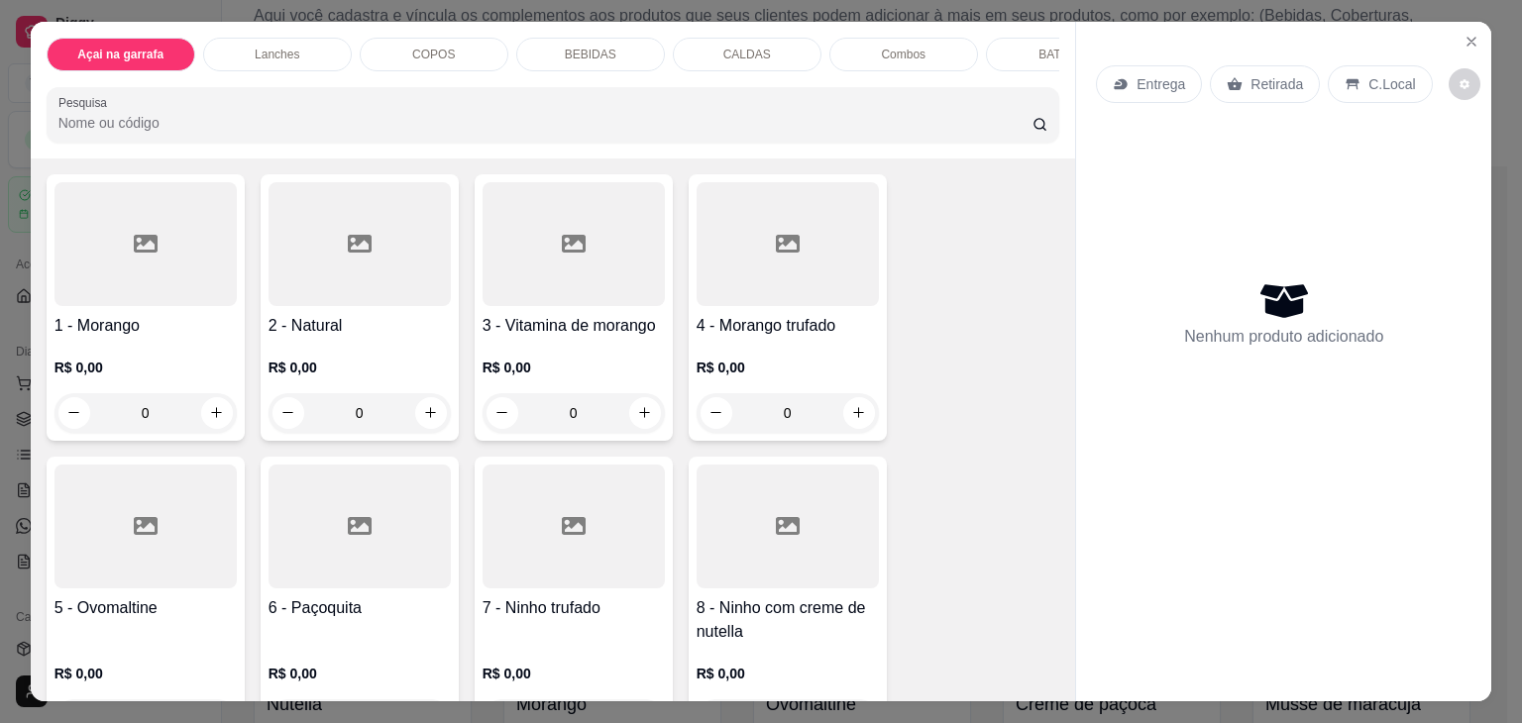
scroll to position [198, 0]
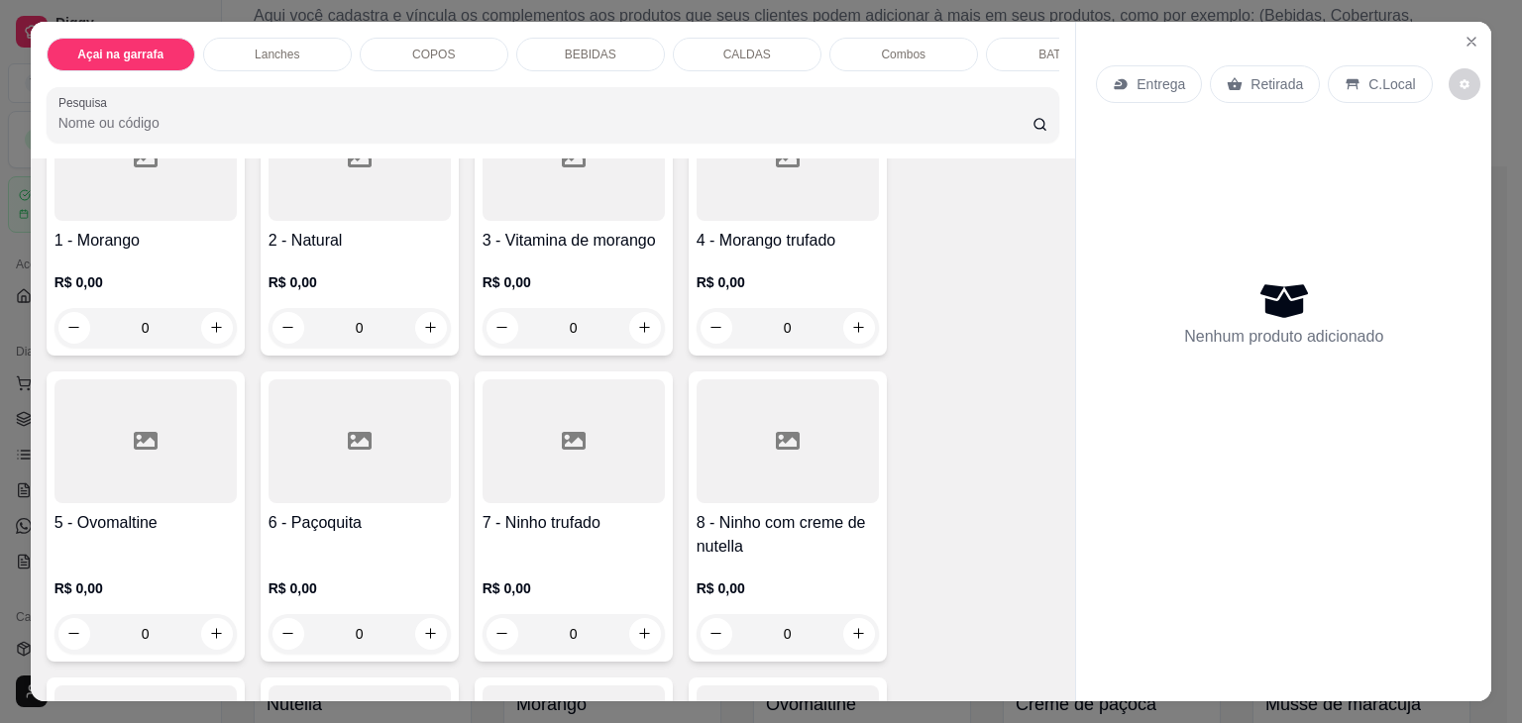
click at [531, 448] on div at bounding box center [574, 442] width 182 height 124
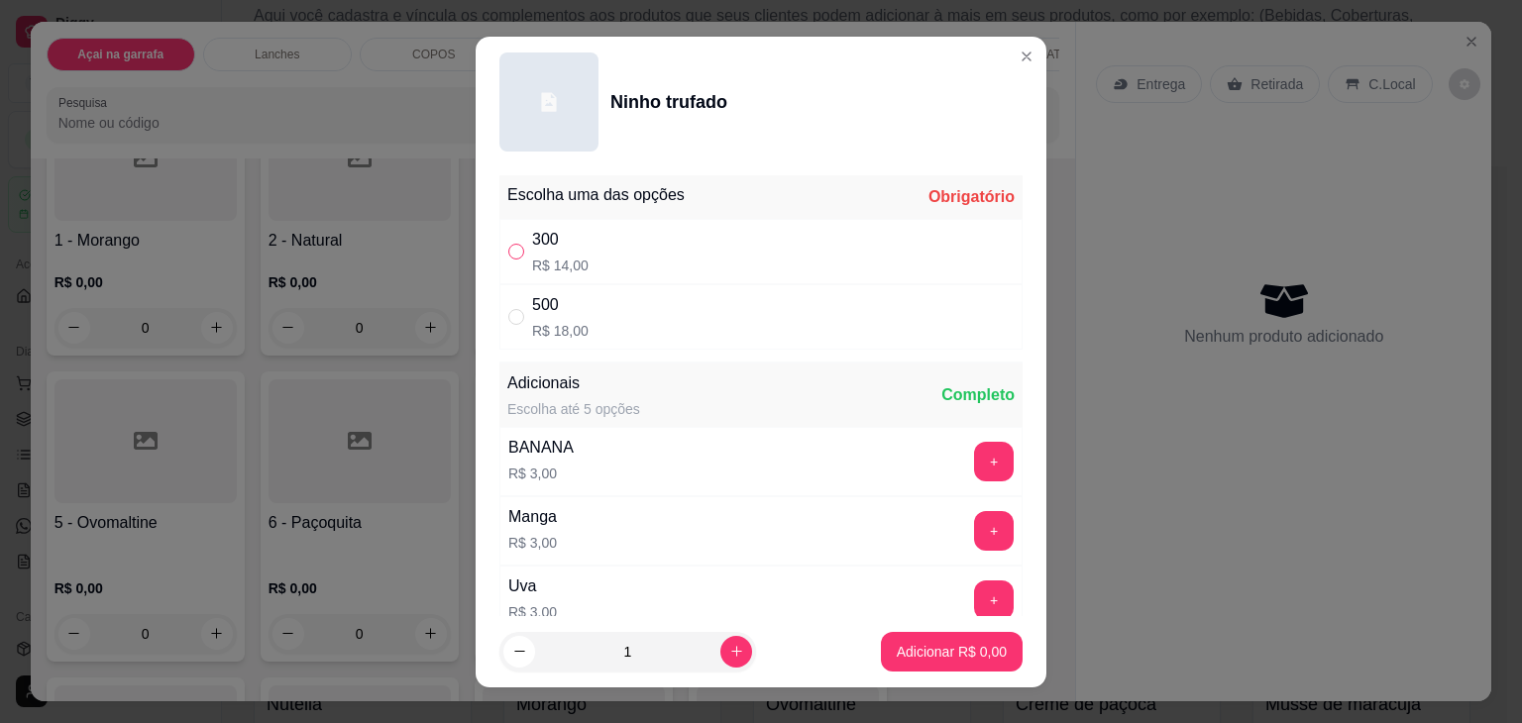
click at [508, 257] on input "" at bounding box center [516, 252] width 16 height 16
radio input "true"
click at [916, 640] on button "Adicionar R$ 14,00" at bounding box center [948, 651] width 146 height 39
type input "1"
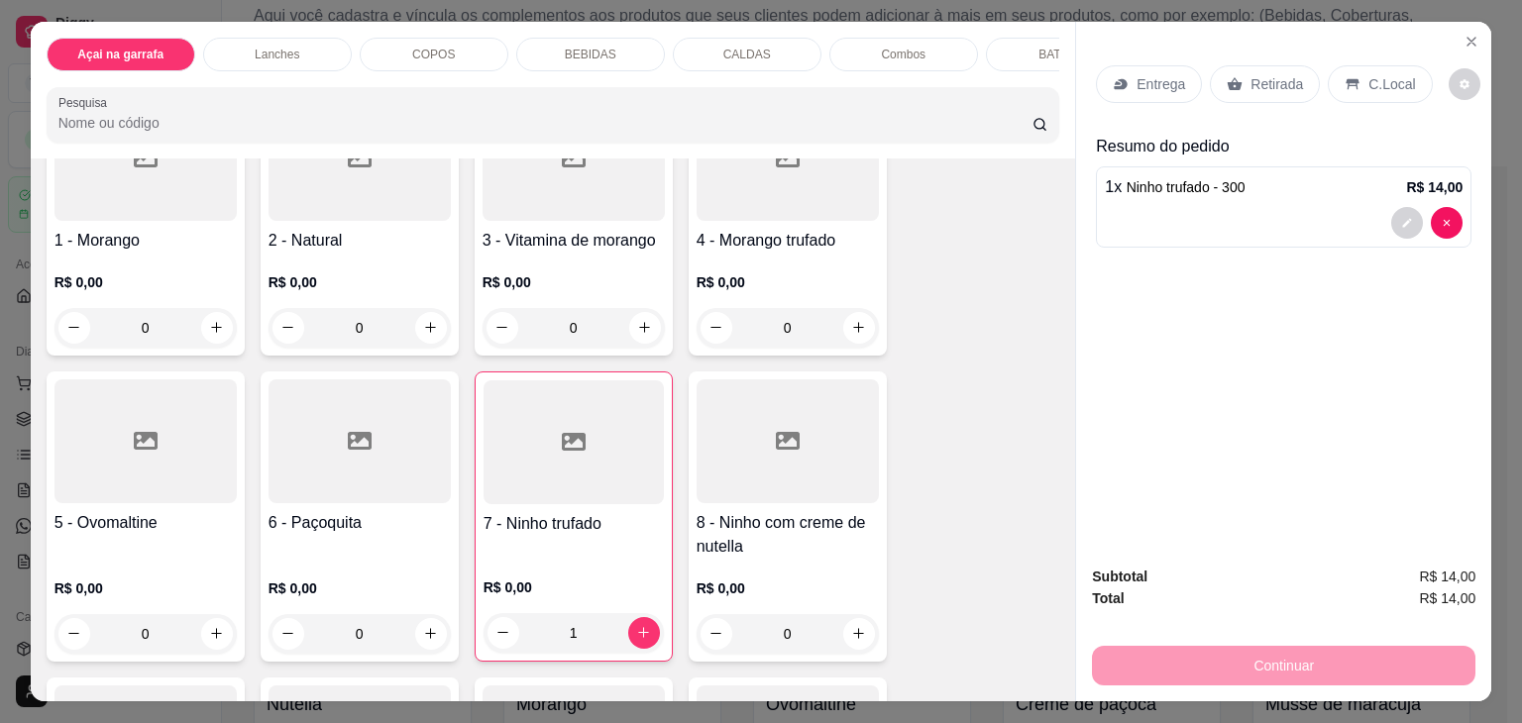
click at [1328, 69] on div "C.Local" at bounding box center [1380, 84] width 104 height 38
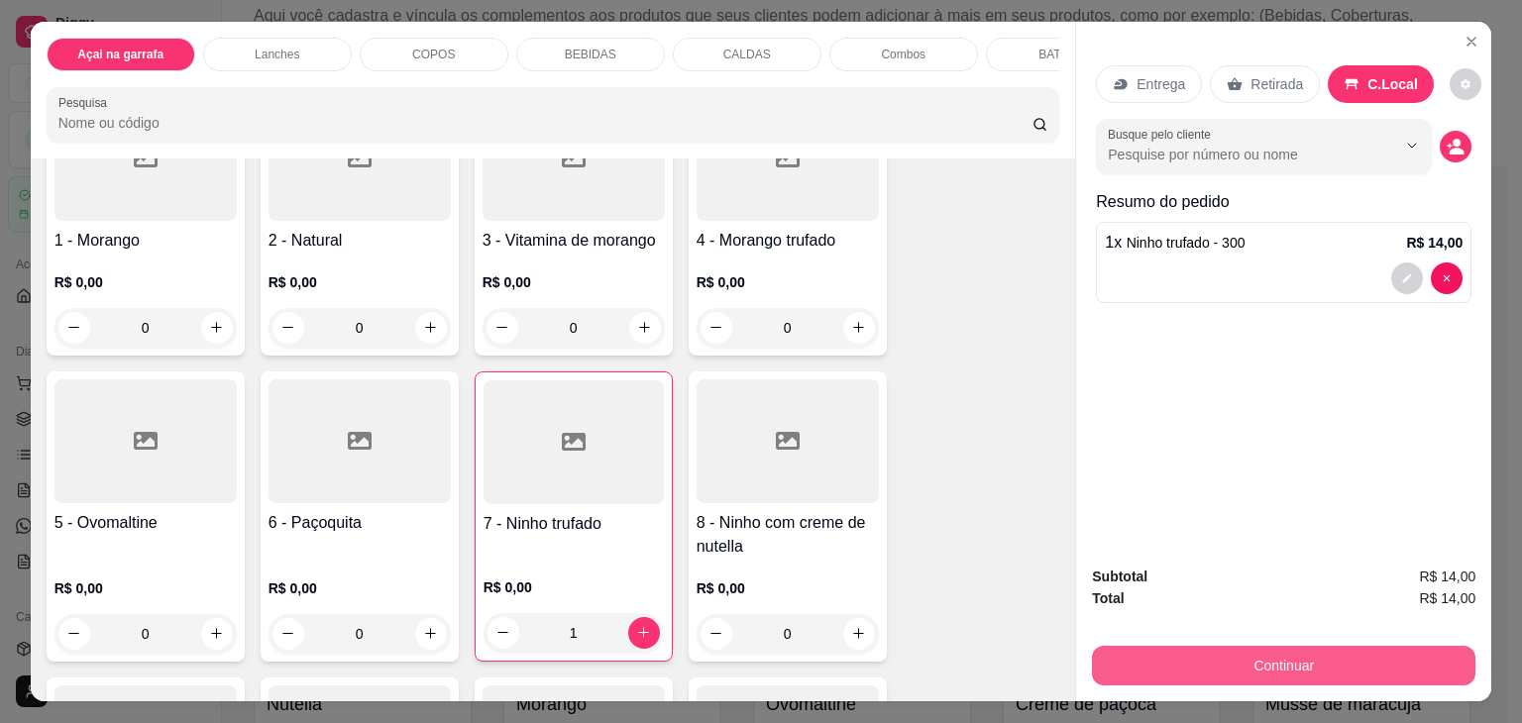
click at [1383, 656] on button "Continuar" at bounding box center [1283, 666] width 383 height 40
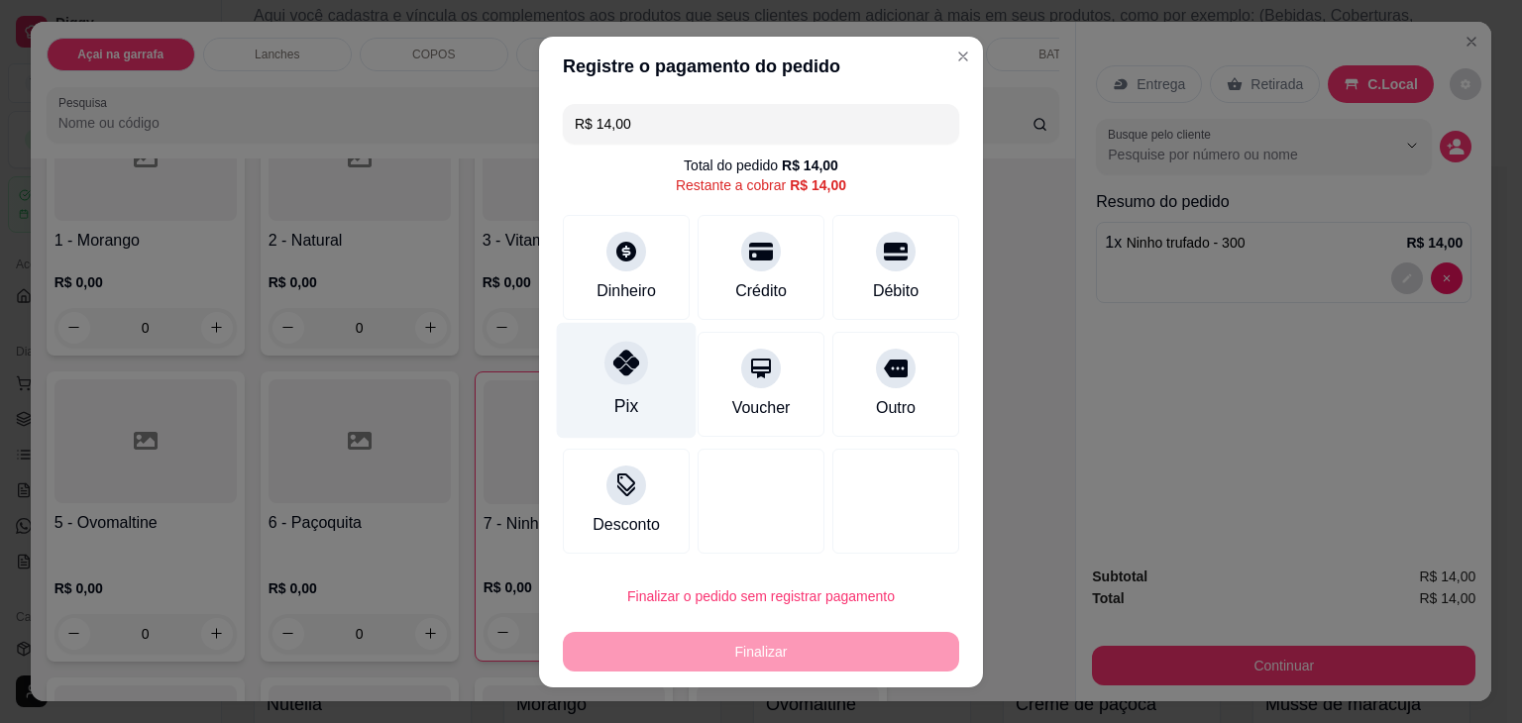
click at [626, 381] on div "Pix" at bounding box center [627, 380] width 140 height 116
type input "R$ 0,00"
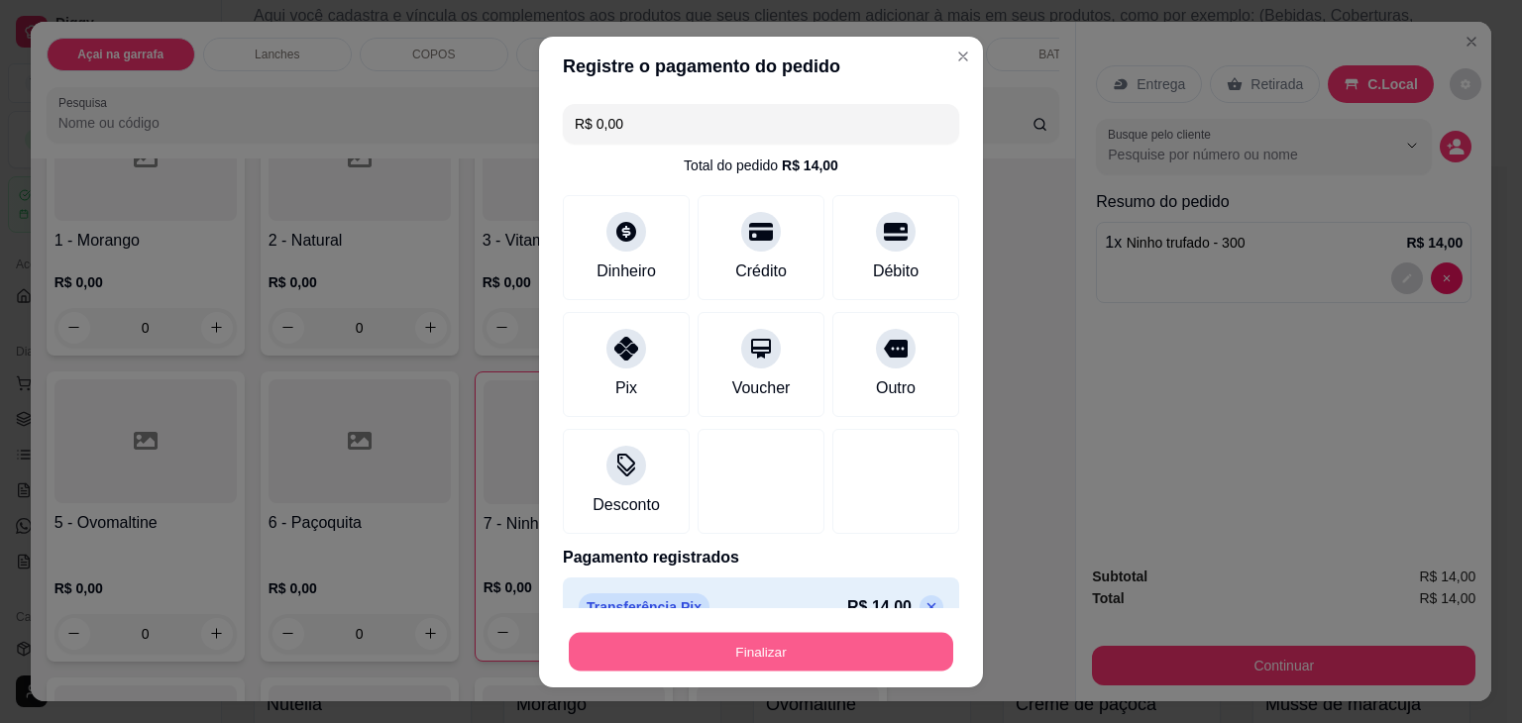
click at [811, 636] on button "Finalizar" at bounding box center [761, 651] width 384 height 39
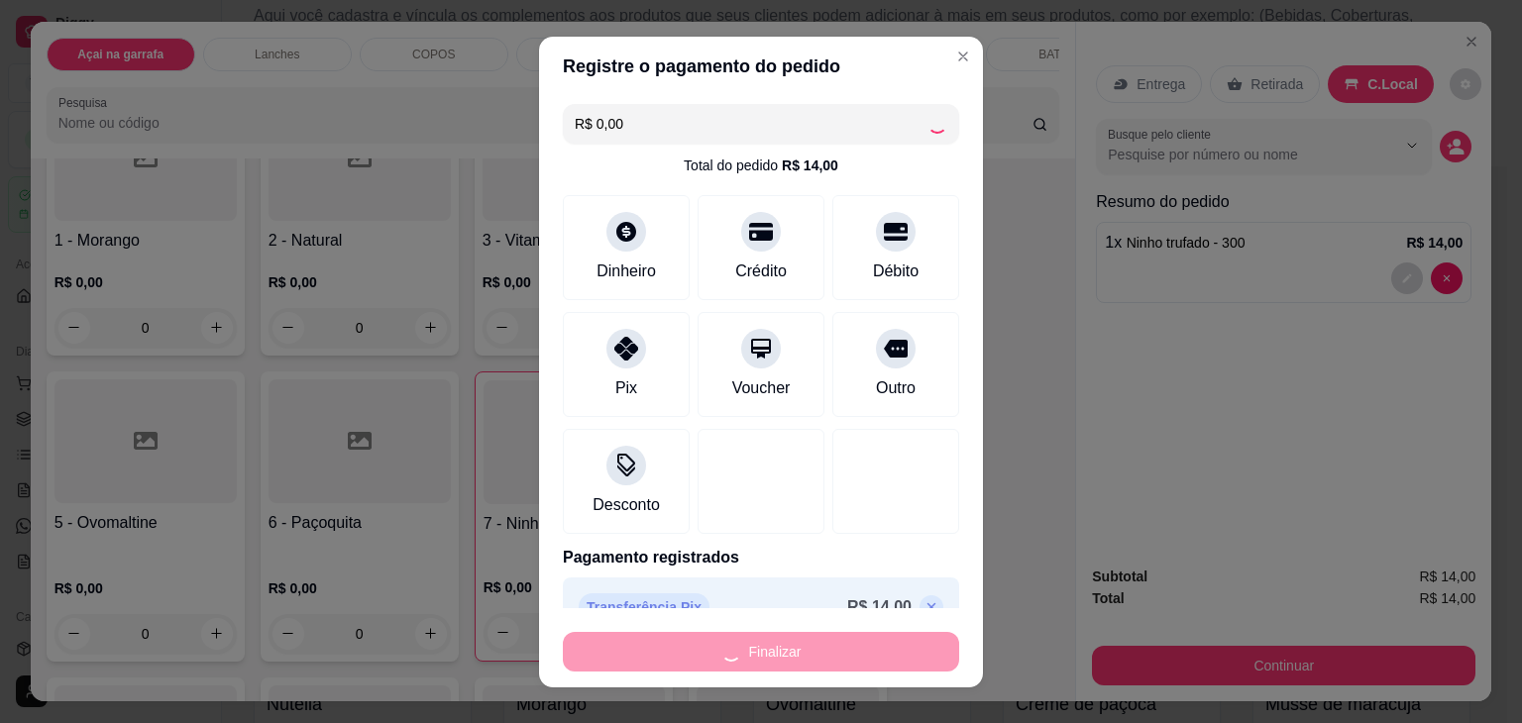
type input "0"
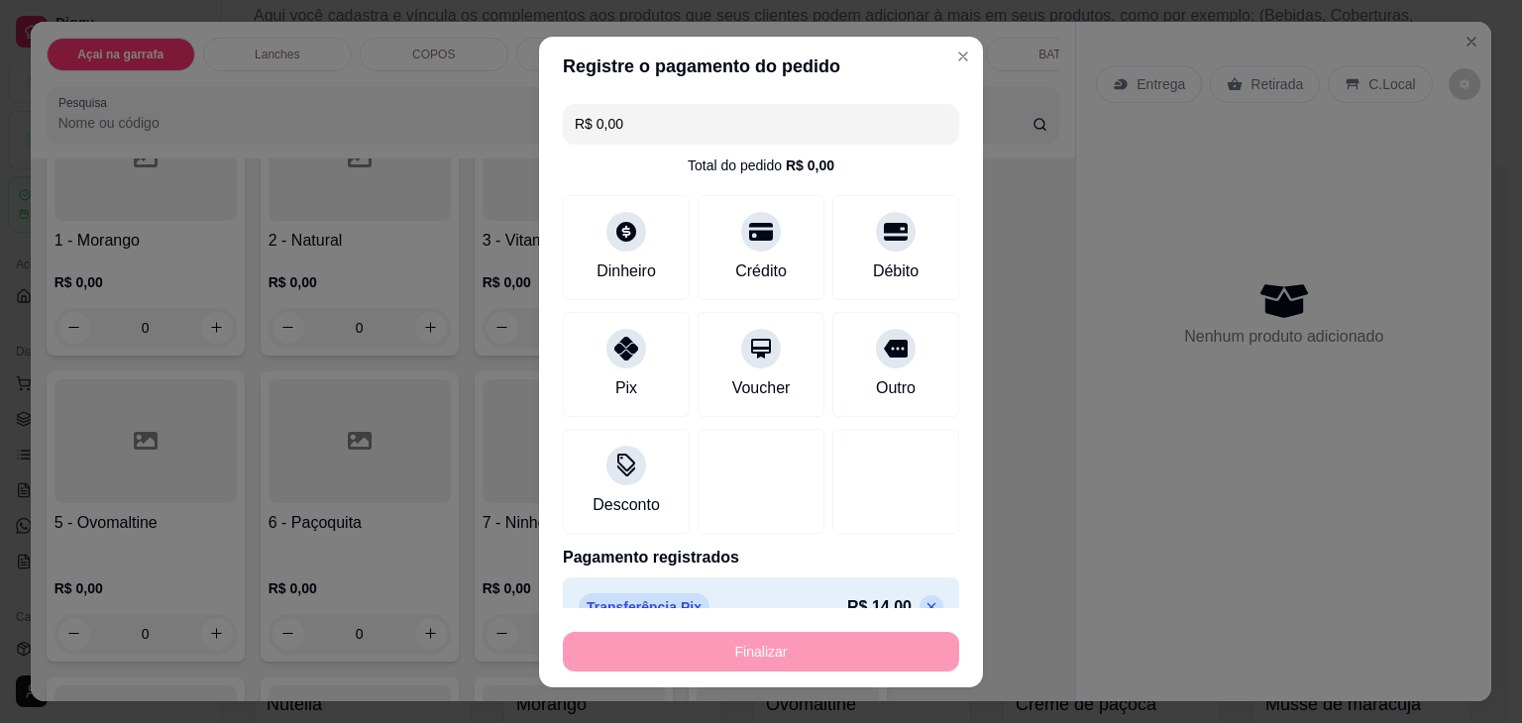
type input "-R$ 14,00"
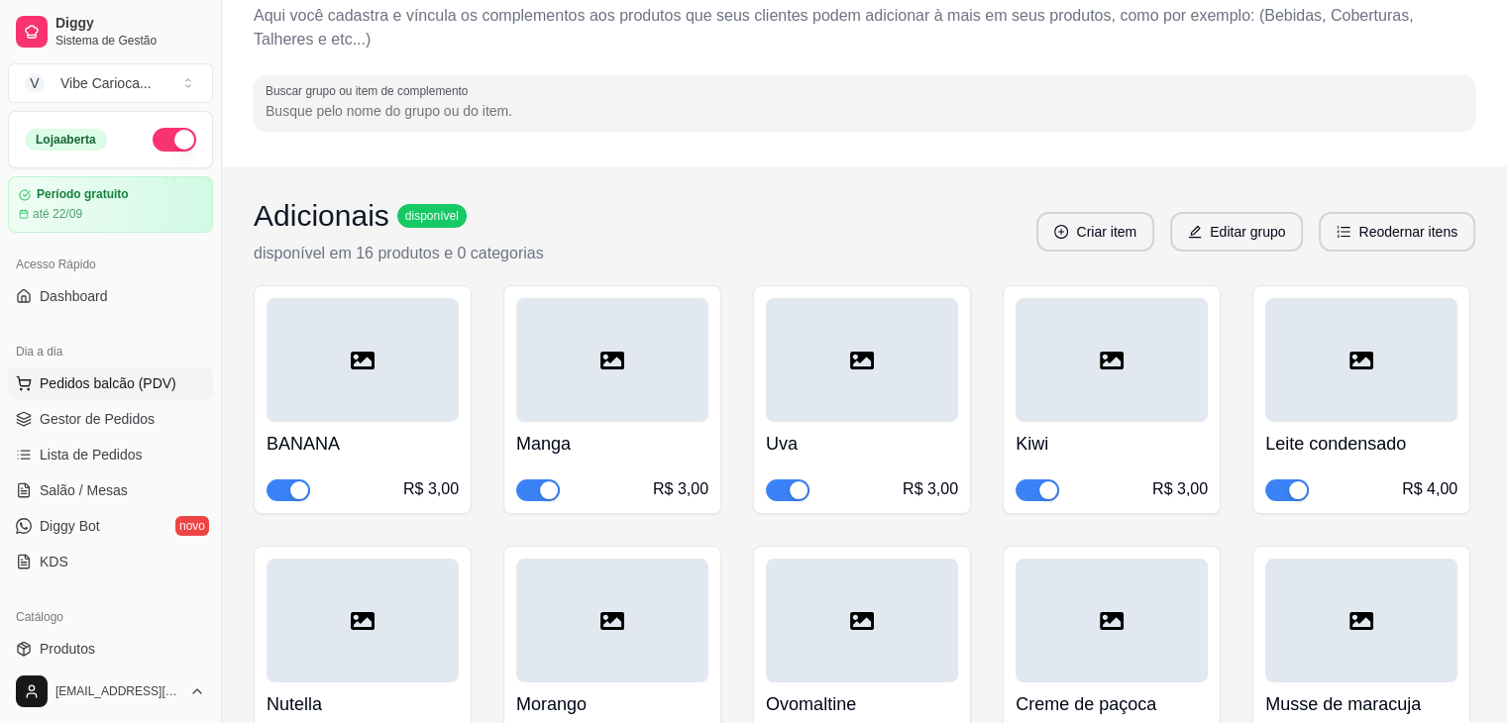
click at [69, 387] on span "Pedidos balcão (PDV)" at bounding box center [108, 384] width 137 height 20
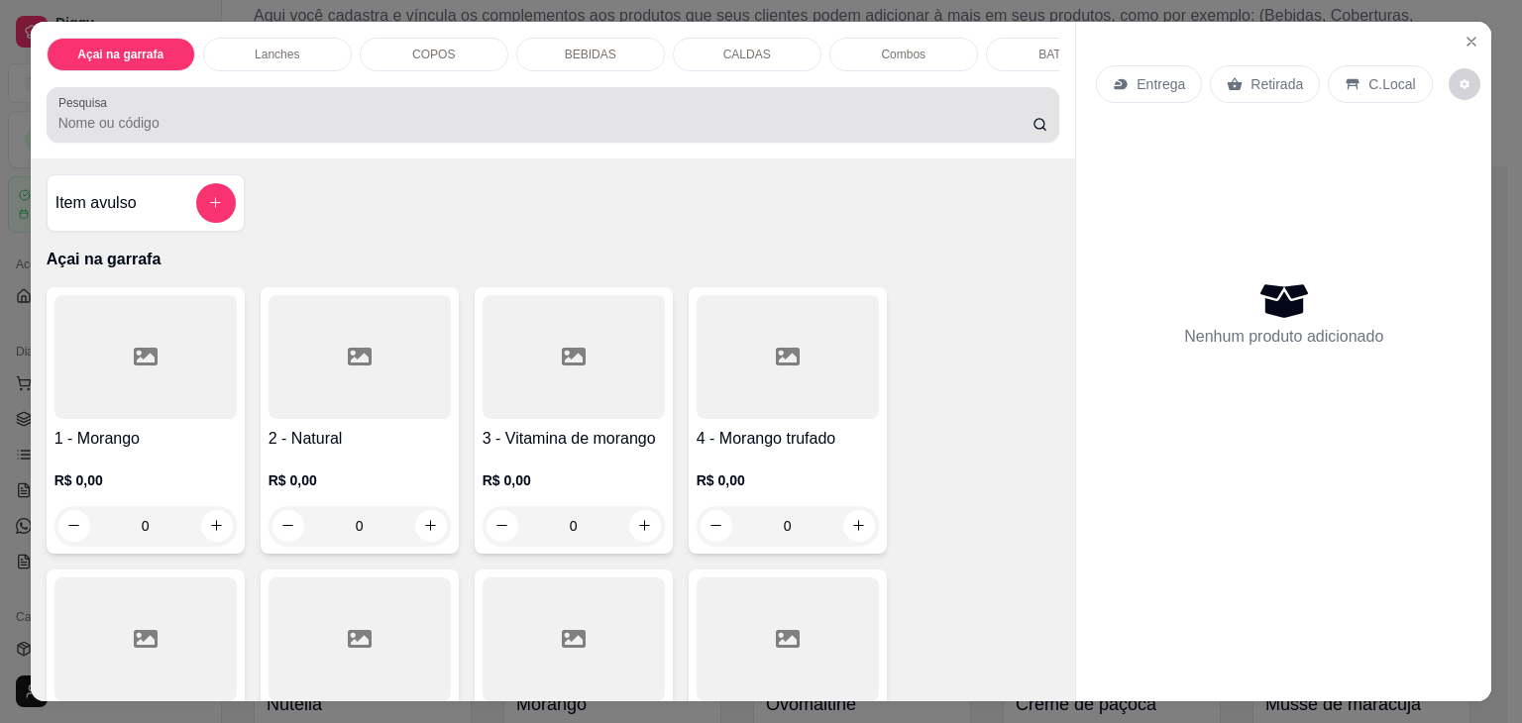
click at [176, 143] on div "Pesquisa" at bounding box center [554, 114] width 1014 height 55
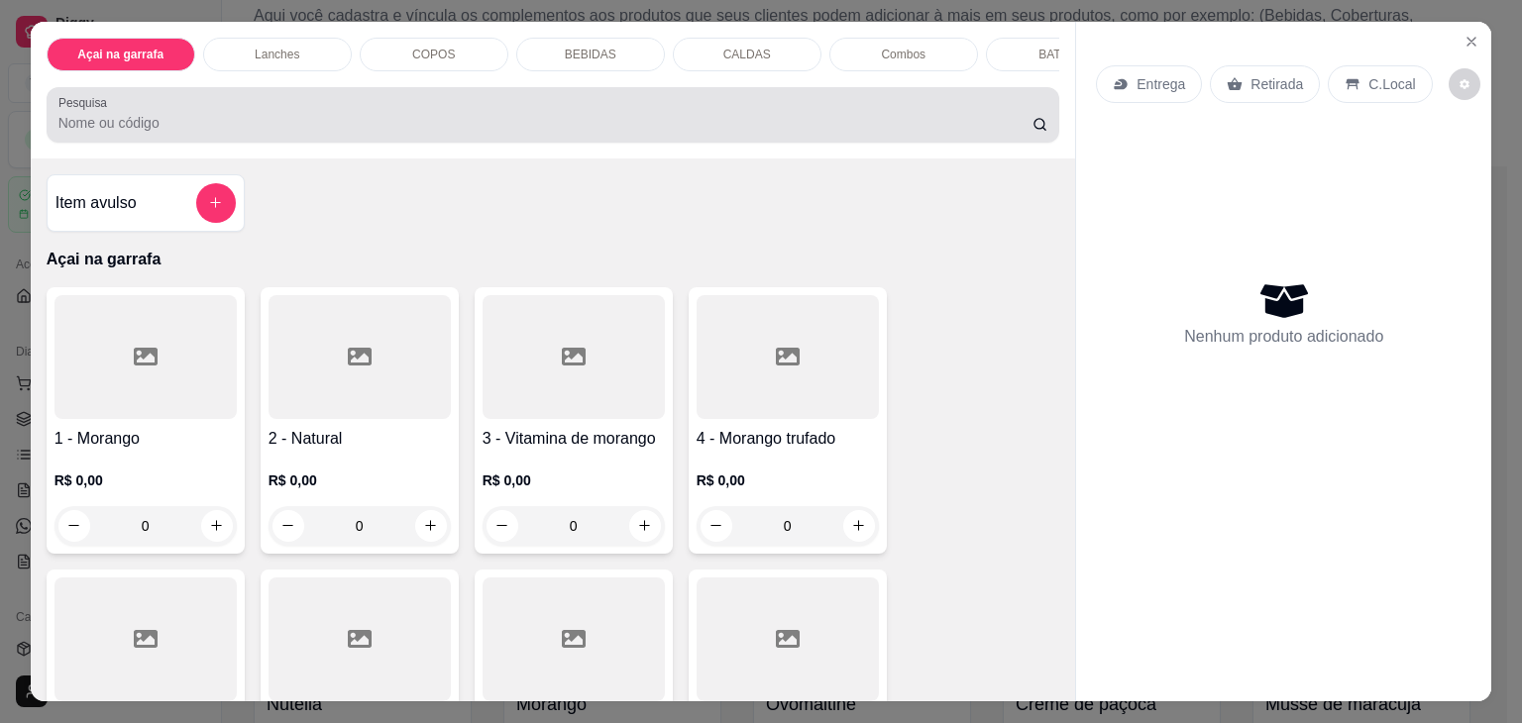
click at [176, 143] on div "Pesquisa" at bounding box center [554, 114] width 1014 height 55
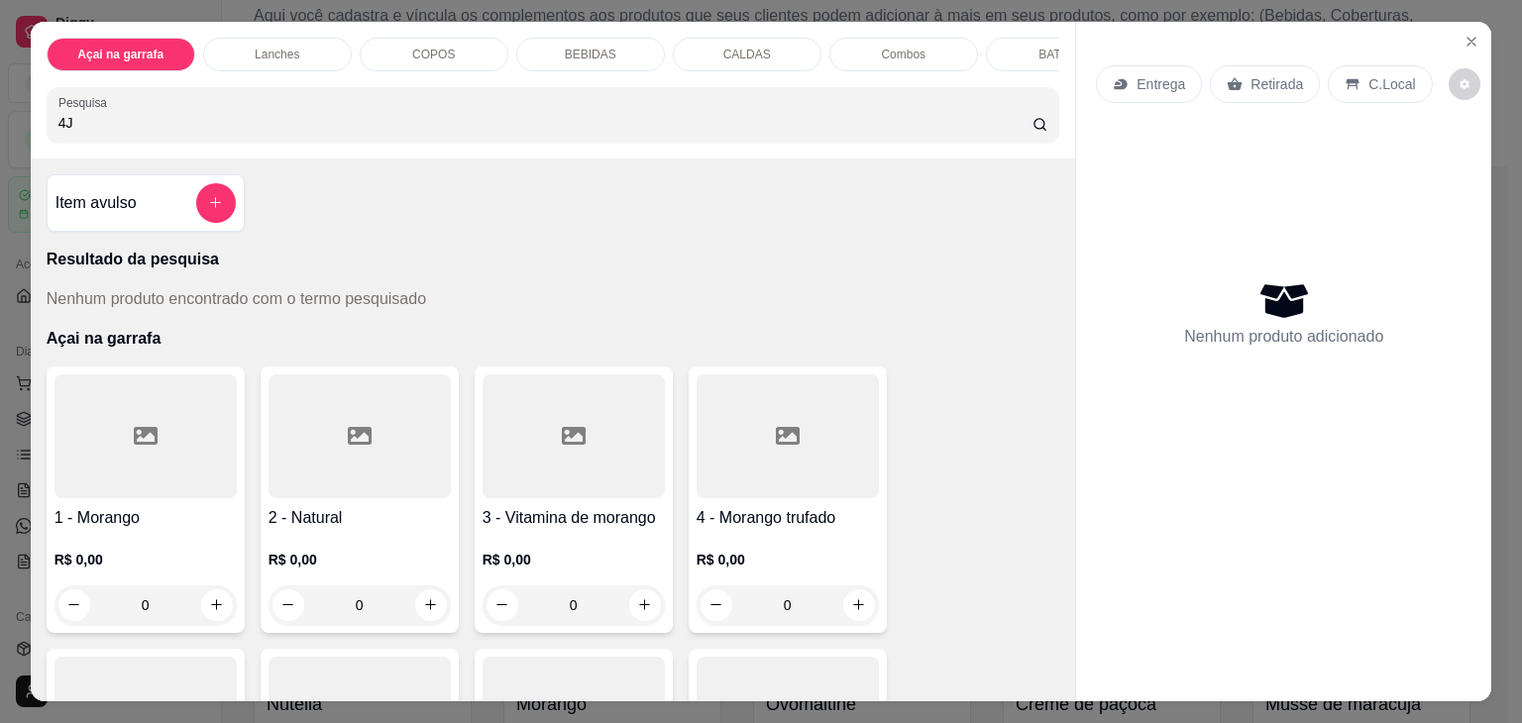
type input "4"
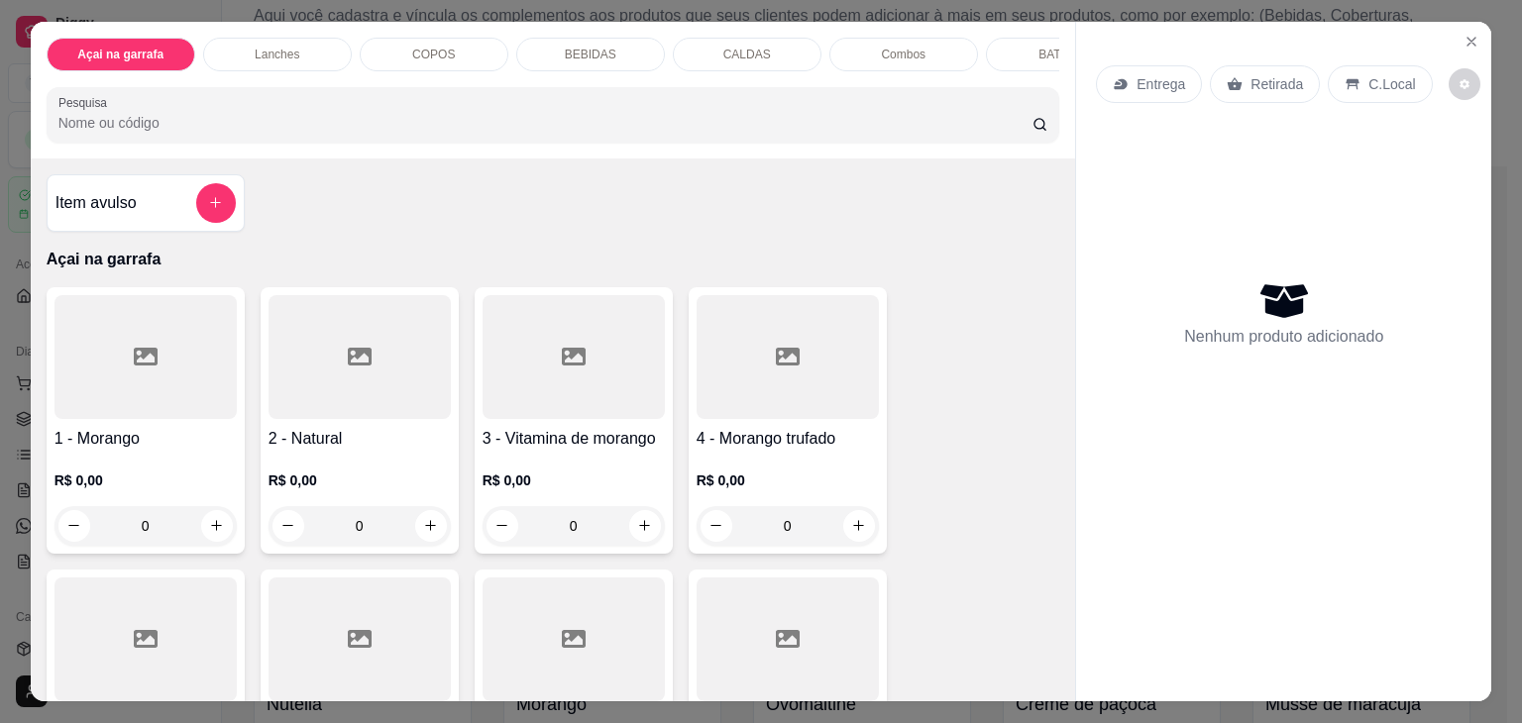
click at [385, 57] on div "COPOS" at bounding box center [434, 55] width 149 height 34
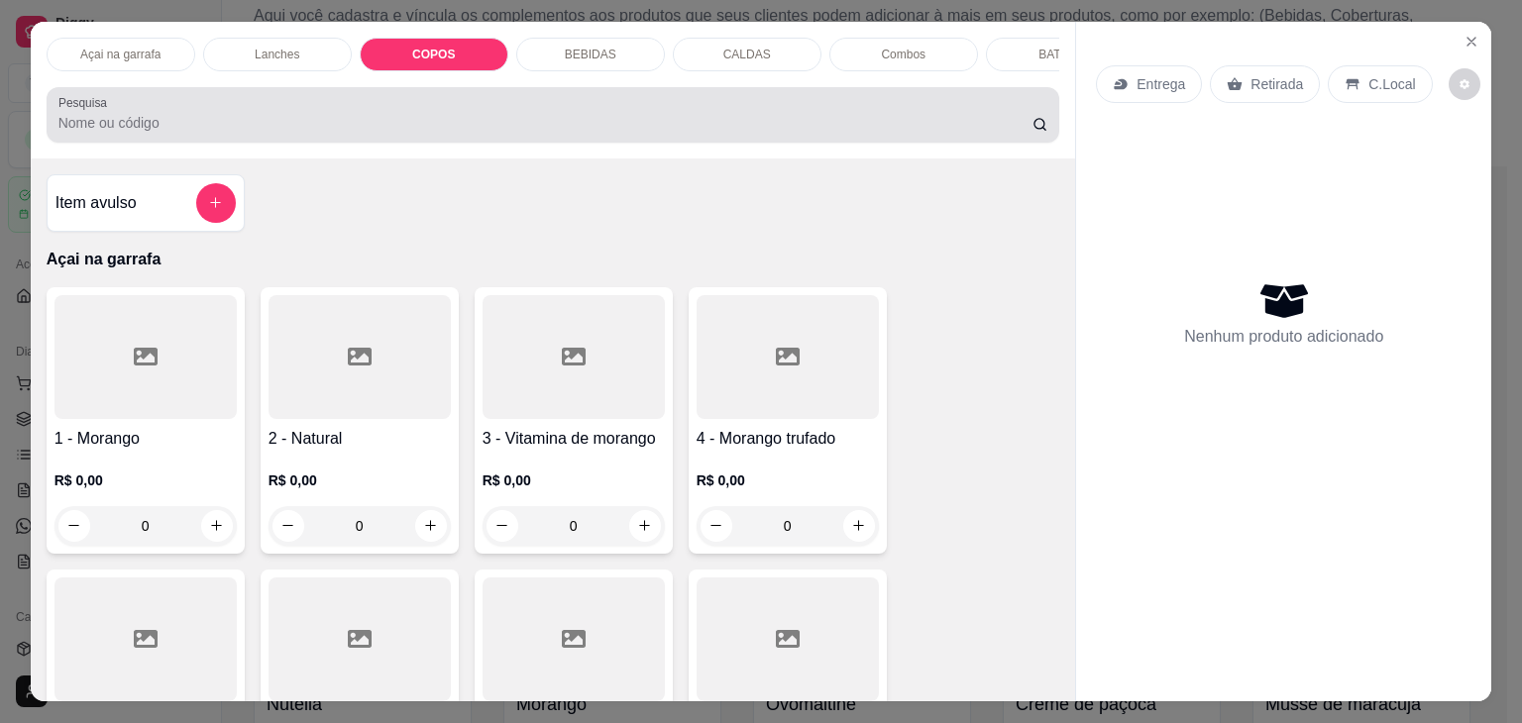
scroll to position [49, 0]
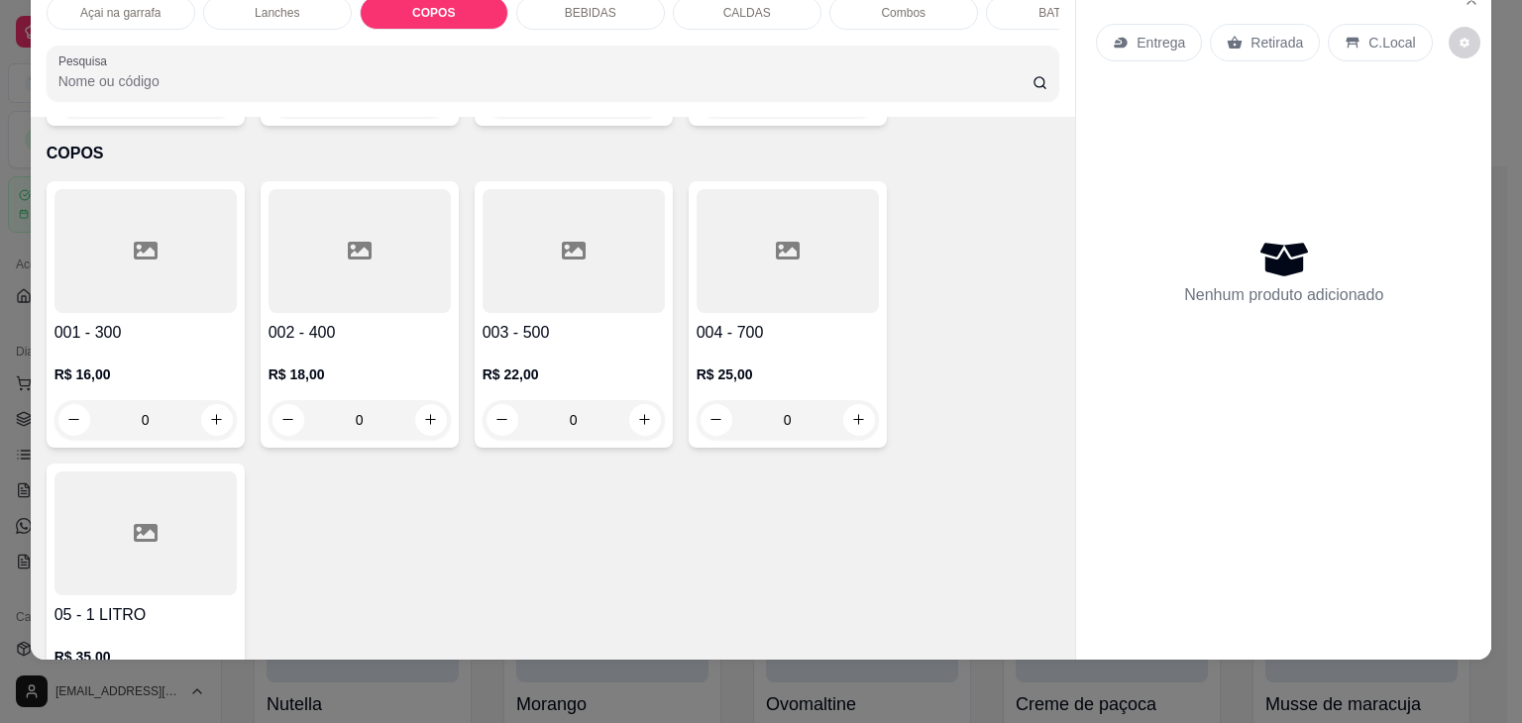
click at [117, 270] on div at bounding box center [145, 251] width 182 height 124
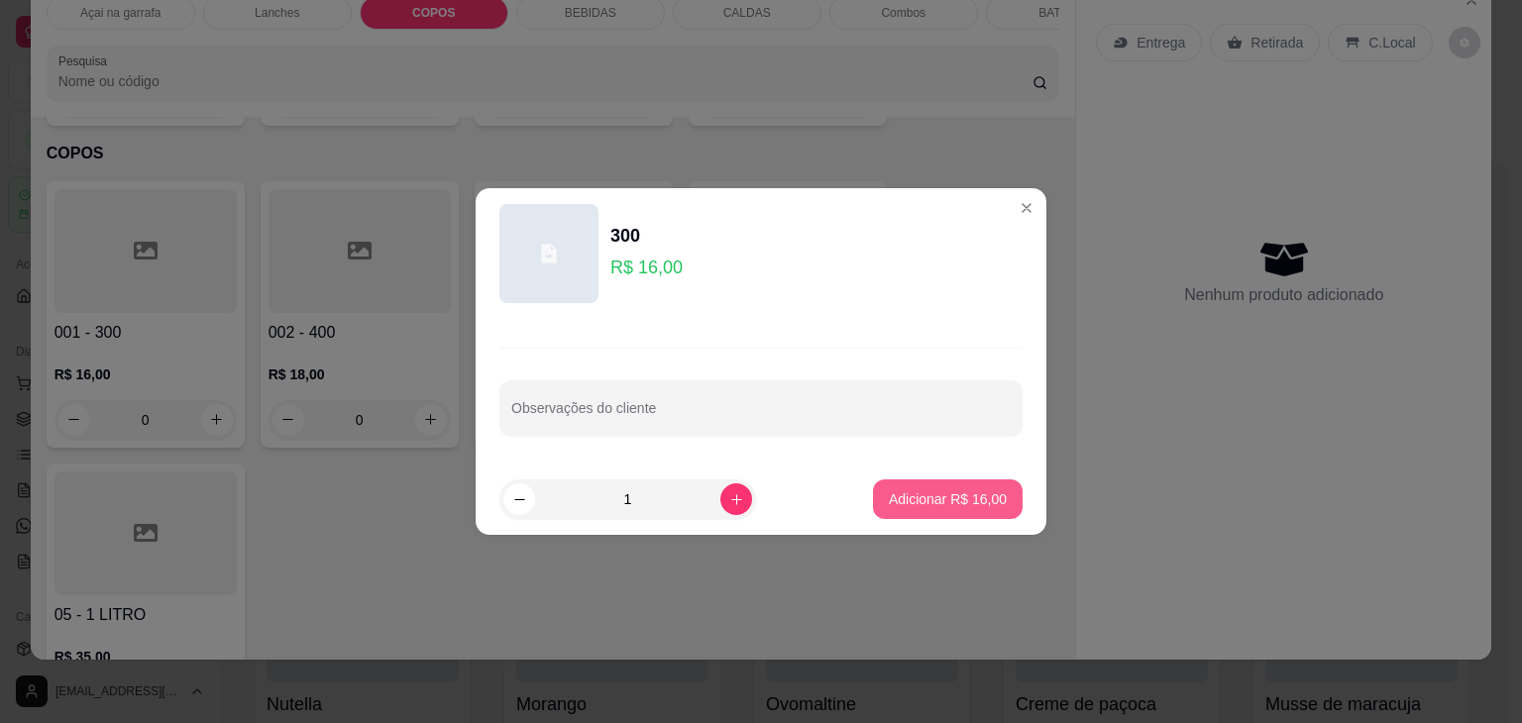
click at [889, 492] on p "Adicionar R$ 16,00" at bounding box center [948, 499] width 118 height 20
type input "1"
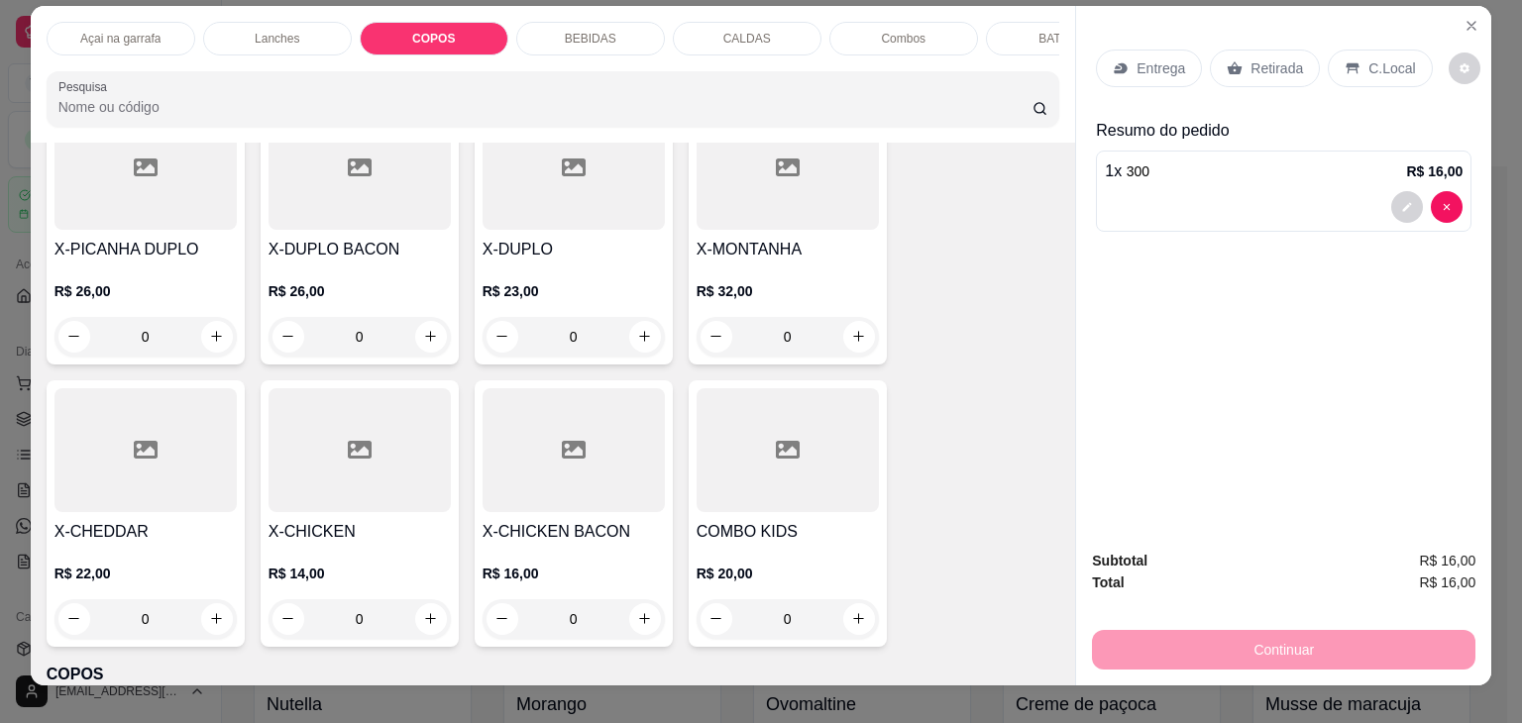
scroll to position [0, 0]
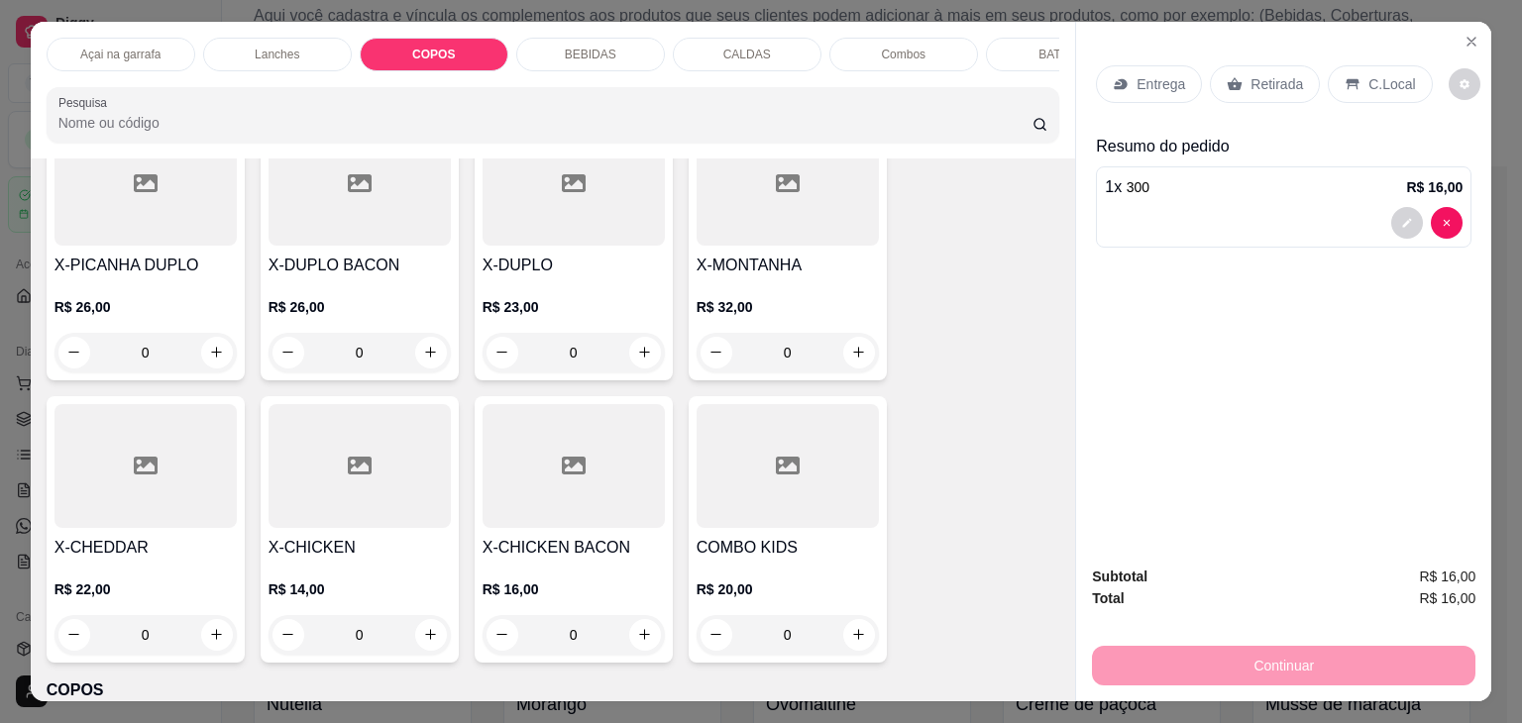
click at [131, 38] on div "Açai na garrafa" at bounding box center [121, 55] width 149 height 34
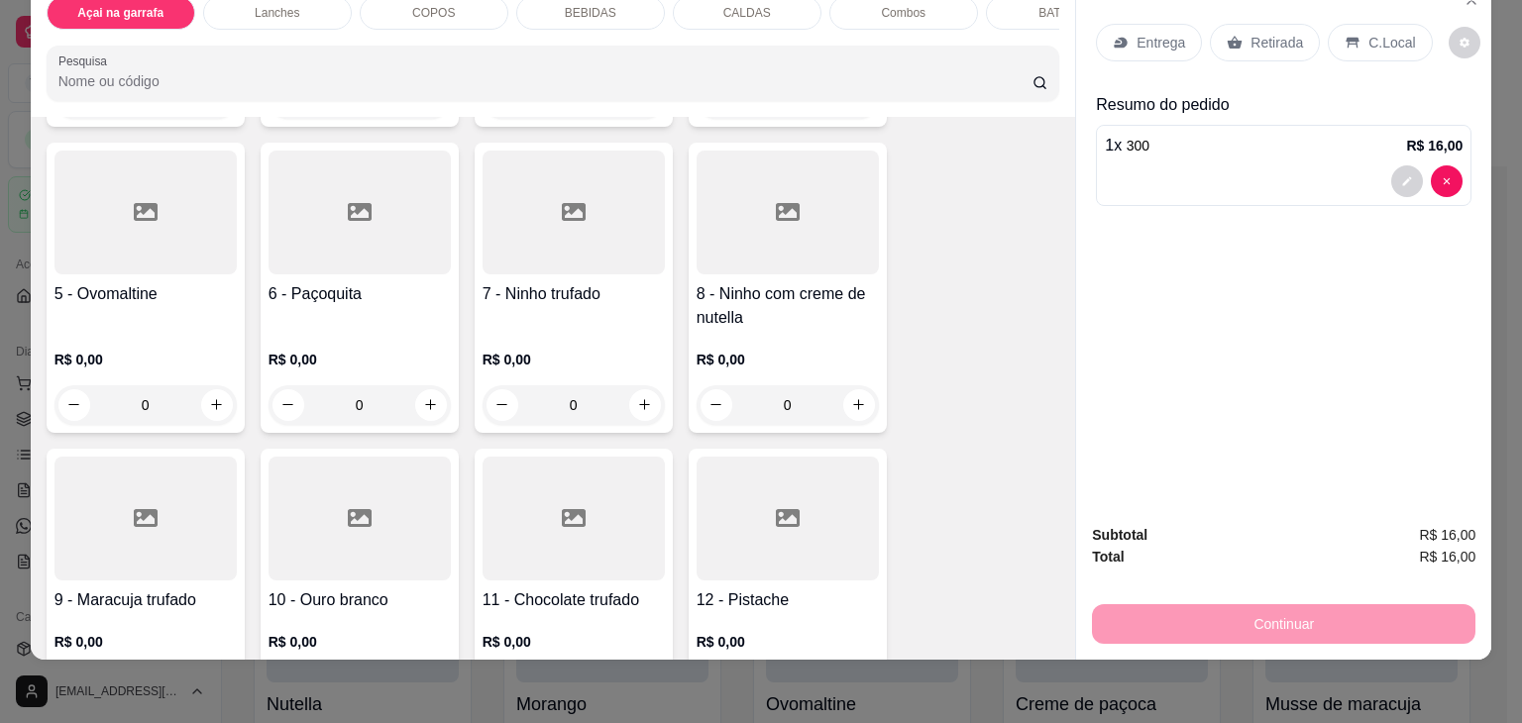
scroll to position [485, 0]
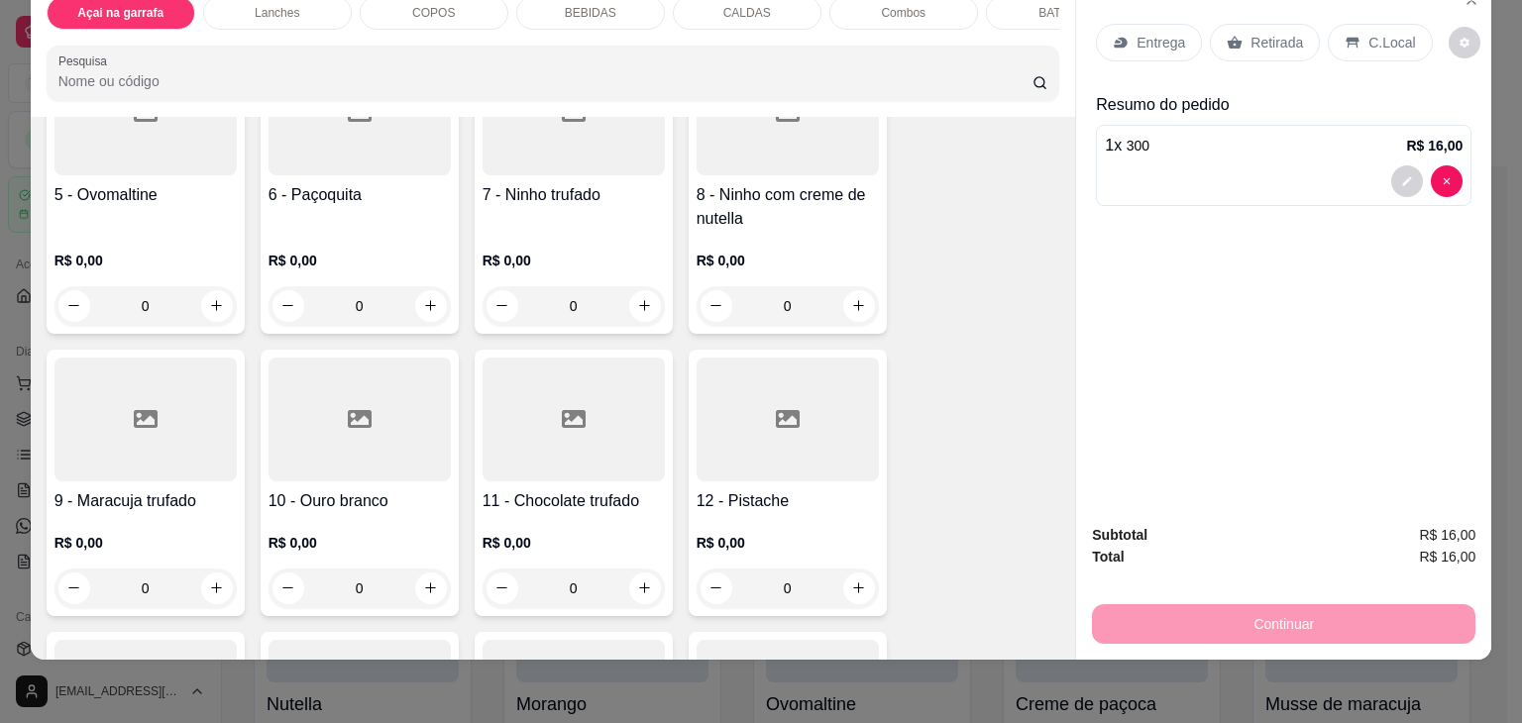
click at [302, 147] on div at bounding box center [360, 114] width 182 height 124
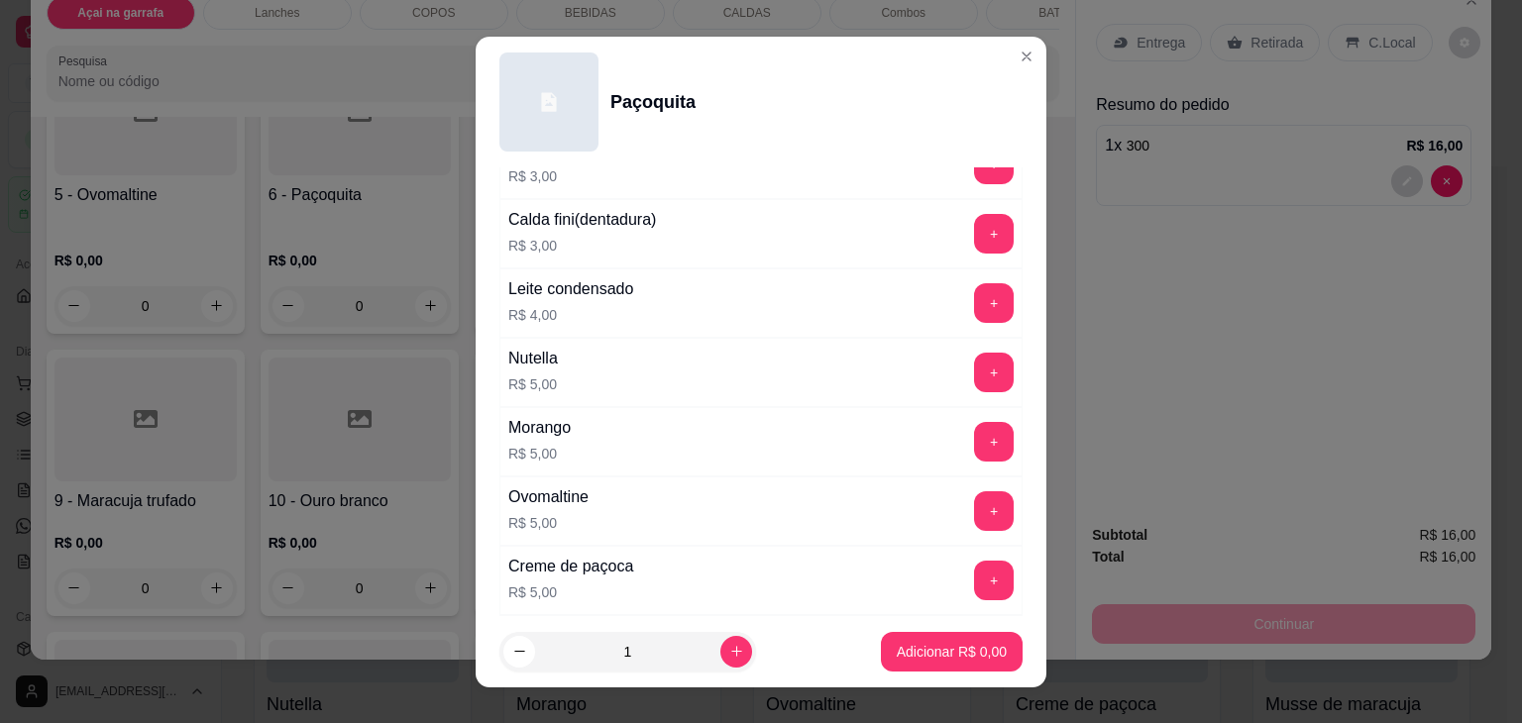
scroll to position [694, 0]
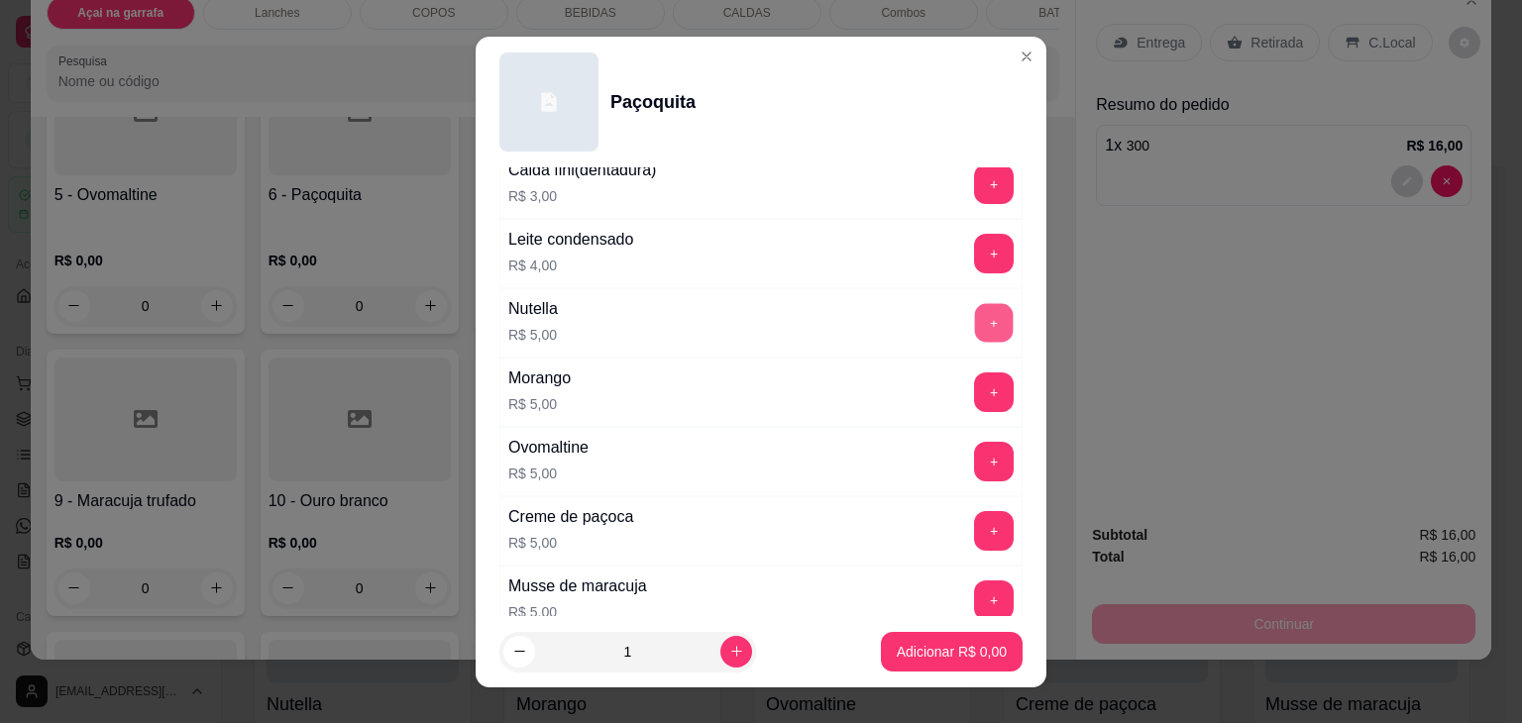
click at [975, 303] on button "+" at bounding box center [994, 322] width 39 height 39
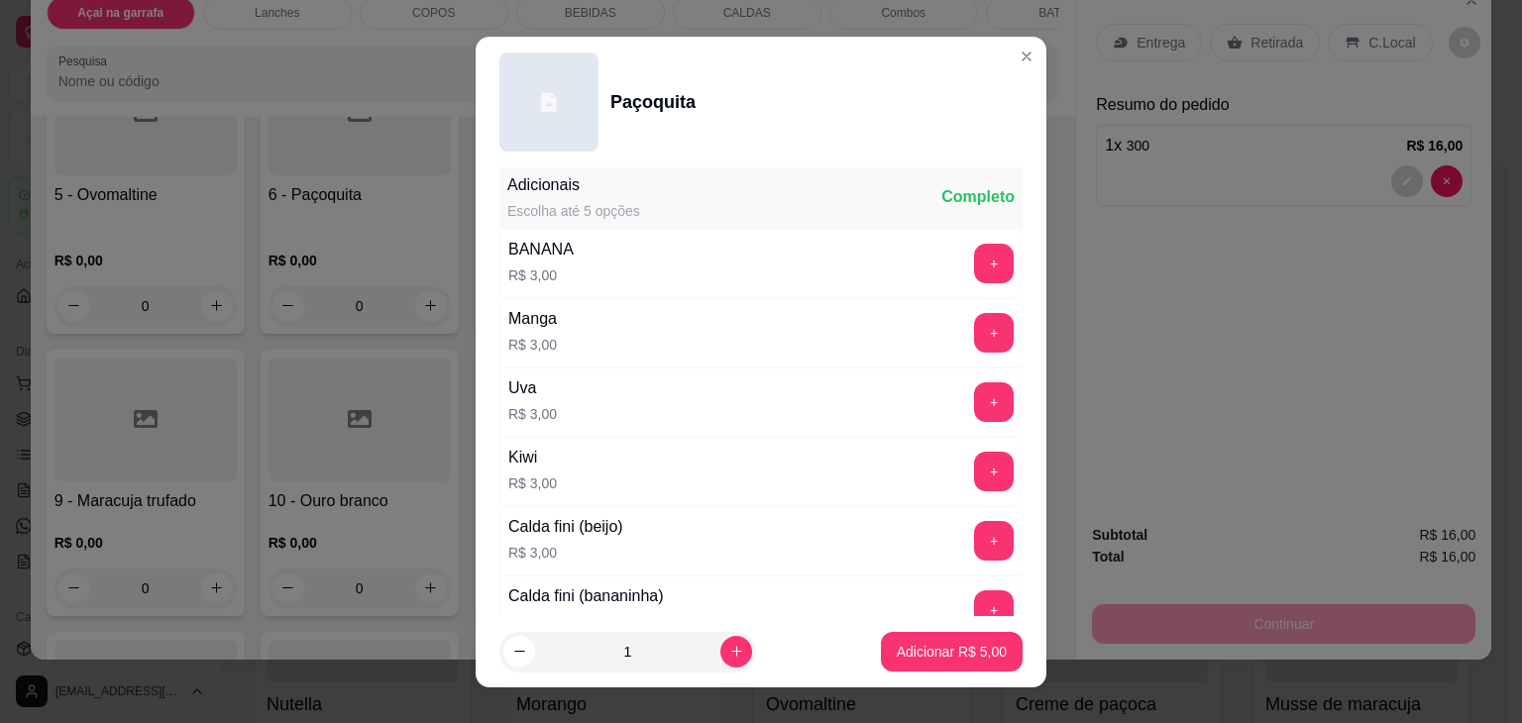
scroll to position [0, 0]
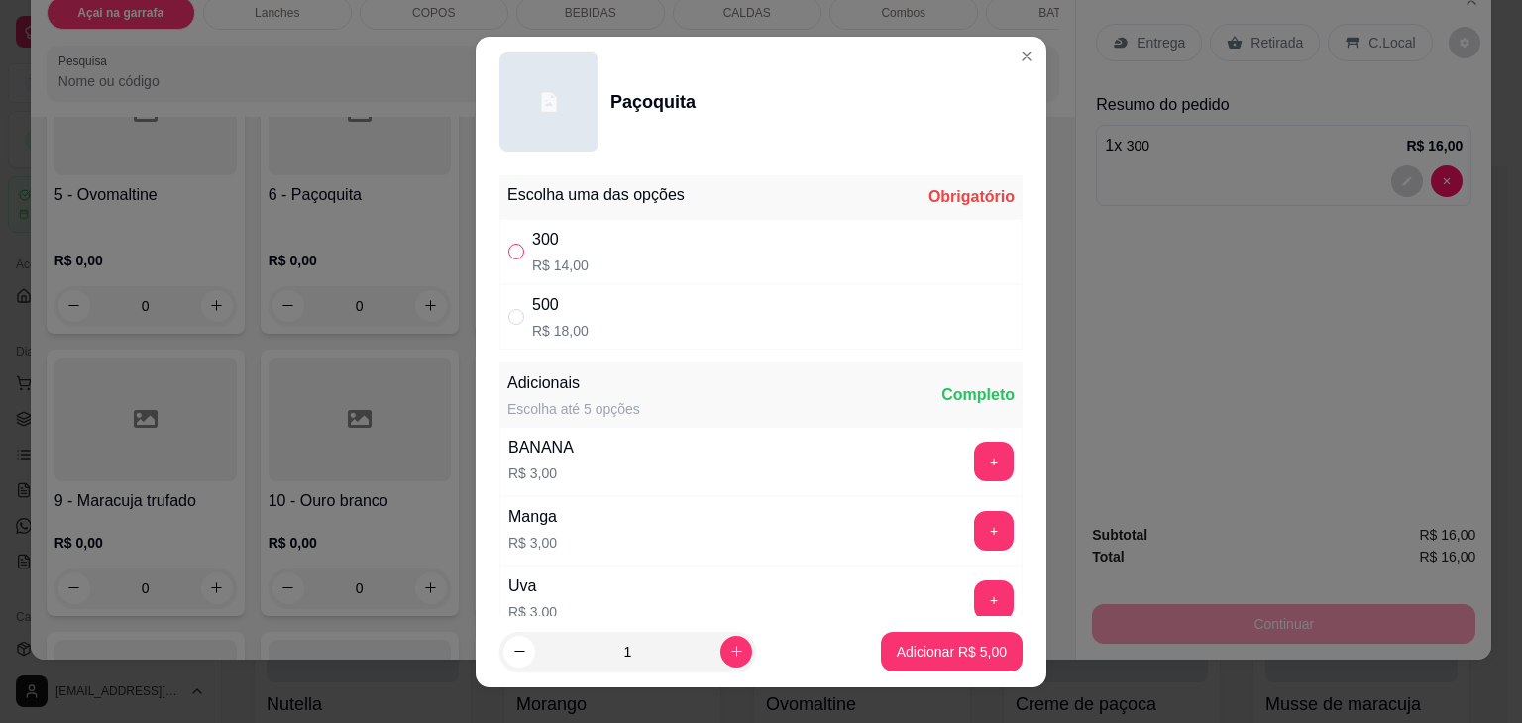
click at [514, 250] on input "" at bounding box center [516, 252] width 16 height 16
radio input "true"
click at [913, 649] on p "Adicionar R$ 19,00" at bounding box center [948, 652] width 118 height 20
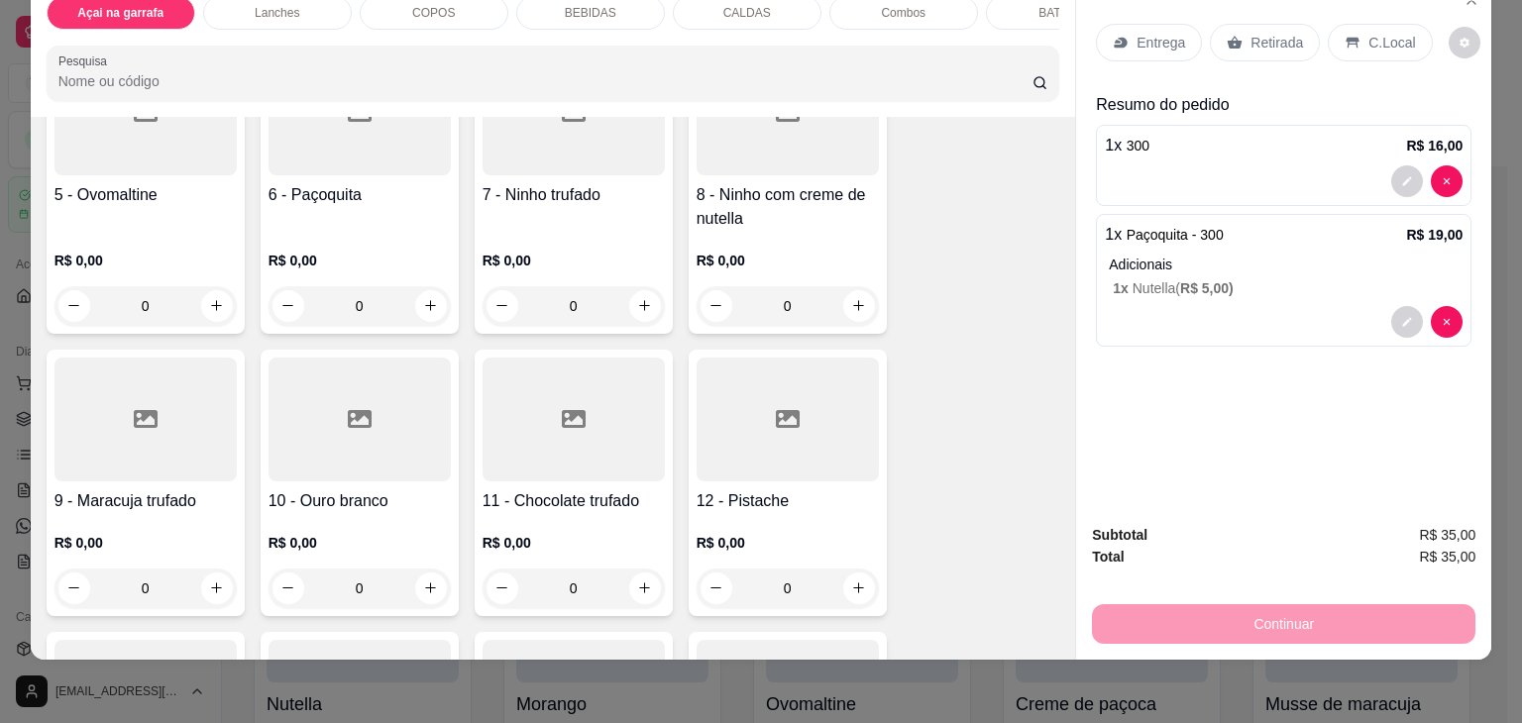
click at [1368, 33] on p "C.Local" at bounding box center [1391, 43] width 47 height 20
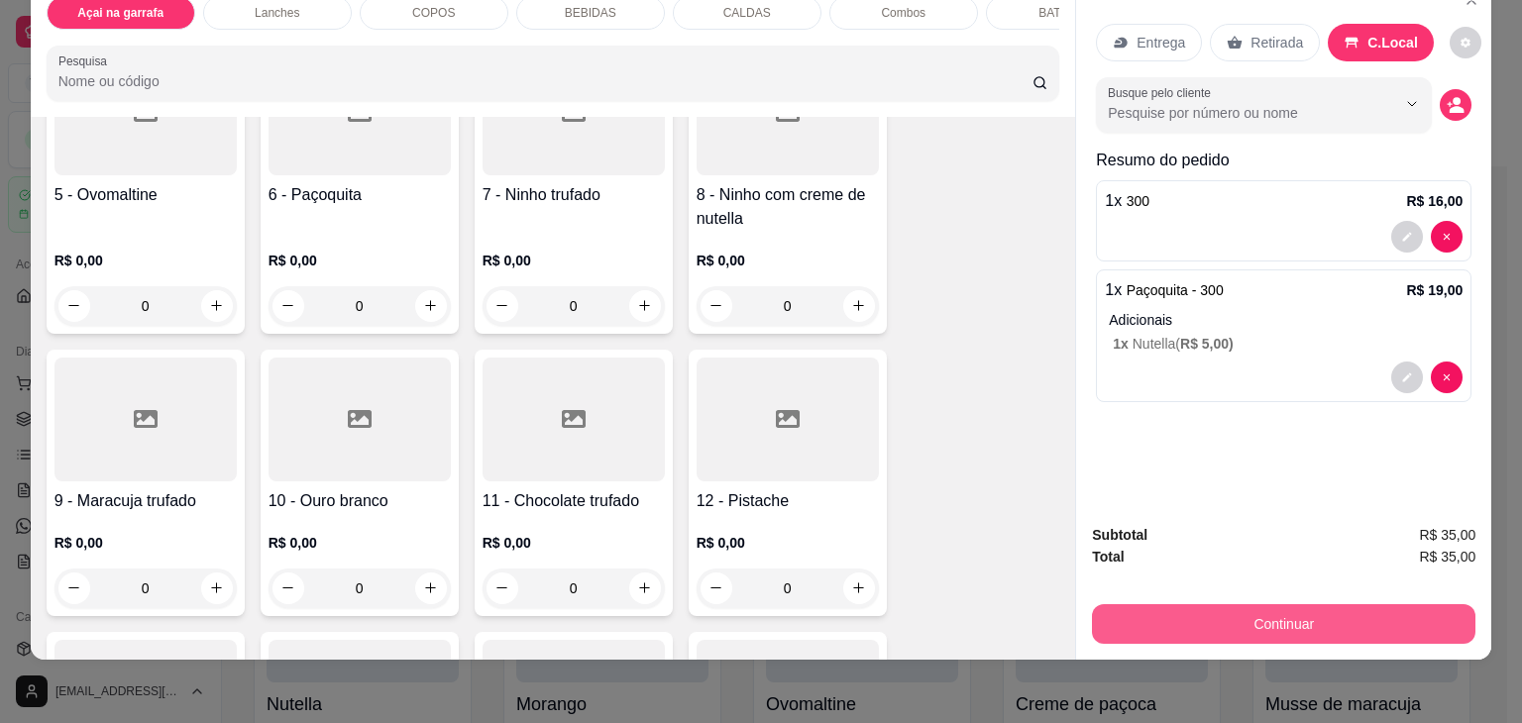
click at [1236, 607] on button "Continuar" at bounding box center [1283, 624] width 383 height 40
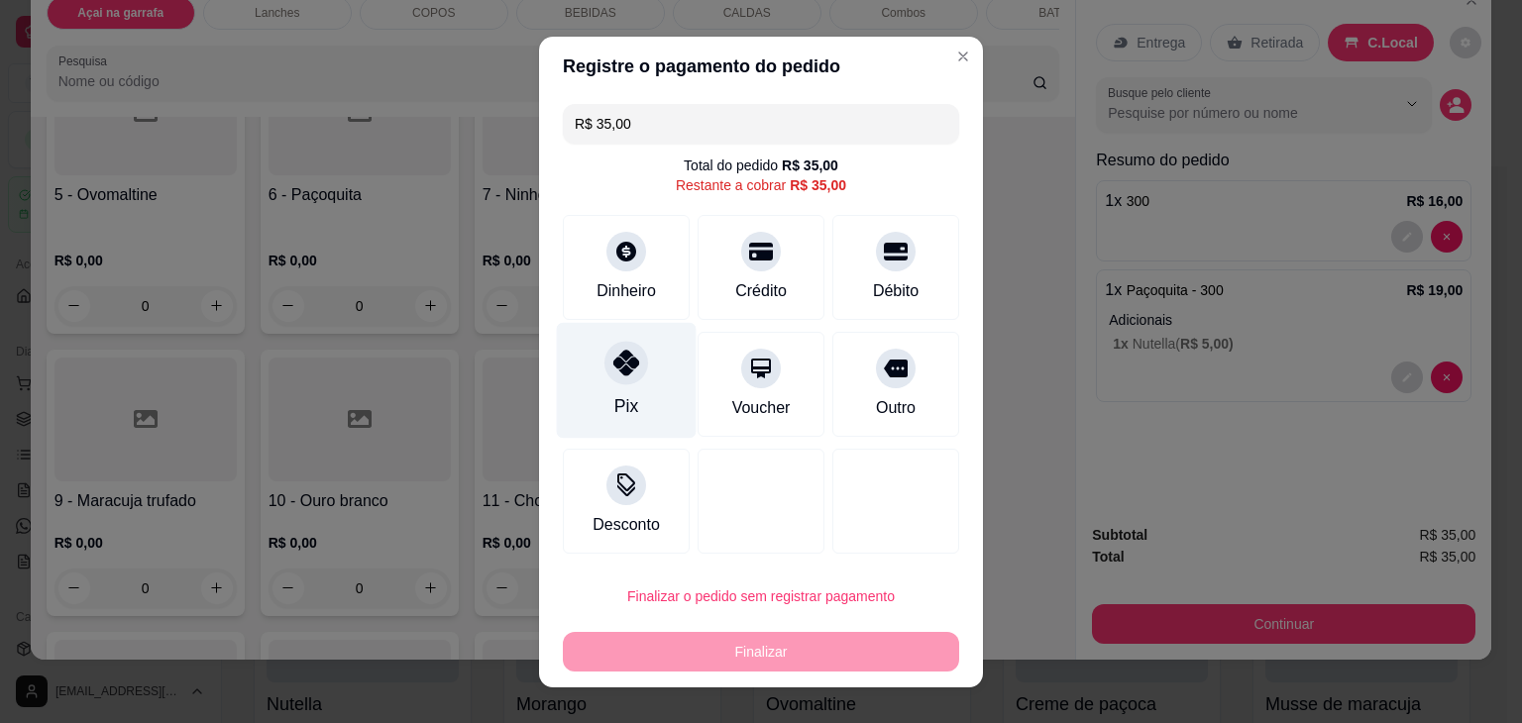
click at [614, 385] on div "Pix" at bounding box center [627, 380] width 140 height 116
type input "R$ 0,00"
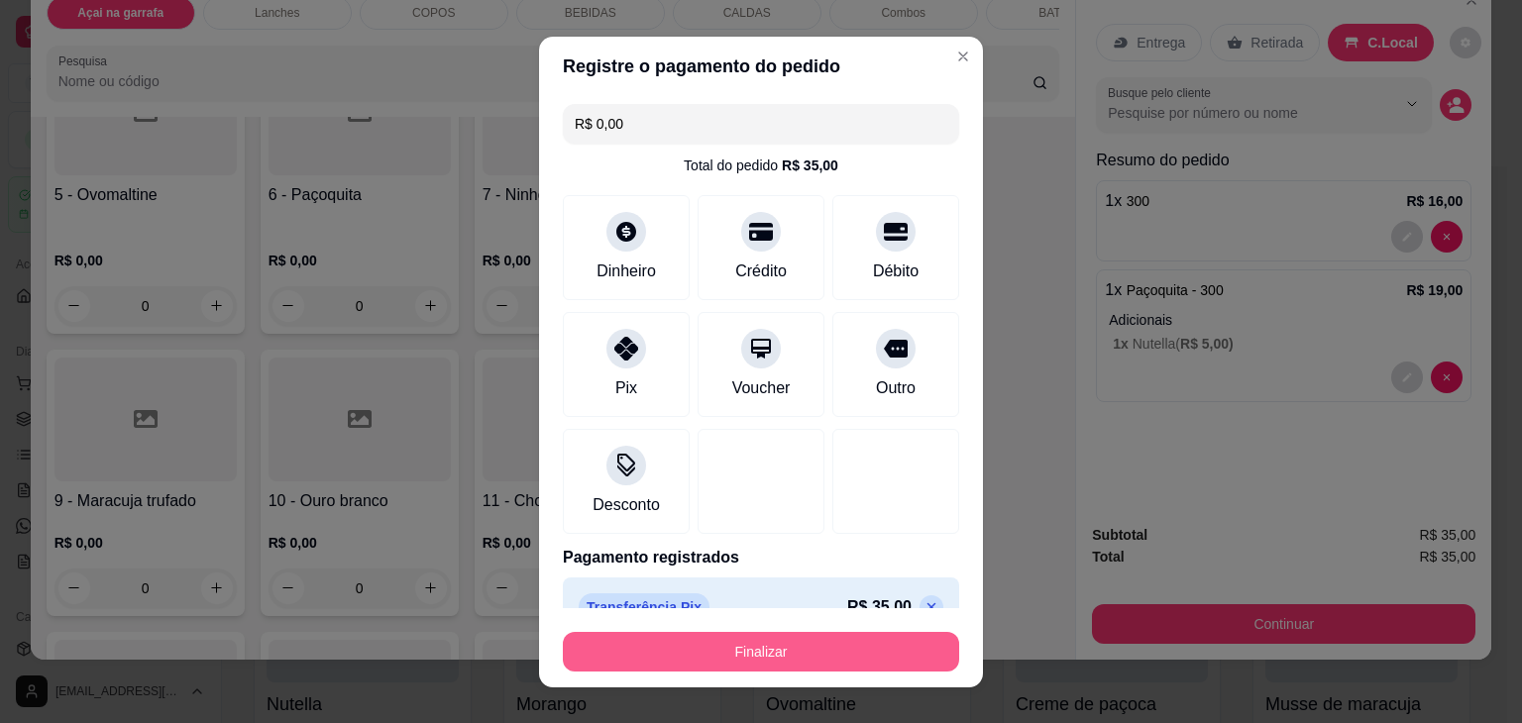
click at [773, 647] on button "Finalizar" at bounding box center [761, 652] width 396 height 40
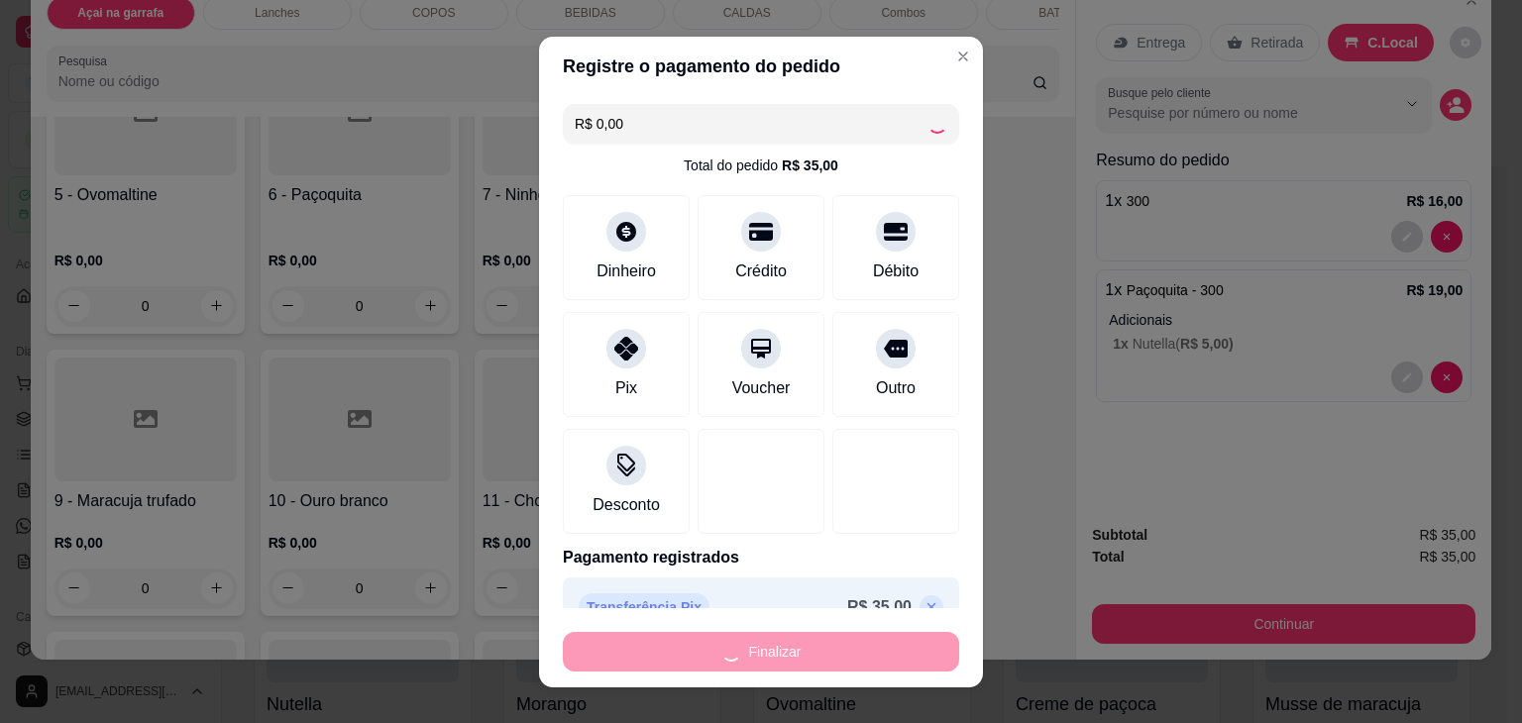
type input "0"
type input "-R$ 35,00"
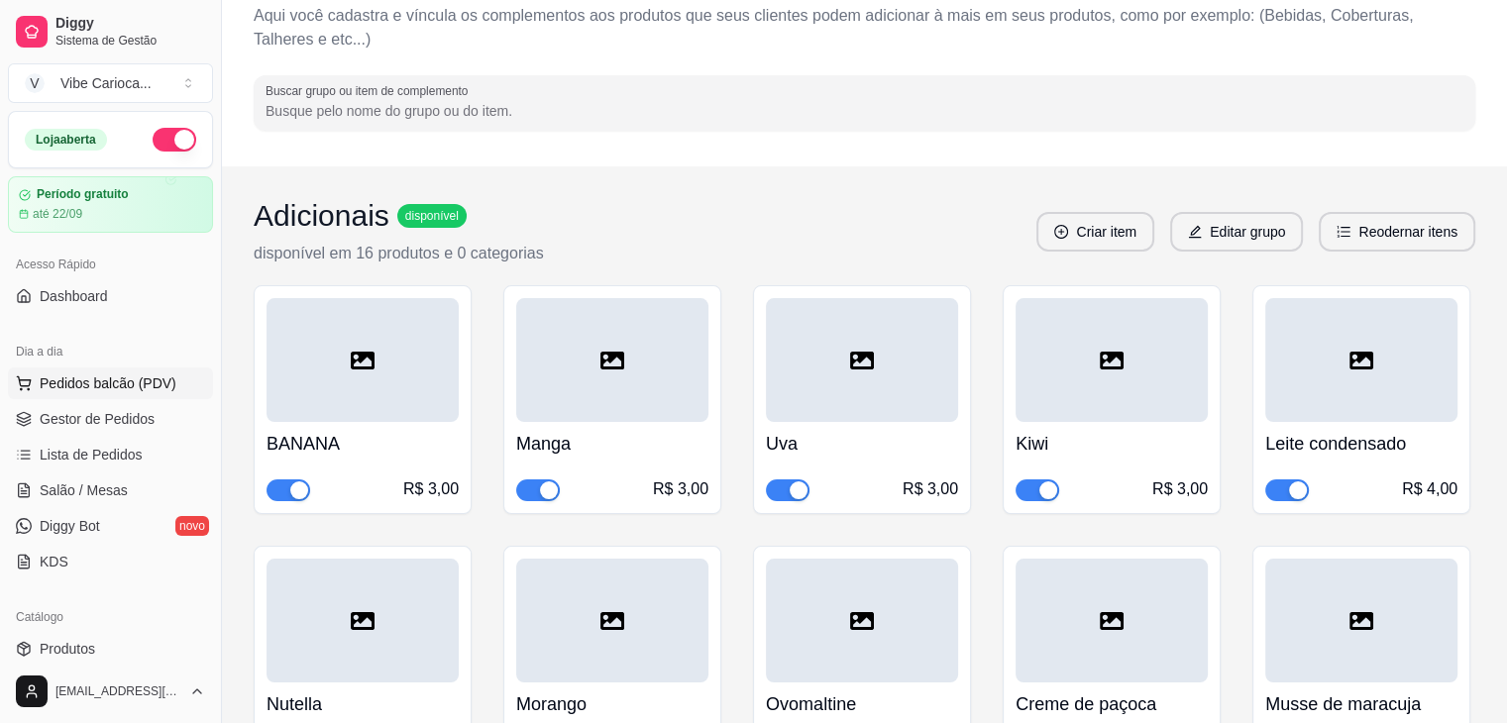
click at [170, 374] on button "Pedidos balcão (PDV)" at bounding box center [110, 384] width 205 height 32
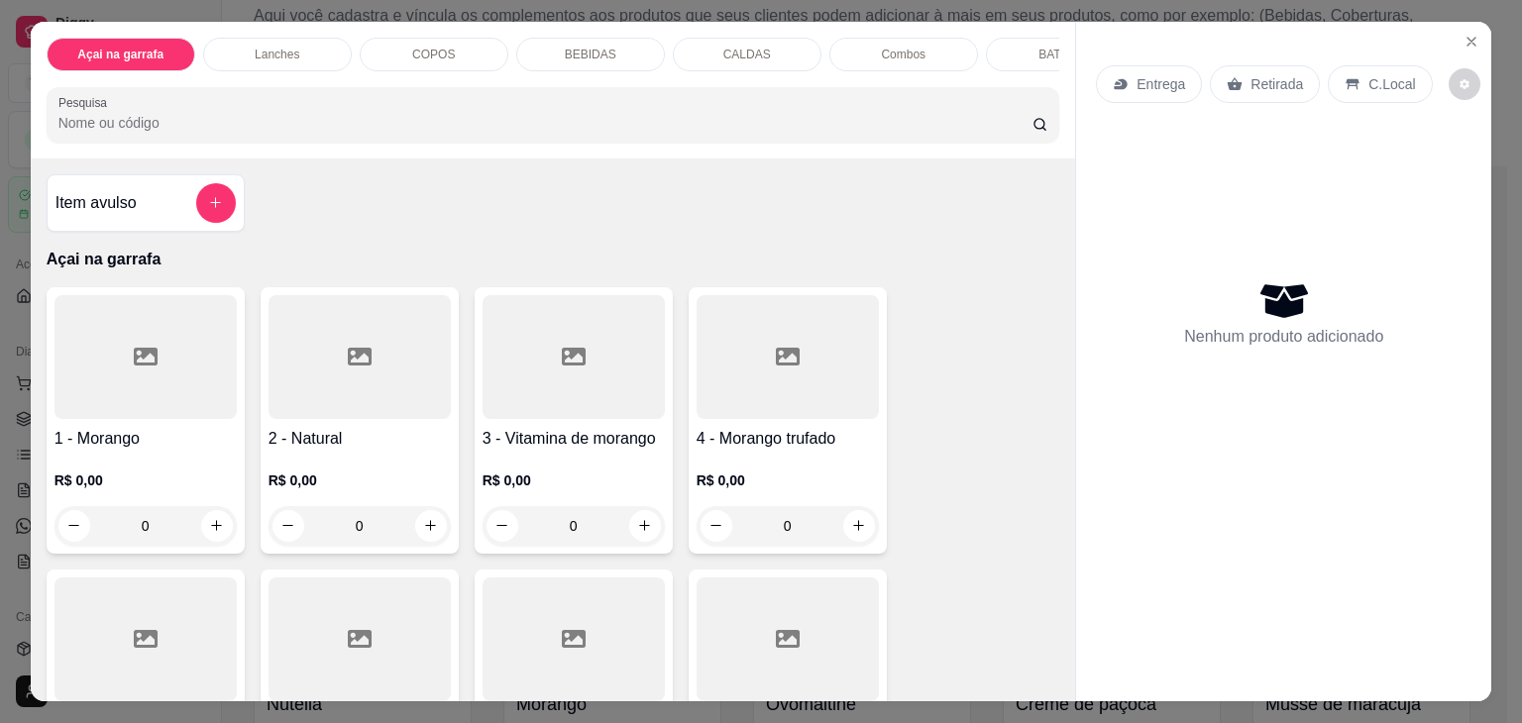
click at [442, 49] on p "COPOS" at bounding box center [433, 55] width 43 height 16
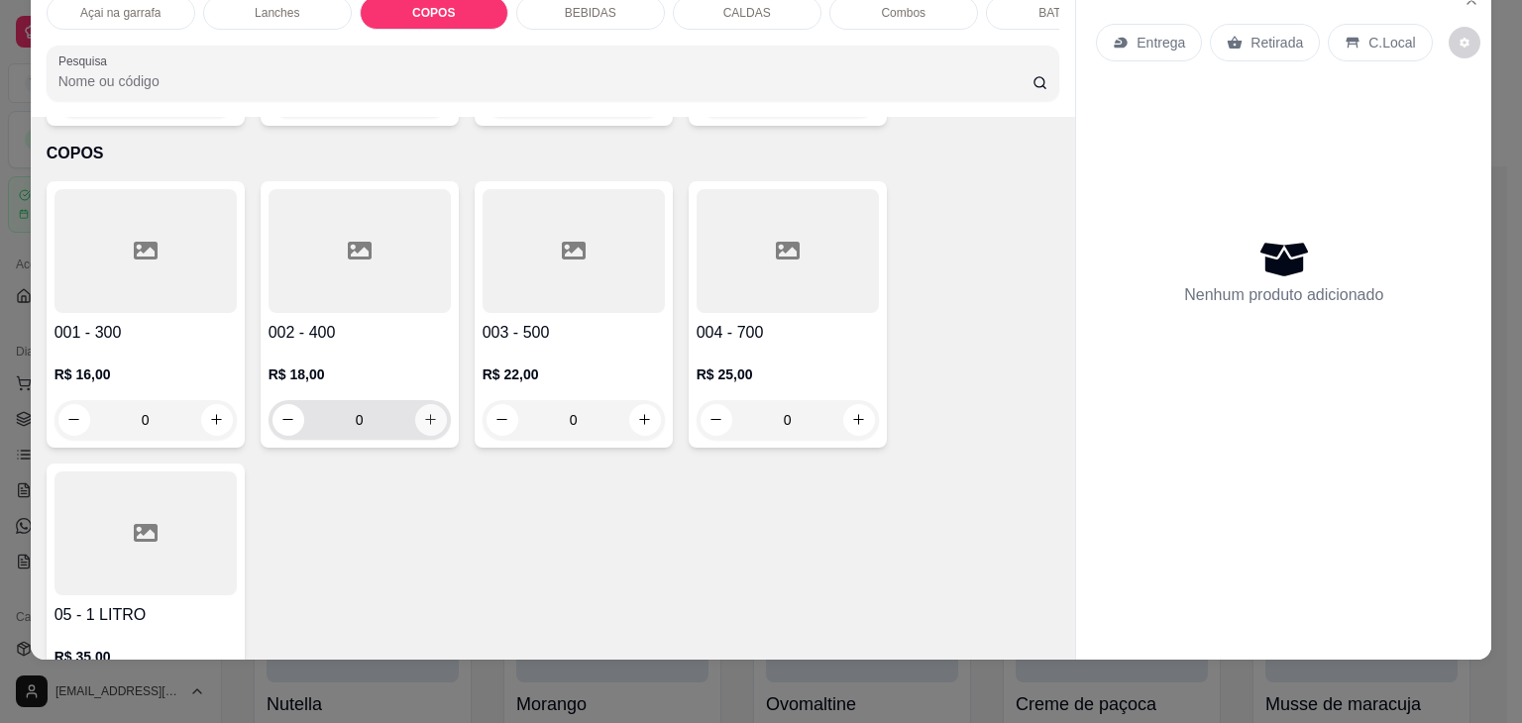
click at [426, 412] on icon "increase-product-quantity" at bounding box center [430, 419] width 15 height 15
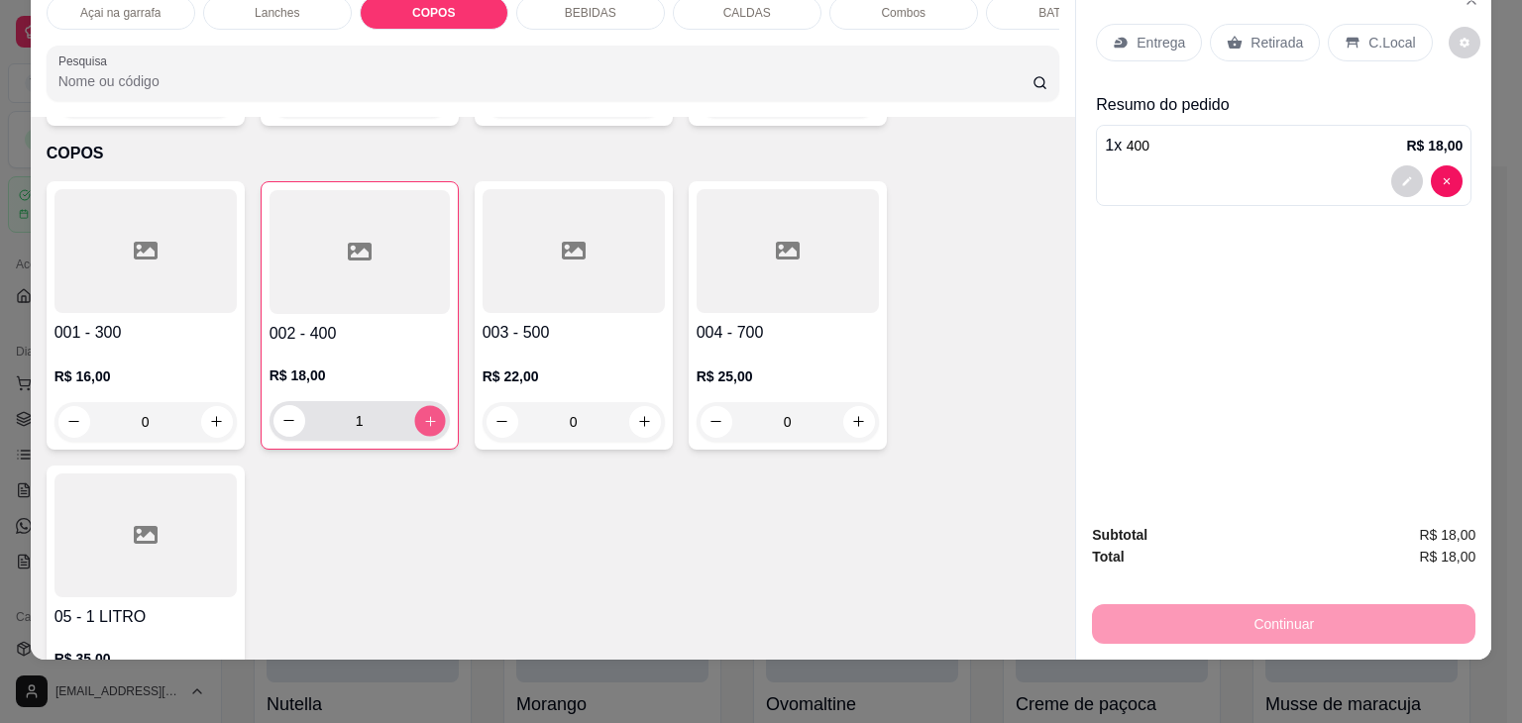
click at [422, 414] on icon "increase-product-quantity" at bounding box center [429, 421] width 15 height 15
click at [284, 413] on icon "decrease-product-quantity" at bounding box center [288, 420] width 15 height 15
type input "1"
click at [1237, 147] on div "1 x 400 R$ 18,00" at bounding box center [1284, 165] width 376 height 81
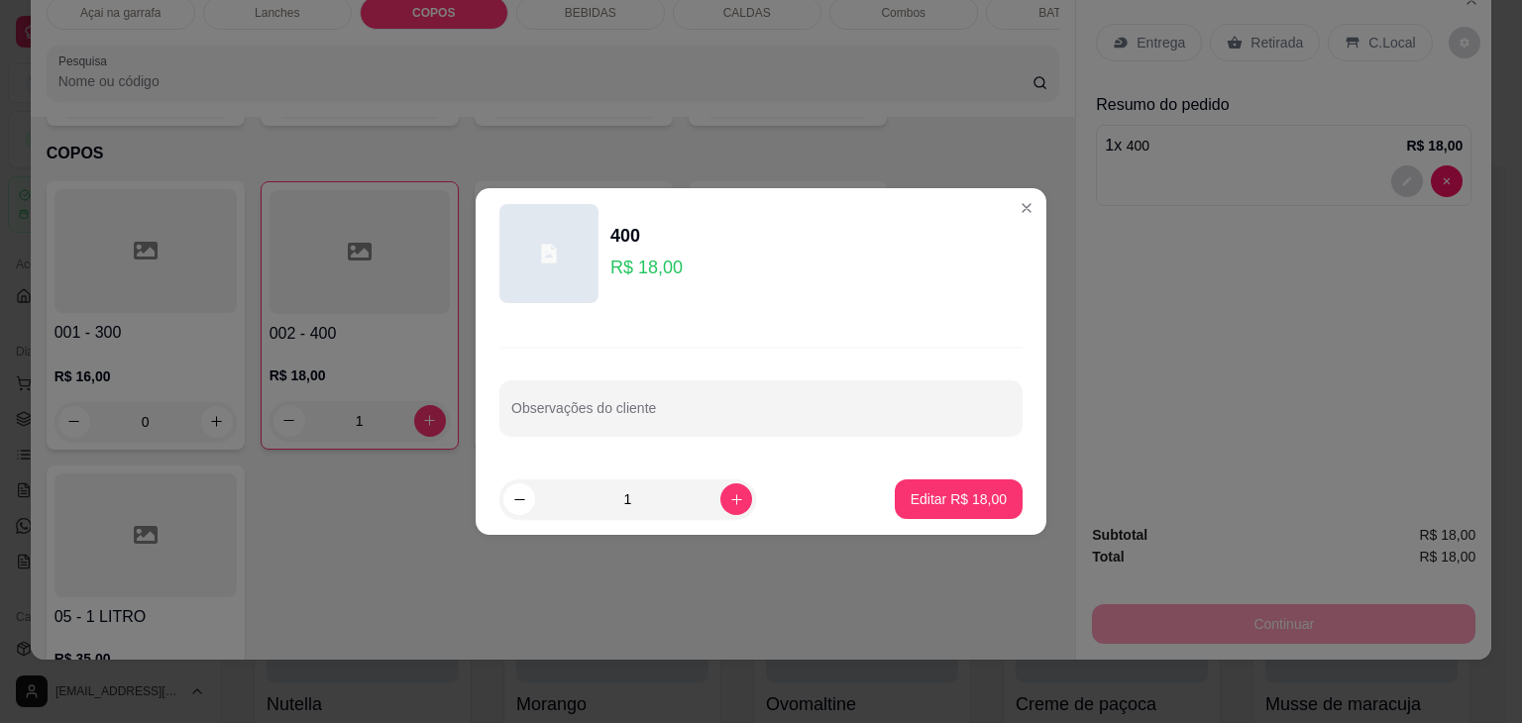
click at [701, 500] on input "1" at bounding box center [627, 500] width 185 height 40
click at [729, 501] on icon "increase-product-quantity" at bounding box center [736, 499] width 15 height 15
type input "2"
click at [962, 490] on p "Editar R$ 36,00" at bounding box center [959, 499] width 96 height 20
type input "2"
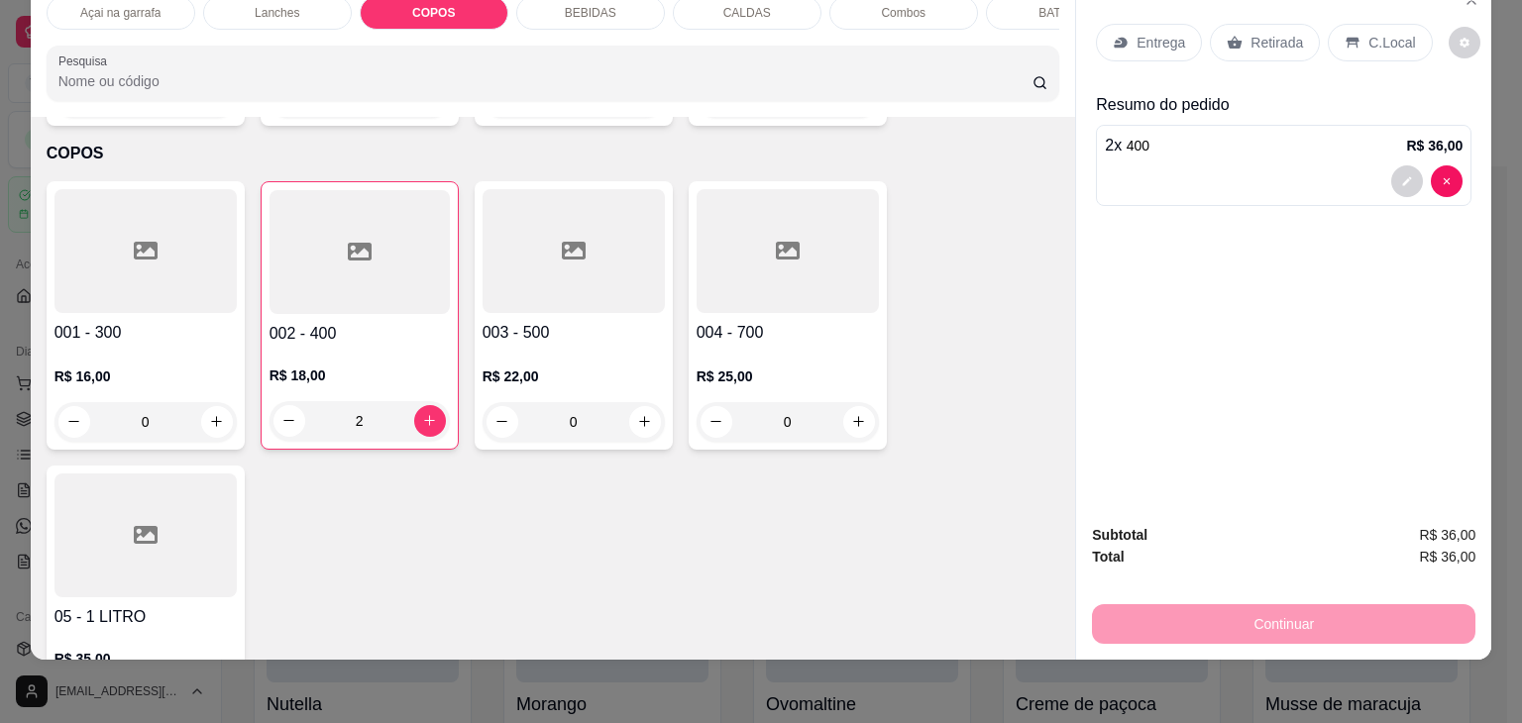
click at [1337, 24] on div "C.Local" at bounding box center [1380, 43] width 104 height 38
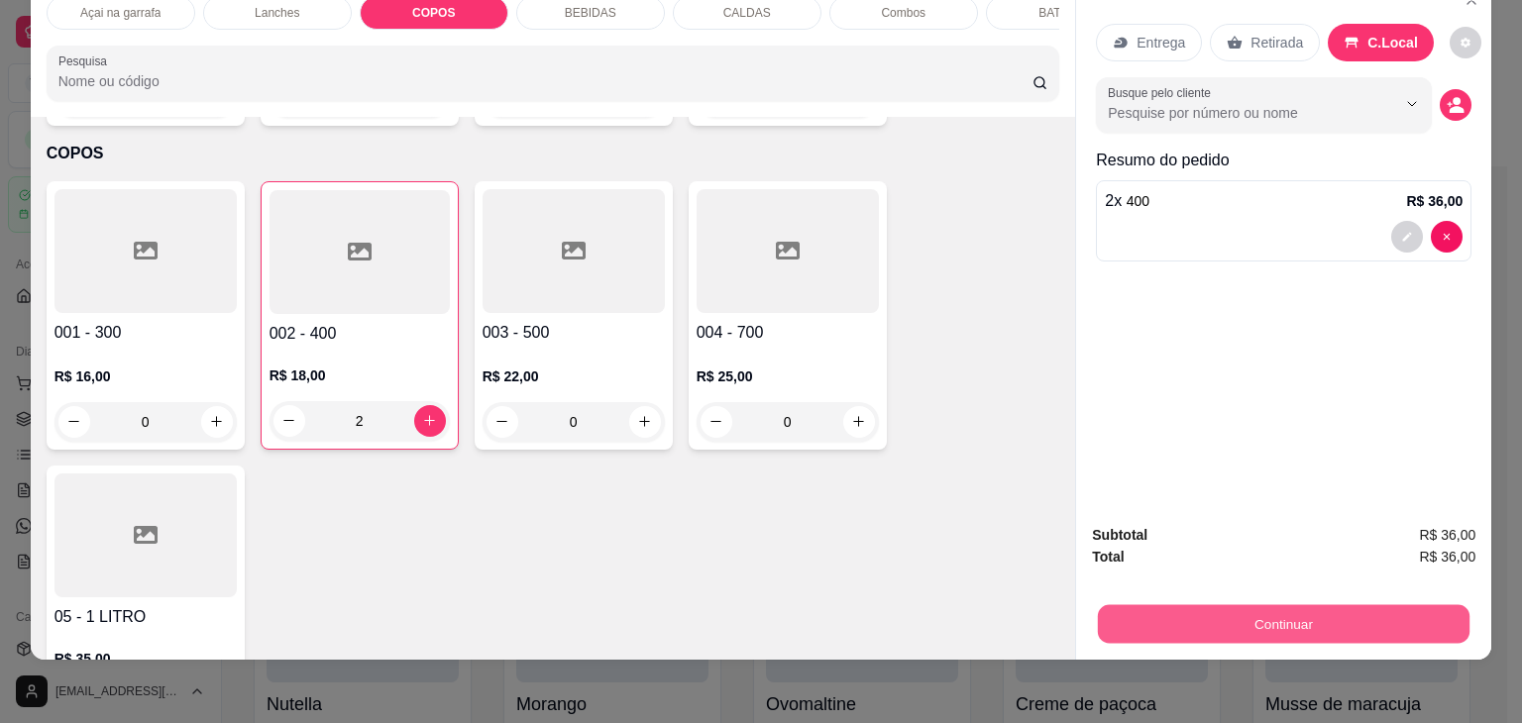
click at [1360, 624] on button "Continuar" at bounding box center [1284, 624] width 372 height 39
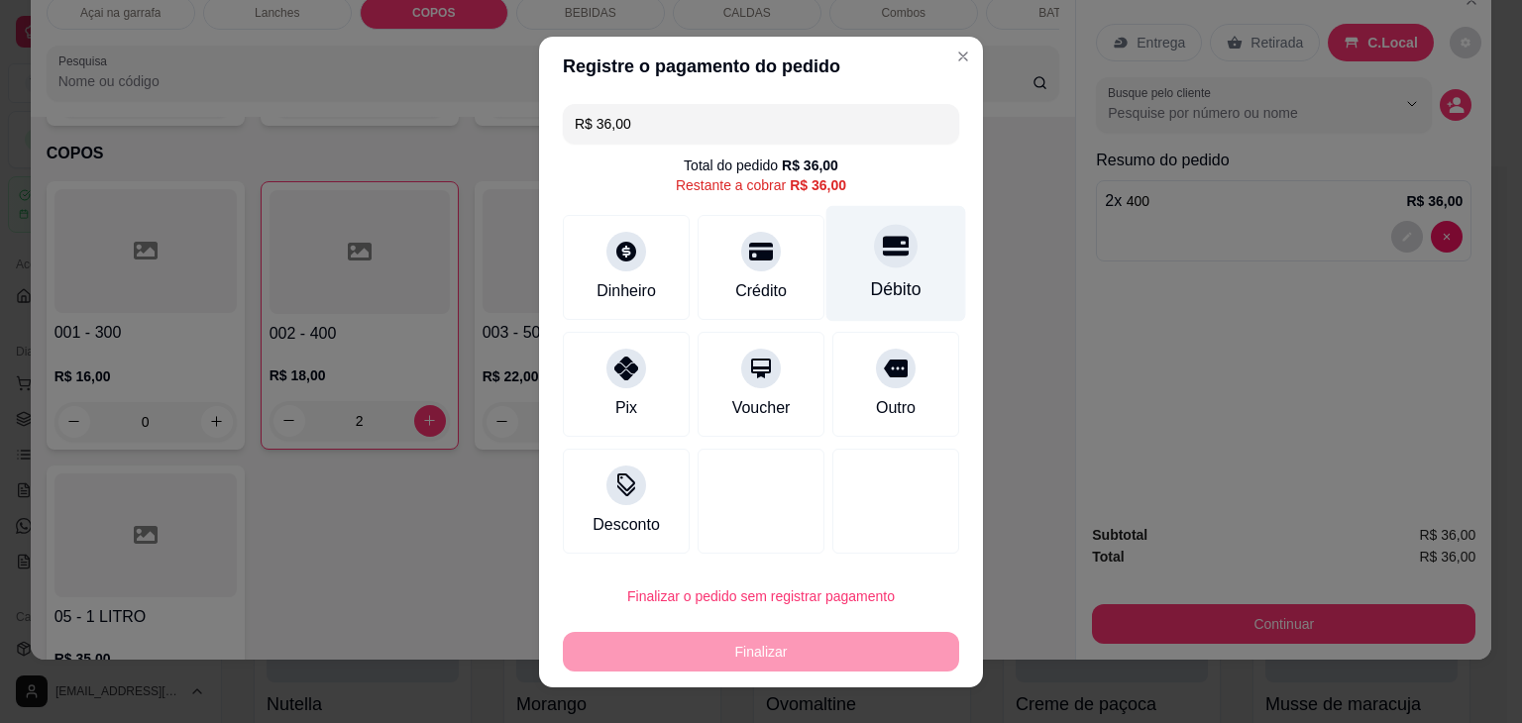
click at [894, 276] on div "Débito" at bounding box center [896, 289] width 51 height 26
type input "R$ 0,00"
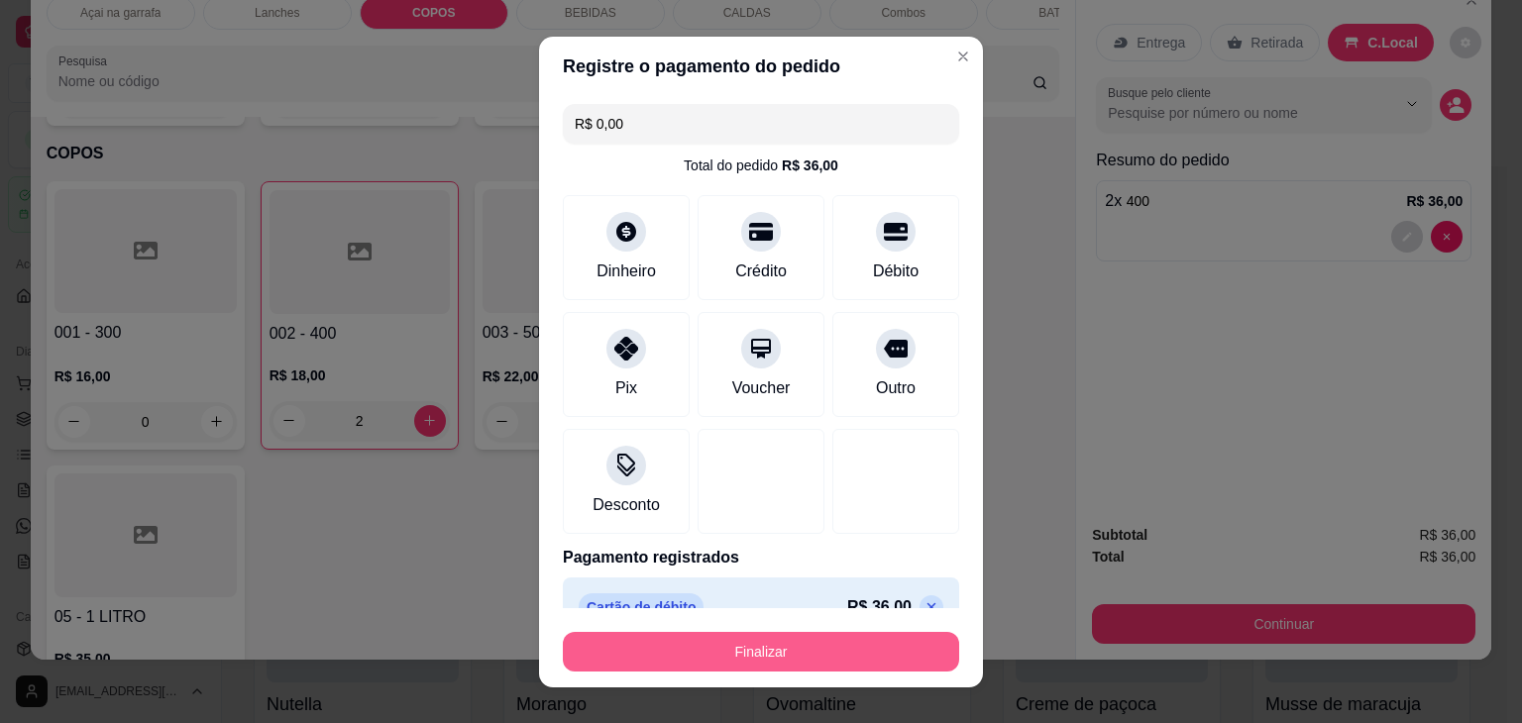
click at [830, 659] on button "Finalizar" at bounding box center [761, 652] width 396 height 40
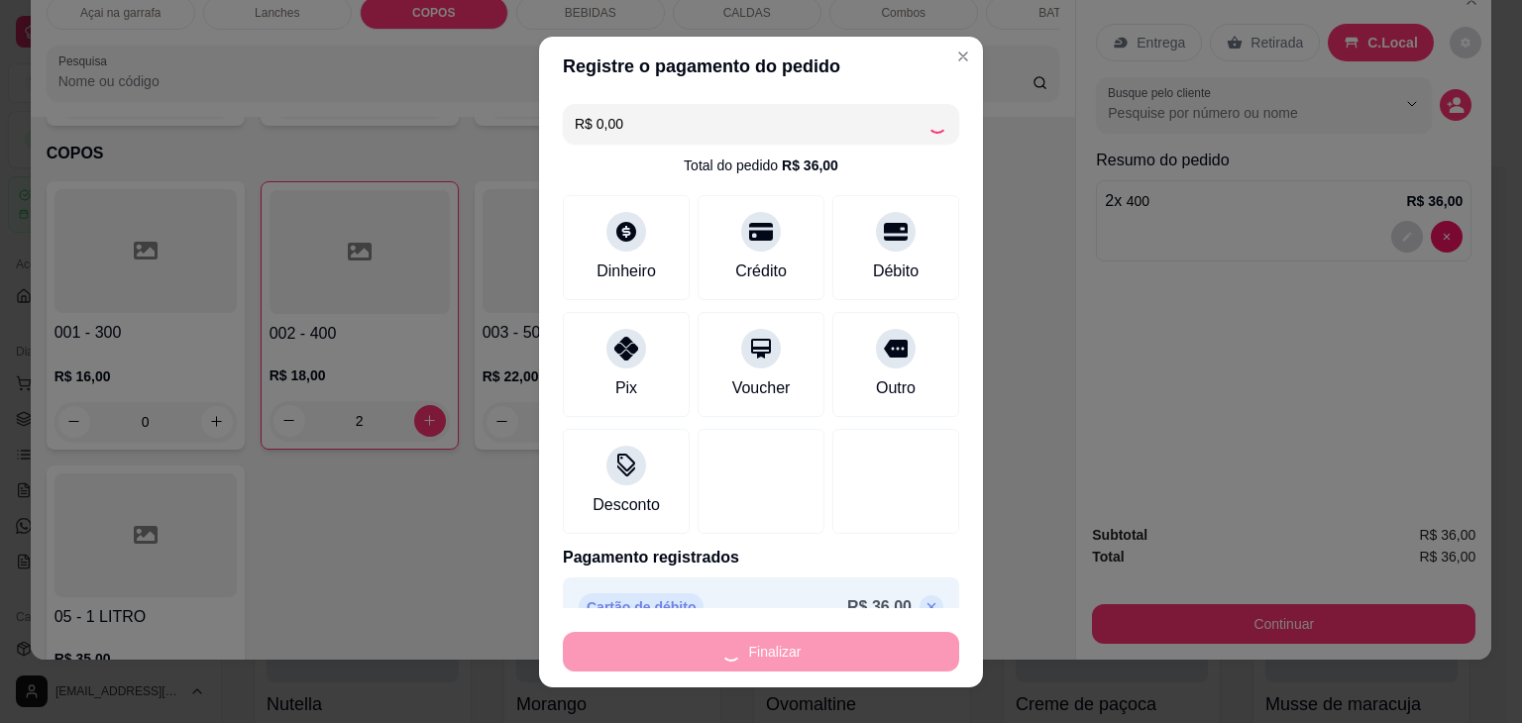
type input "0"
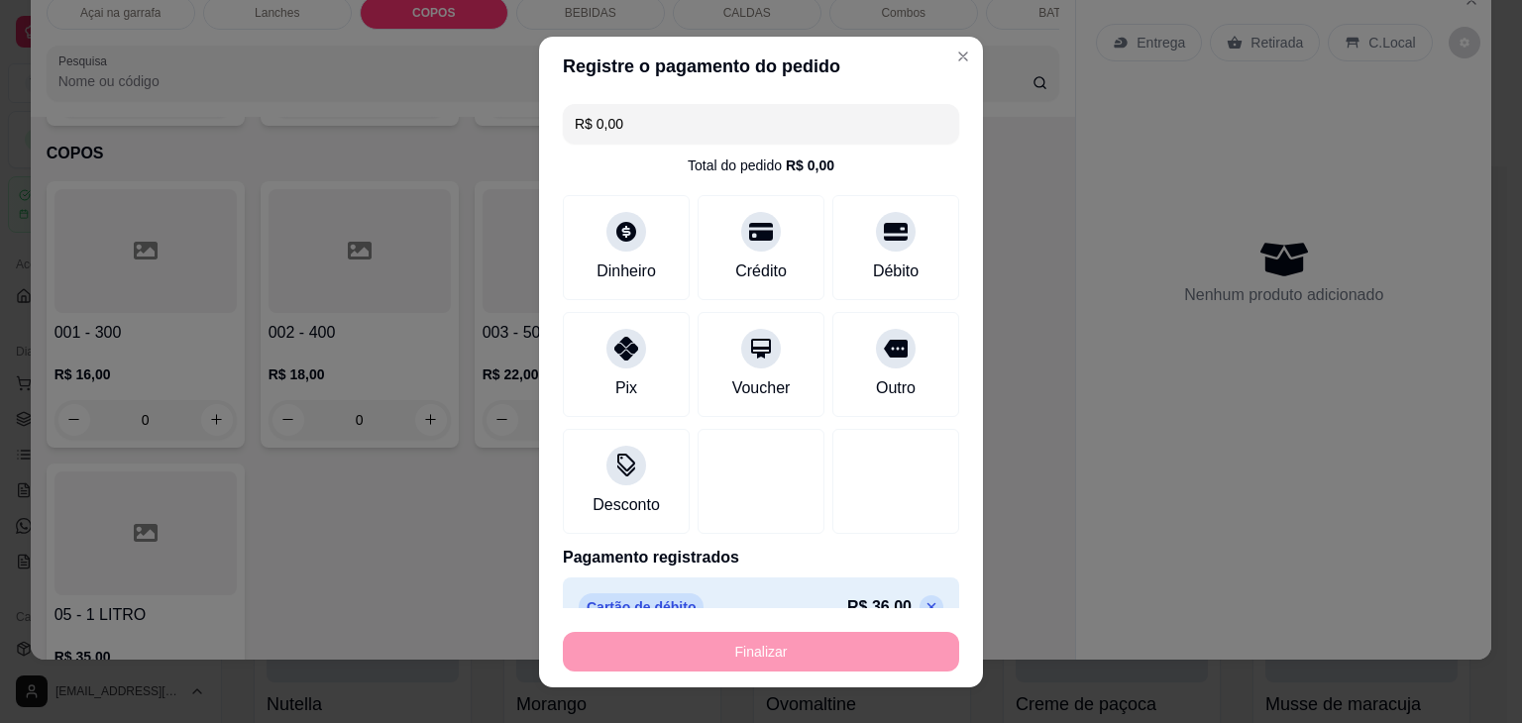
type input "-R$ 36,00"
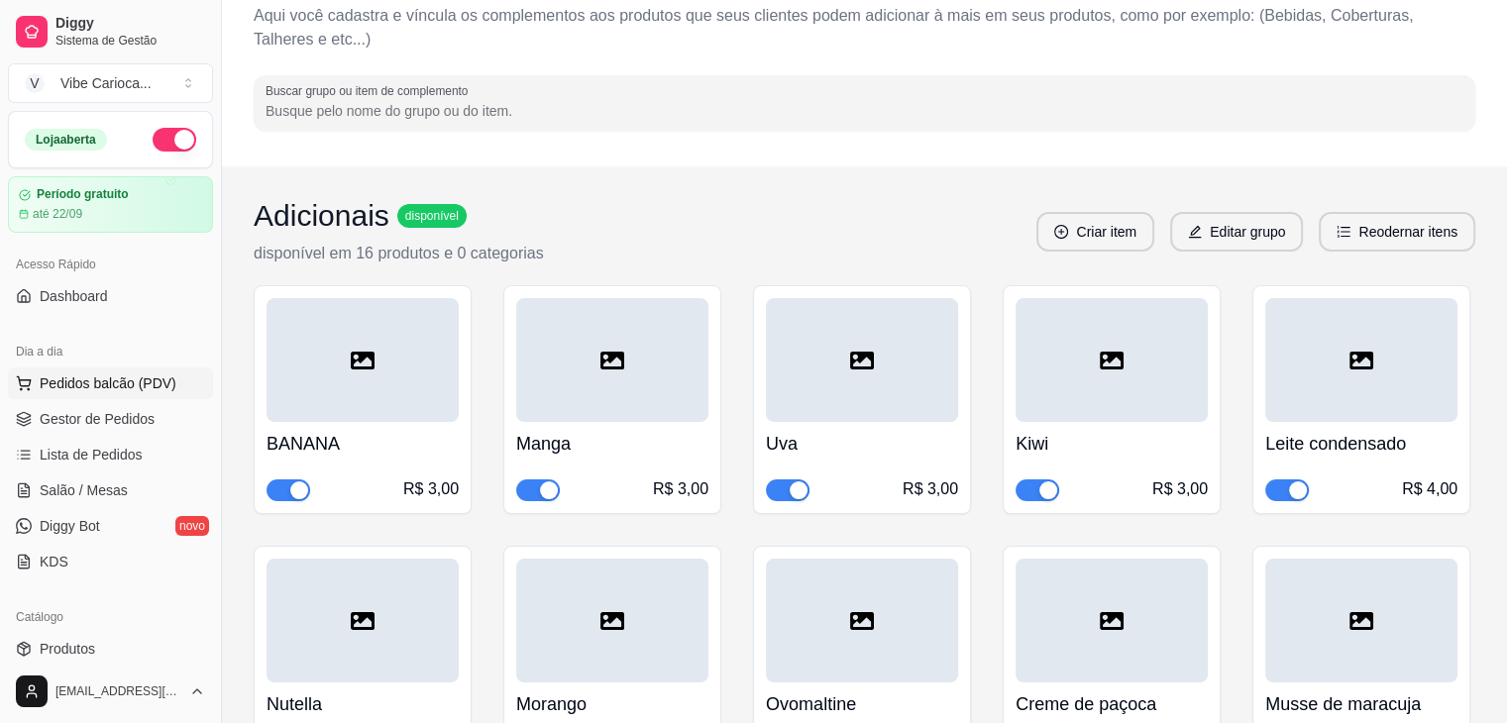
click at [93, 378] on span "Pedidos balcão (PDV)" at bounding box center [108, 384] width 137 height 20
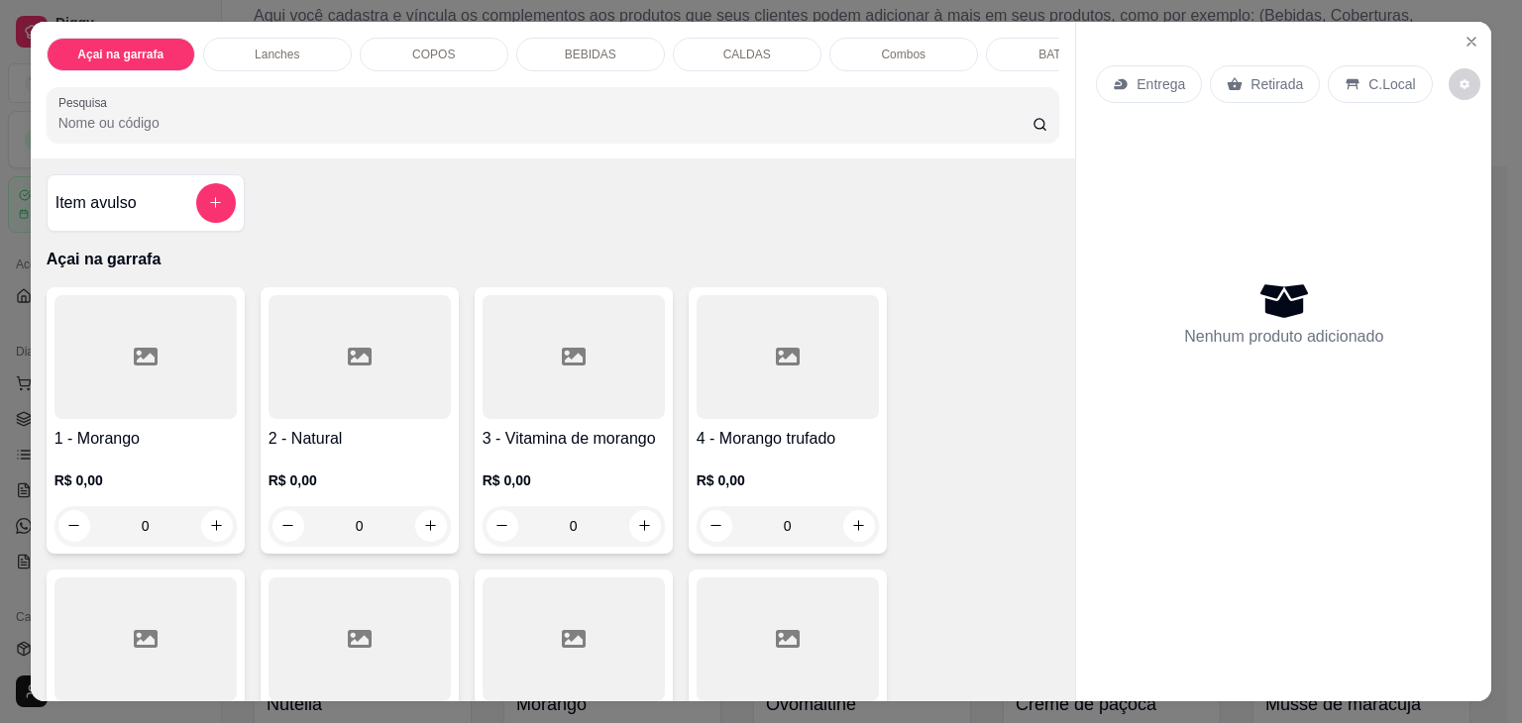
click at [408, 38] on div "COPOS" at bounding box center [434, 55] width 149 height 34
click at [449, 38] on div "COPOS" at bounding box center [434, 55] width 149 height 34
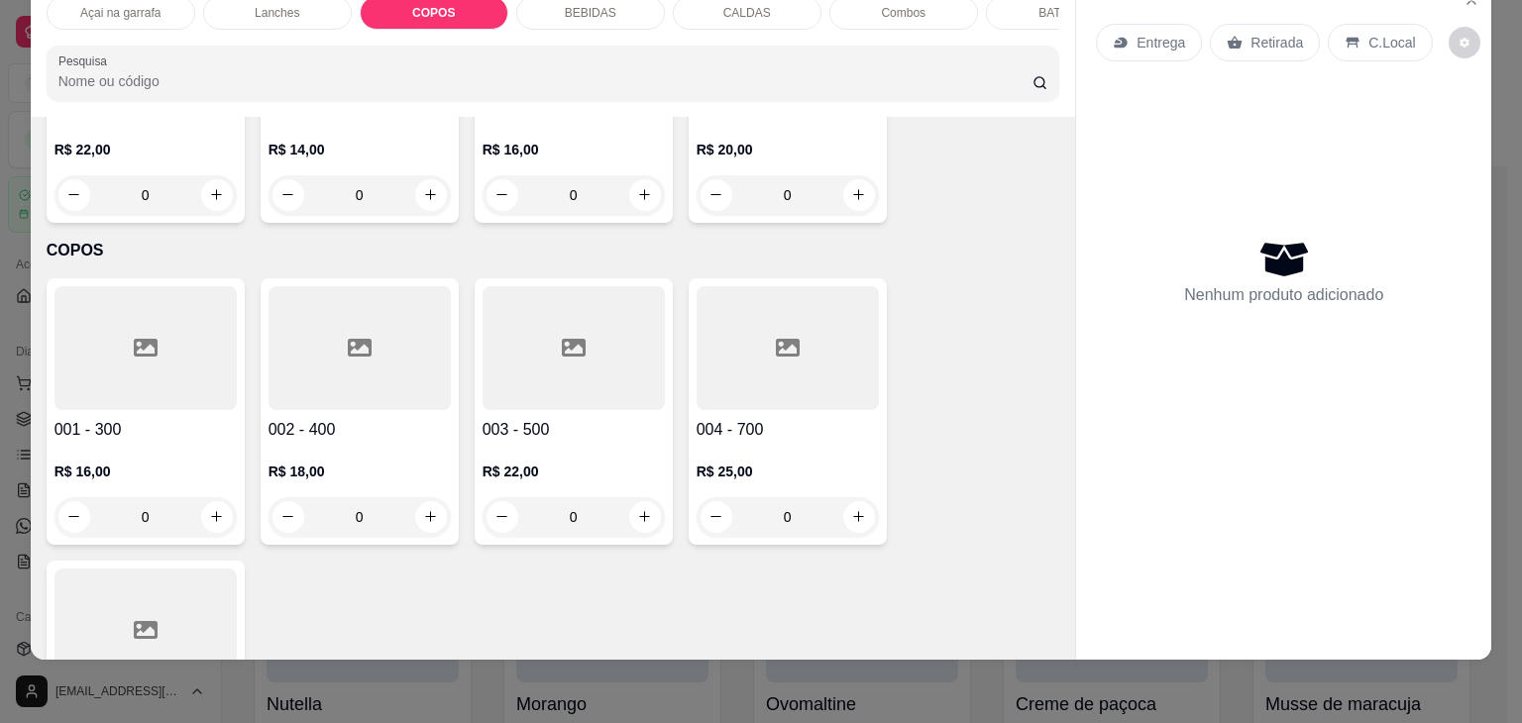
scroll to position [2252, 0]
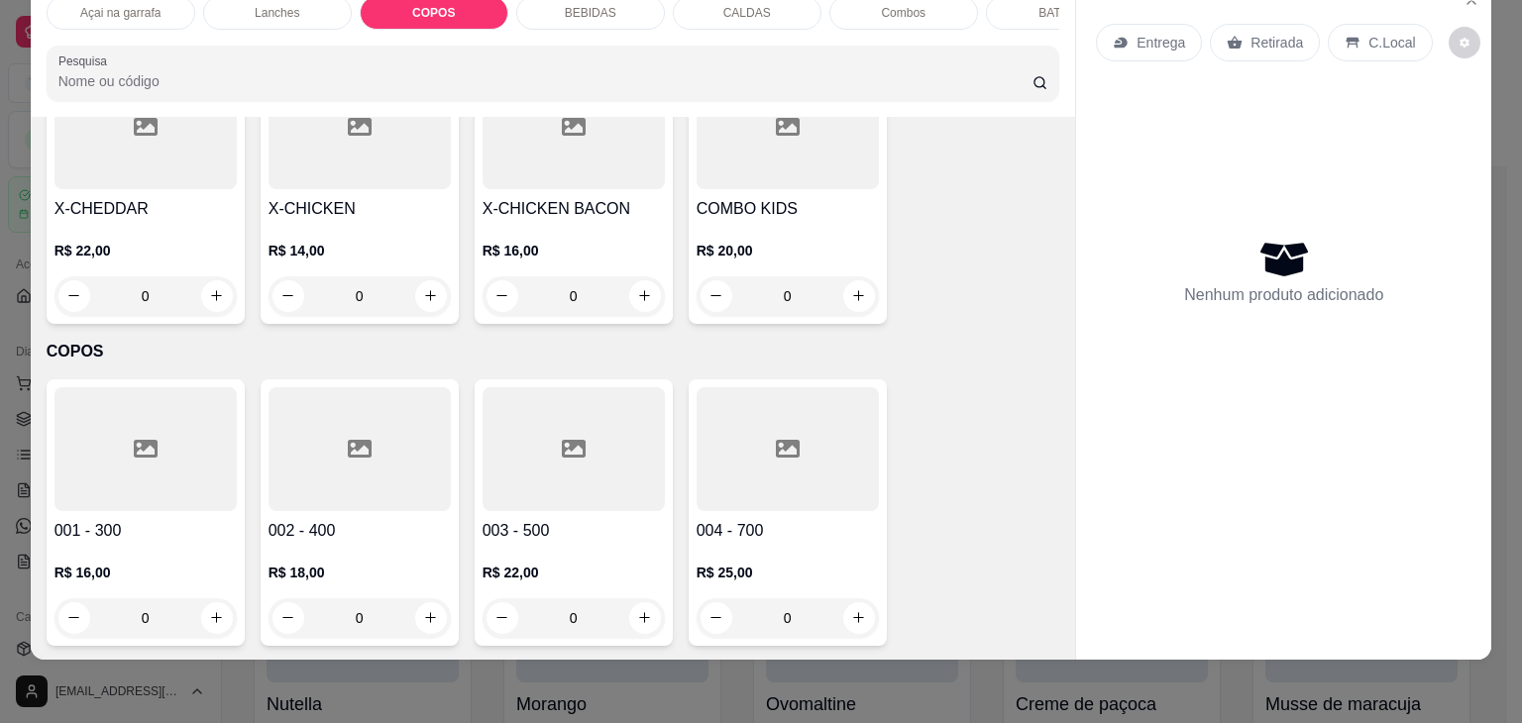
click at [106, 409] on div at bounding box center [145, 449] width 182 height 124
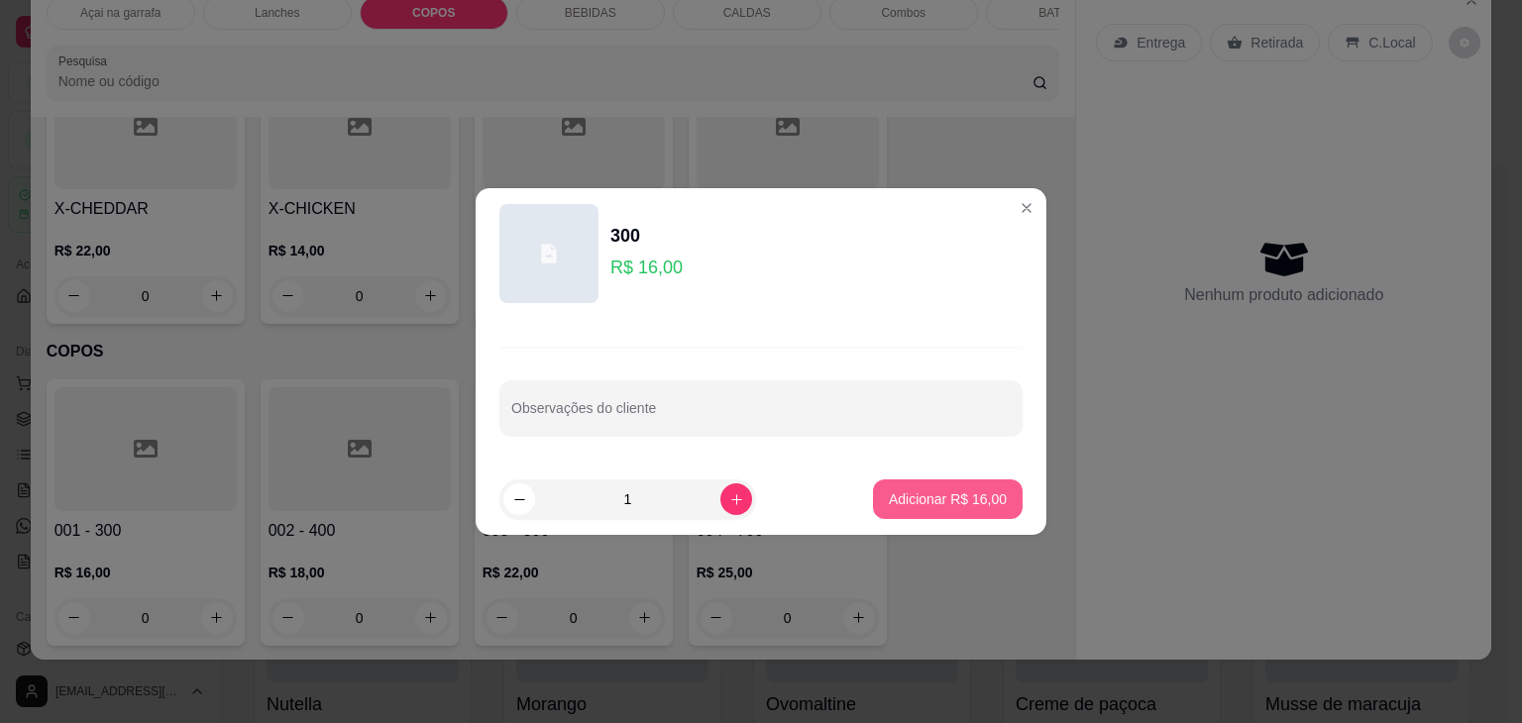
click at [891, 503] on p "Adicionar R$ 16,00" at bounding box center [948, 499] width 118 height 20
type input "1"
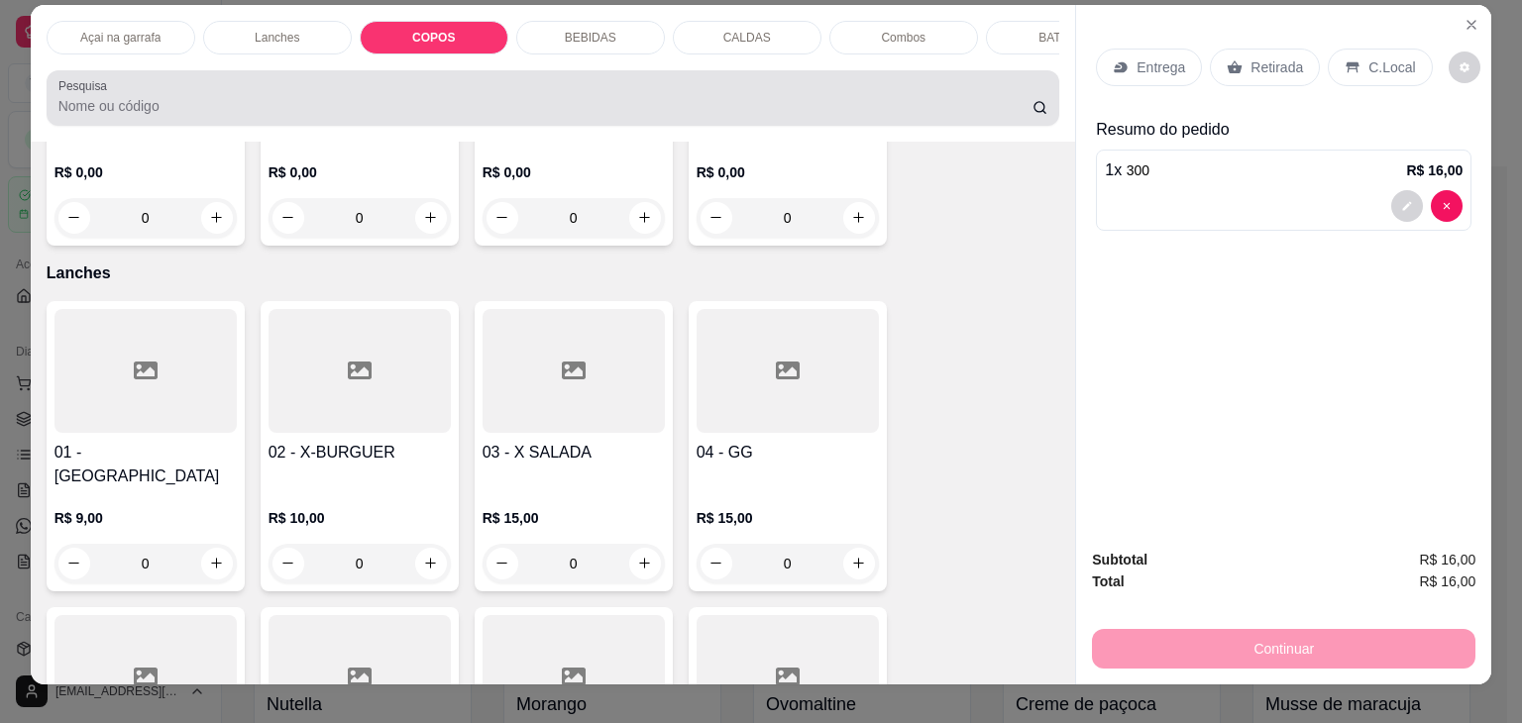
scroll to position [0, 0]
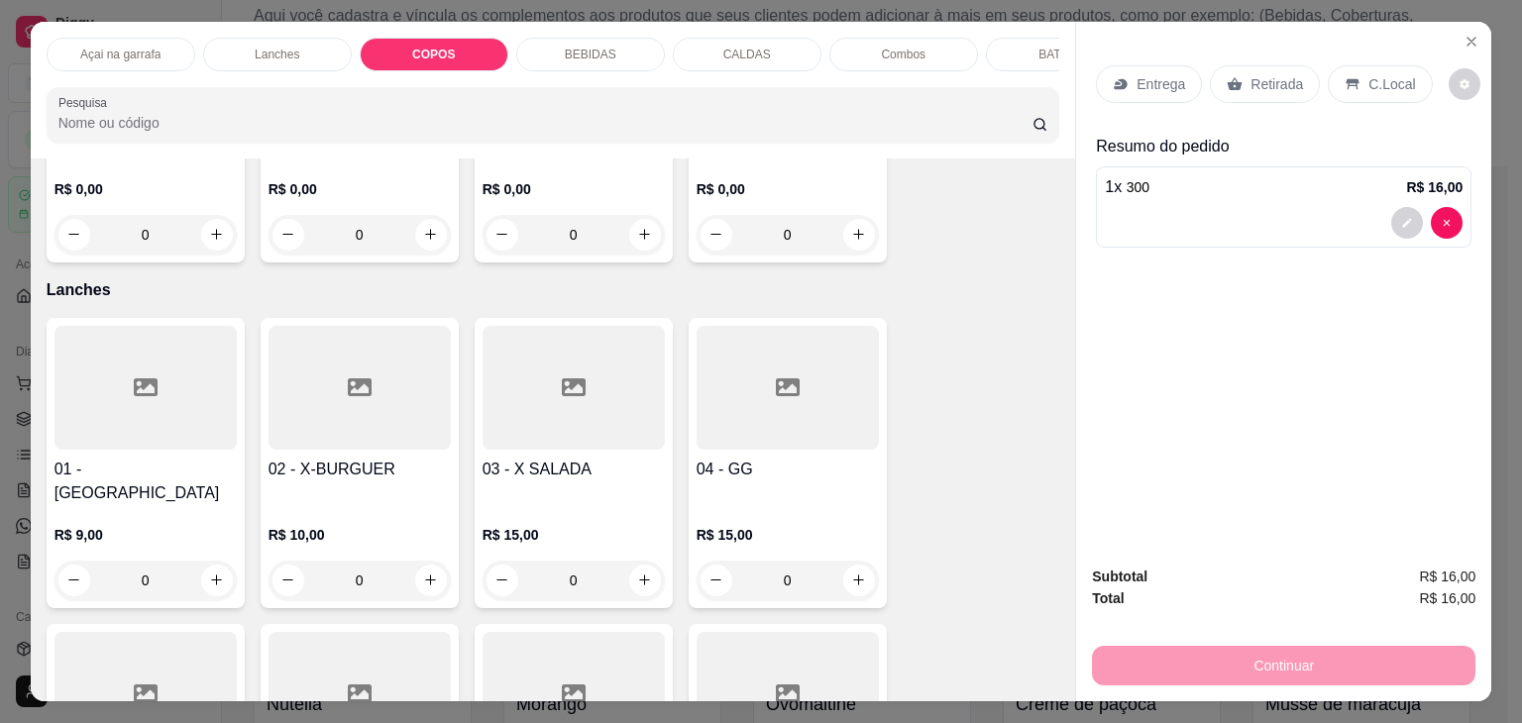
click at [580, 51] on p "BEBIDAS" at bounding box center [591, 55] width 52 height 16
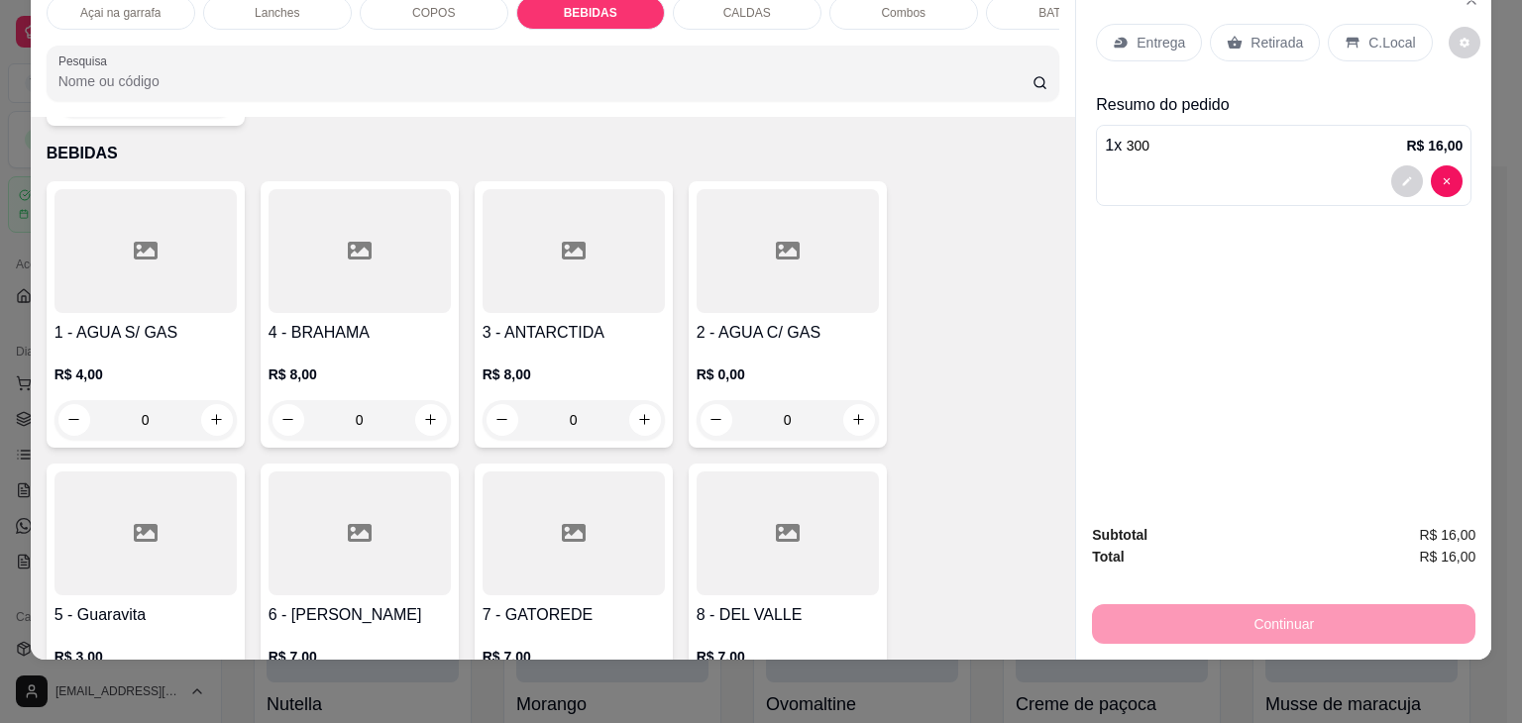
click at [105, 239] on div at bounding box center [145, 251] width 182 height 124
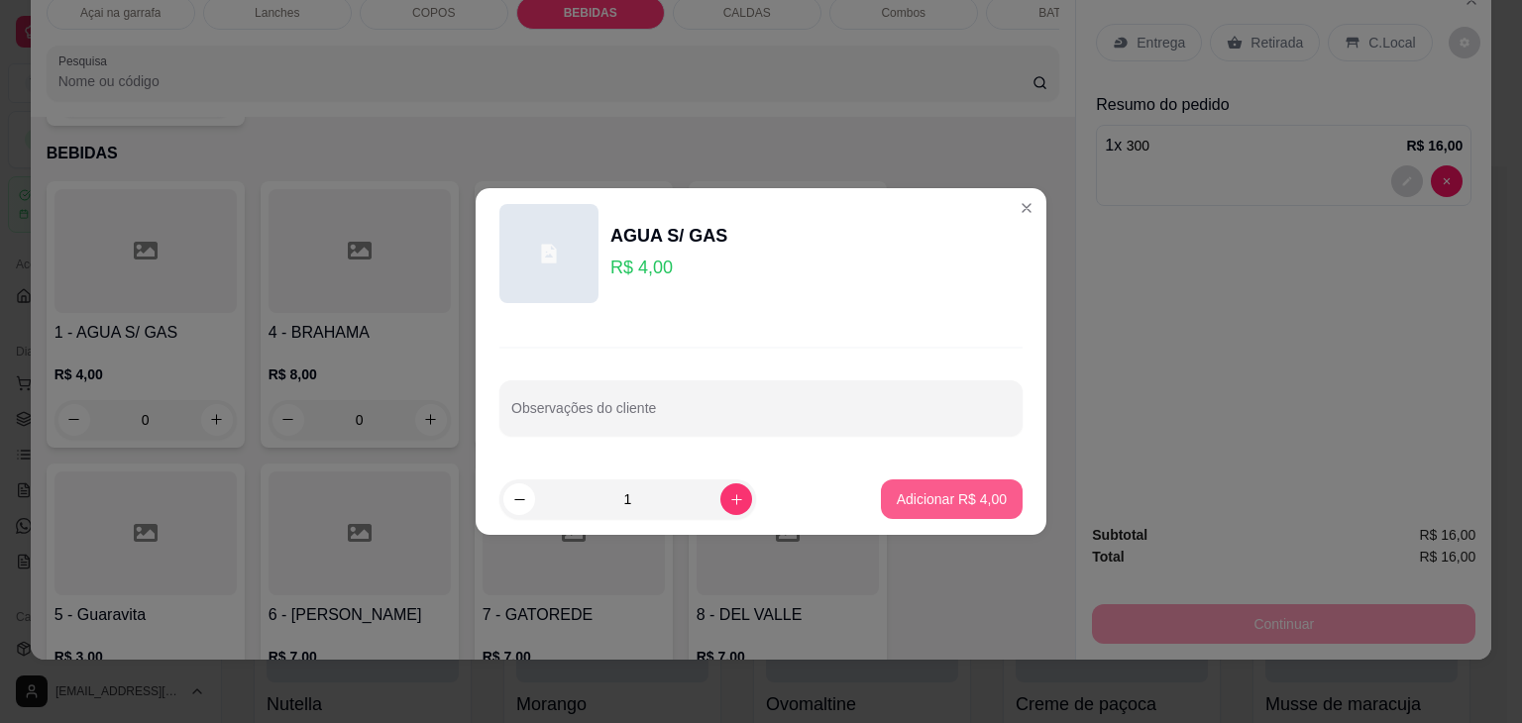
click at [971, 494] on p "Adicionar R$ 4,00" at bounding box center [952, 499] width 110 height 20
type input "1"
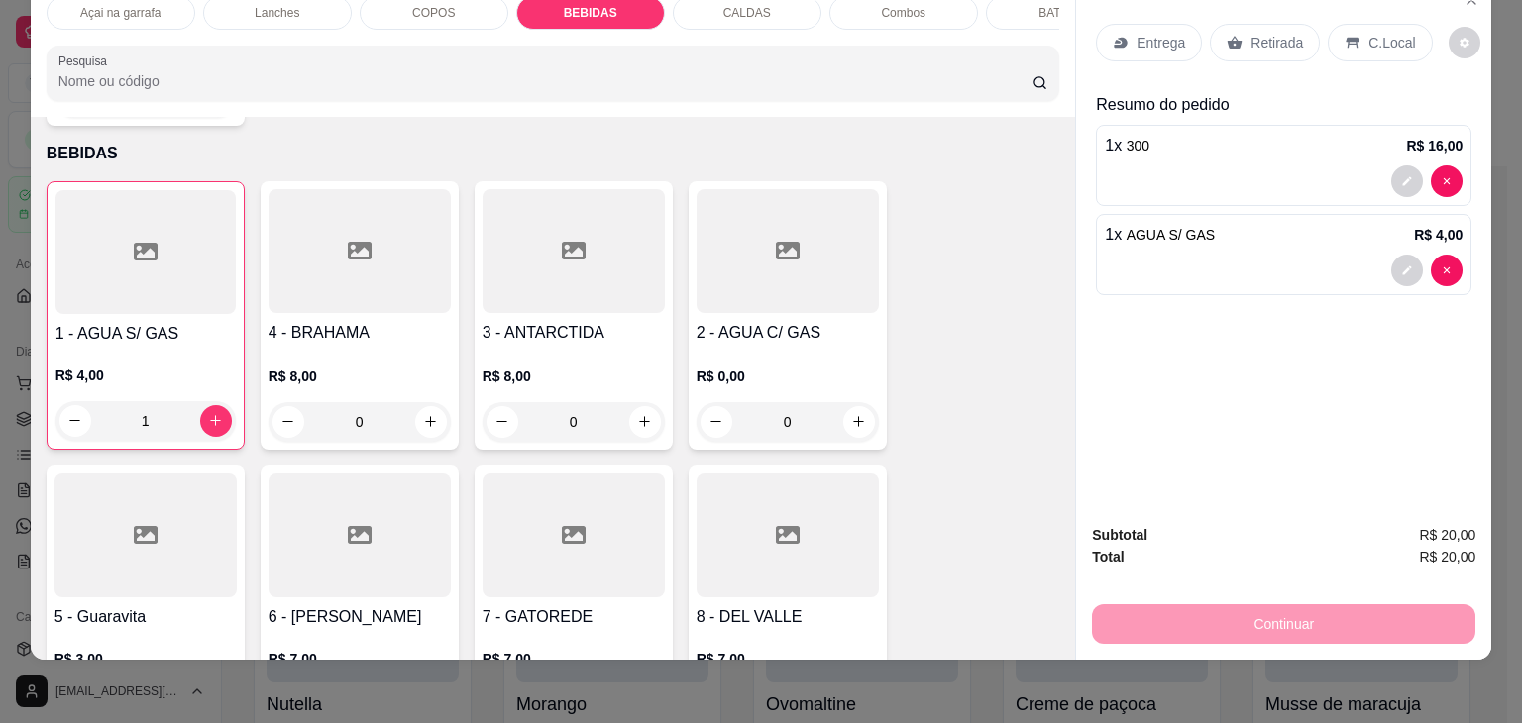
click at [1377, 33] on p "C.Local" at bounding box center [1391, 43] width 47 height 20
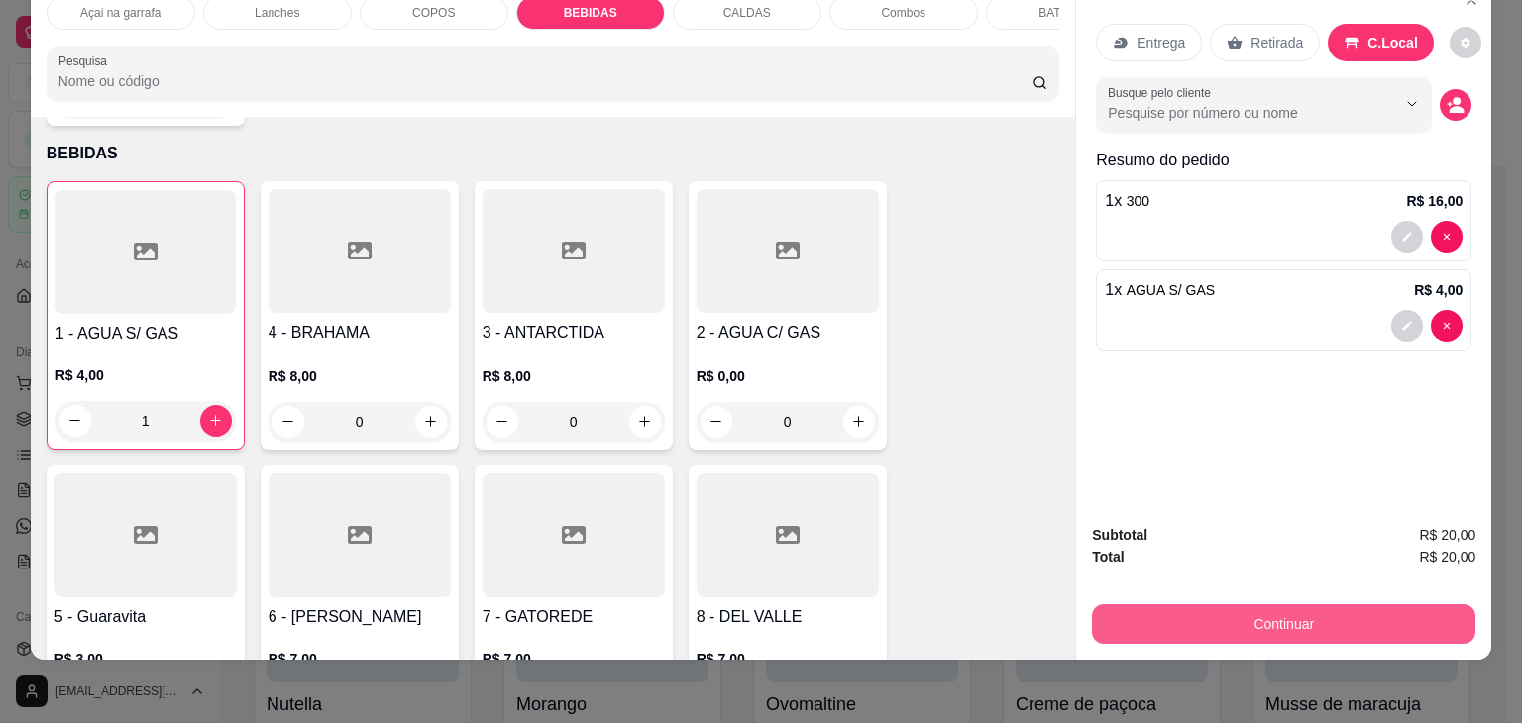
click at [1281, 604] on button "Continuar" at bounding box center [1283, 624] width 383 height 40
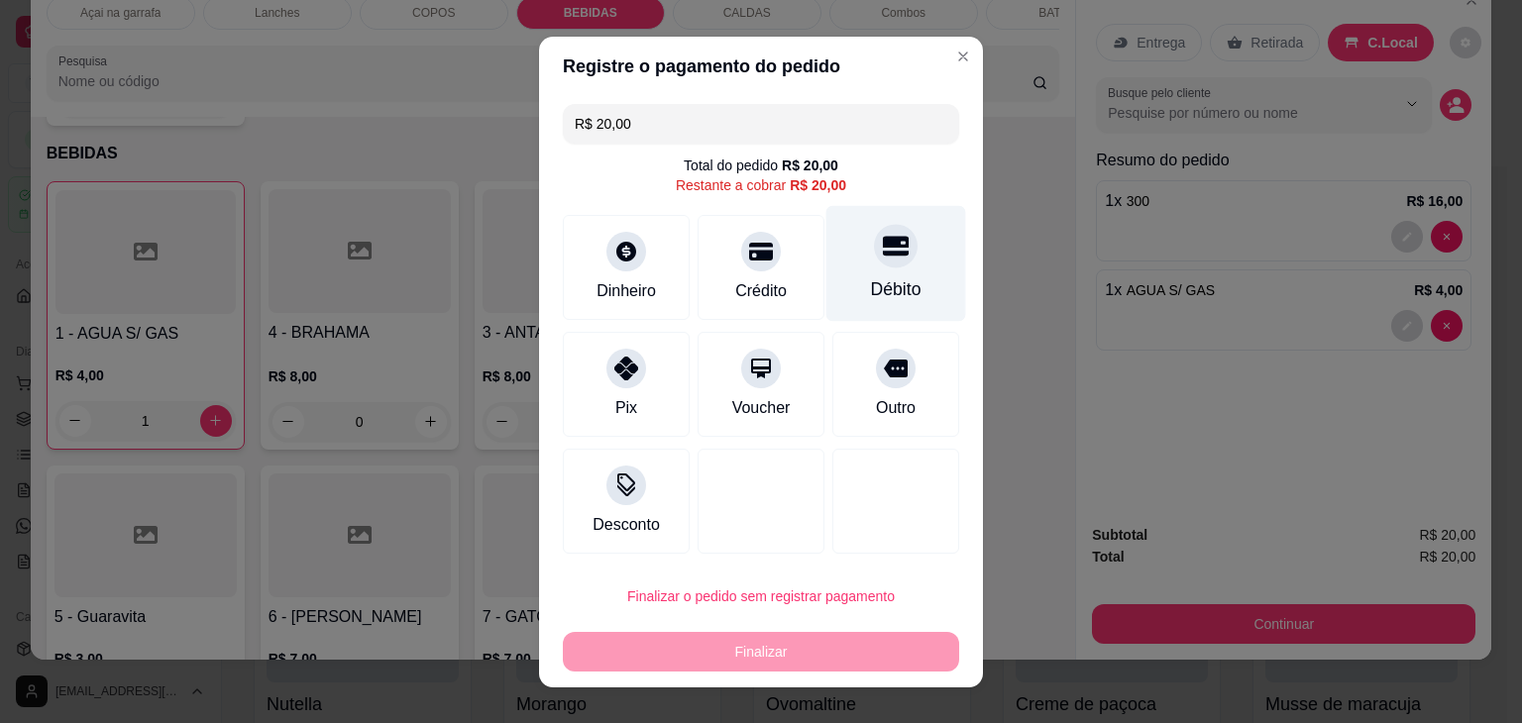
click at [856, 267] on div "Débito" at bounding box center [896, 263] width 140 height 116
type input "R$ 0,00"
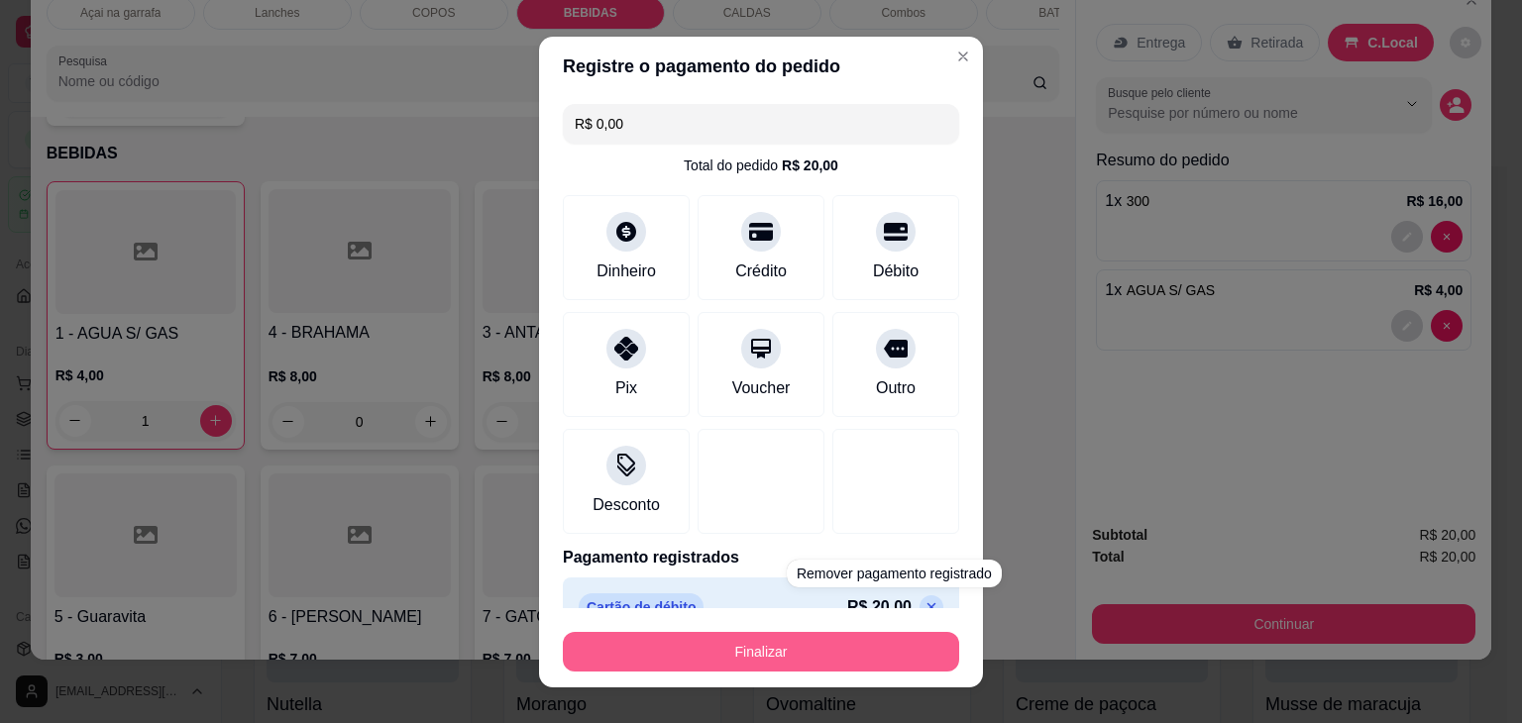
click at [816, 659] on button "Finalizar" at bounding box center [761, 652] width 396 height 40
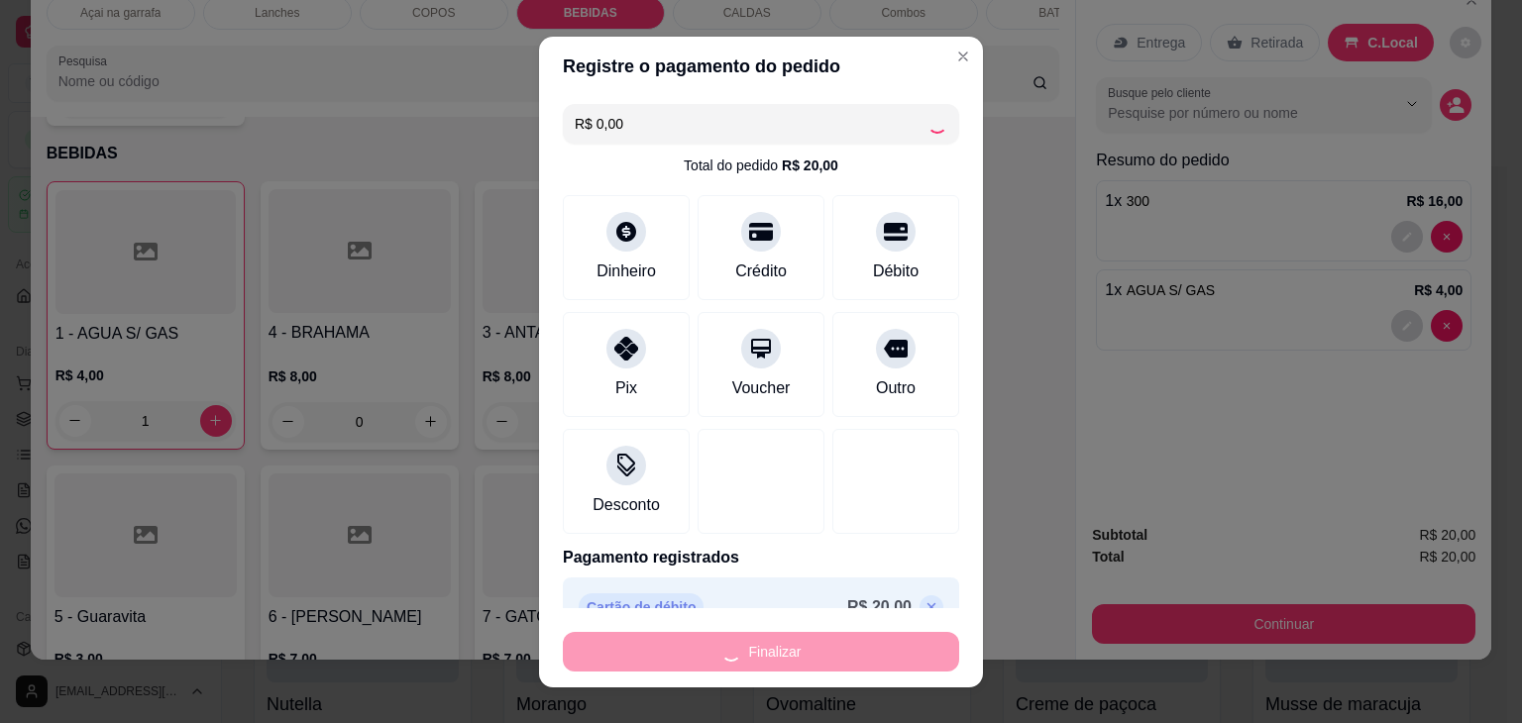
type input "0"
type input "-R$ 20,00"
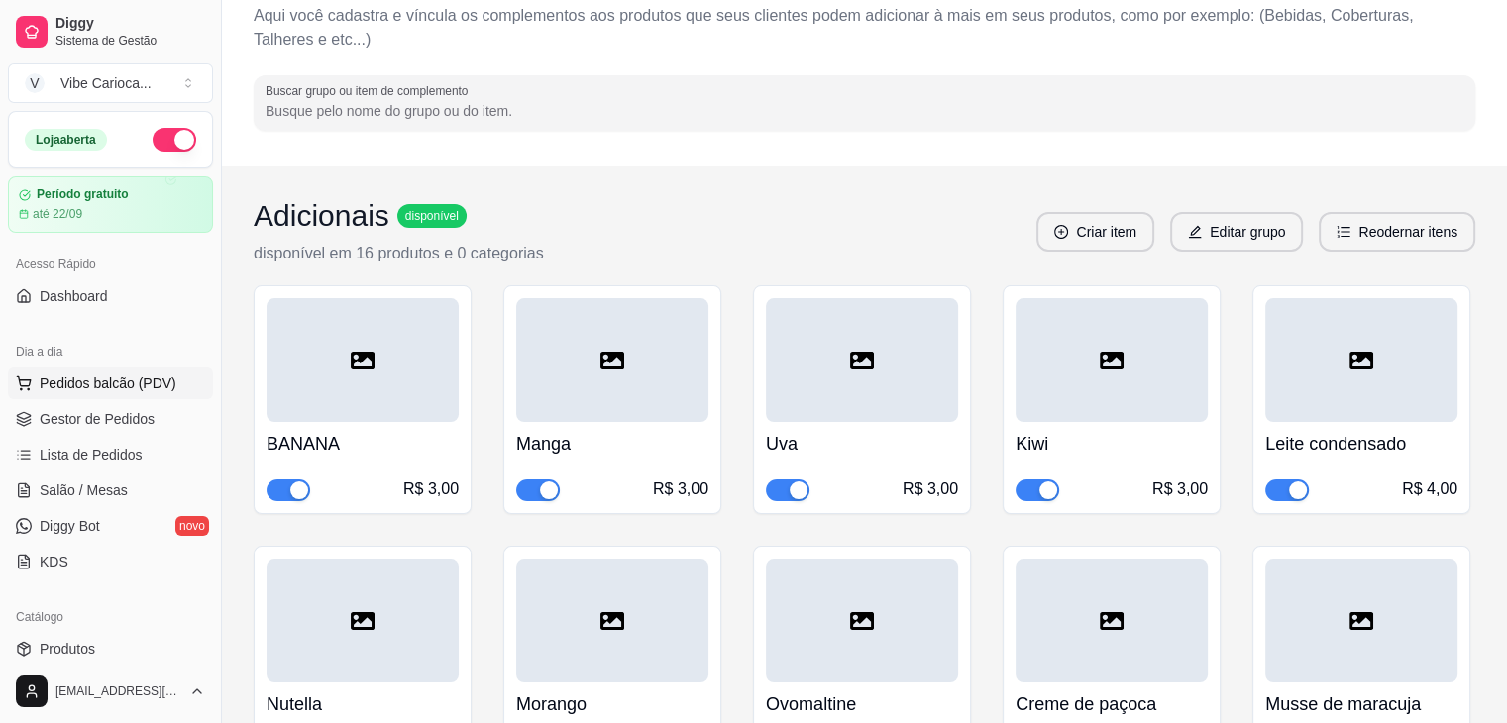
click at [171, 384] on button "Pedidos balcão (PDV)" at bounding box center [110, 384] width 205 height 32
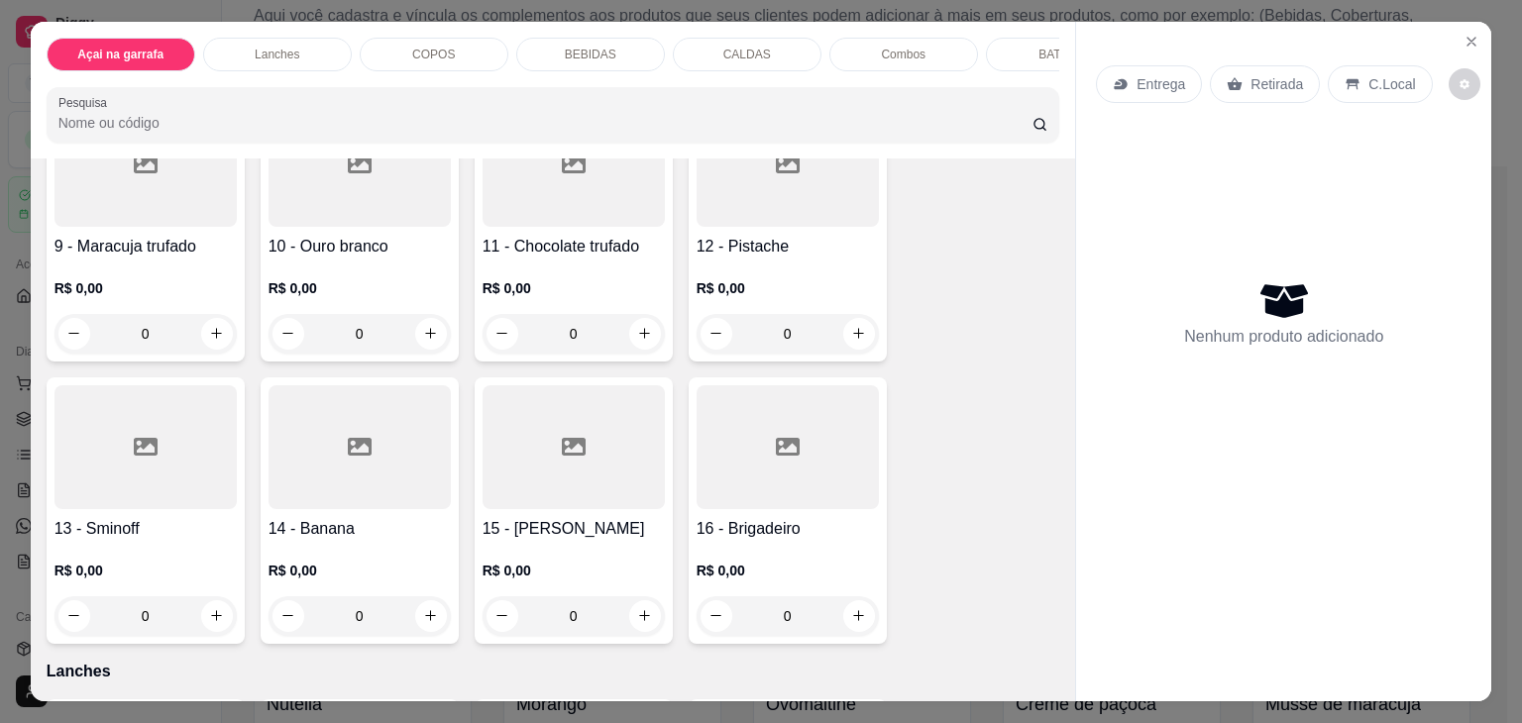
scroll to position [793, 0]
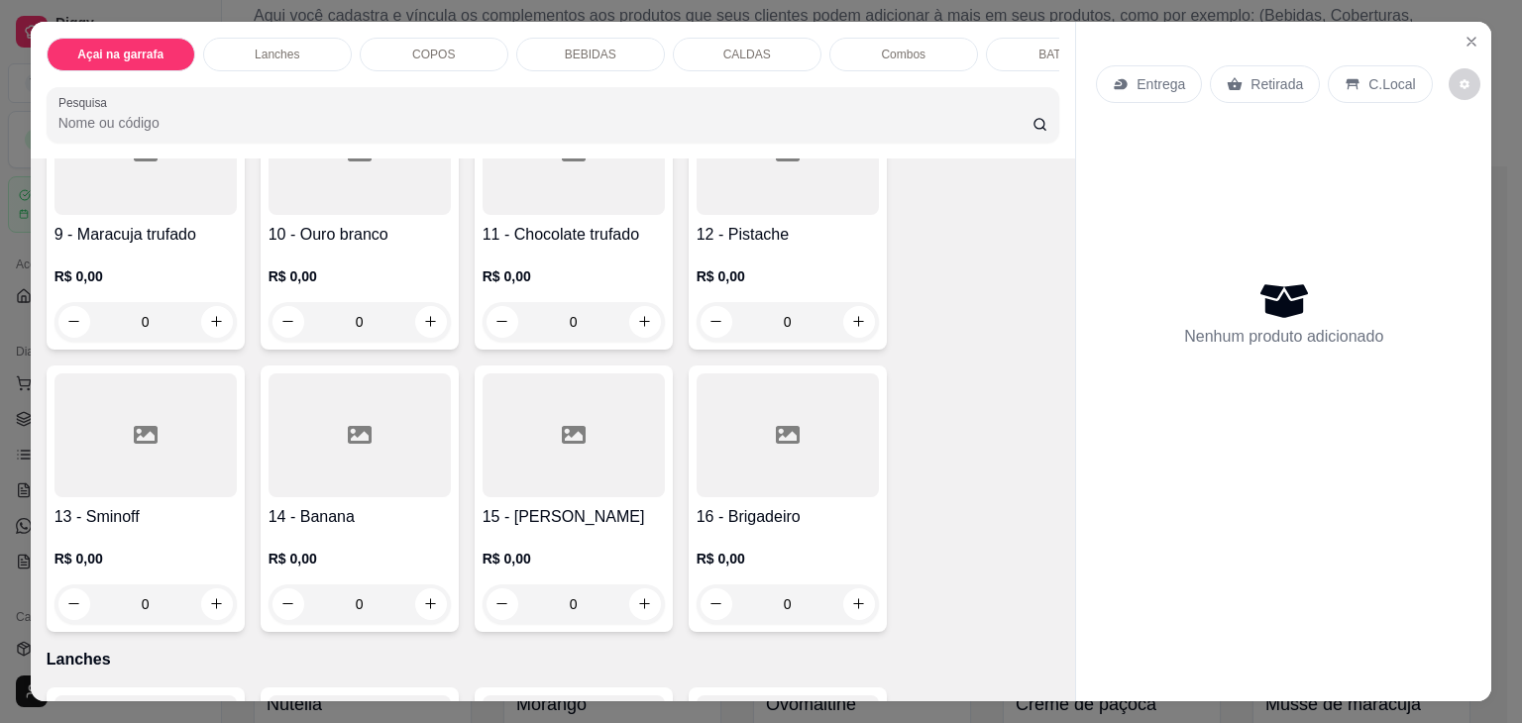
click at [430, 614] on div "0" at bounding box center [360, 605] width 182 height 40
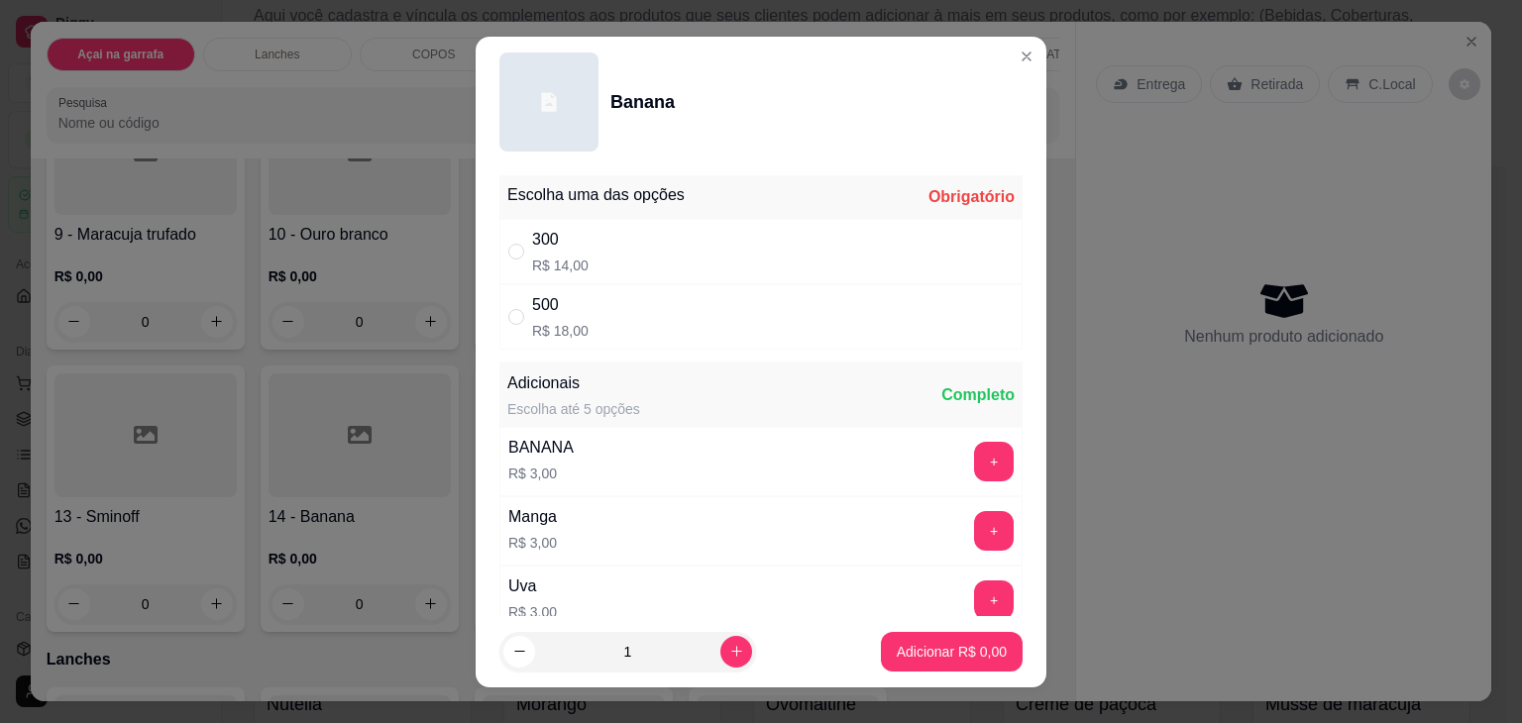
click at [801, 352] on div "Escolha uma das opções Obrigatório 300 R$ 14,00 500 R$ 18,00 Adicionais Escolha…" at bounding box center [761, 391] width 571 height 449
click at [757, 314] on div "500 R$ 18,00" at bounding box center [760, 316] width 523 height 65
radio input "true"
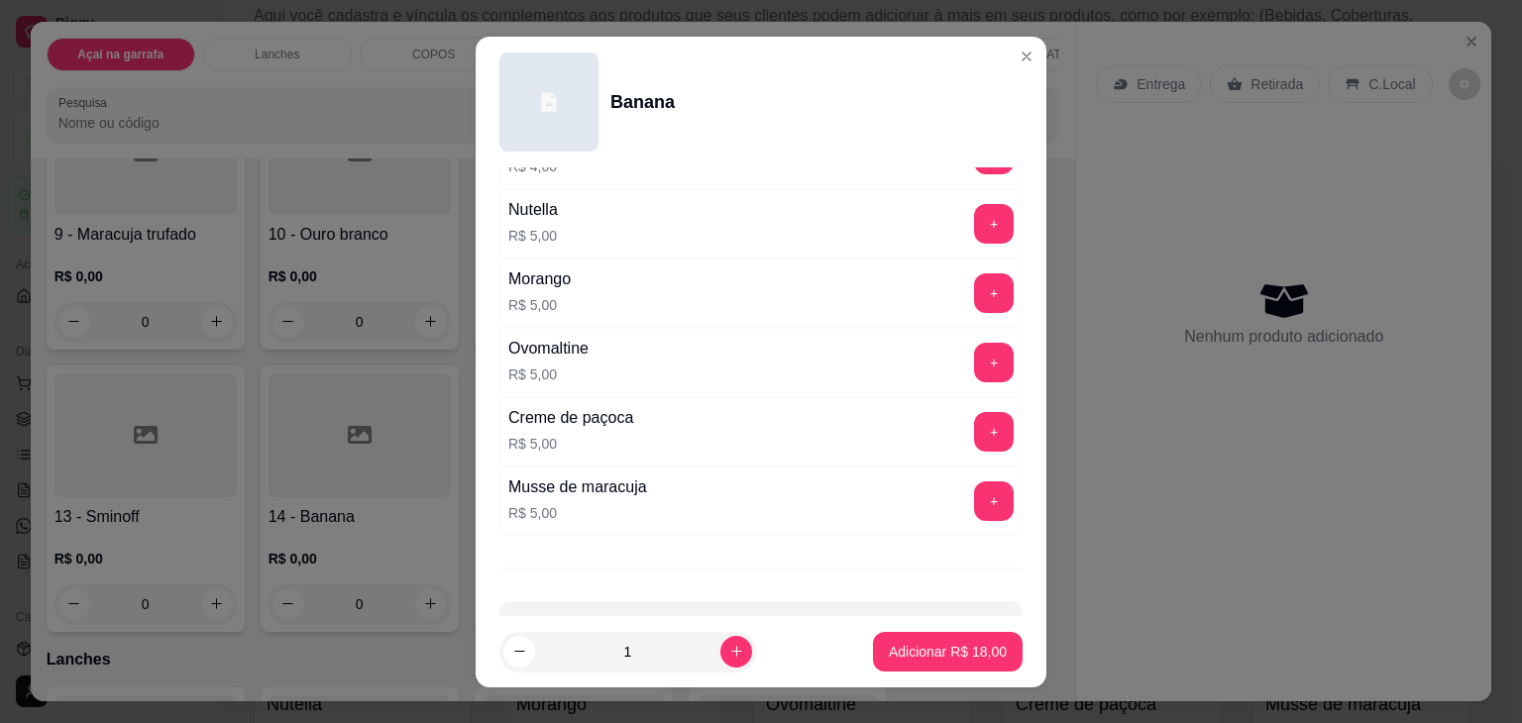
scroll to position [854, 0]
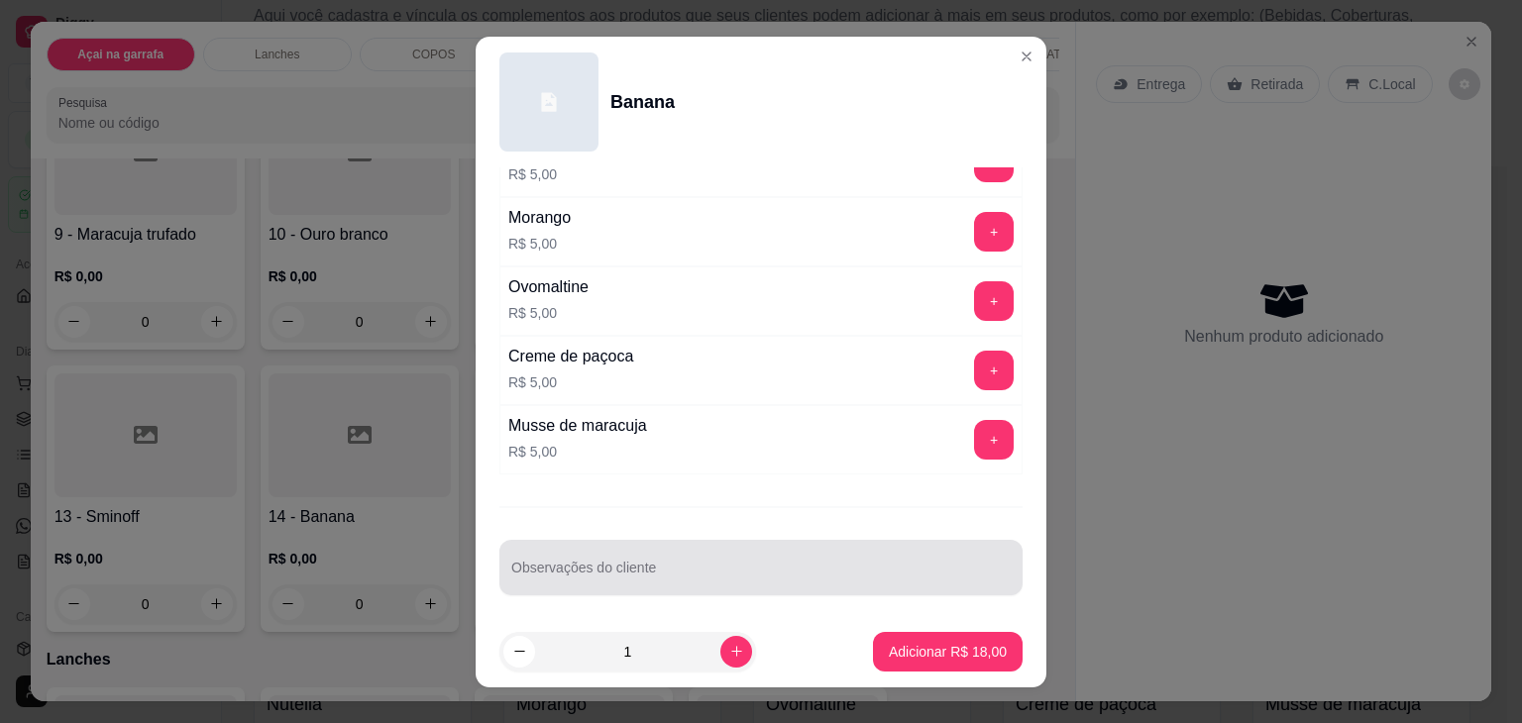
click at [785, 566] on input "Observações do cliente" at bounding box center [760, 576] width 499 height 20
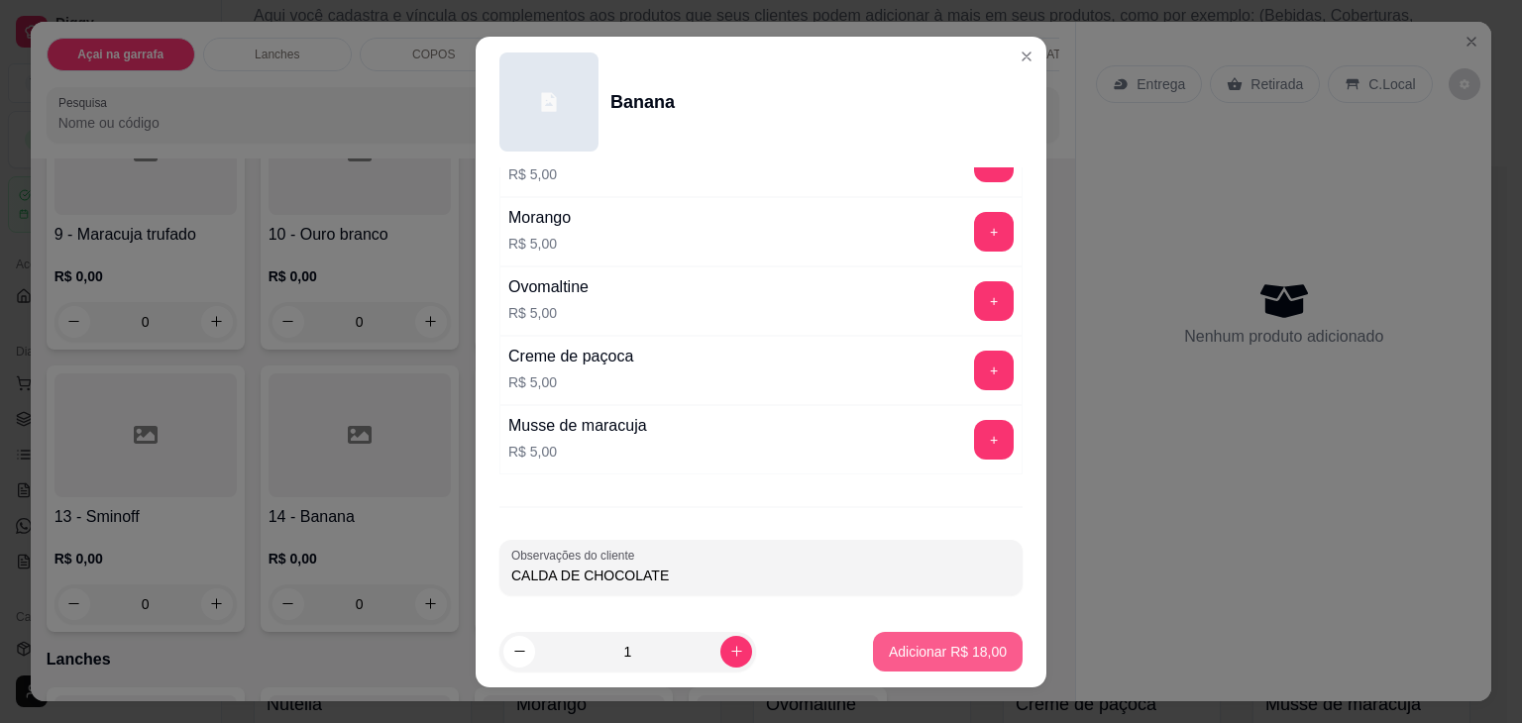
type input "CALDA DE CHOCOLATE"
click at [957, 651] on p "Adicionar R$ 18,00" at bounding box center [948, 652] width 118 height 20
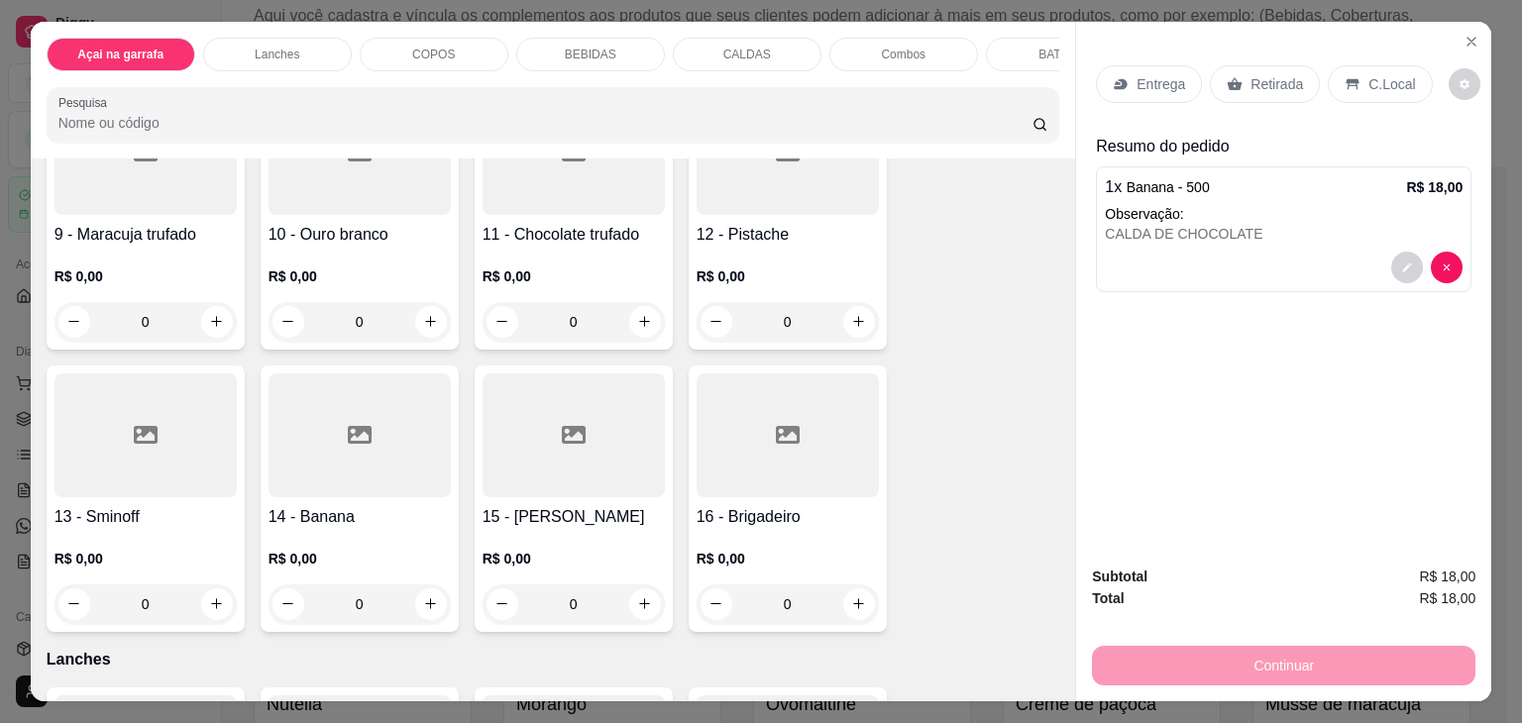
click at [1345, 67] on div "C.Local" at bounding box center [1380, 84] width 104 height 38
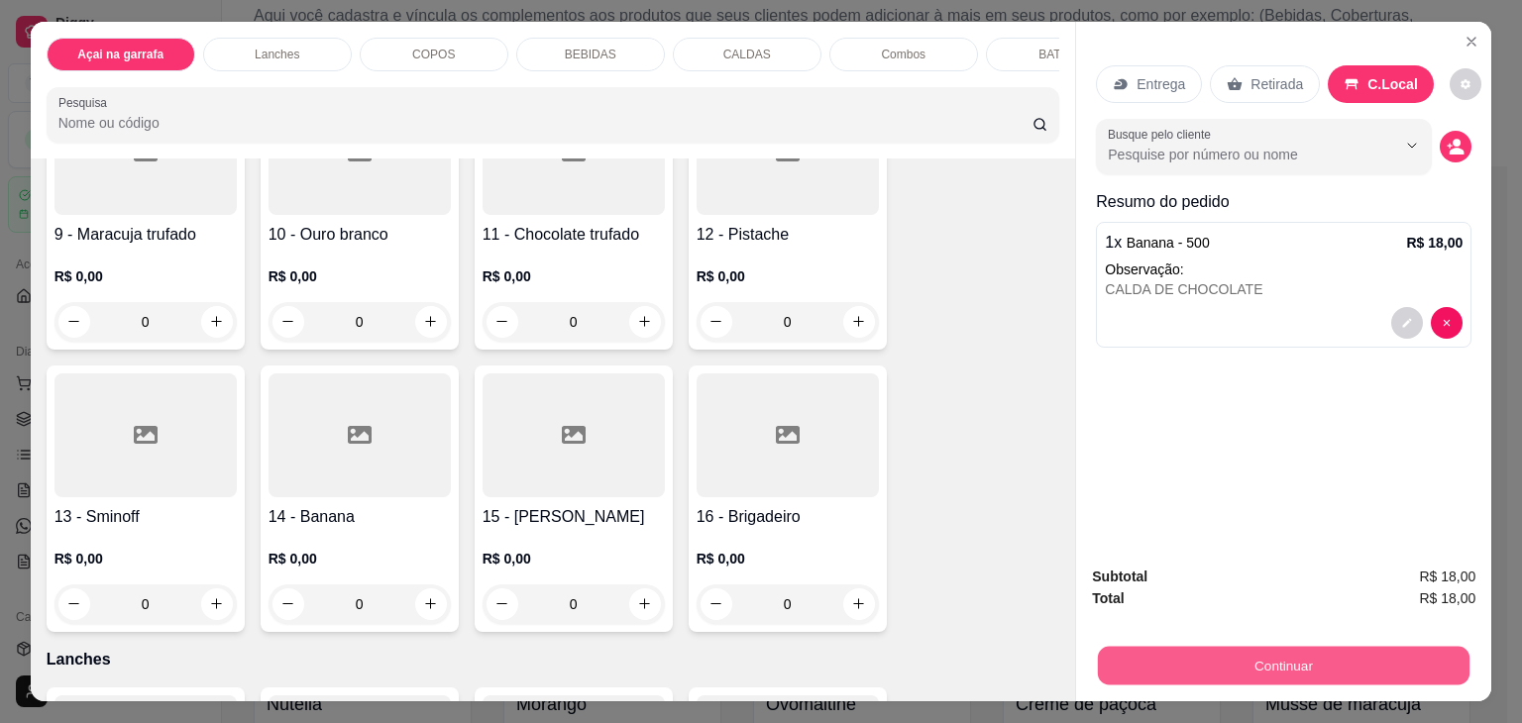
click at [1322, 664] on button "Continuar" at bounding box center [1284, 666] width 372 height 39
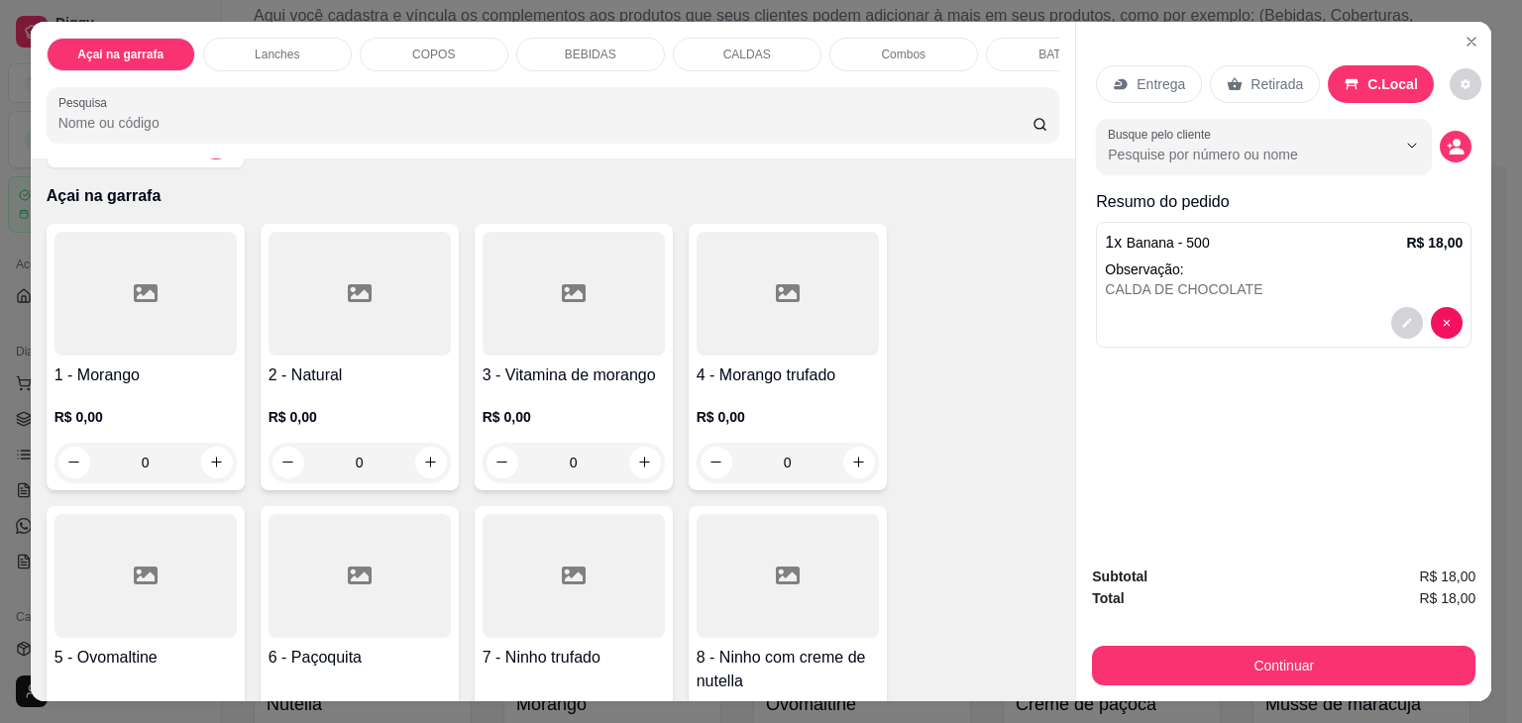
scroll to position [0, 0]
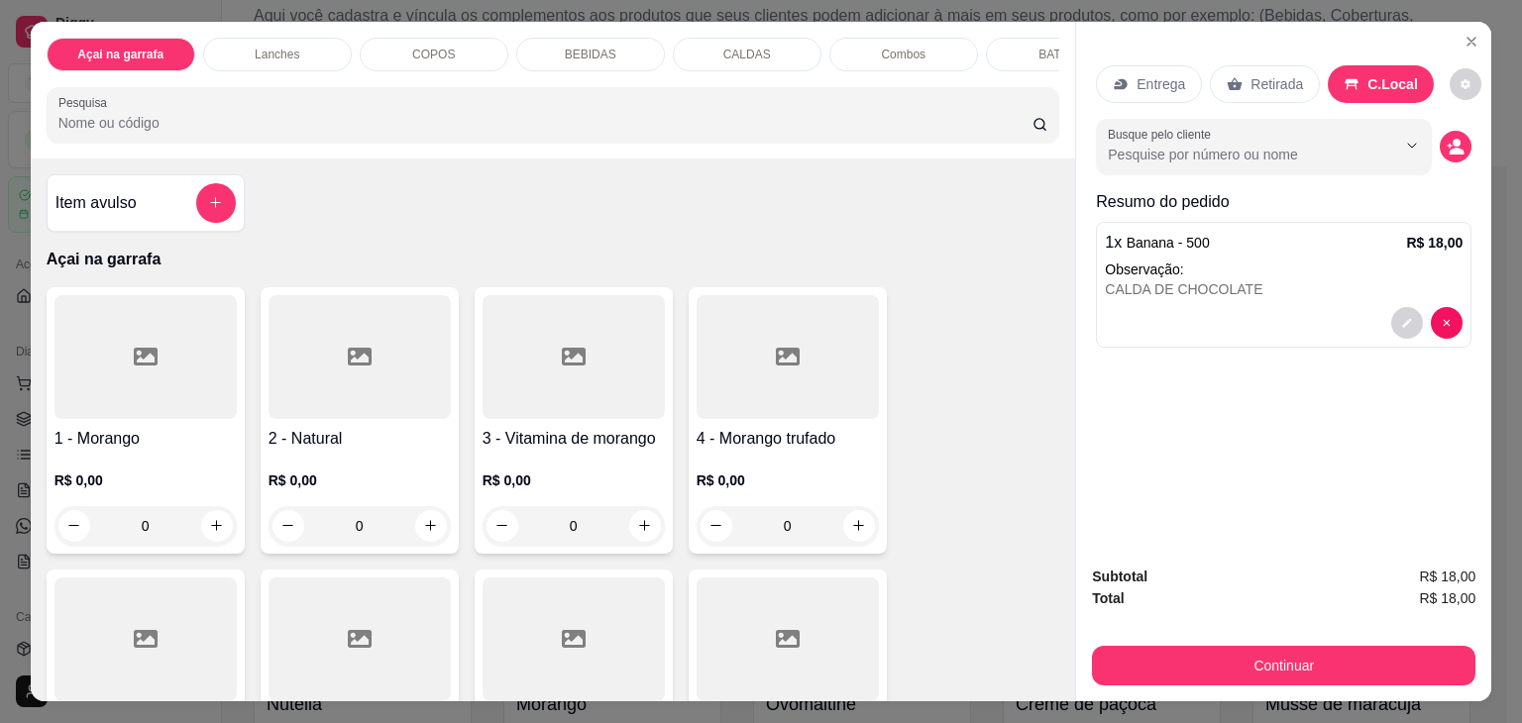
click at [602, 60] on div "BEBIDAS" at bounding box center [590, 55] width 149 height 34
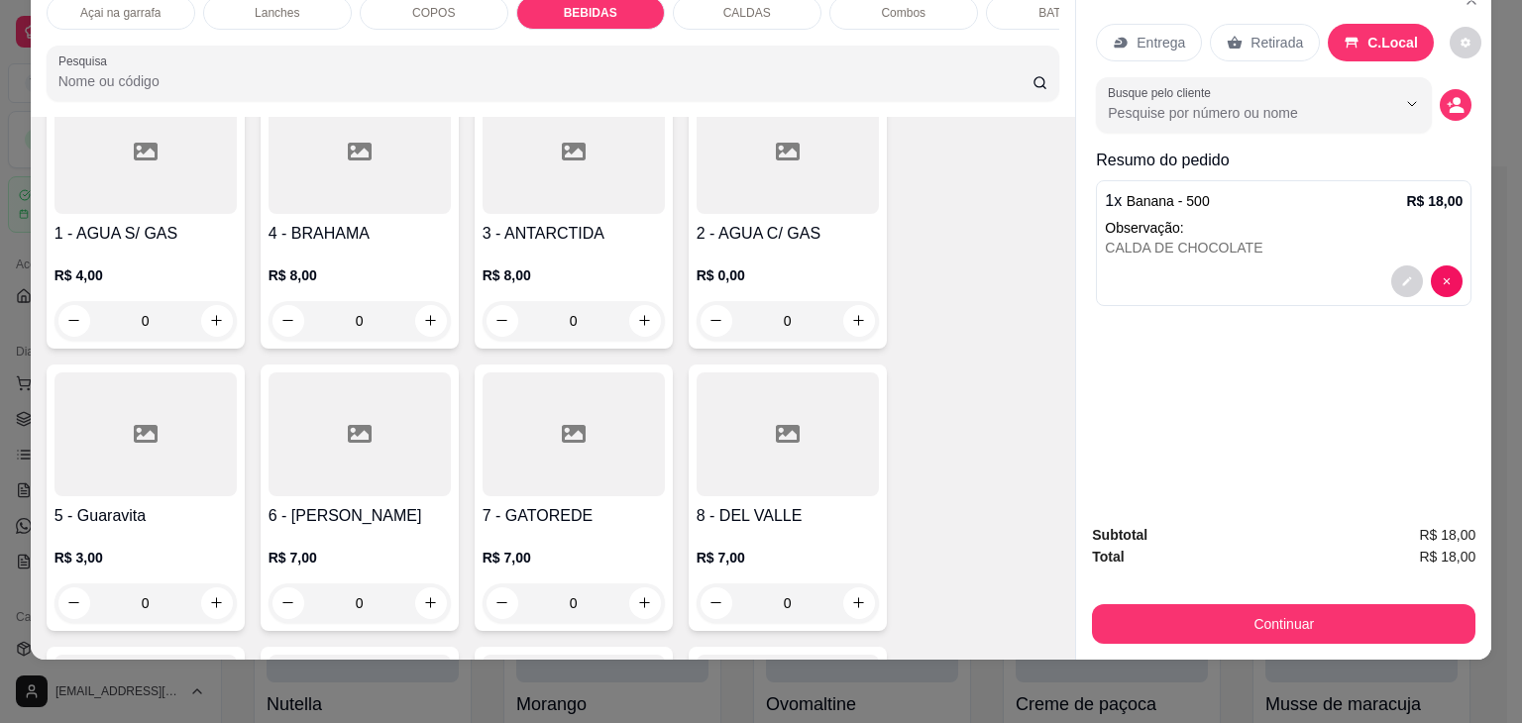
scroll to position [3155, 0]
click at [209, 312] on icon "increase-product-quantity" at bounding box center [216, 319] width 15 height 15
type input "1"
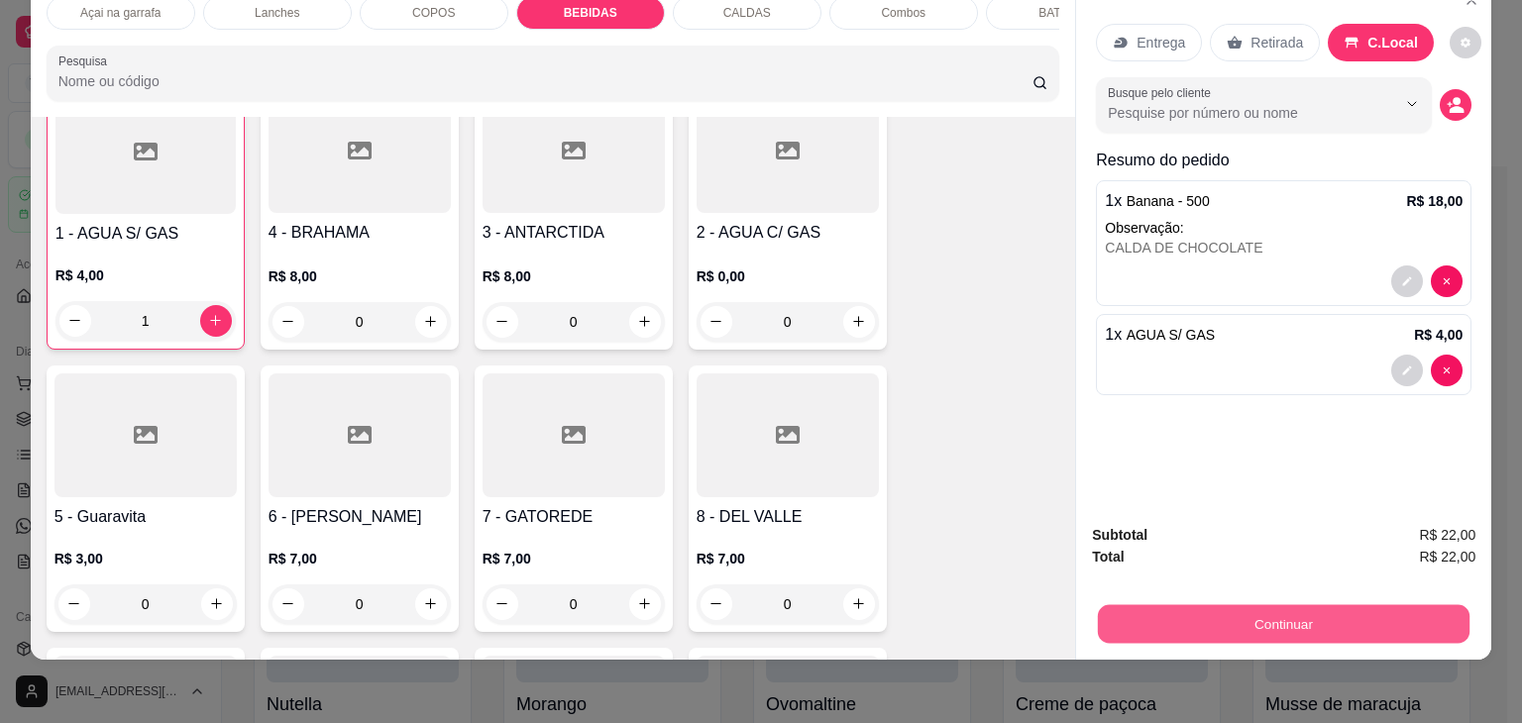
click at [1367, 605] on button "Continuar" at bounding box center [1284, 624] width 372 height 39
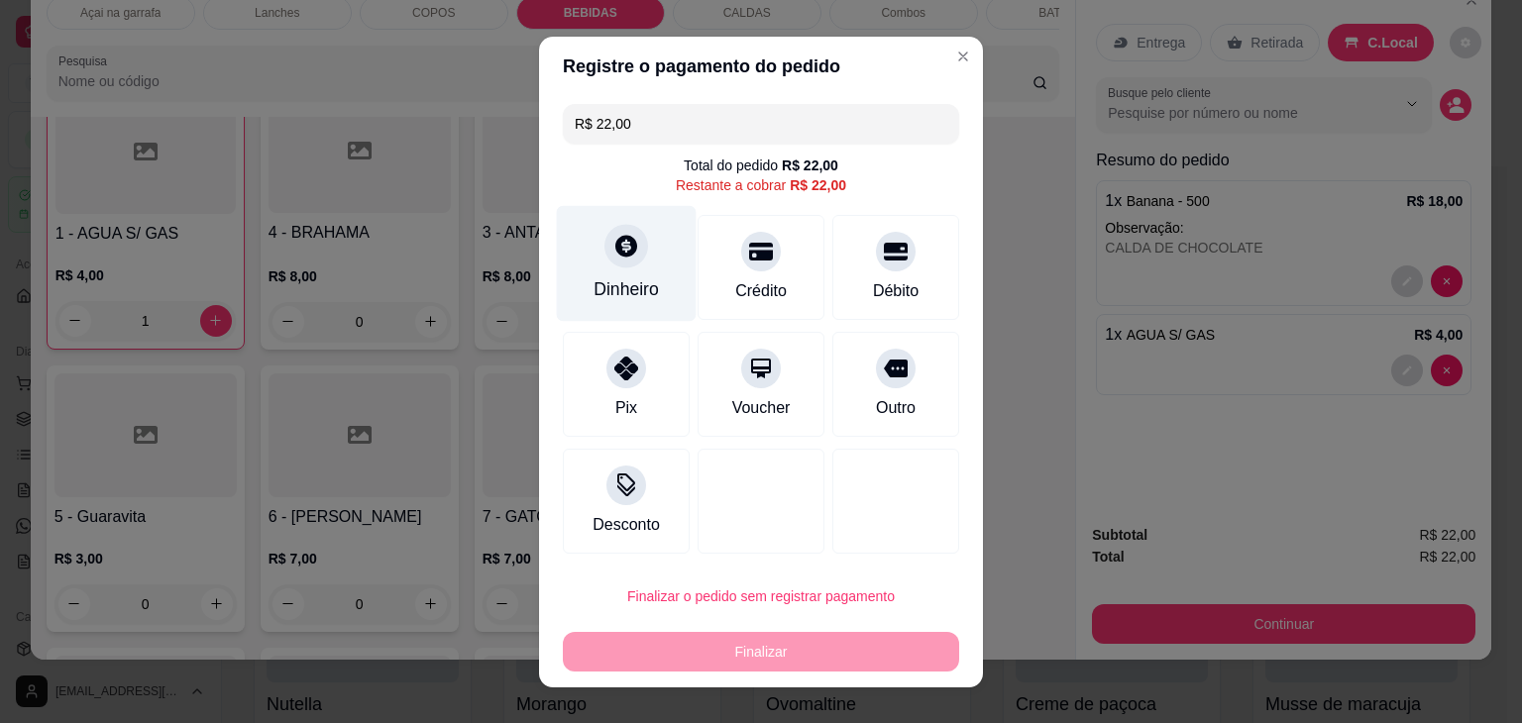
click at [644, 267] on div "Dinheiro" at bounding box center [627, 263] width 140 height 116
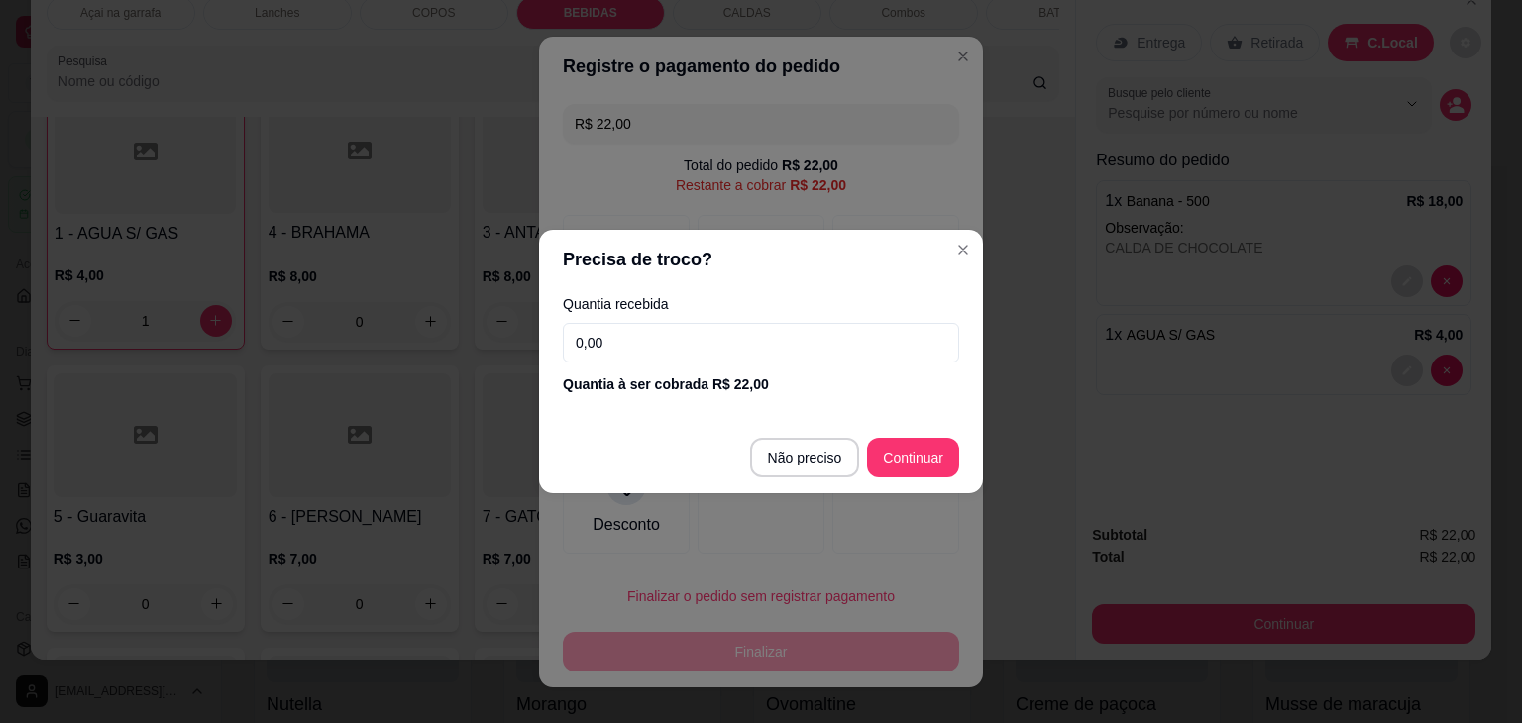
click at [606, 336] on input "0,00" at bounding box center [761, 343] width 396 height 40
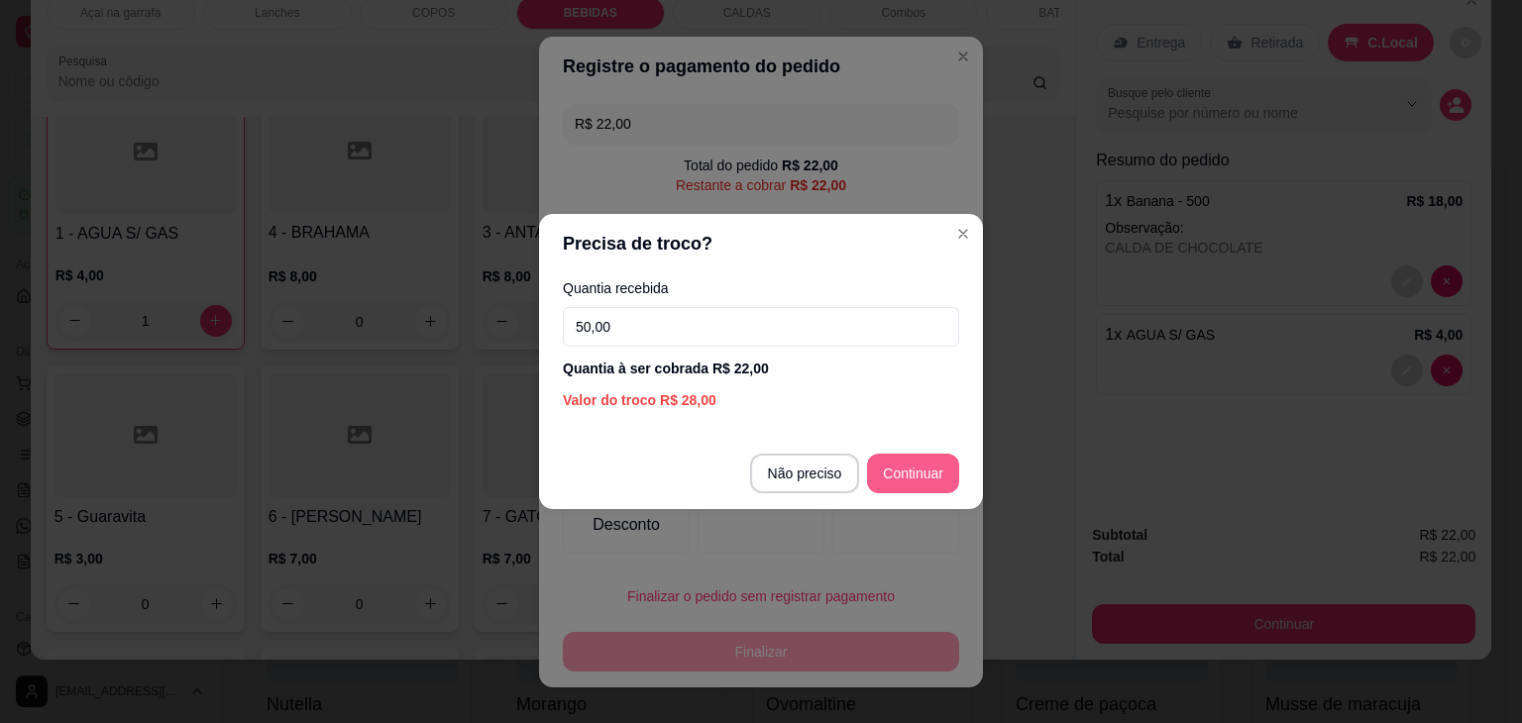
type input "50,00"
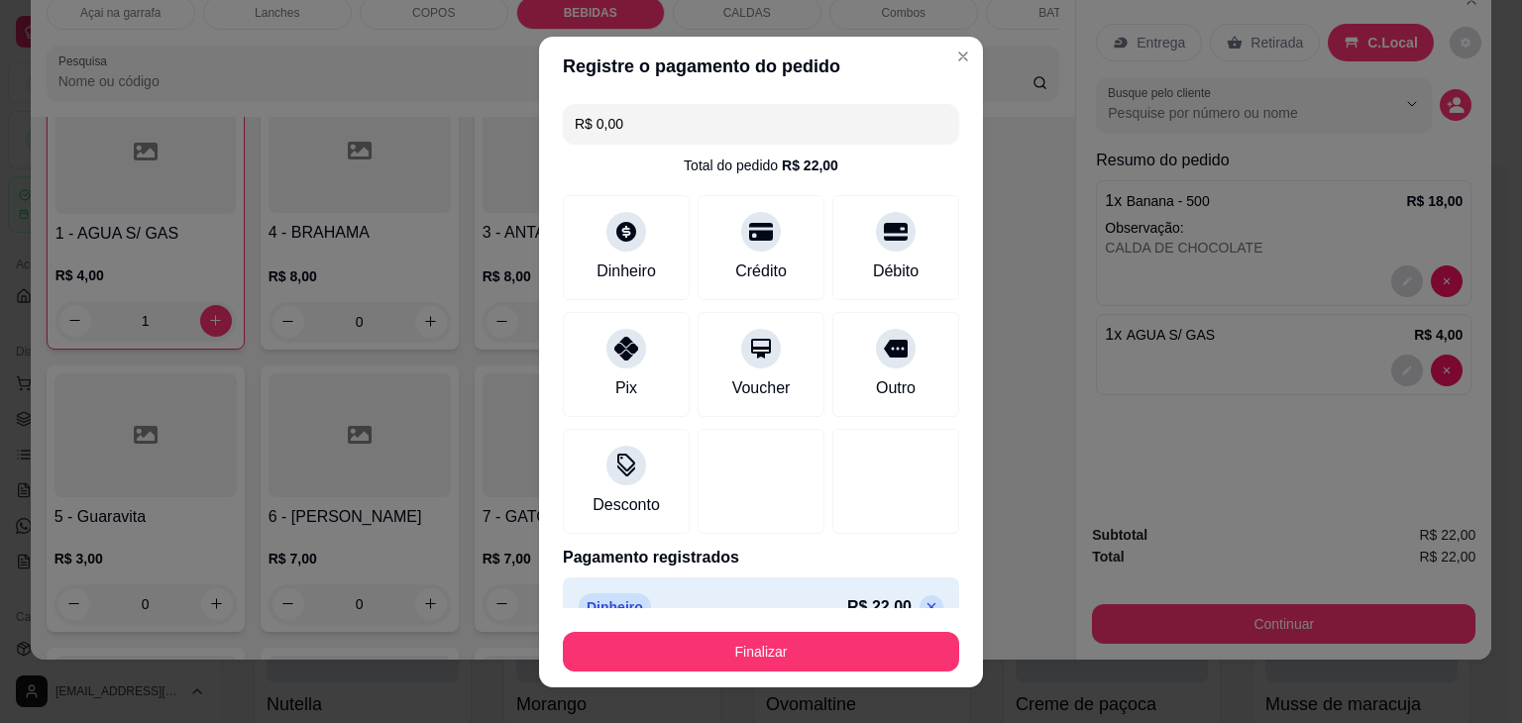
type input "R$ 0,00"
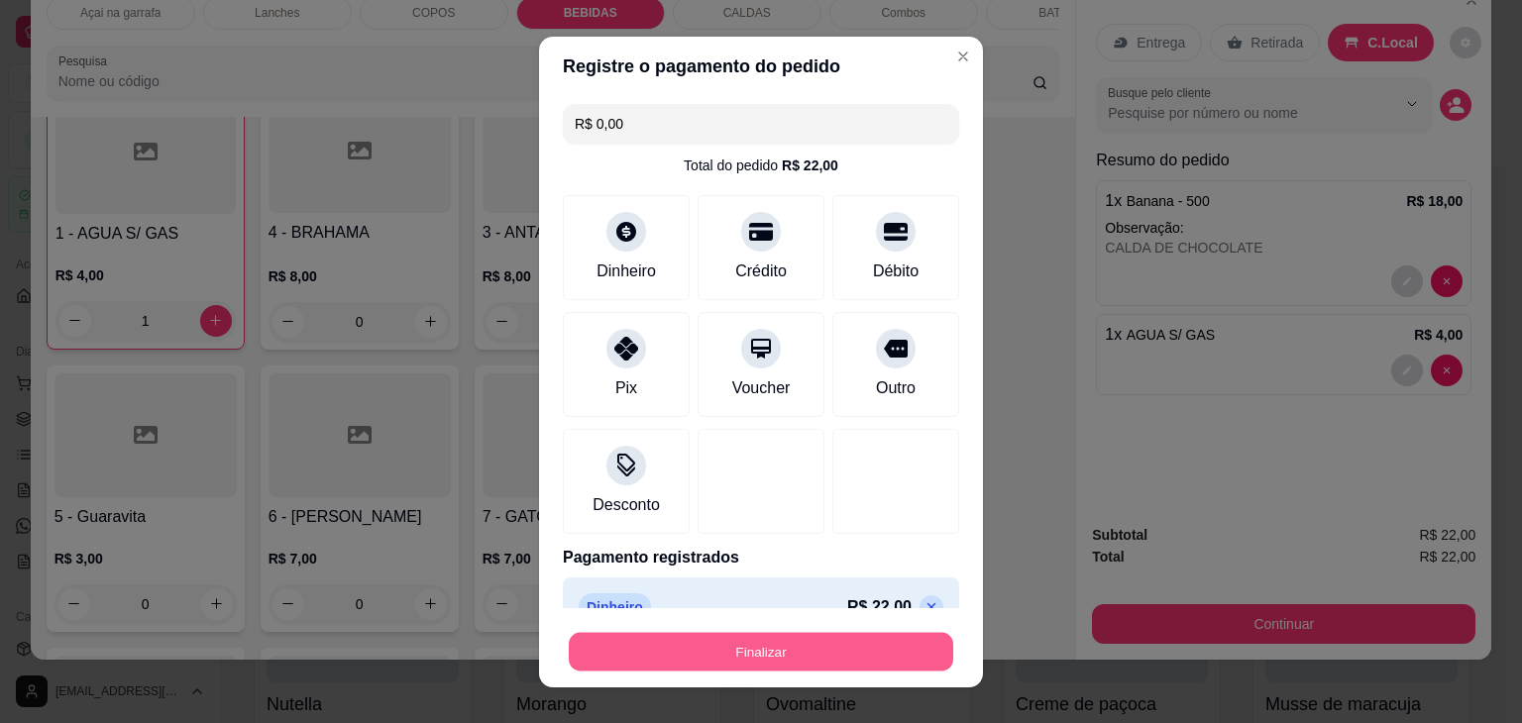
click at [797, 649] on button "Finalizar" at bounding box center [761, 651] width 384 height 39
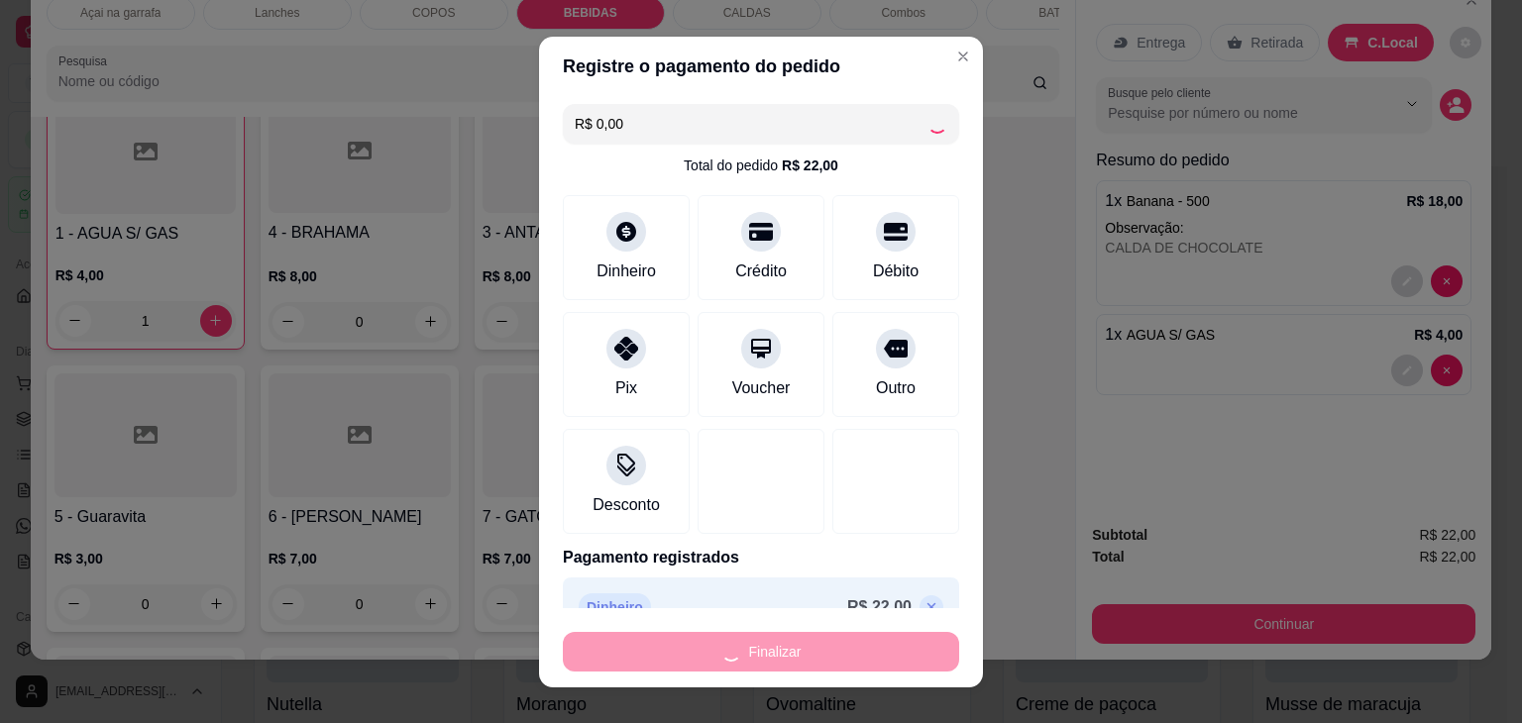
type input "0"
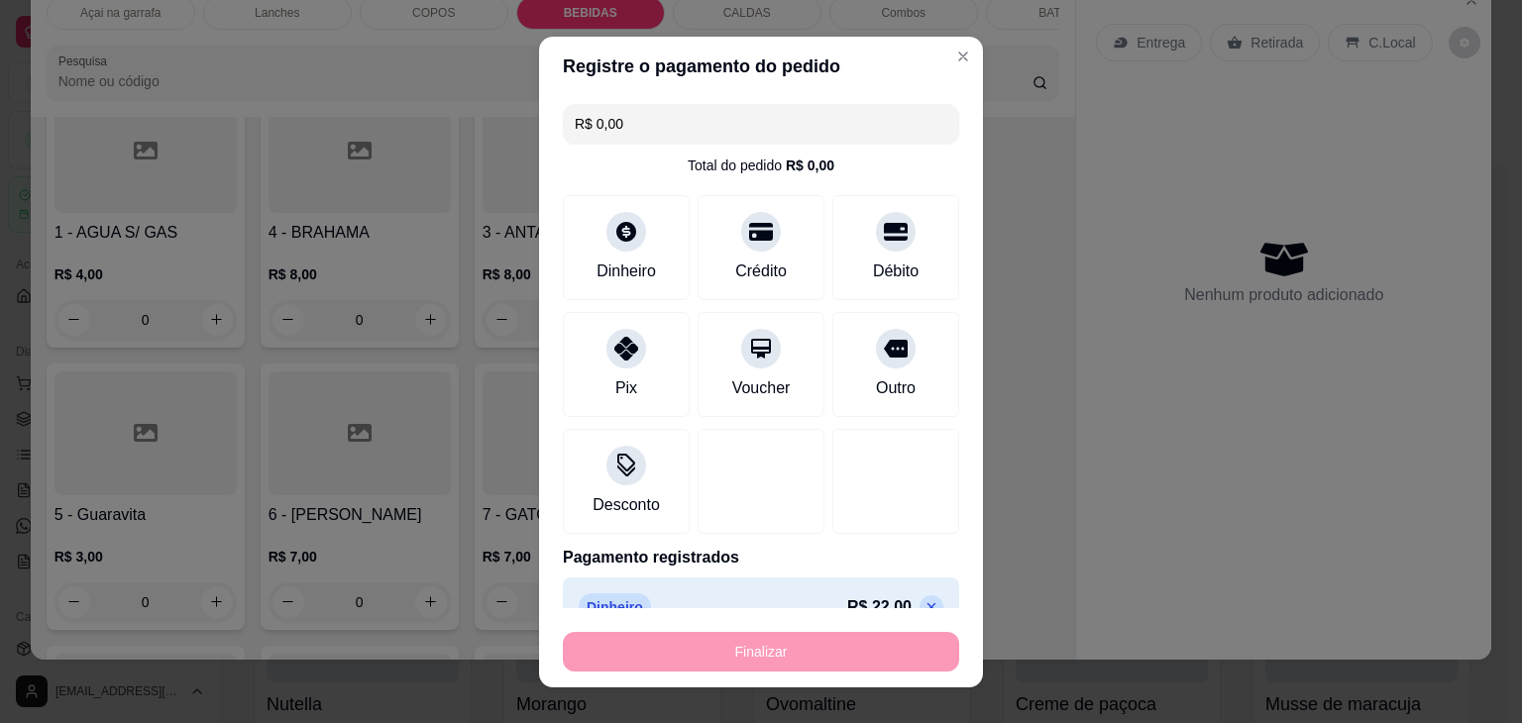
type input "-R$ 22,00"
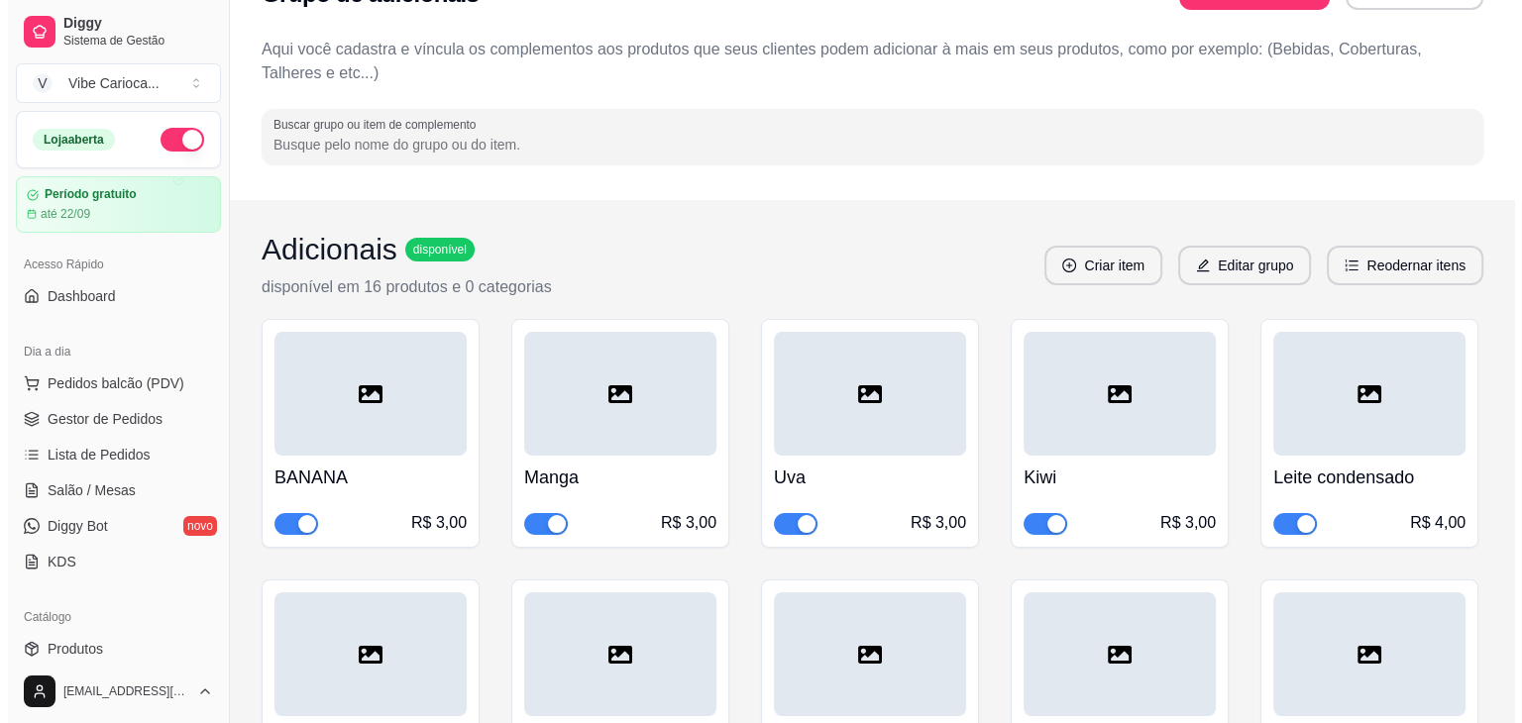
scroll to position [99, 0]
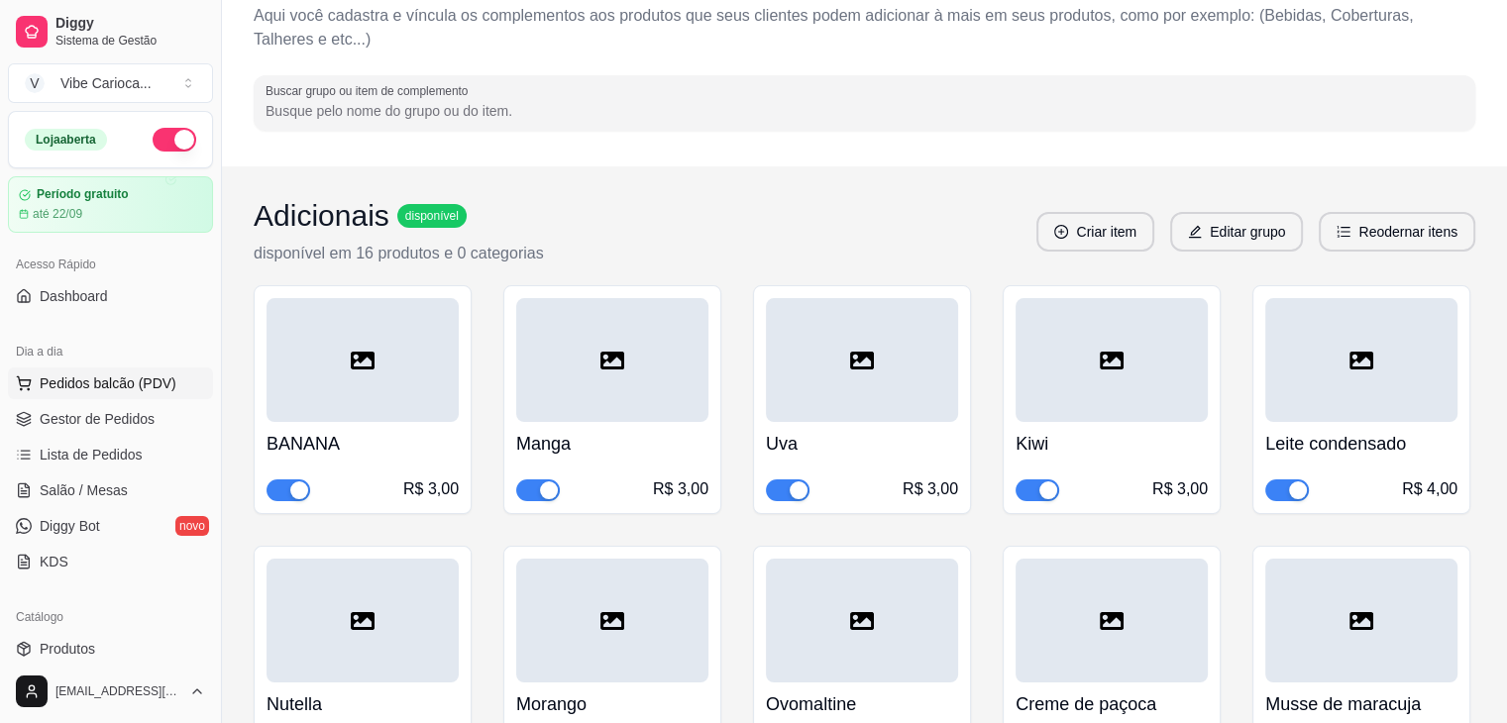
click at [174, 377] on button "Pedidos balcão (PDV)" at bounding box center [110, 384] width 205 height 32
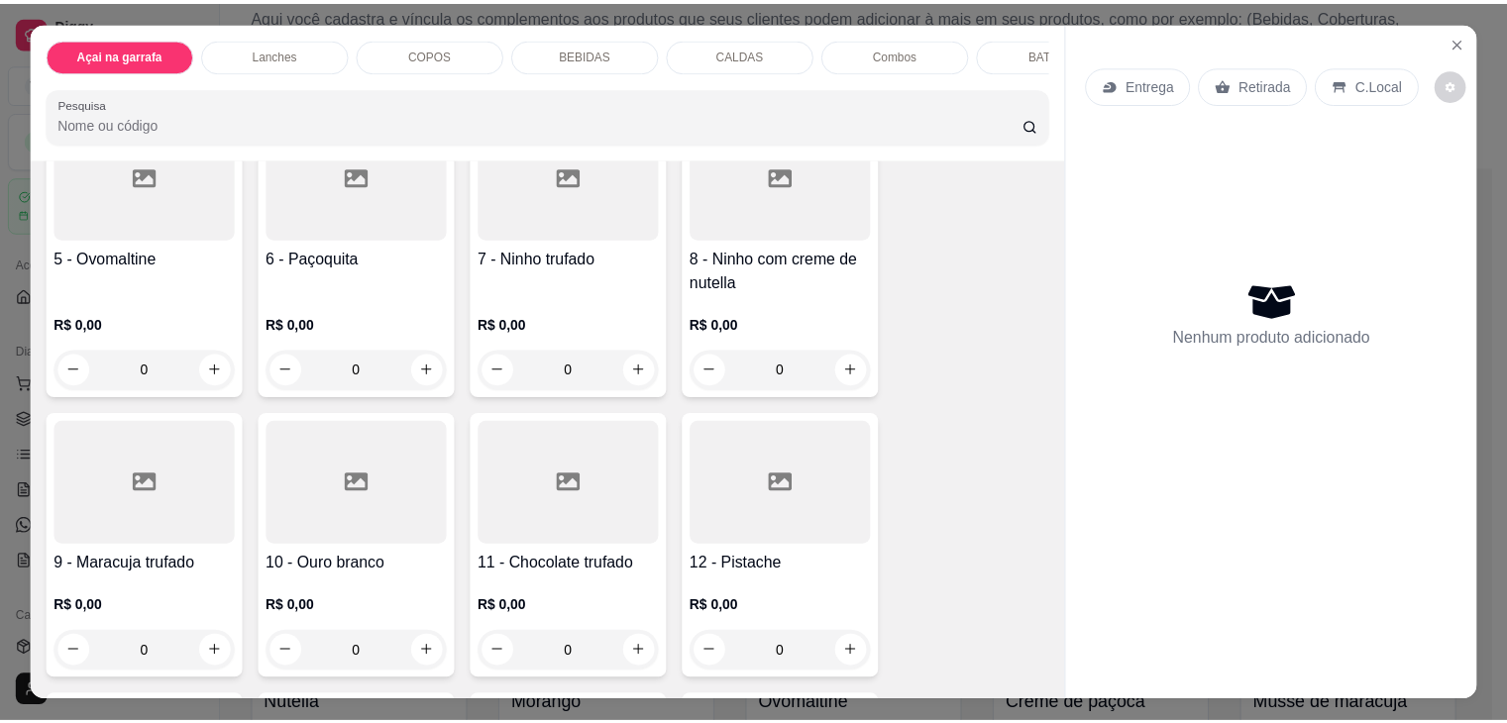
scroll to position [495, 0]
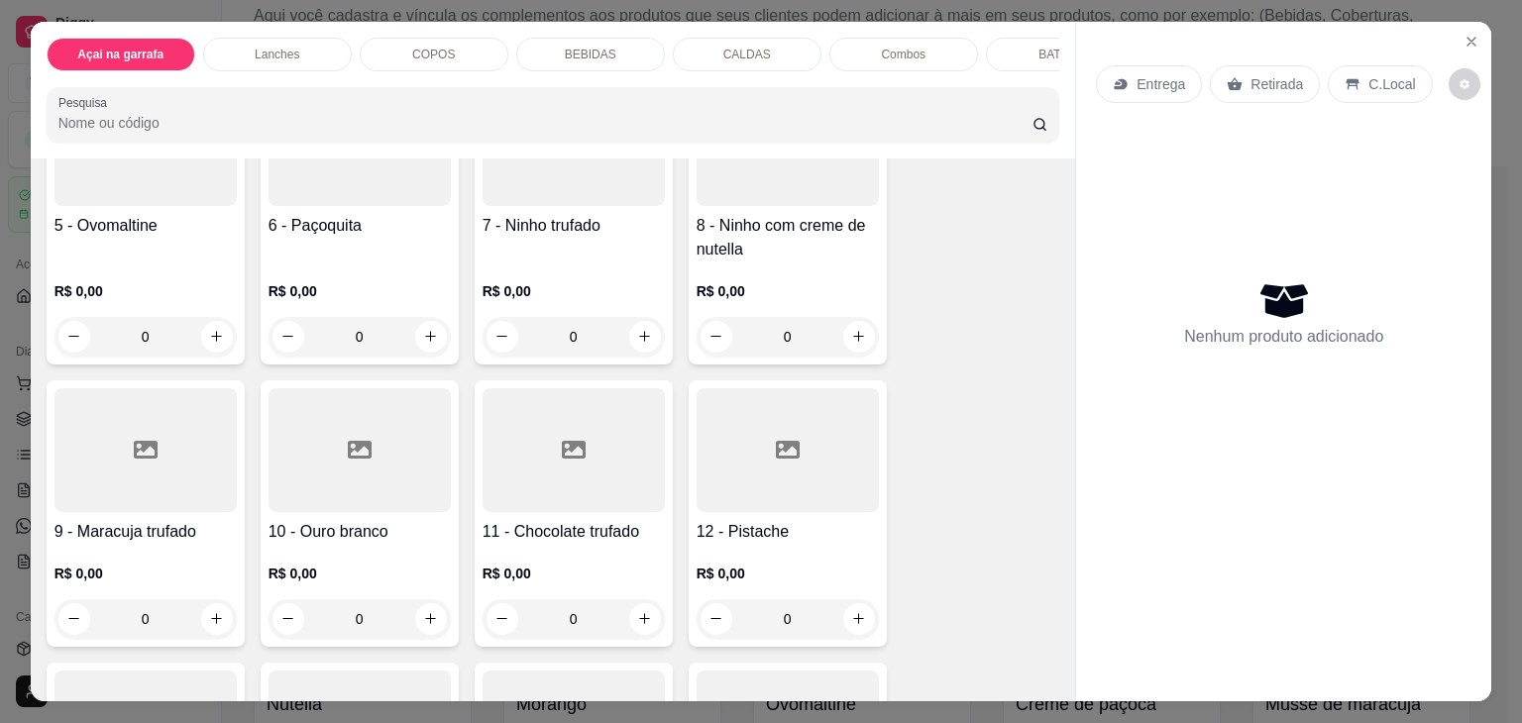
click at [420, 619] on div "0" at bounding box center [360, 619] width 182 height 40
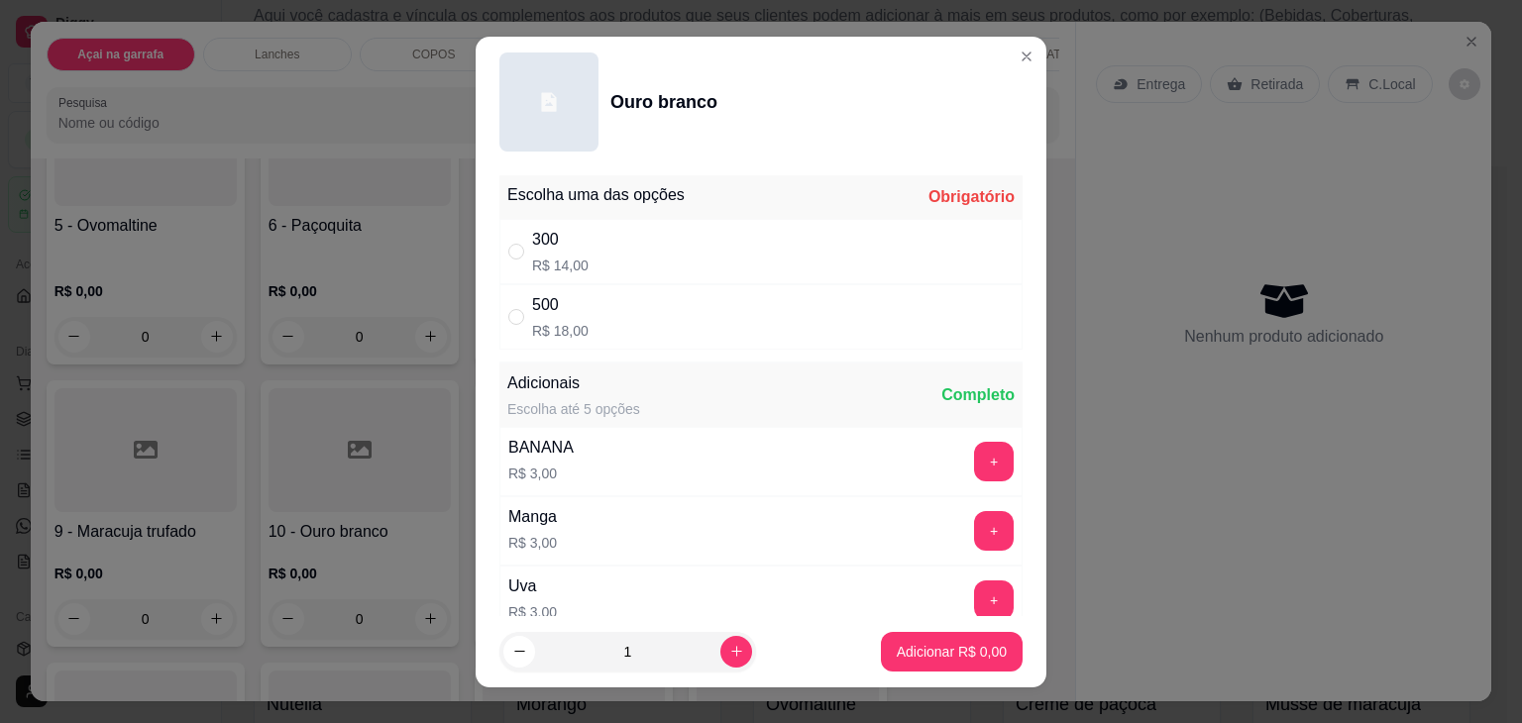
click at [609, 253] on div "300 R$ 14,00" at bounding box center [760, 251] width 523 height 65
radio input "true"
click at [896, 651] on p "Adicionar R$ 14,00" at bounding box center [948, 651] width 115 height 19
type input "1"
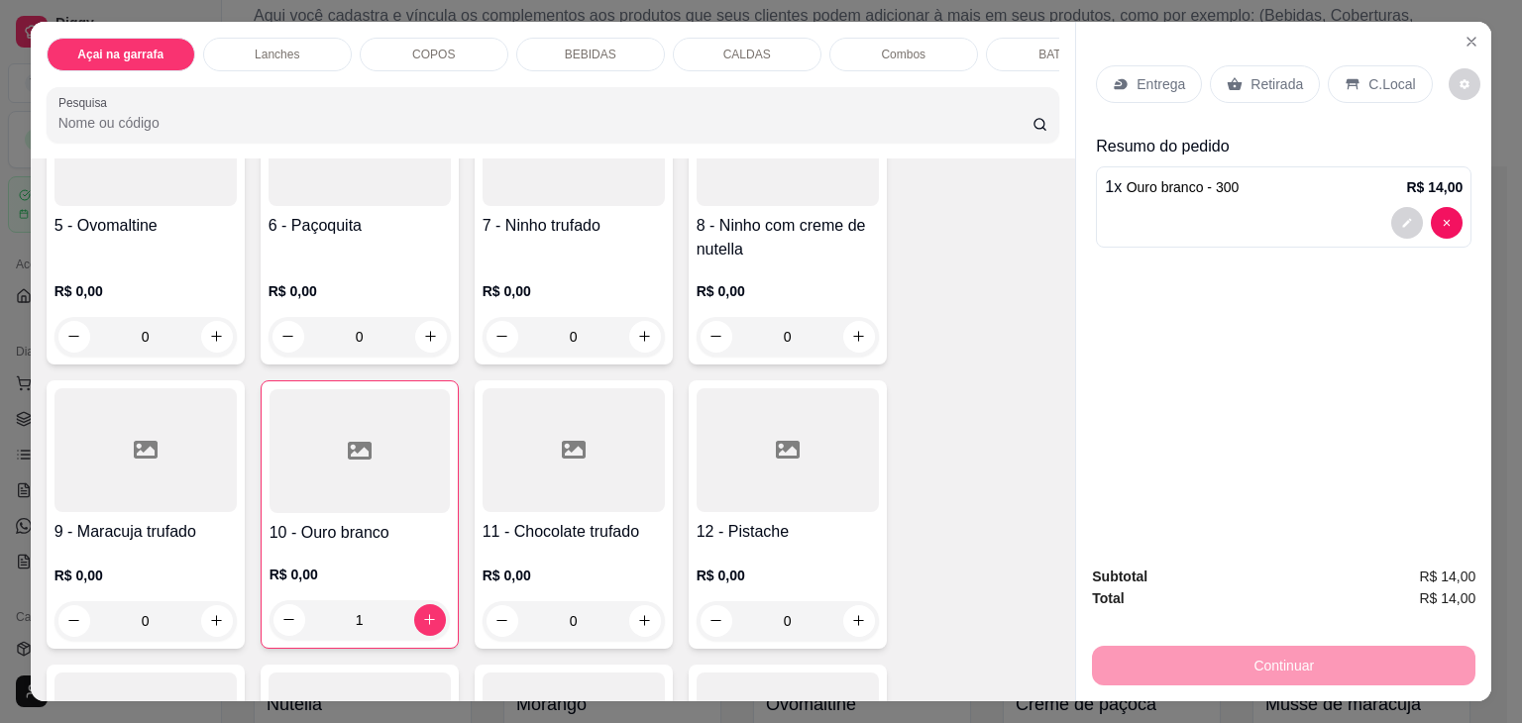
click at [206, 628] on div "0" at bounding box center [145, 621] width 182 height 40
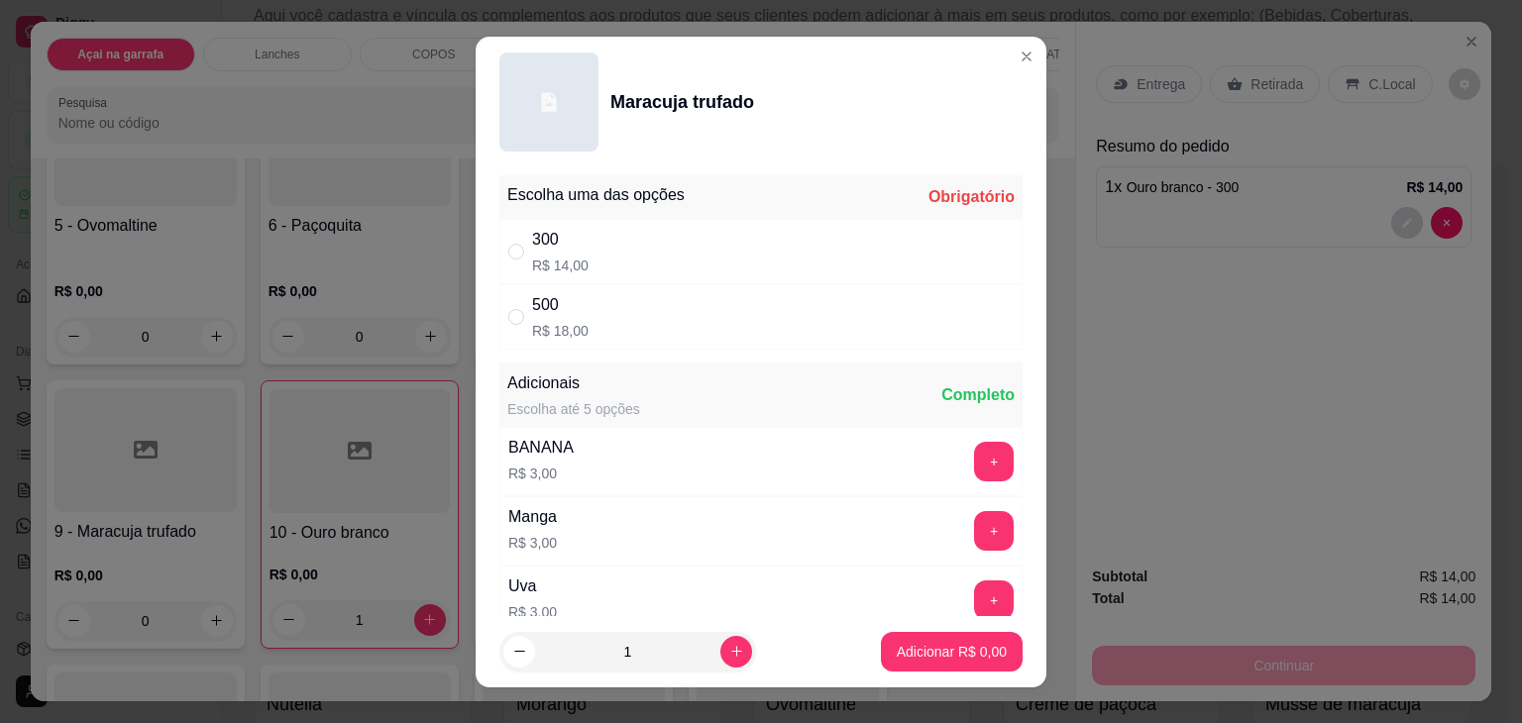
click at [578, 256] on div "300 R$ 14,00" at bounding box center [760, 251] width 523 height 65
radio input "true"
click at [934, 651] on p "Adicionar R$ 14,00" at bounding box center [948, 652] width 118 height 20
type input "1"
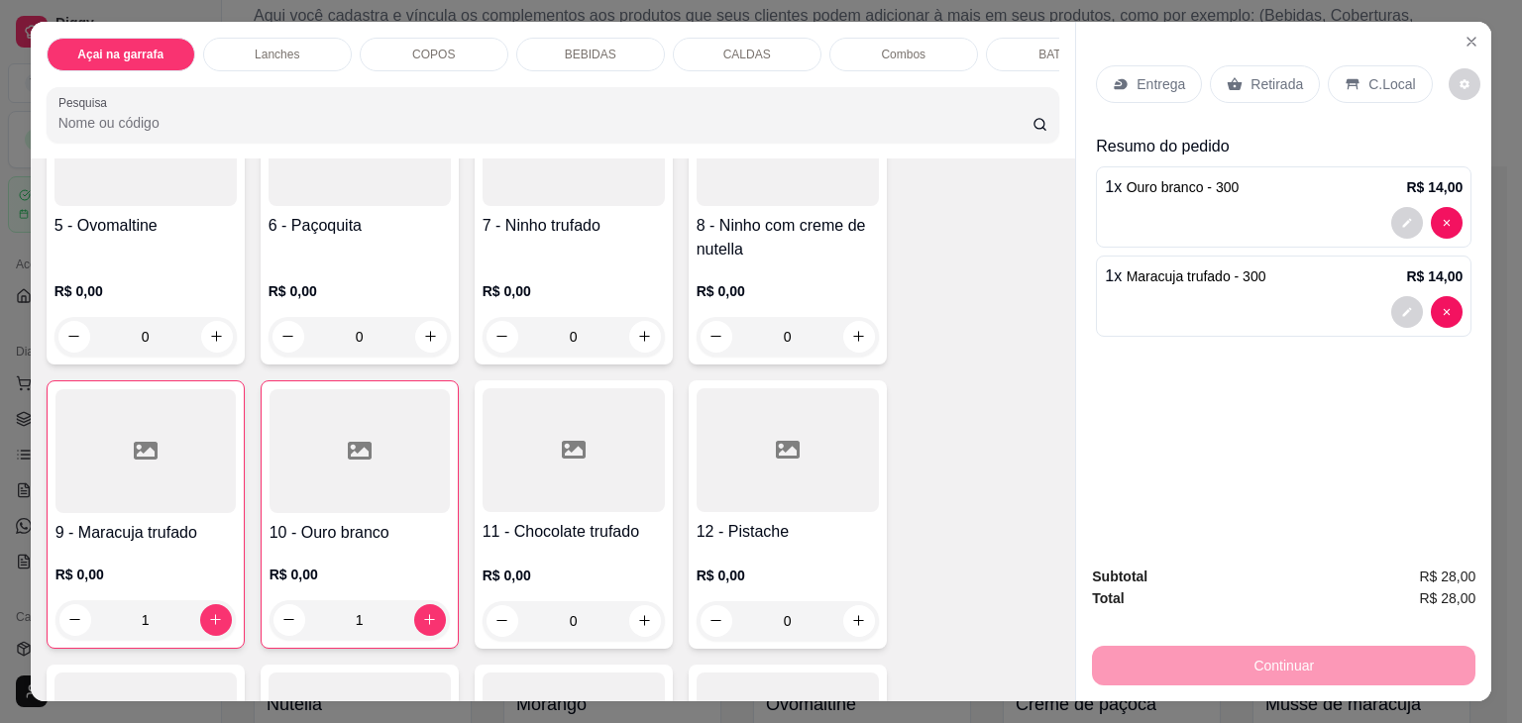
click at [1260, 74] on p "Retirada" at bounding box center [1276, 84] width 53 height 20
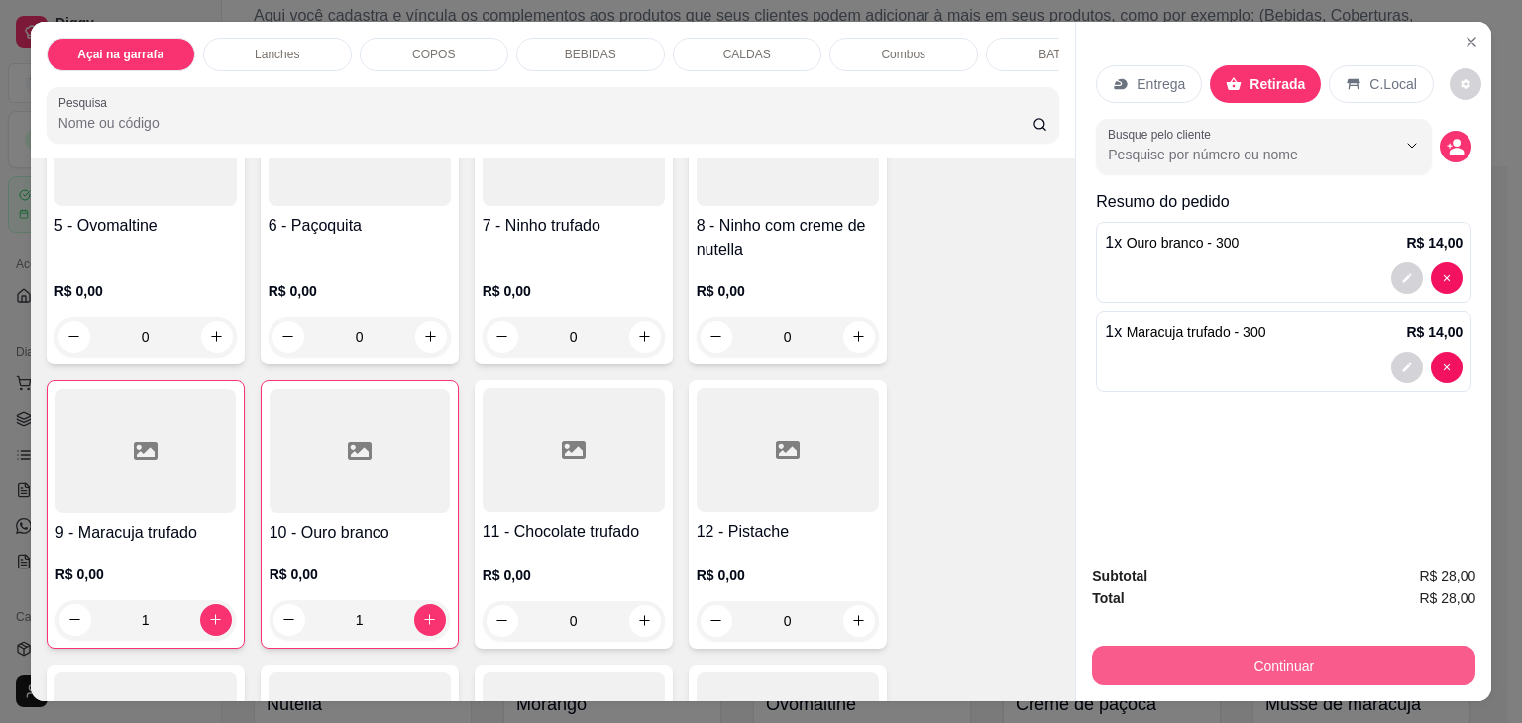
click at [1338, 650] on button "Continuar" at bounding box center [1283, 666] width 383 height 40
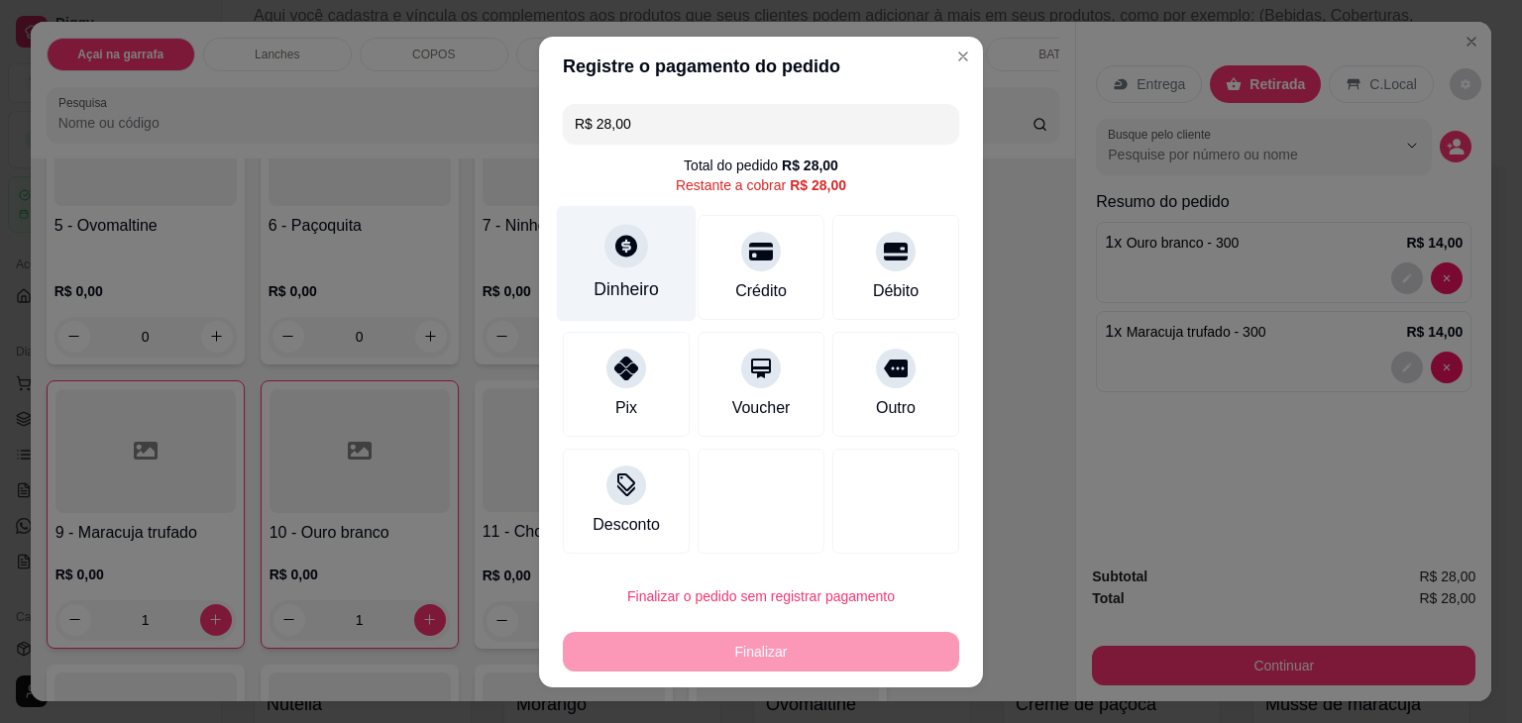
click at [616, 255] on icon at bounding box center [626, 246] width 22 height 22
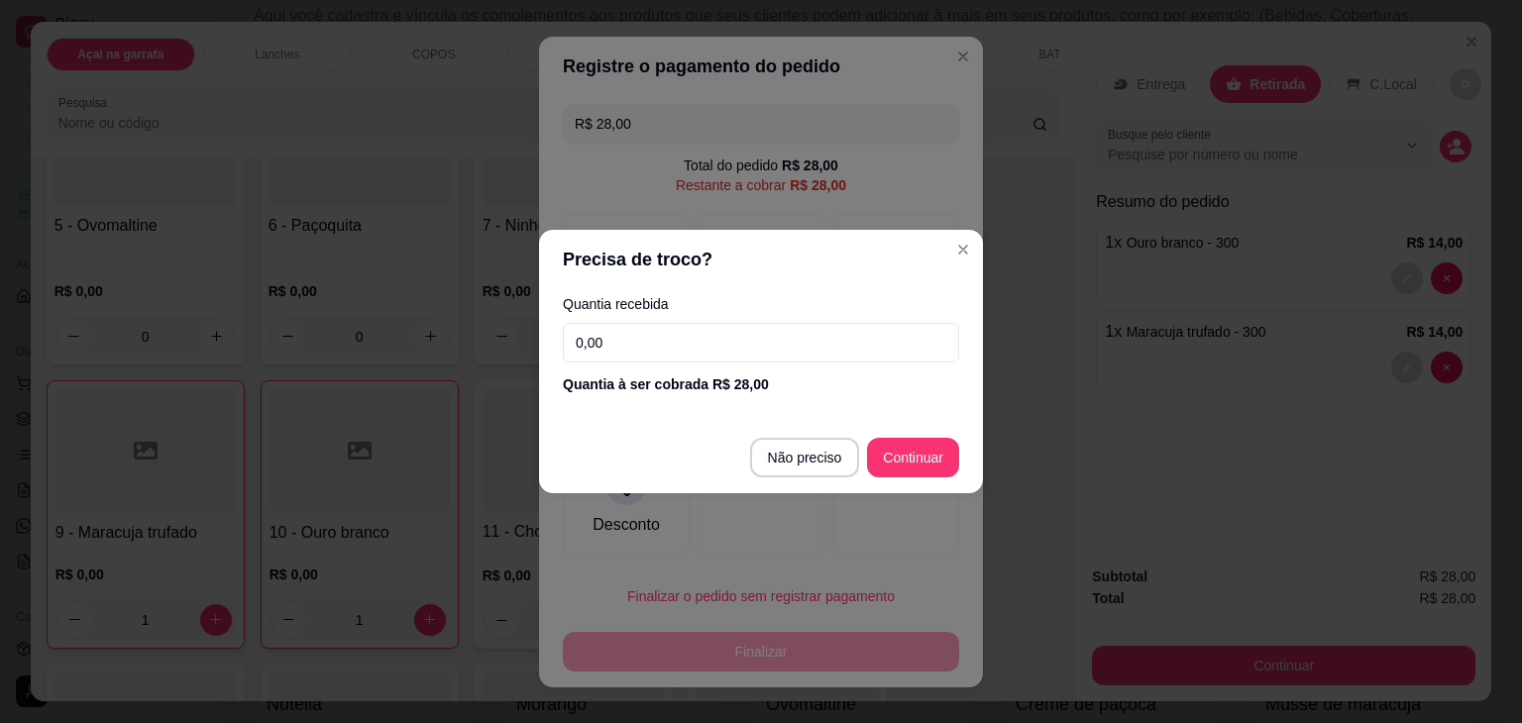
click at [633, 346] on input "0,00" at bounding box center [761, 343] width 396 height 40
type input "28,00"
type input "R$ 0,00"
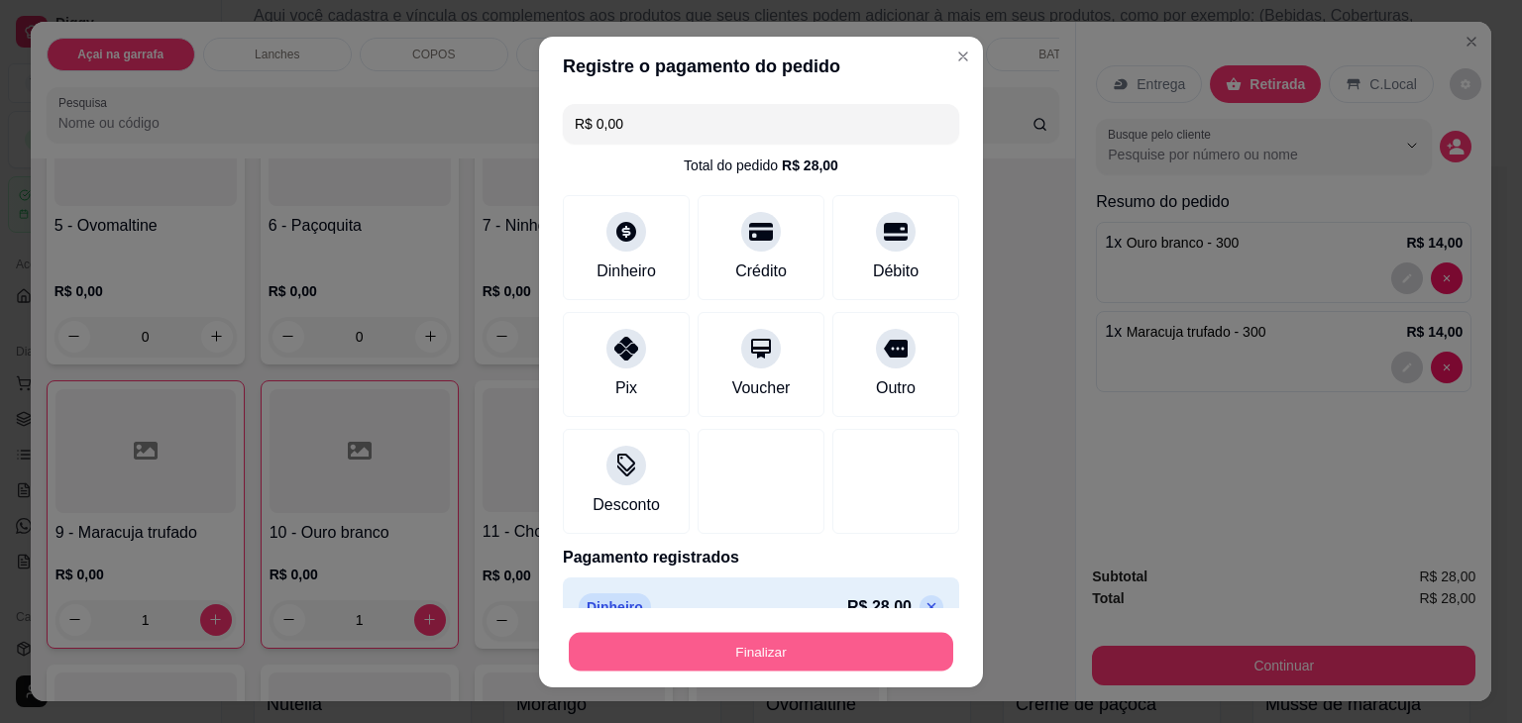
click at [887, 652] on button "Finalizar" at bounding box center [761, 651] width 384 height 39
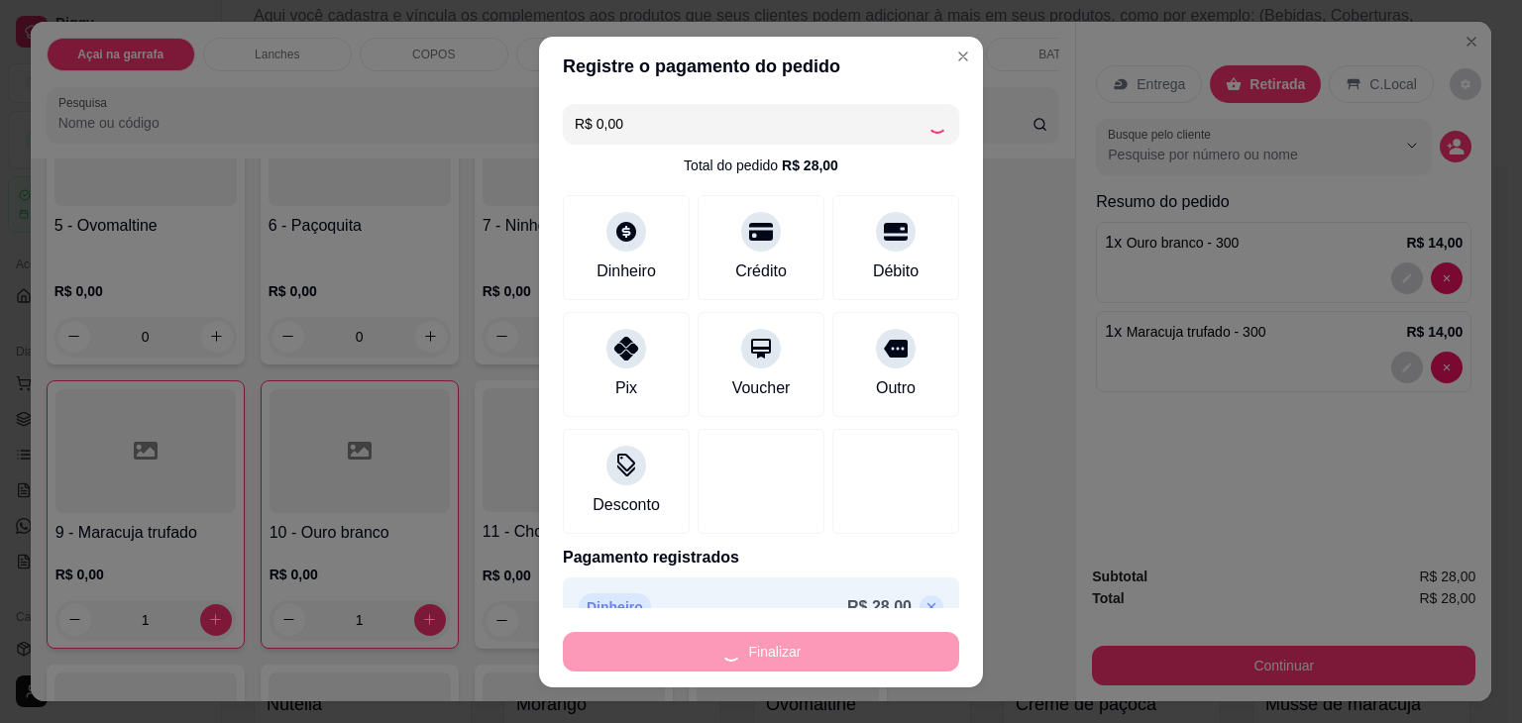
type input "0"
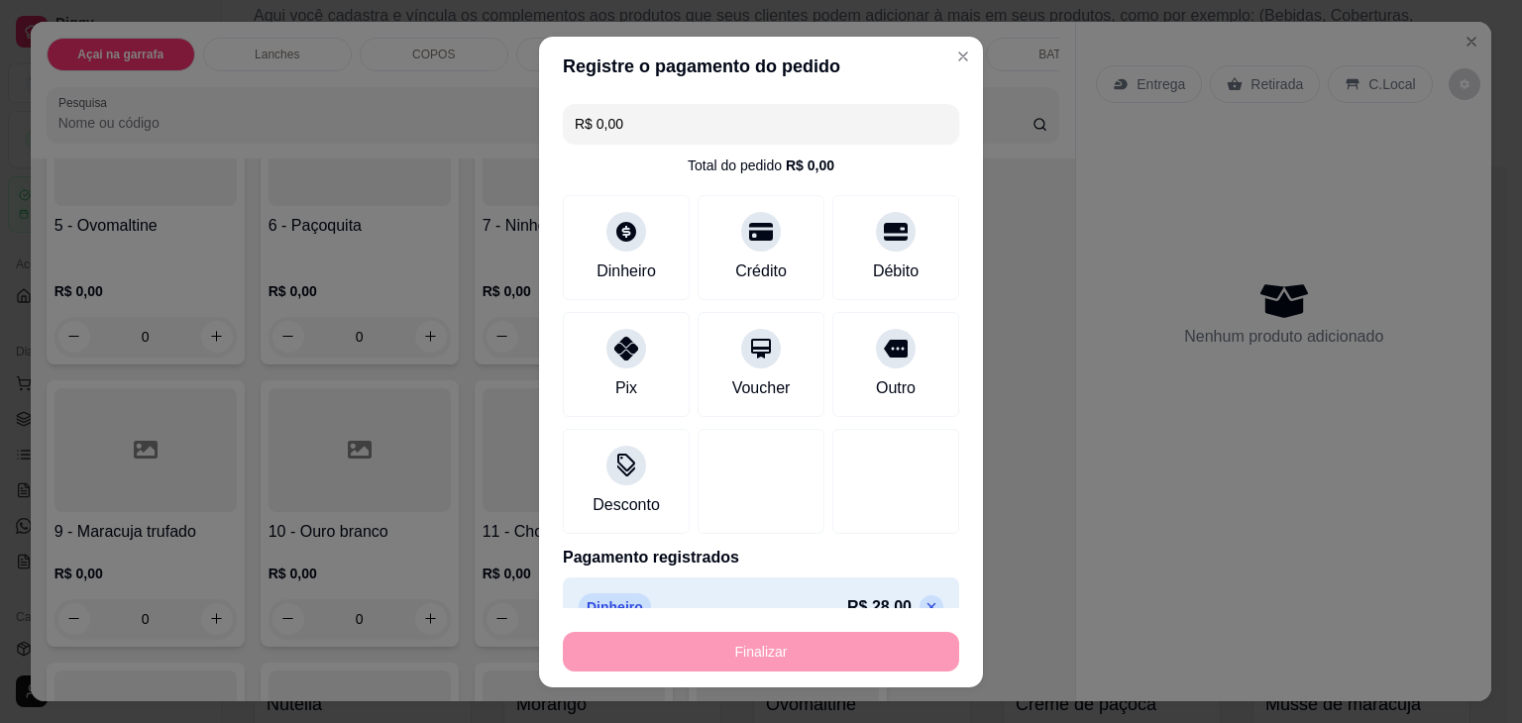
type input "-R$ 28,00"
